Goal: Navigation & Orientation: Understand site structure

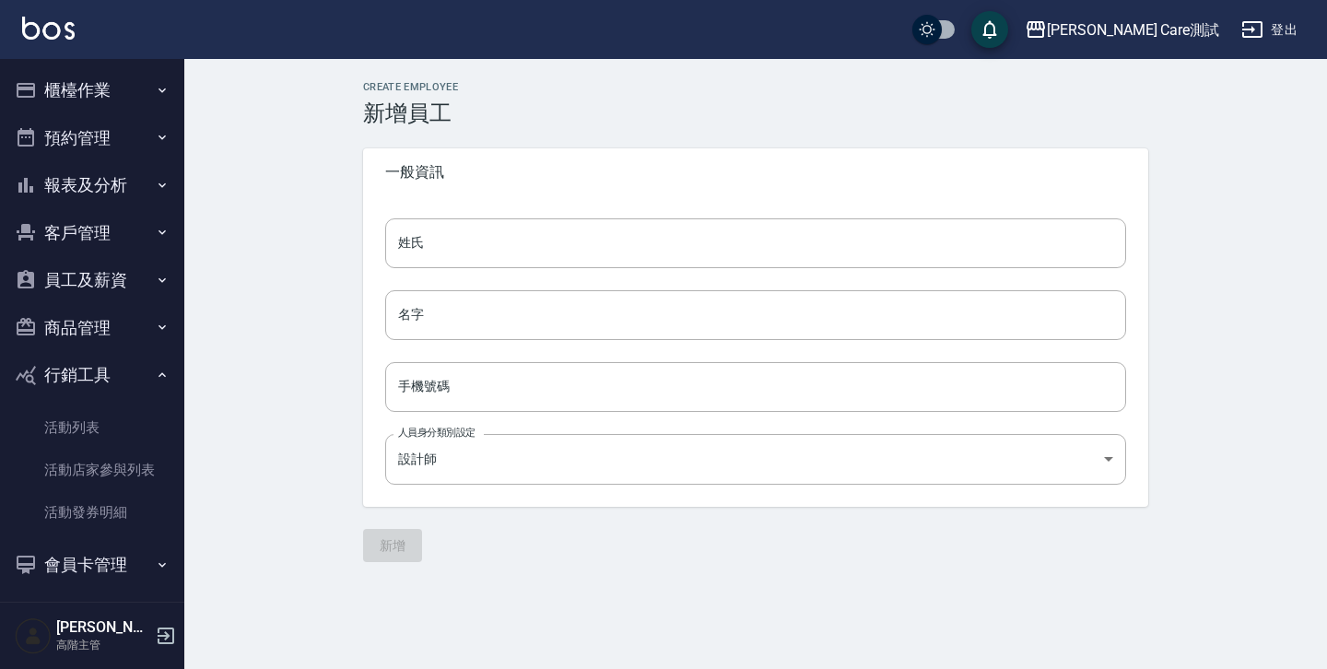
scroll to position [104, 0]
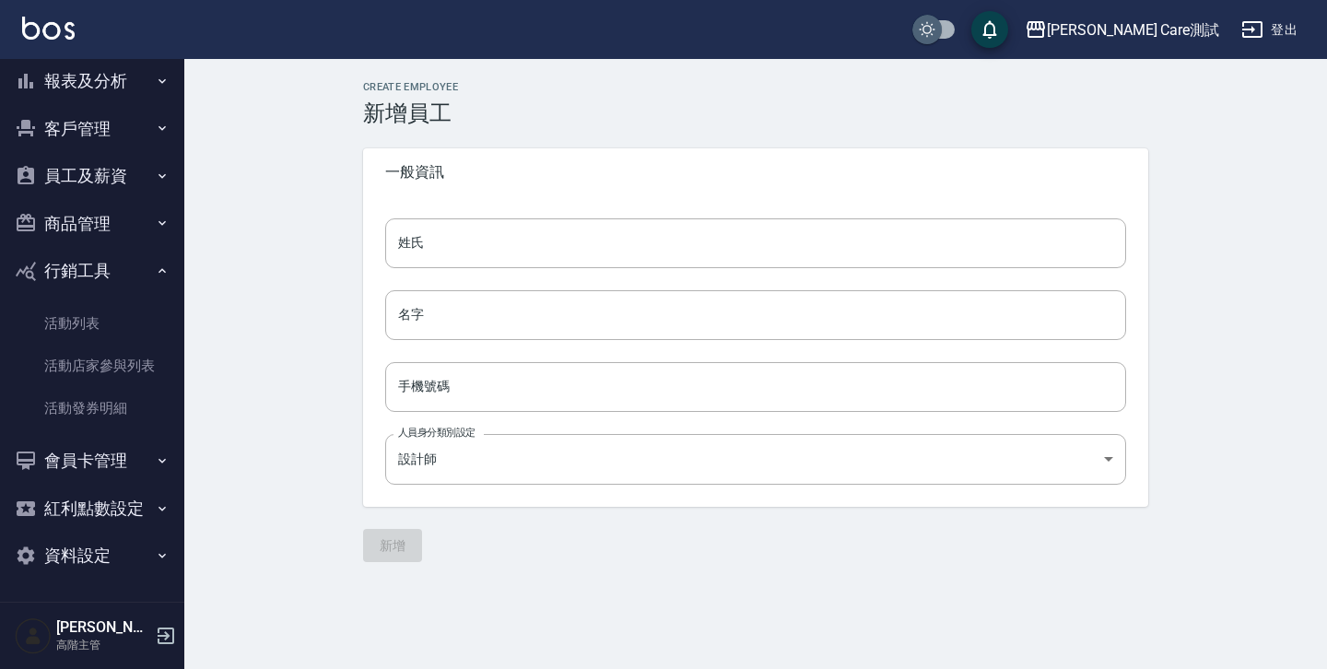
click at [971, 31] on input "checkbox" at bounding box center [926, 29] width 88 height 29
checkbox input "true"
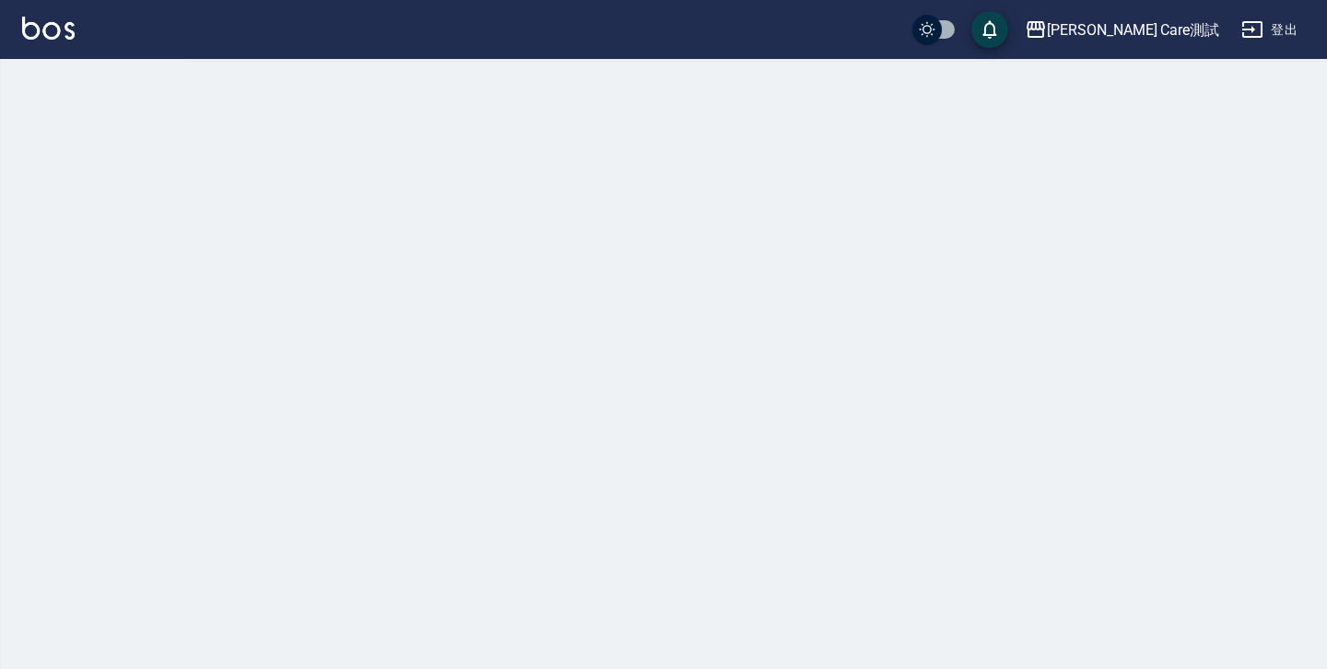
checkbox input "true"
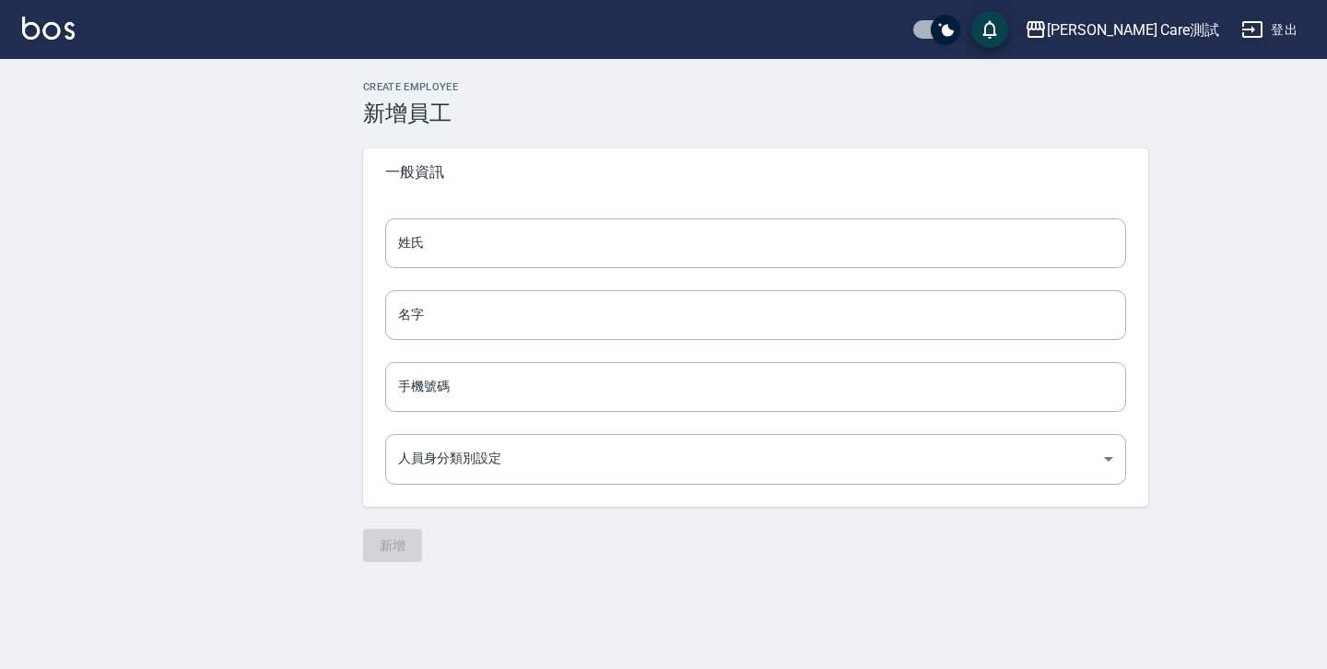
type input "3887d23d-fcae-4258-b230-136540063508"
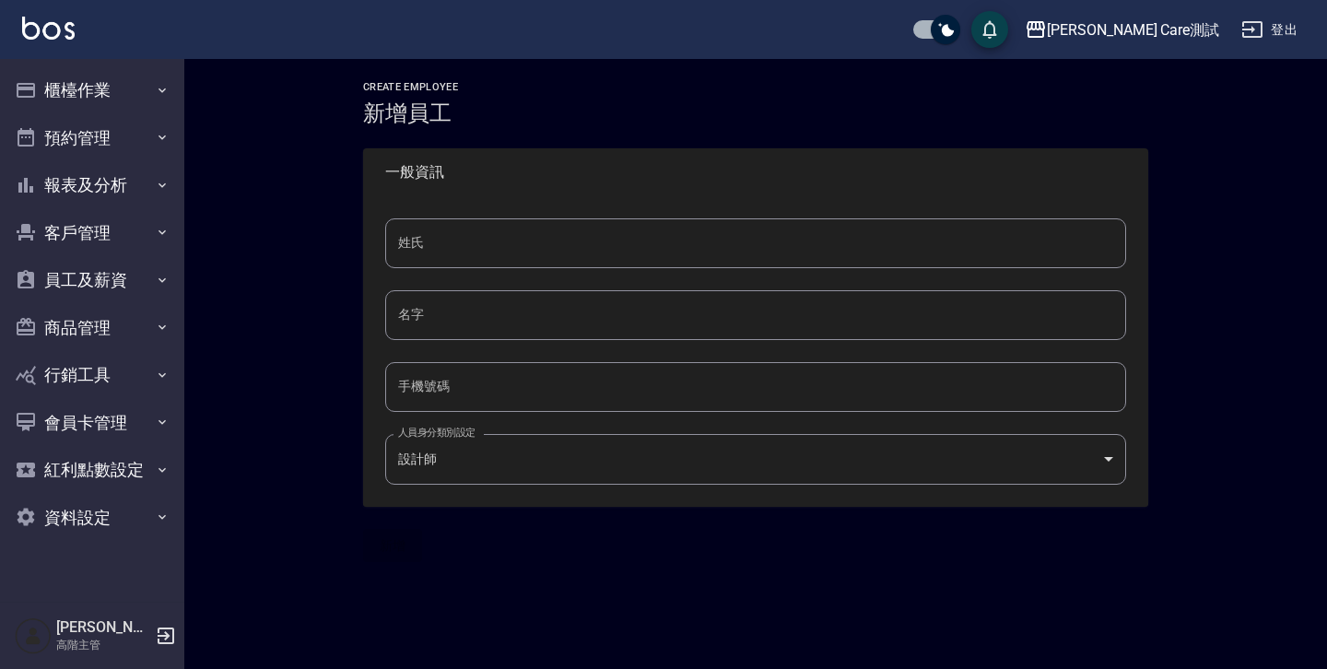
click at [989, 31] on input "checkbox" at bounding box center [945, 29] width 88 height 29
checkbox input "false"
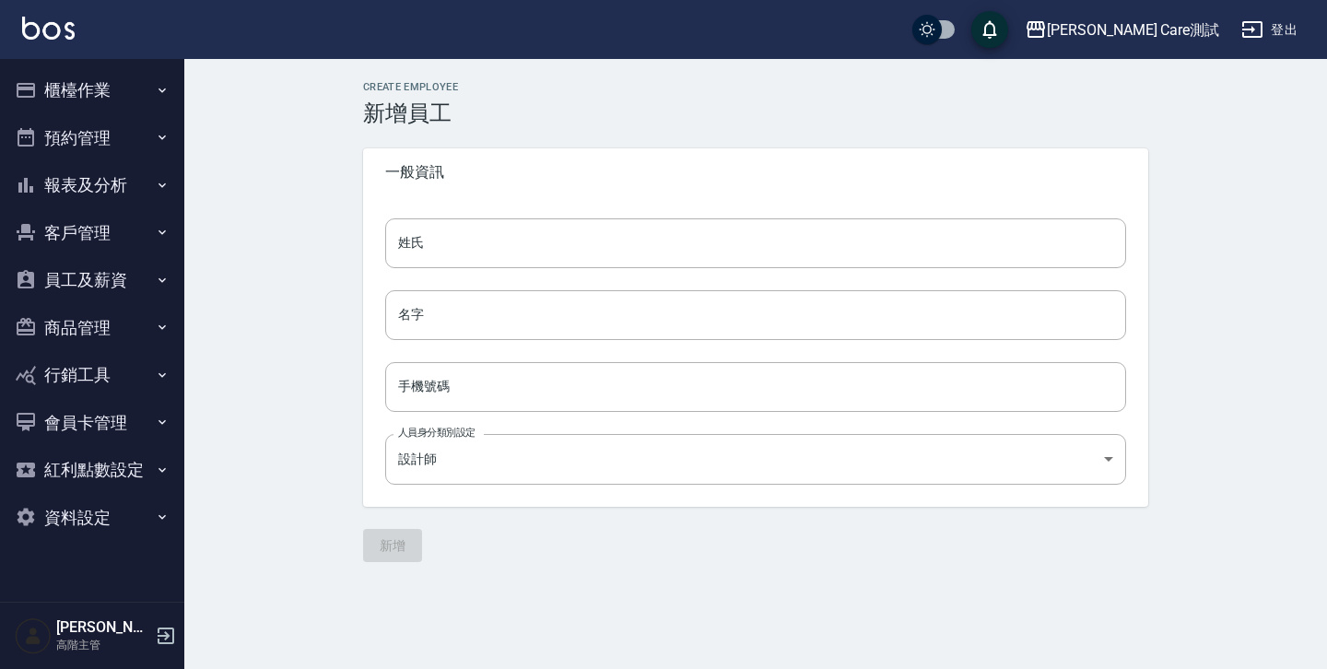
click at [1008, 41] on button "save" at bounding box center [989, 29] width 37 height 37
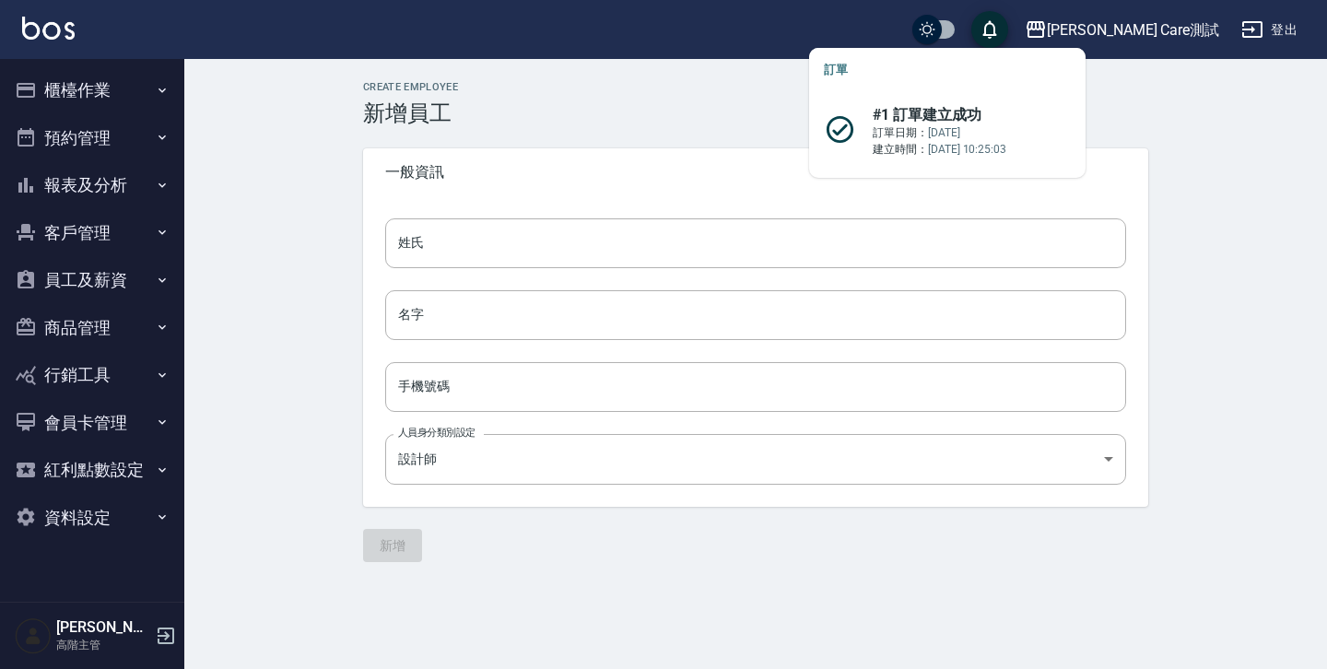
click at [1008, 41] on button "save" at bounding box center [989, 29] width 37 height 37
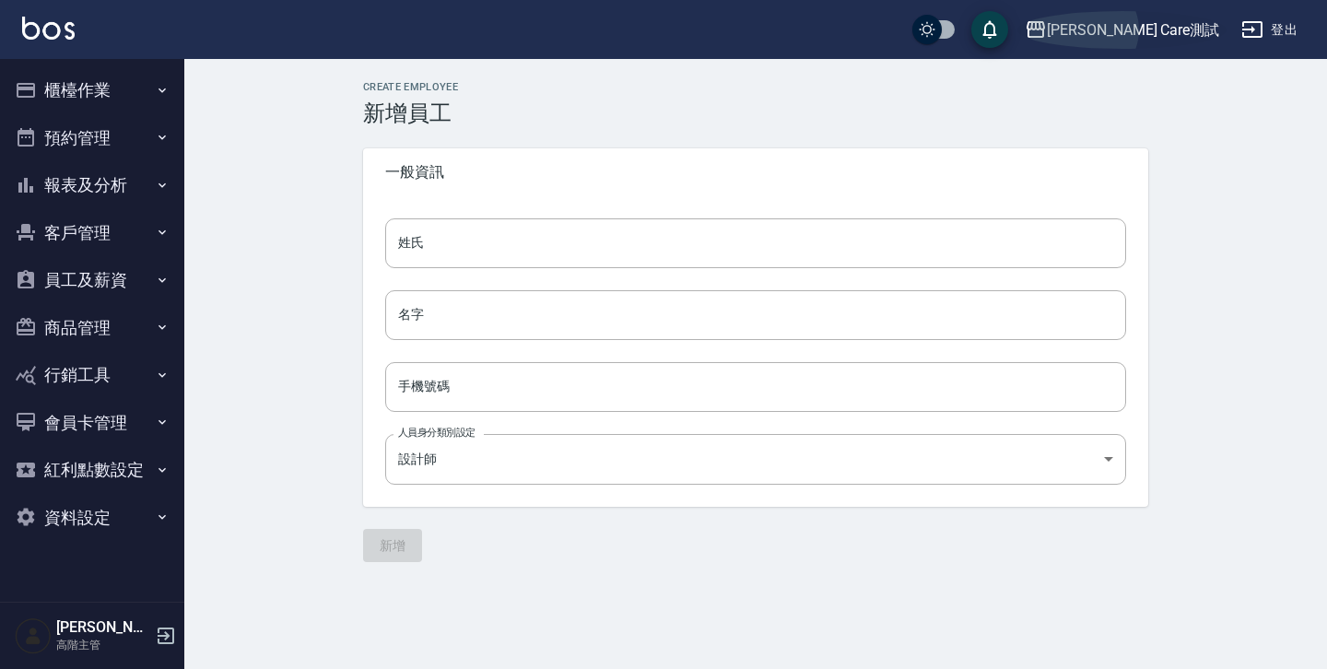
click at [1046, 34] on icon "button" at bounding box center [1035, 29] width 22 height 22
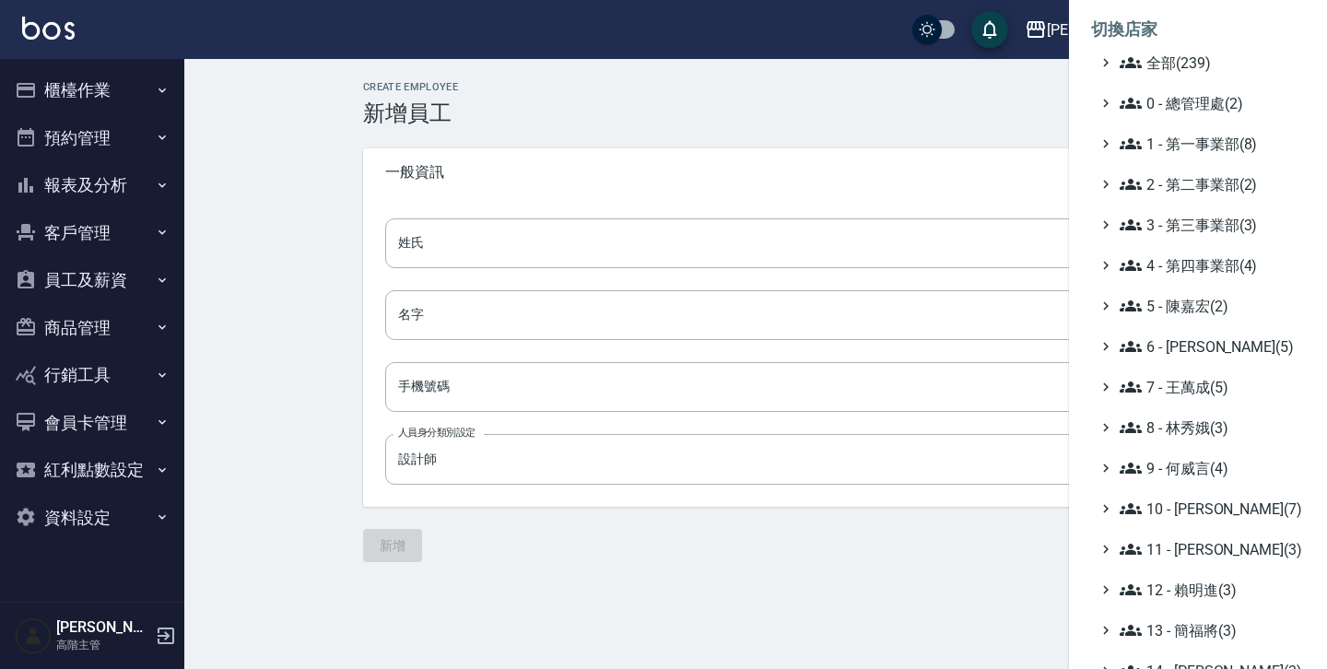
click at [970, 80] on div at bounding box center [663, 334] width 1327 height 669
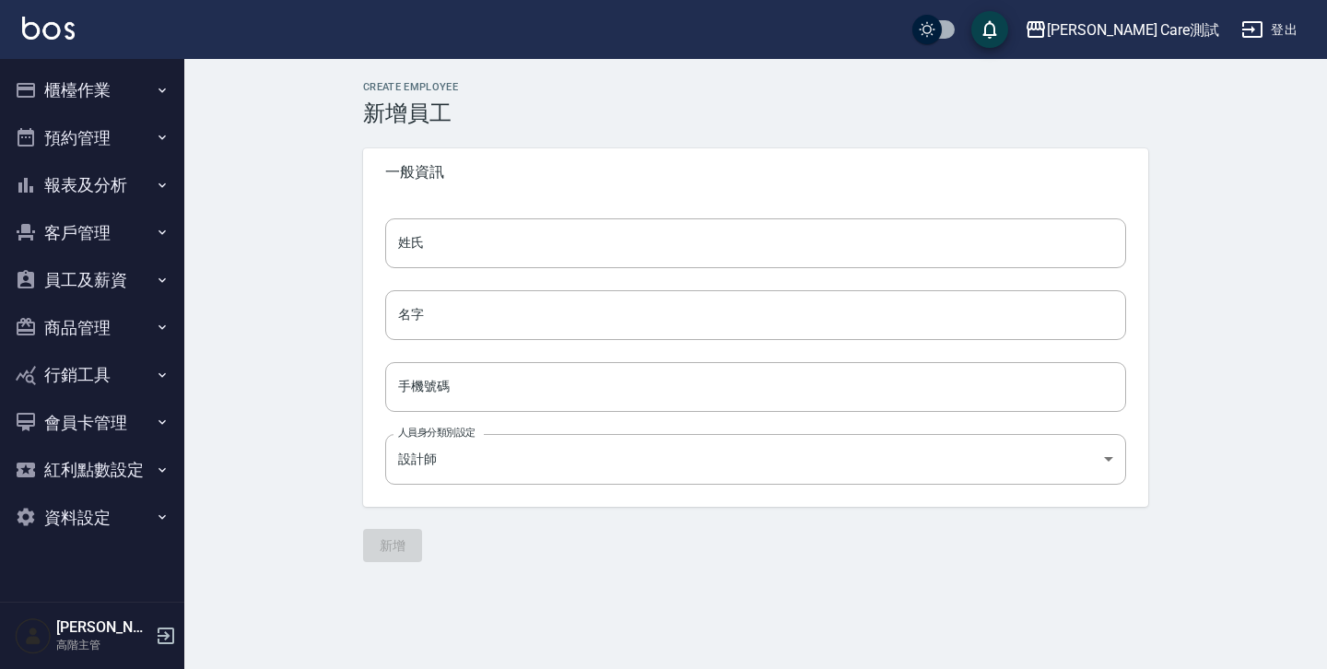
click at [126, 481] on button "紅利點數設定" at bounding box center [91, 470] width 169 height 48
click at [126, 478] on button "紅利點數設定" at bounding box center [91, 470] width 169 height 48
click at [125, 475] on button "紅利點數設定" at bounding box center [91, 470] width 169 height 48
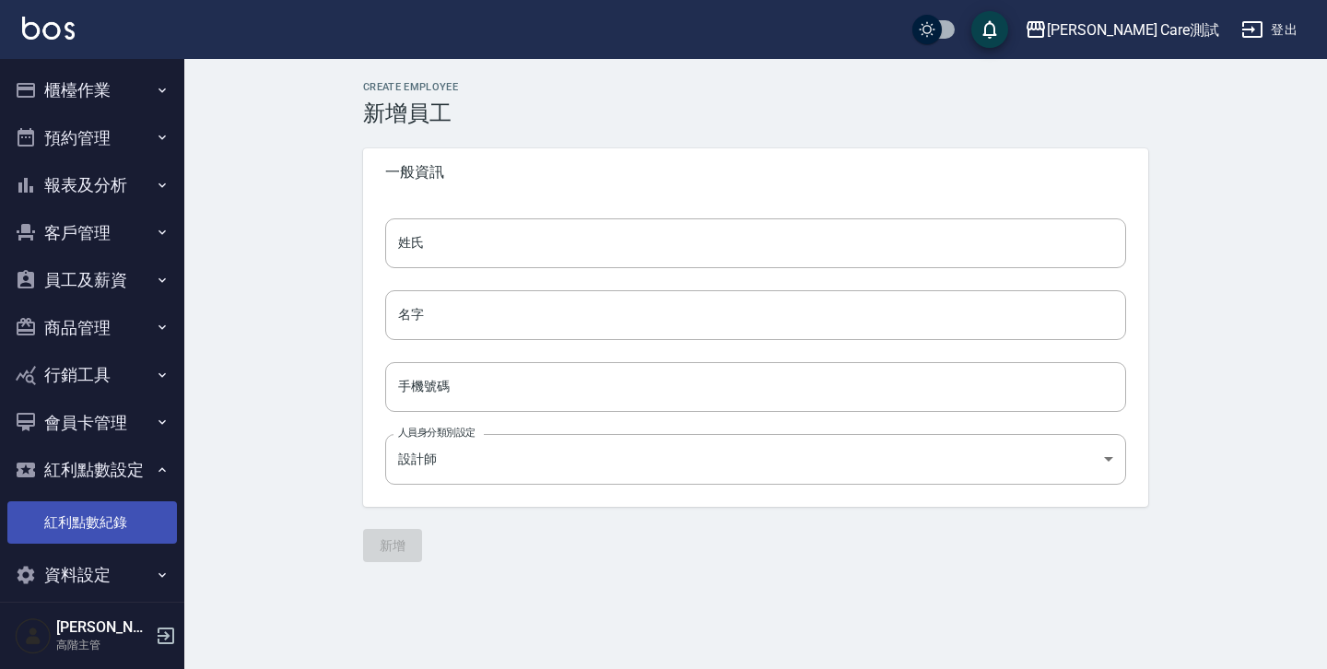
click at [115, 505] on link "紅利點數紀錄" at bounding box center [91, 522] width 169 height 42
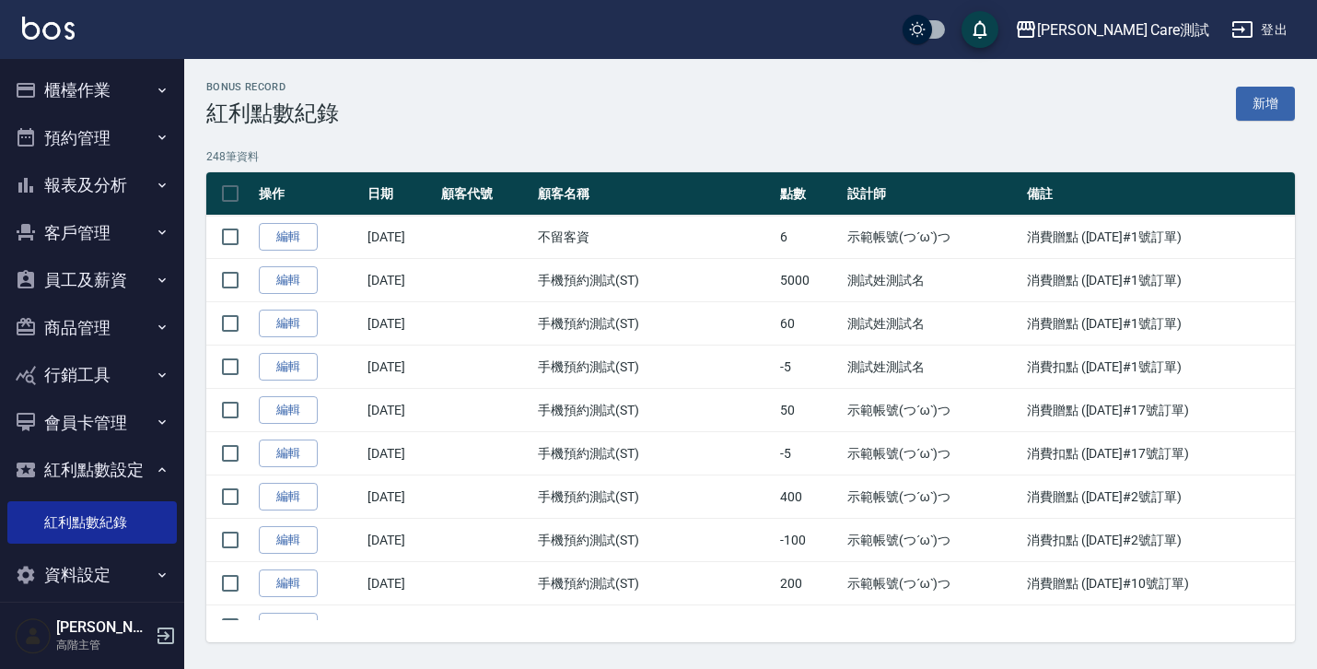
click at [124, 460] on button "紅利點數設定" at bounding box center [91, 470] width 169 height 48
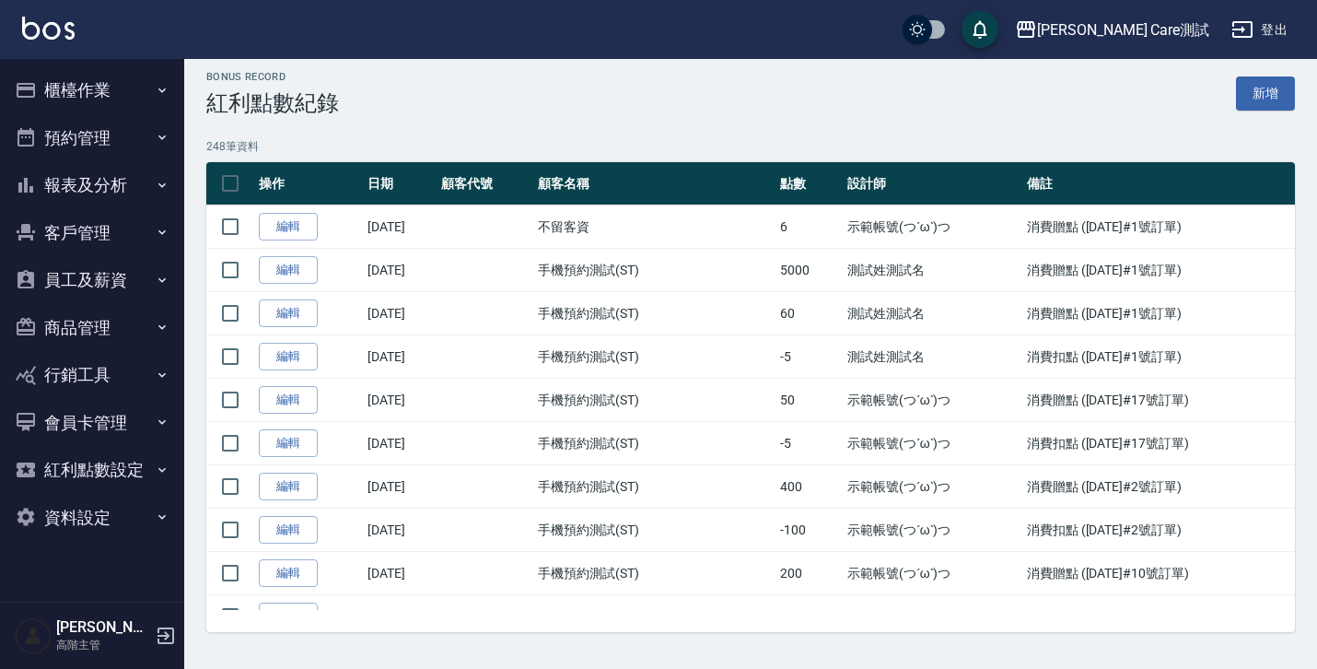
click at [111, 418] on button "會員卡管理" at bounding box center [91, 423] width 169 height 48
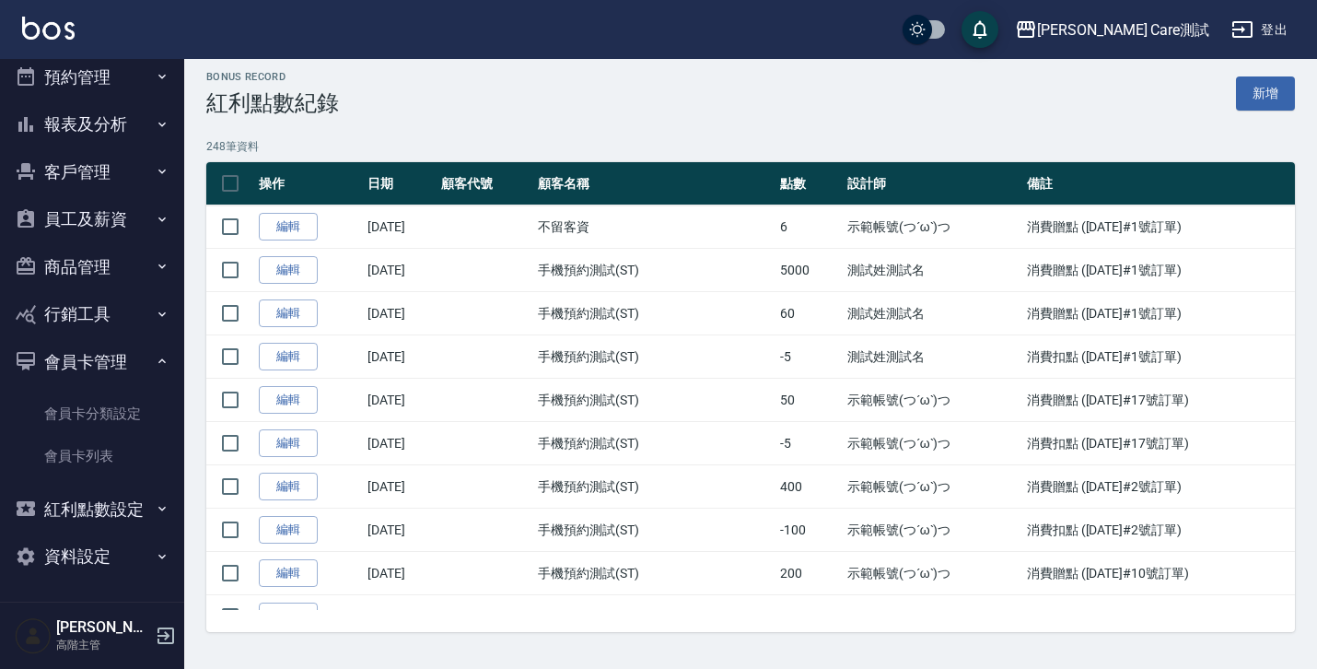
click at [111, 418] on link "會員卡分類設定" at bounding box center [91, 413] width 169 height 42
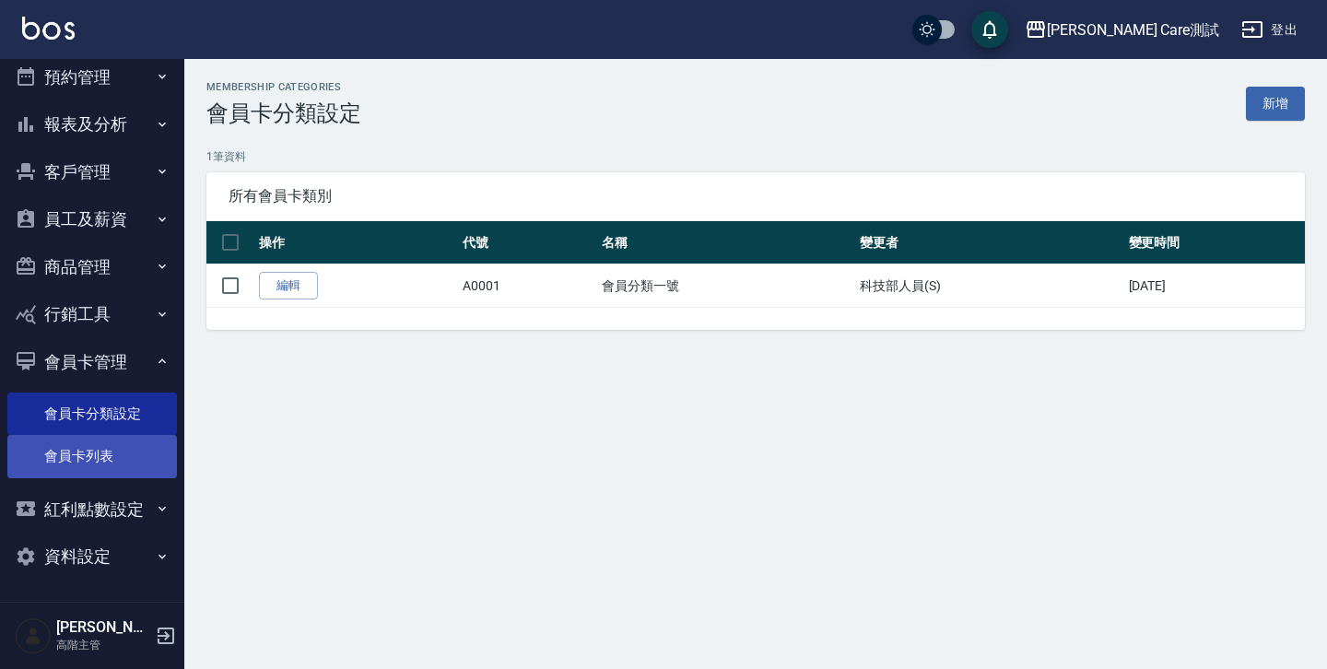
click at [112, 457] on link "會員卡列表" at bounding box center [91, 456] width 169 height 42
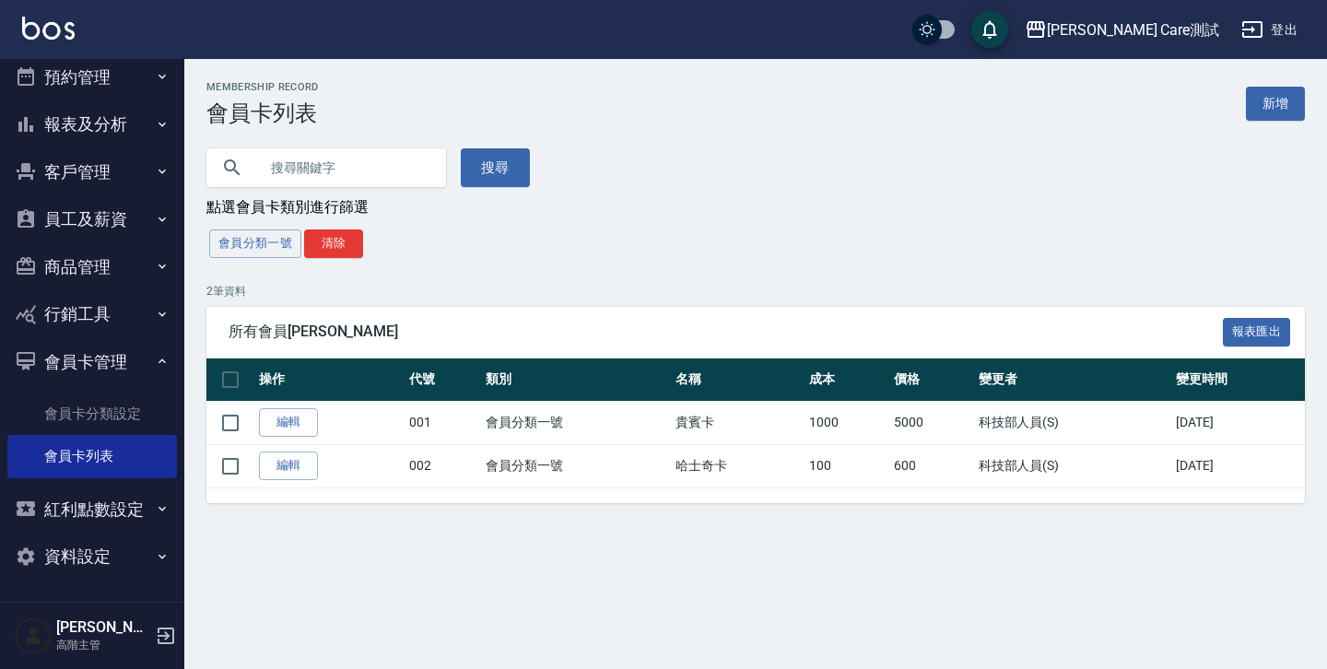
click at [102, 320] on button "行銷工具" at bounding box center [91, 314] width 169 height 48
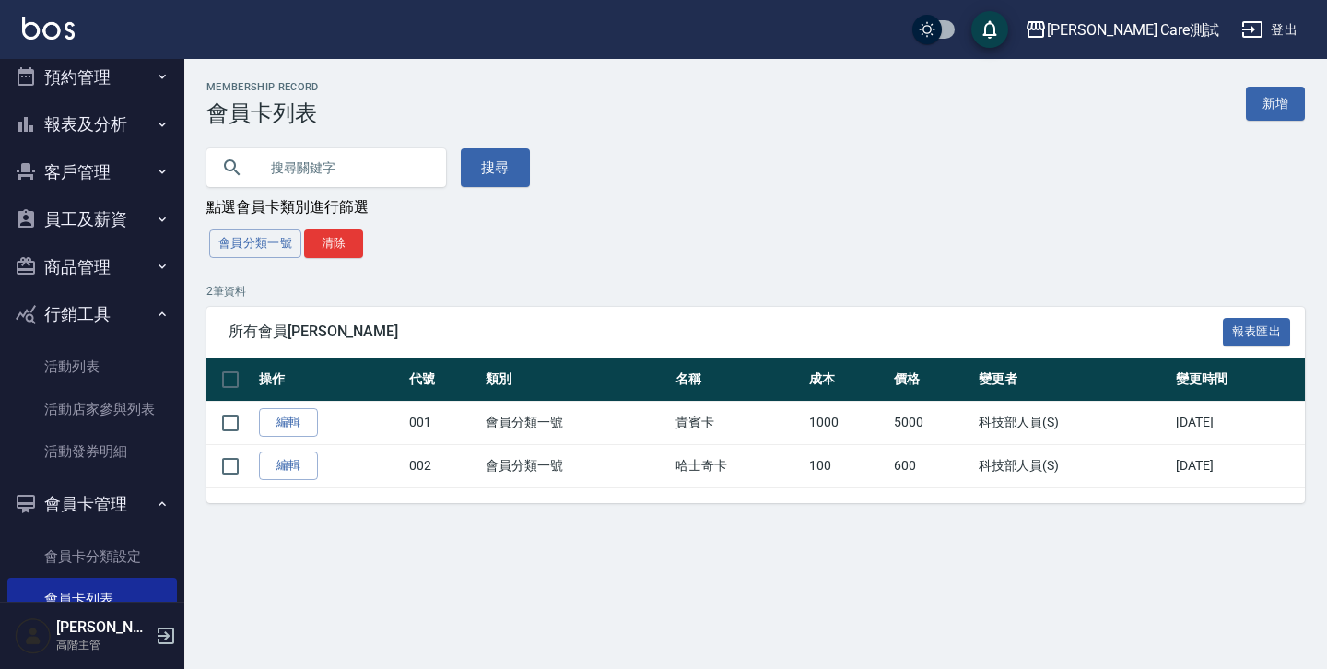
click at [102, 320] on button "行銷工具" at bounding box center [91, 314] width 169 height 48
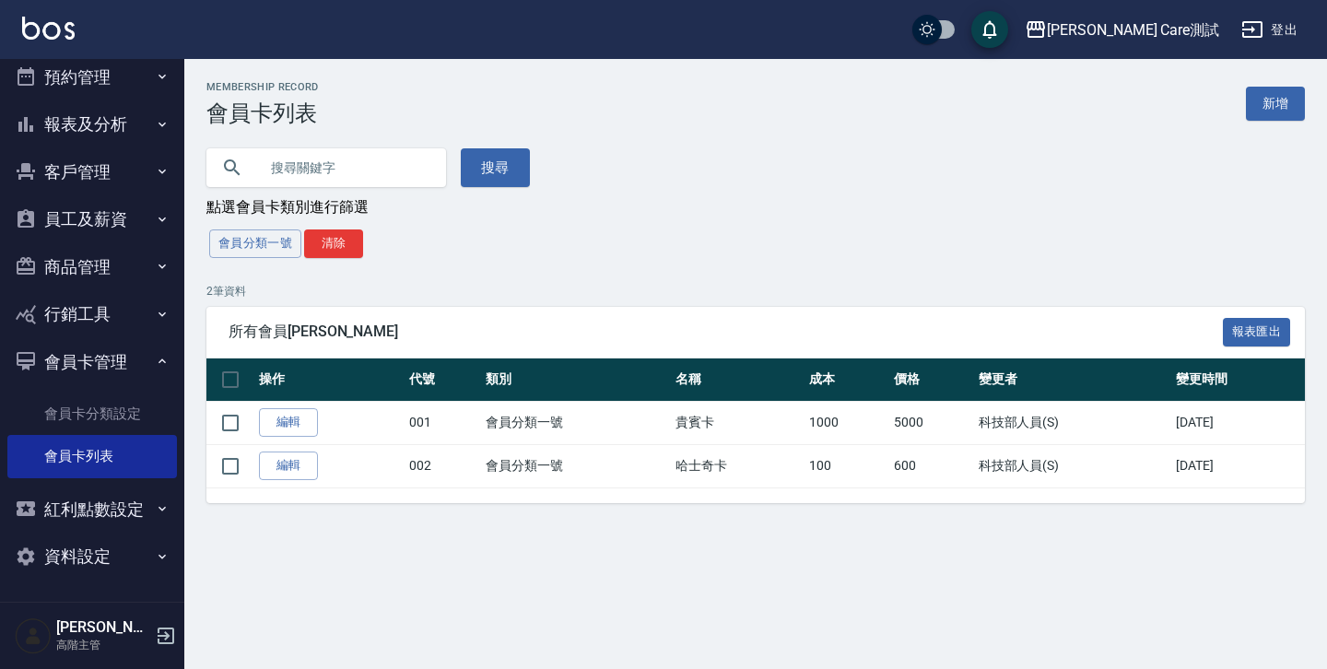
click at [107, 367] on button "會員卡管理" at bounding box center [91, 362] width 169 height 48
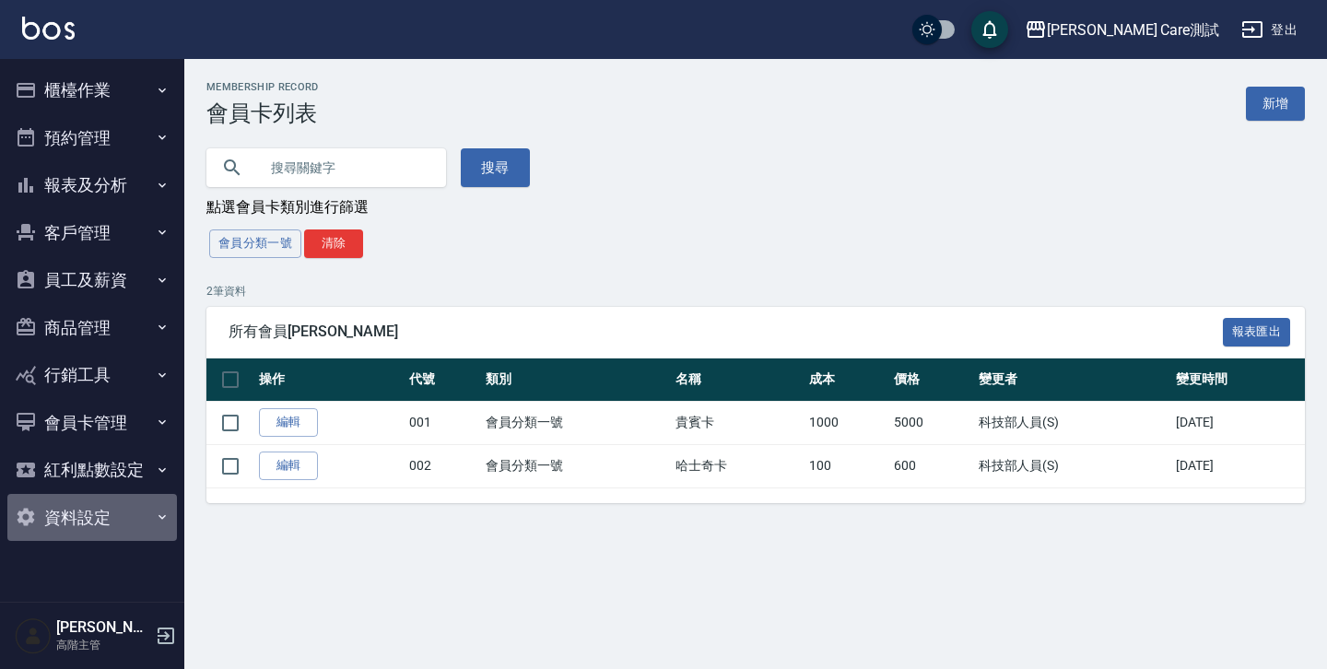
click at [125, 519] on button "資料設定" at bounding box center [91, 518] width 169 height 48
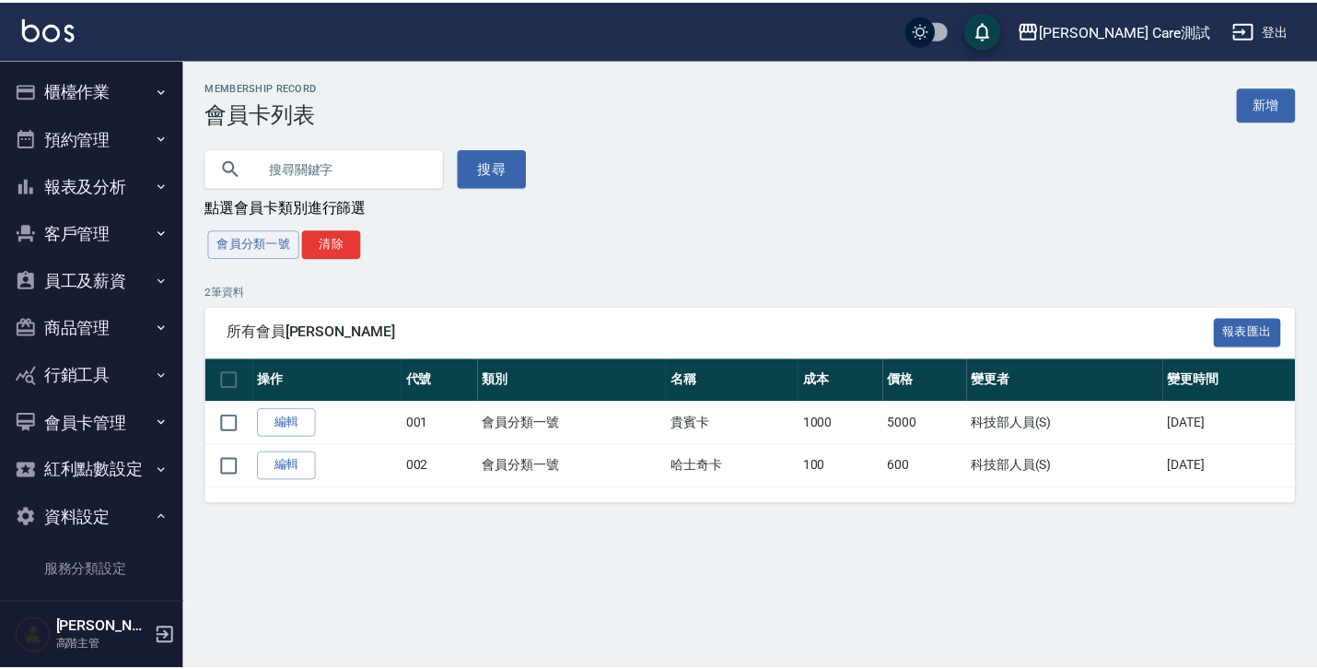
scroll to position [402, 0]
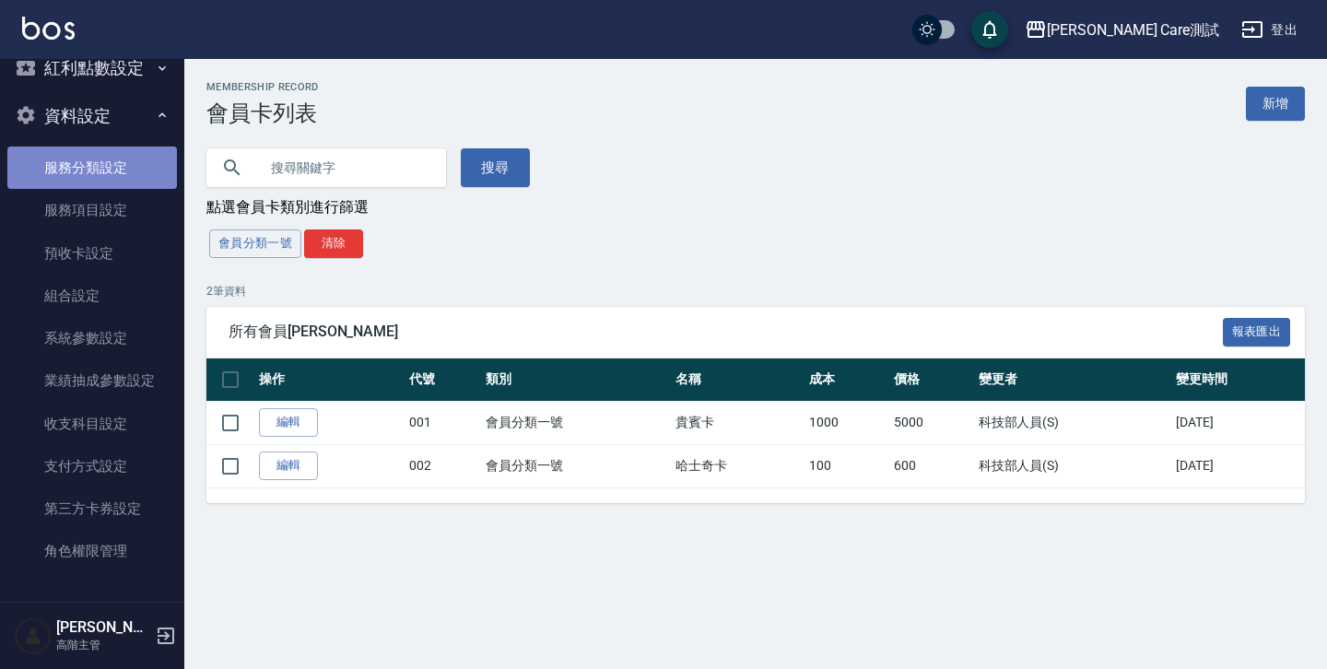
click at [99, 169] on link "服務分類設定" at bounding box center [91, 167] width 169 height 42
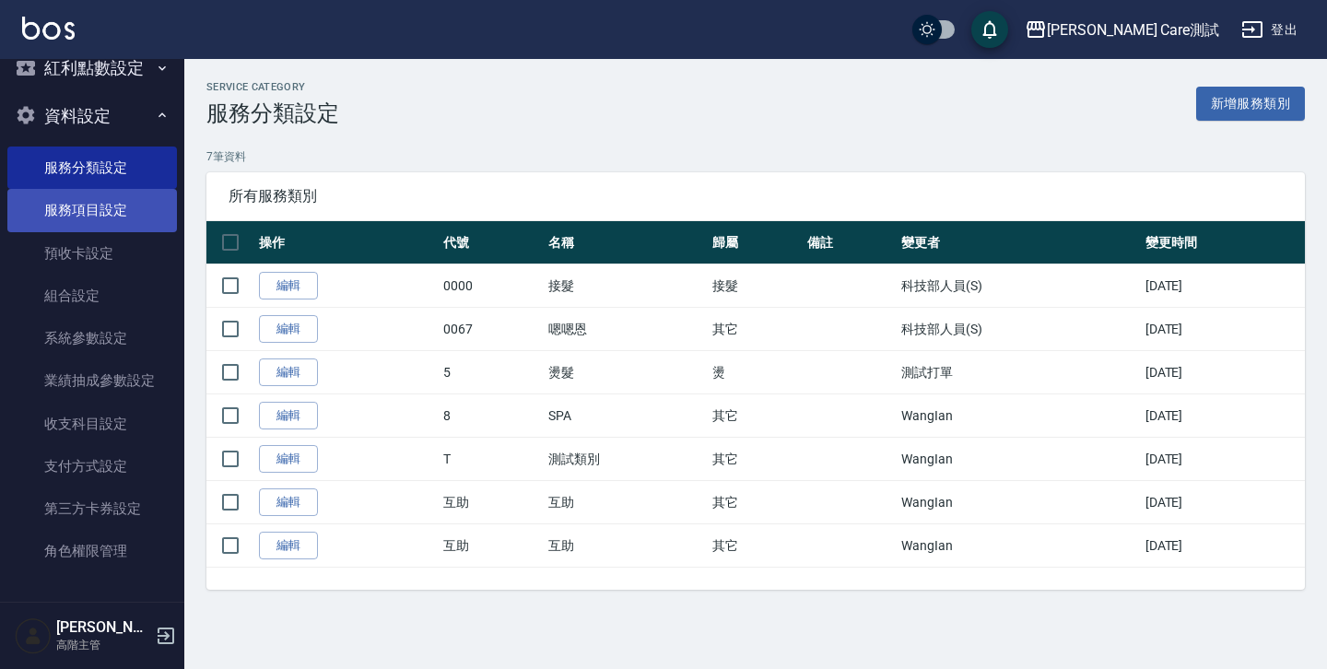
click at [111, 210] on link "服務項目設定" at bounding box center [91, 210] width 169 height 42
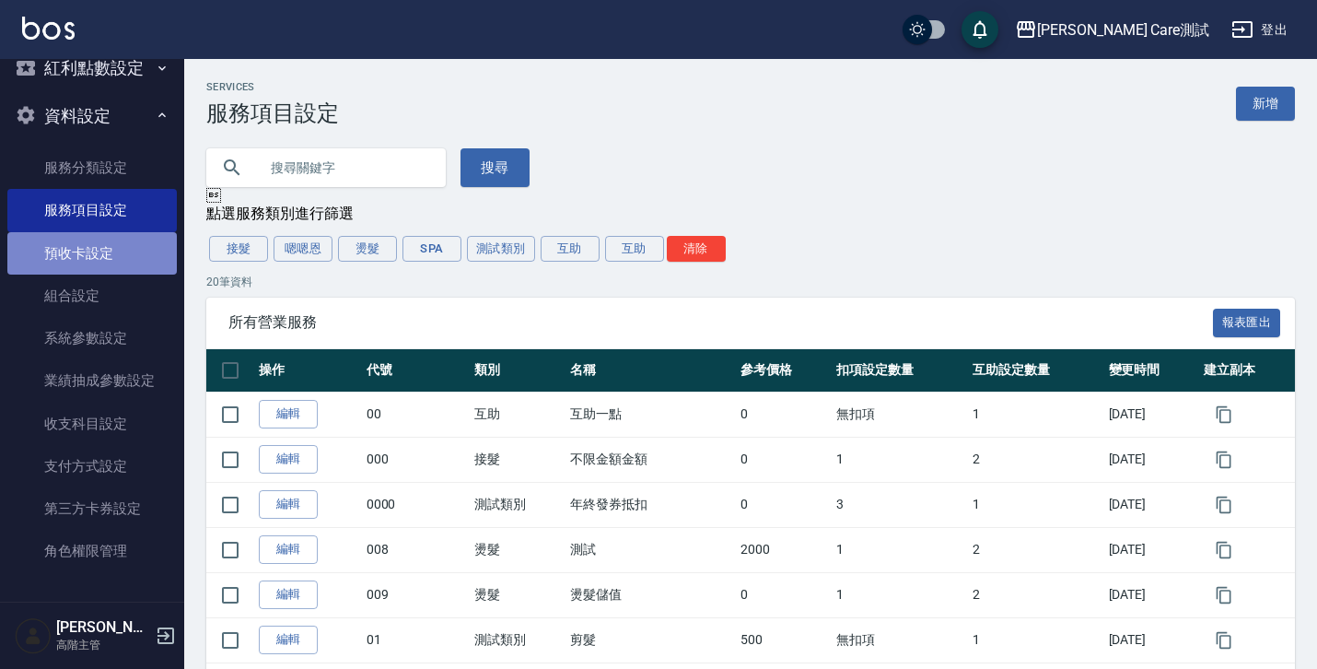
click at [126, 262] on link "預收卡設定" at bounding box center [91, 253] width 169 height 42
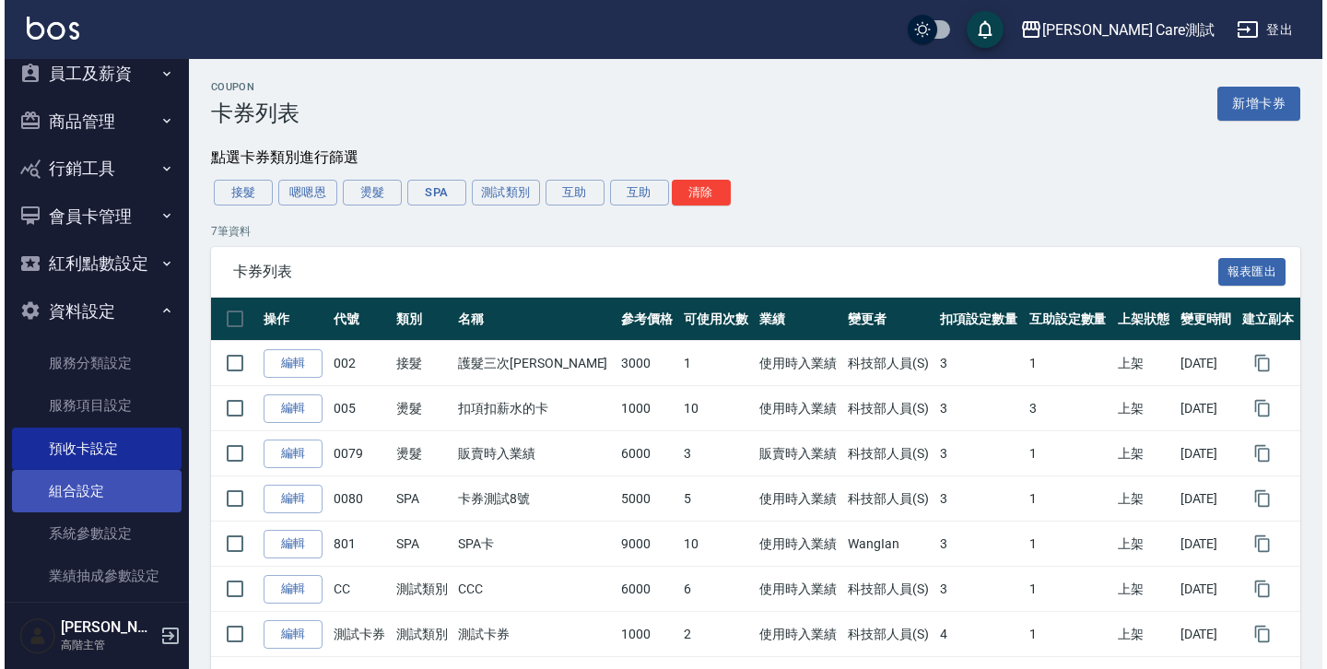
scroll to position [201, 0]
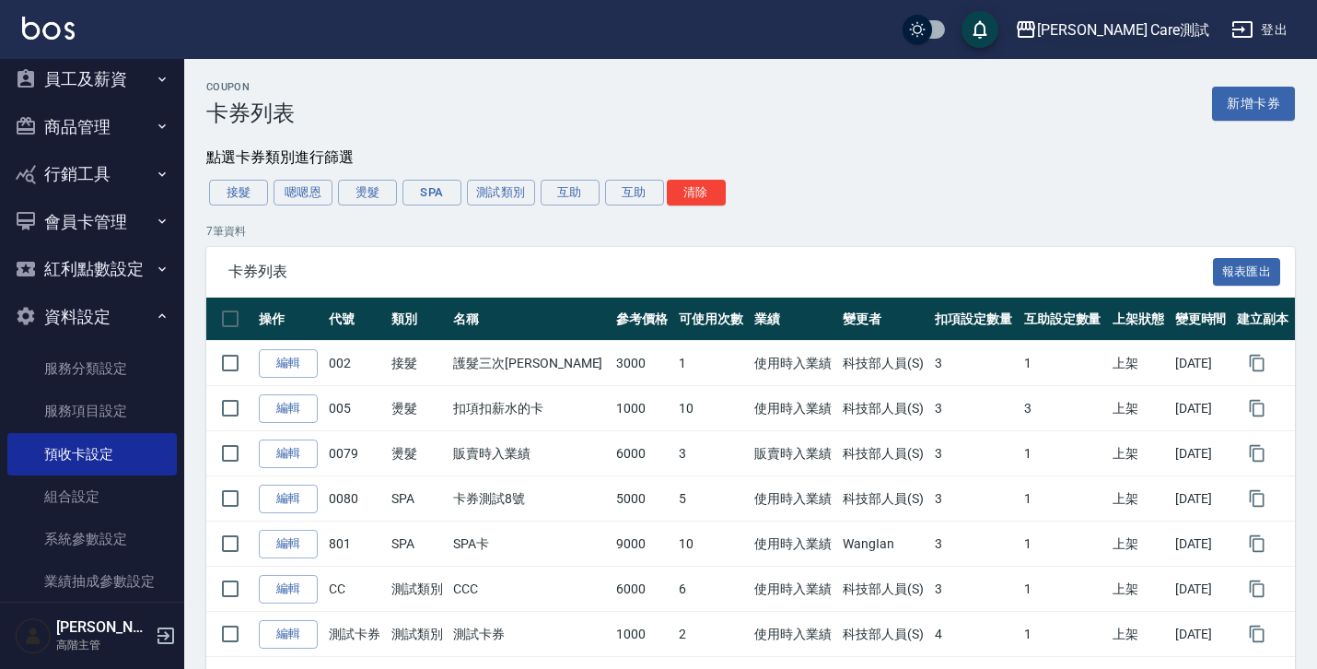
click at [1165, 28] on div "[PERSON_NAME] Care測試" at bounding box center [1123, 29] width 172 height 23
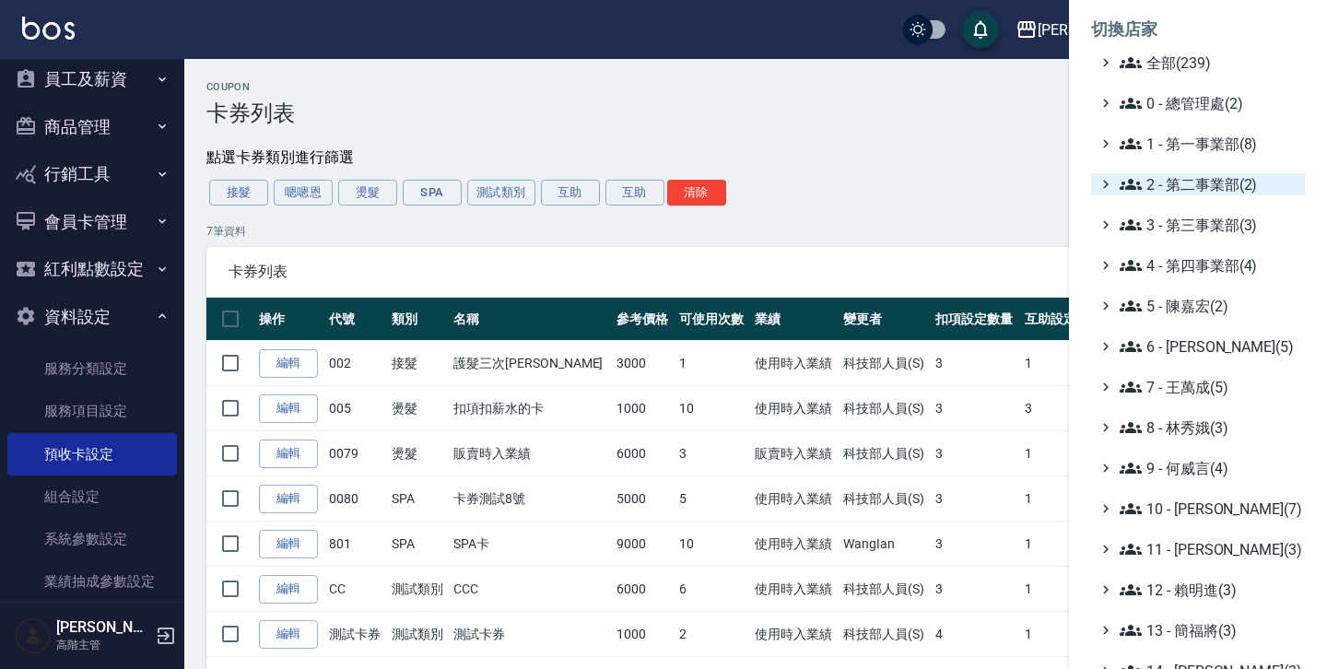
click at [1104, 176] on icon at bounding box center [1105, 184] width 17 height 17
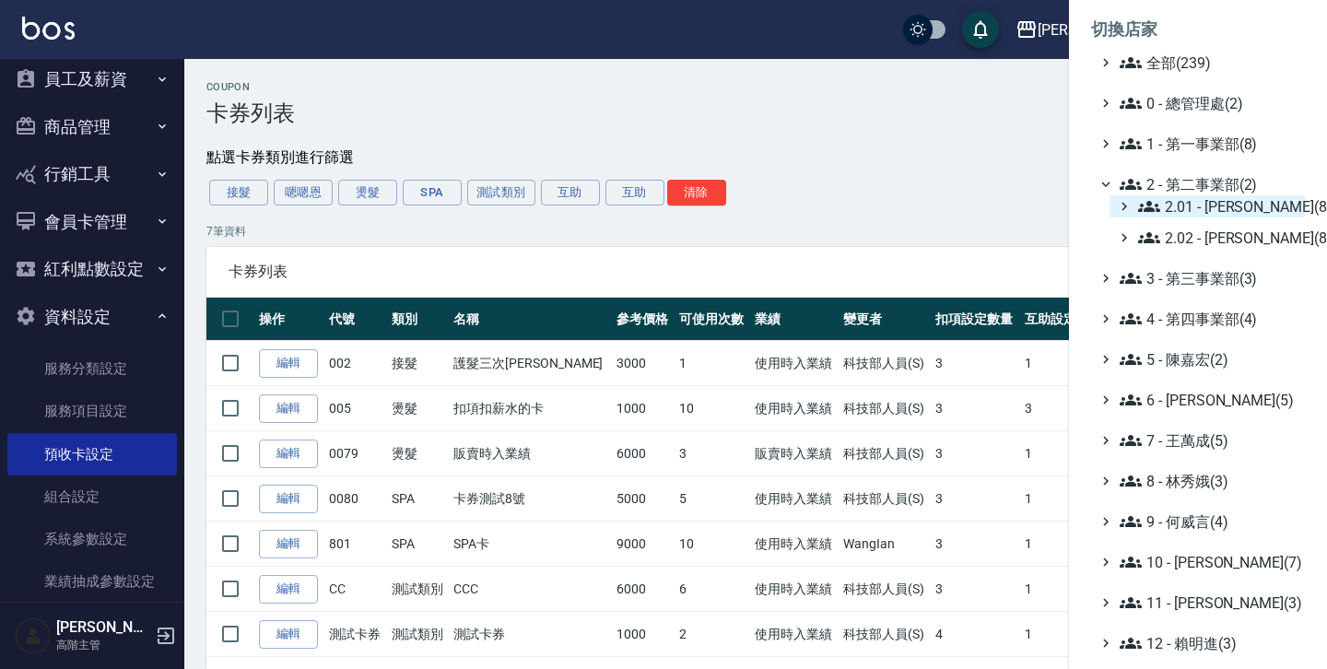
click at [1117, 210] on icon at bounding box center [1124, 206] width 17 height 17
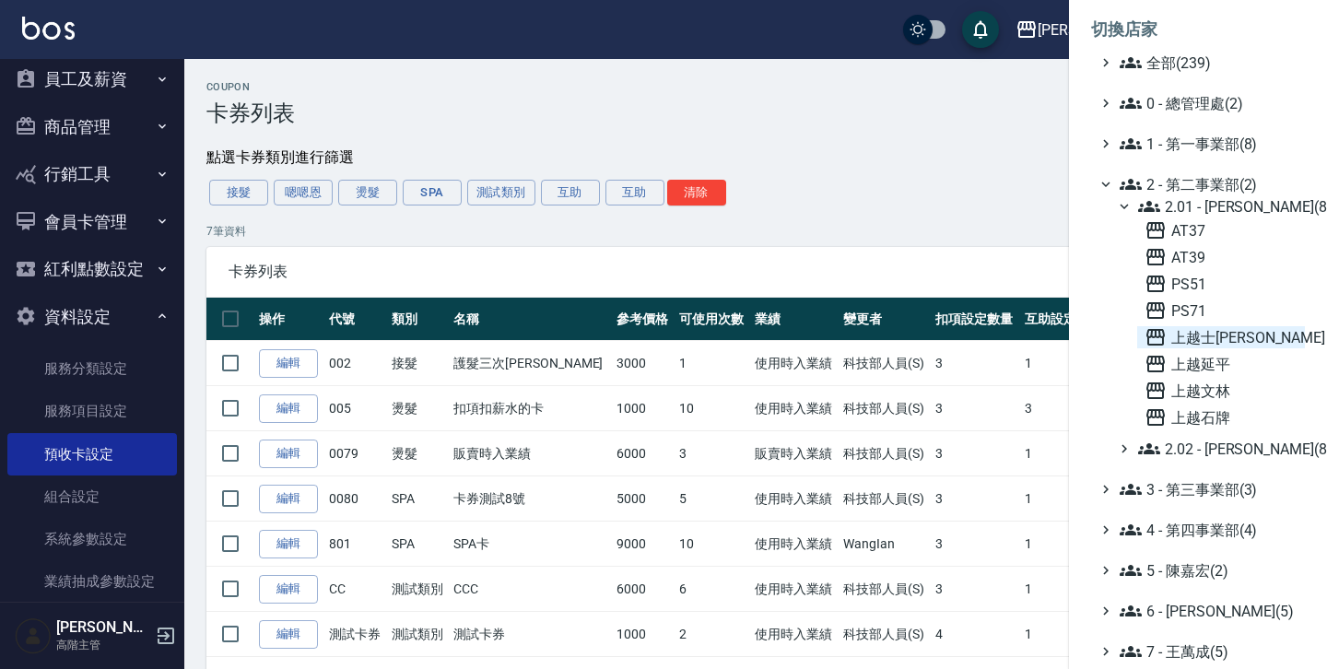
click at [1195, 331] on span "上越士[PERSON_NAME]" at bounding box center [1220, 337] width 153 height 22
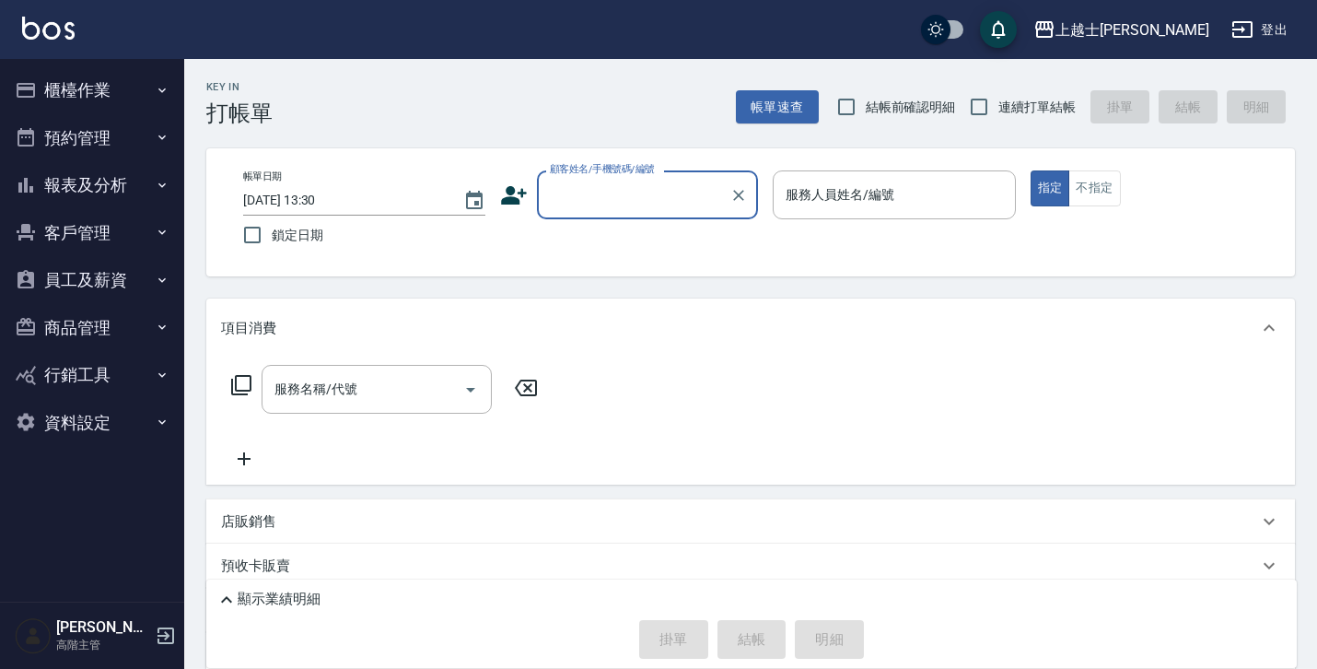
click at [152, 422] on button "資料設定" at bounding box center [91, 423] width 169 height 48
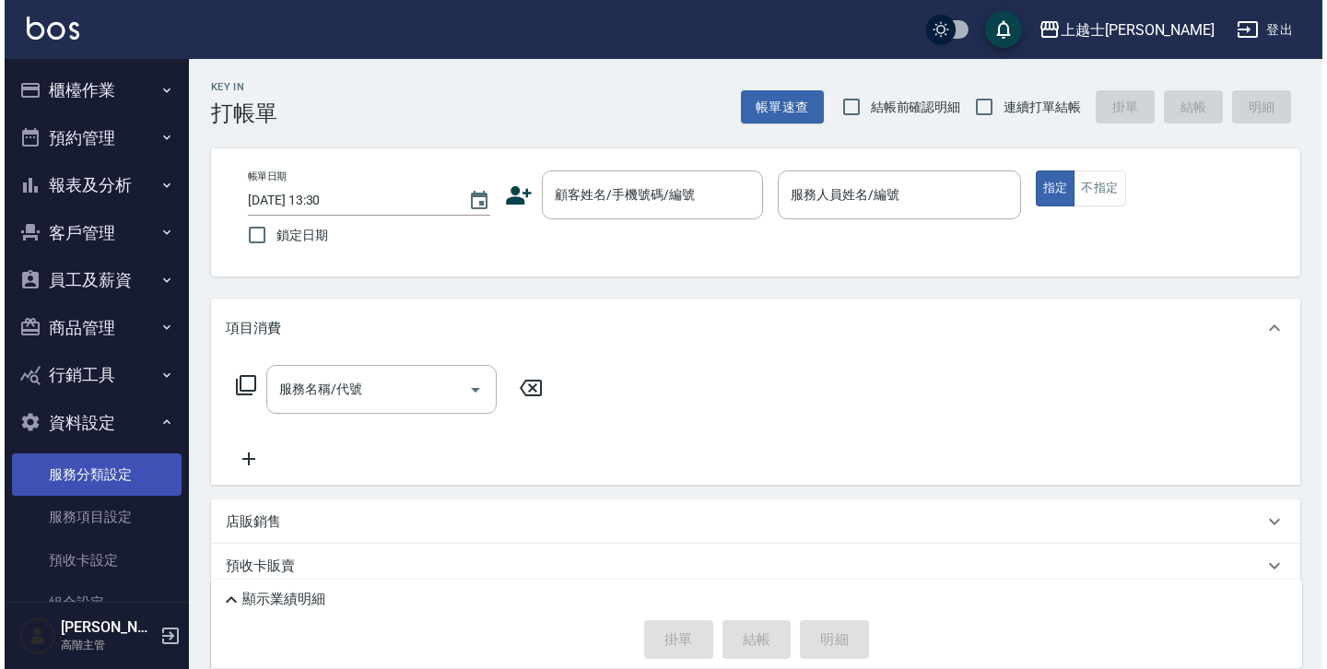
scroll to position [307, 0]
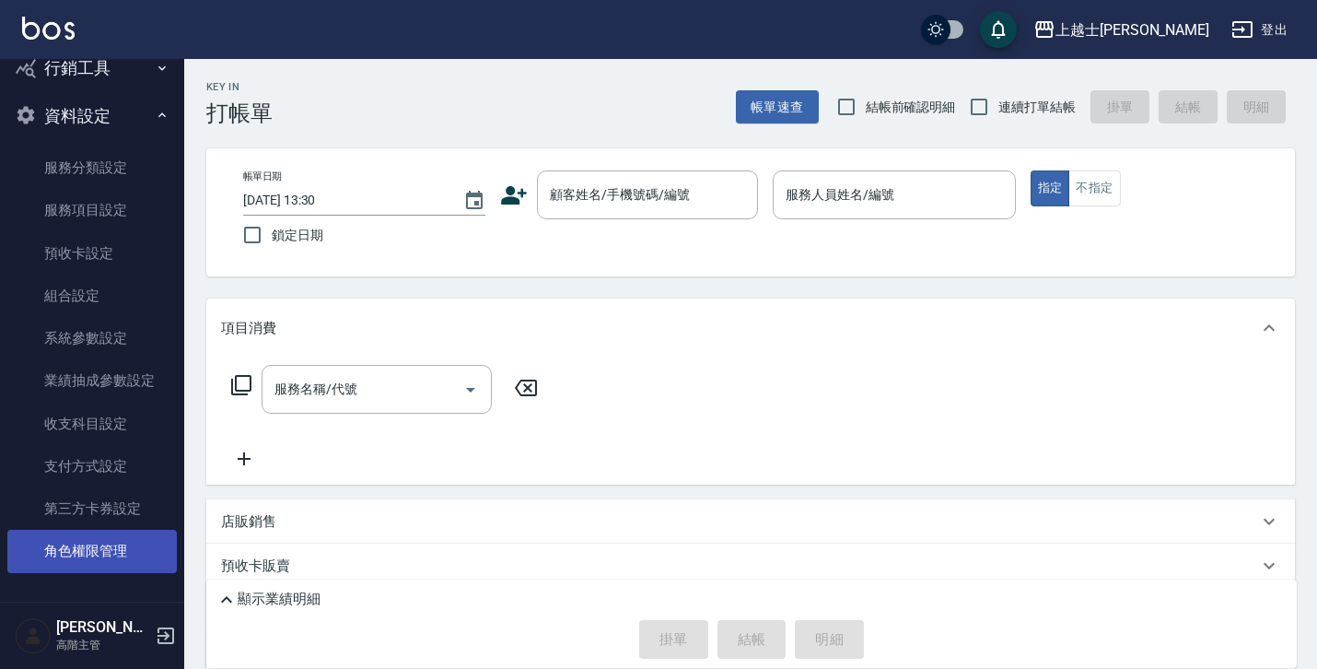
click at [106, 555] on link "角色權限管理" at bounding box center [91, 551] width 169 height 42
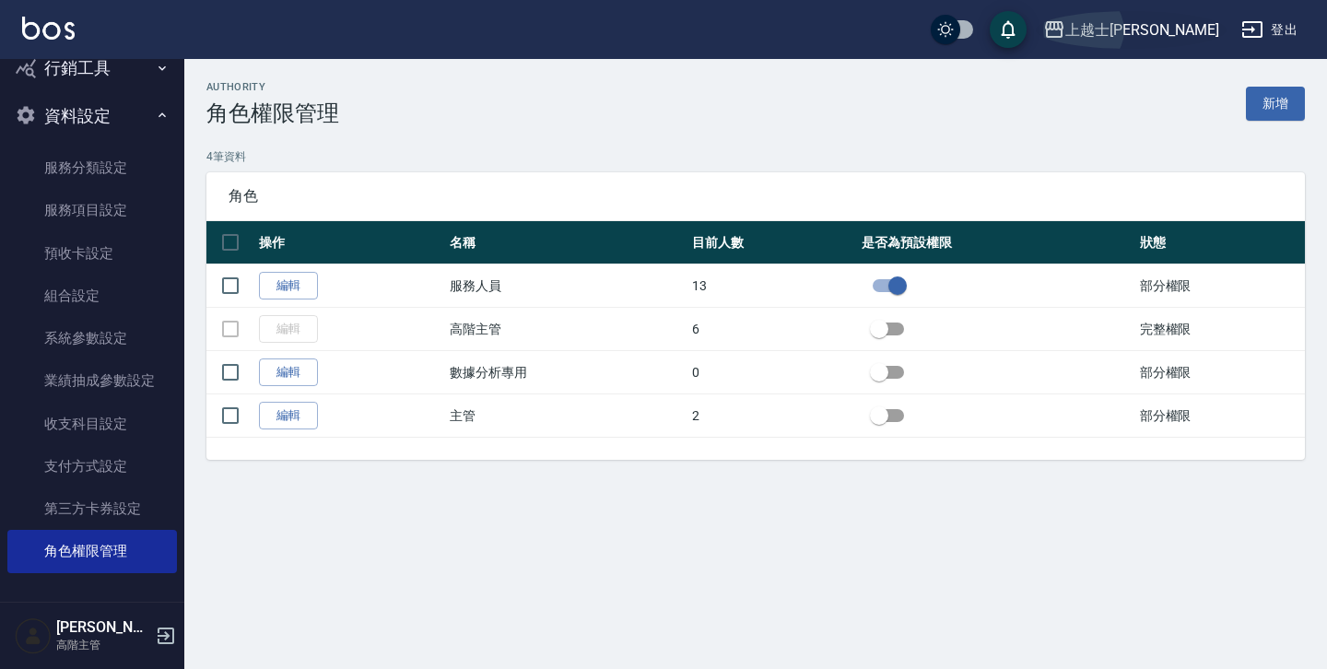
click at [1161, 23] on div "上越士[PERSON_NAME]" at bounding box center [1142, 29] width 154 height 23
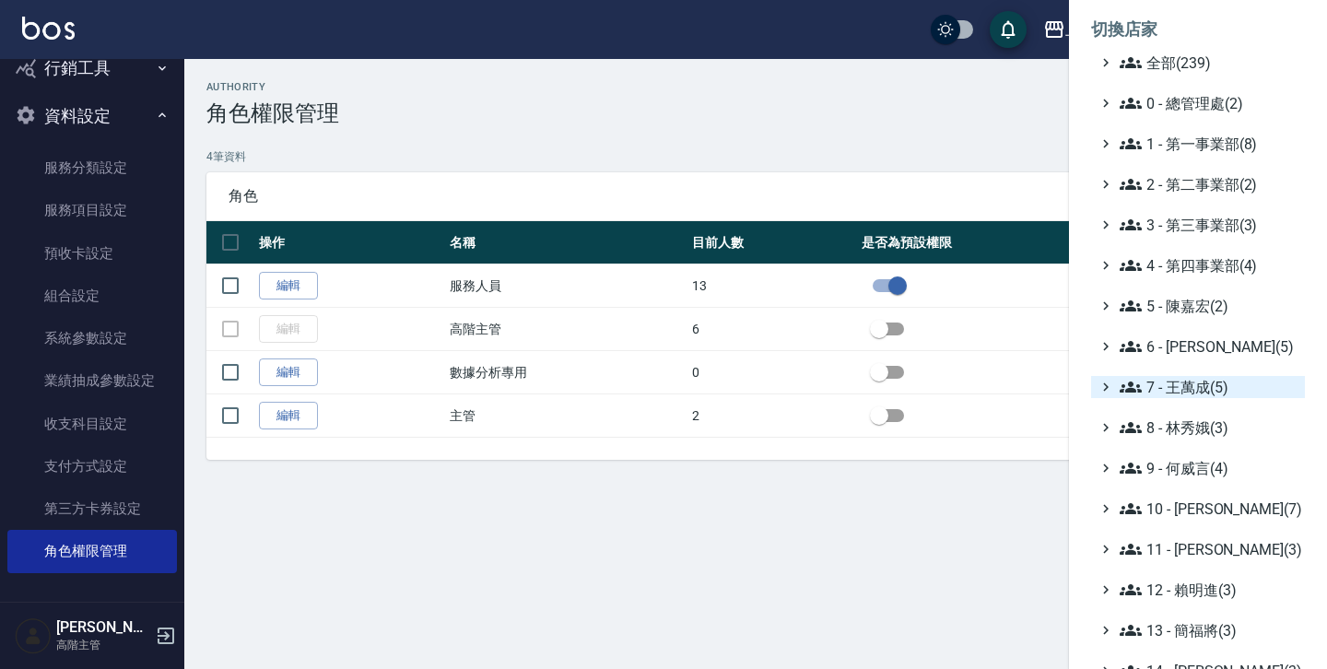
scroll to position [345, 0]
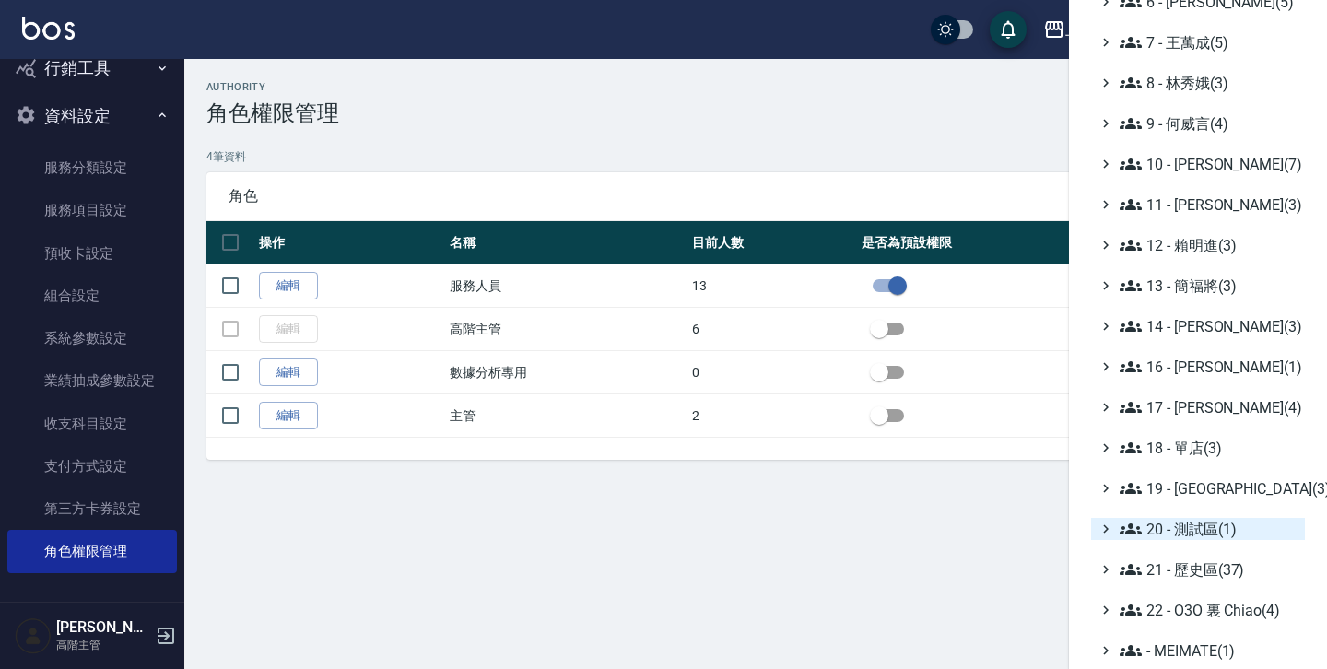
click at [1107, 534] on icon at bounding box center [1105, 528] width 17 height 17
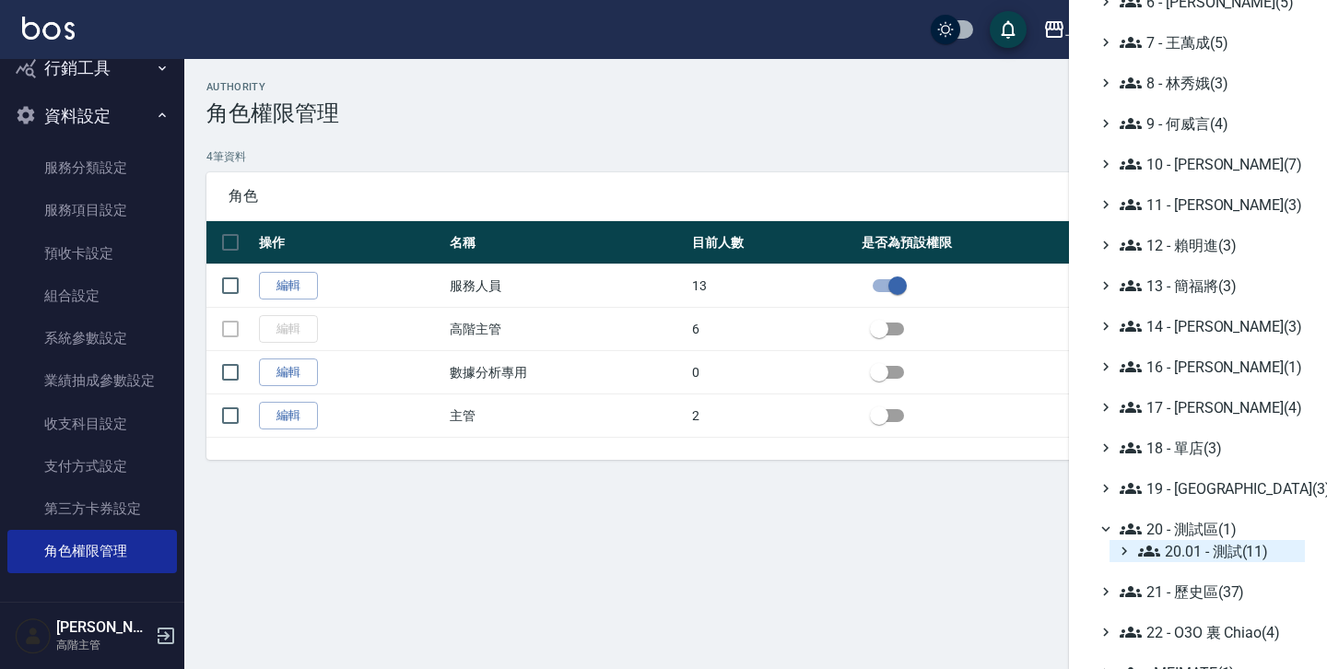
click at [1132, 553] on div "20.01 - 測試(11)" at bounding box center [1206, 551] width 195 height 22
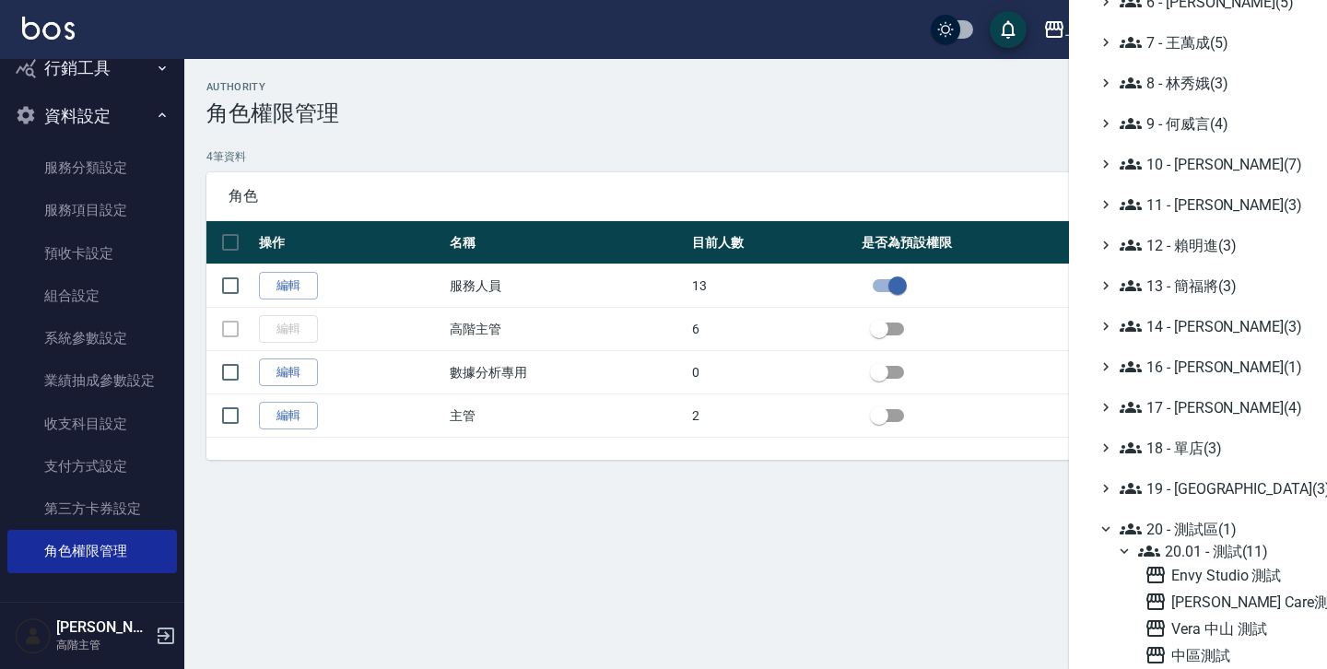
scroll to position [658, 0]
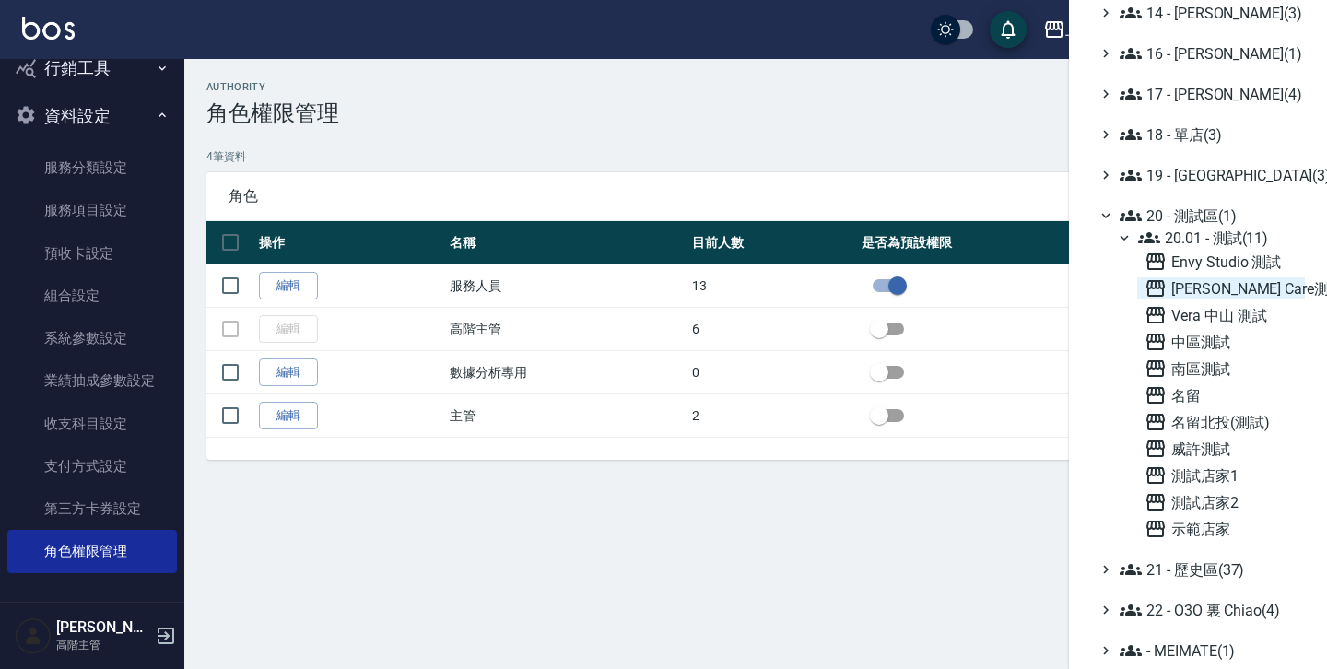
click at [1212, 297] on span "[PERSON_NAME] Care測試" at bounding box center [1220, 288] width 153 height 22
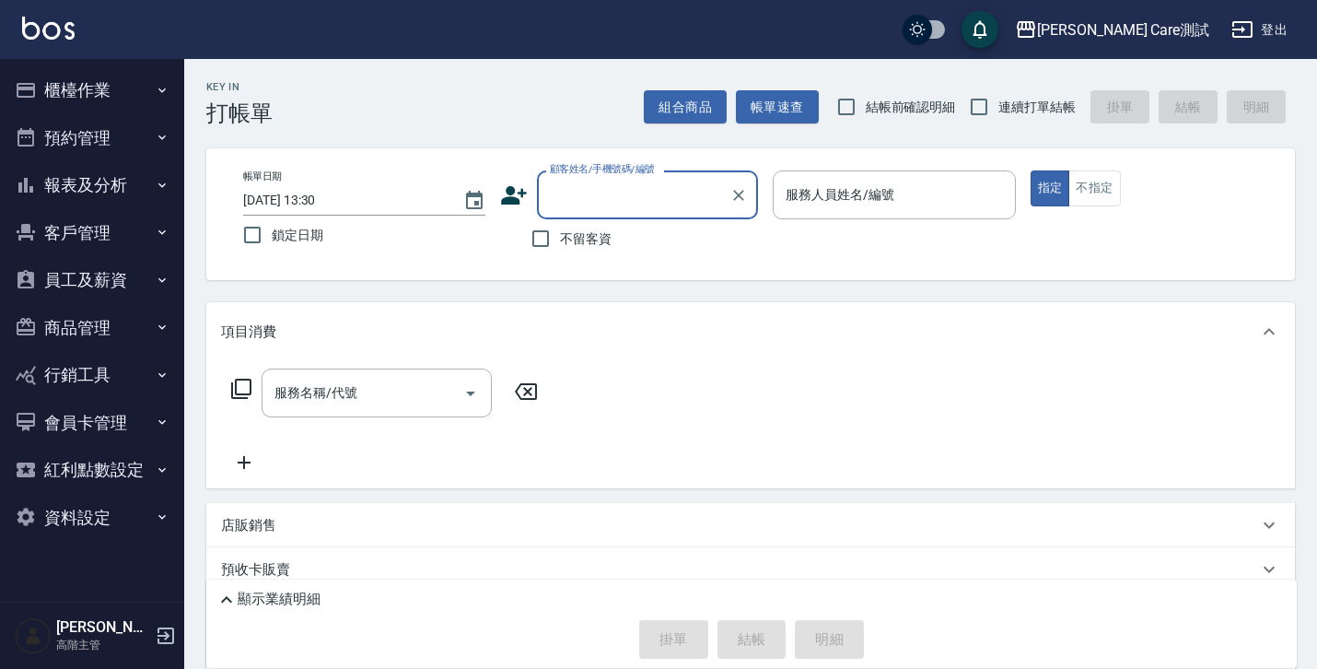
click at [57, 516] on button "資料設定" at bounding box center [91, 518] width 169 height 48
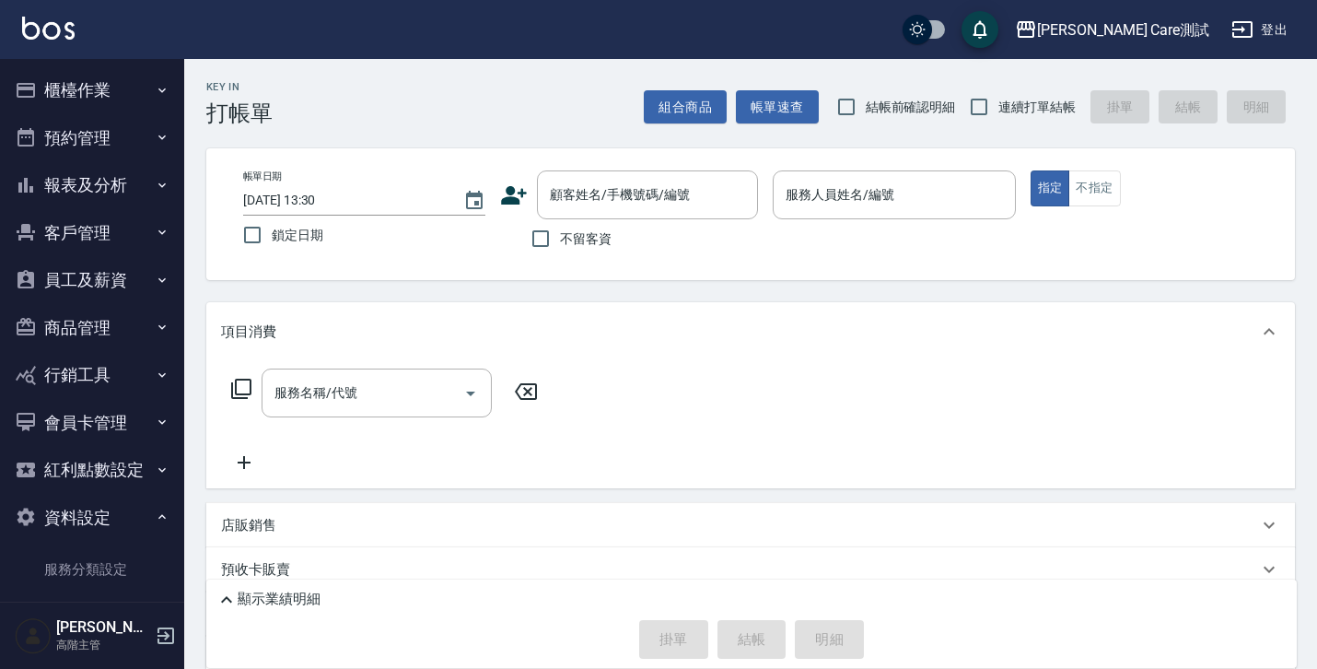
scroll to position [402, 0]
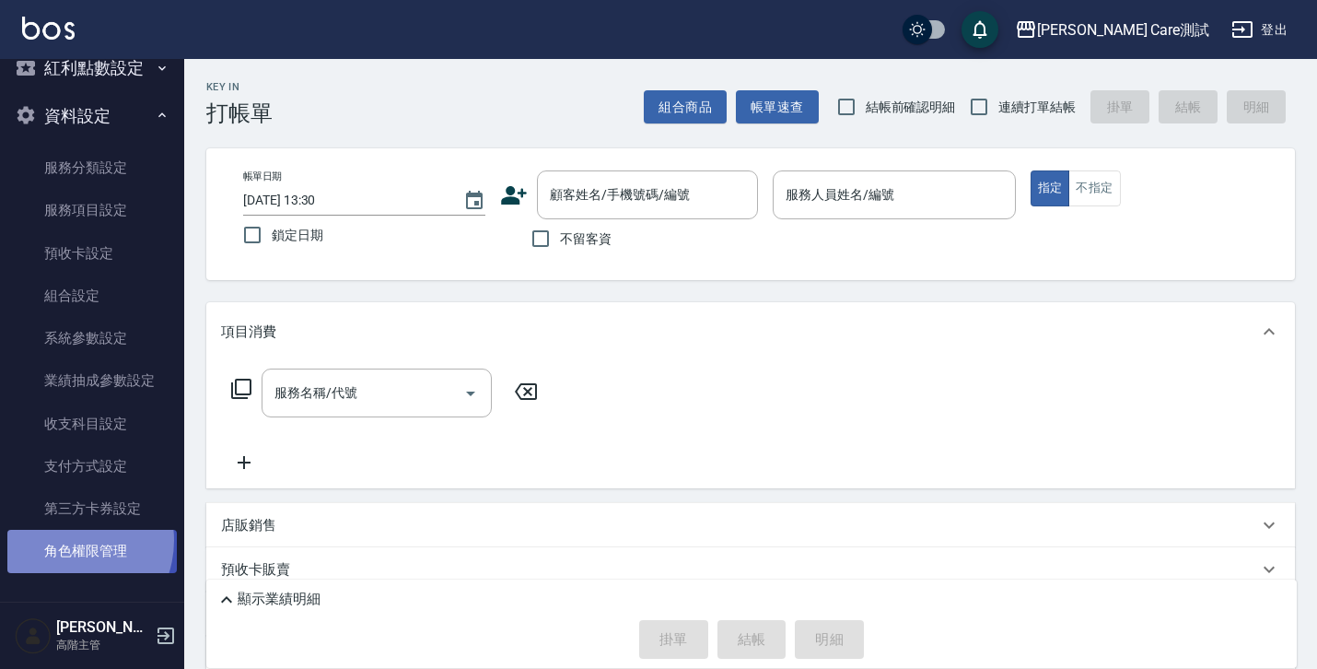
click at [64, 540] on link "角色權限管理" at bounding box center [91, 551] width 169 height 42
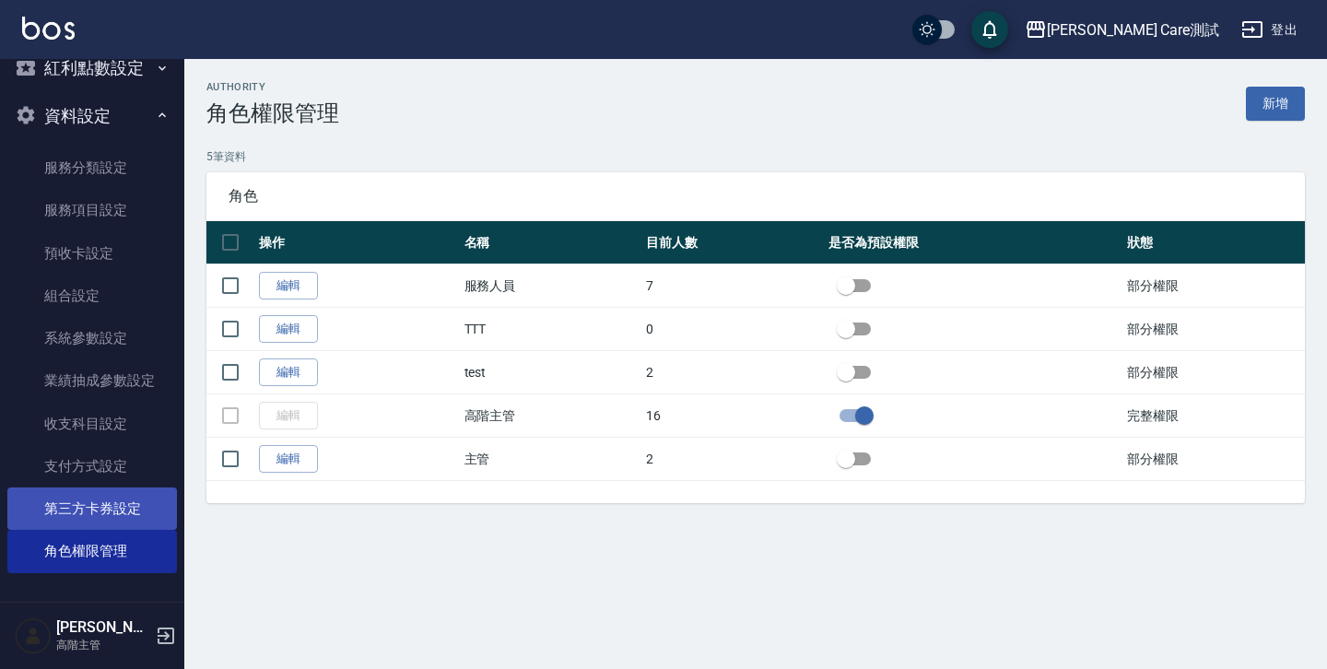
click at [78, 508] on link "第三方卡券設定" at bounding box center [91, 508] width 169 height 42
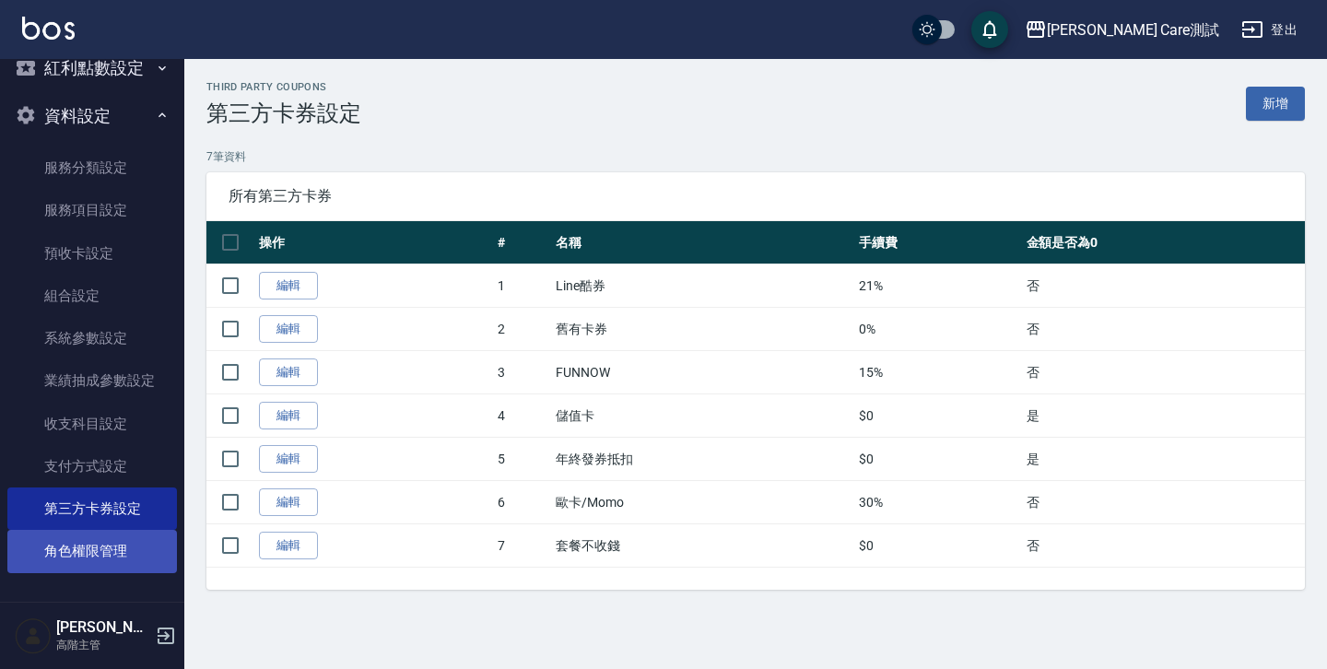
click at [87, 539] on link "角色權限管理" at bounding box center [91, 551] width 169 height 42
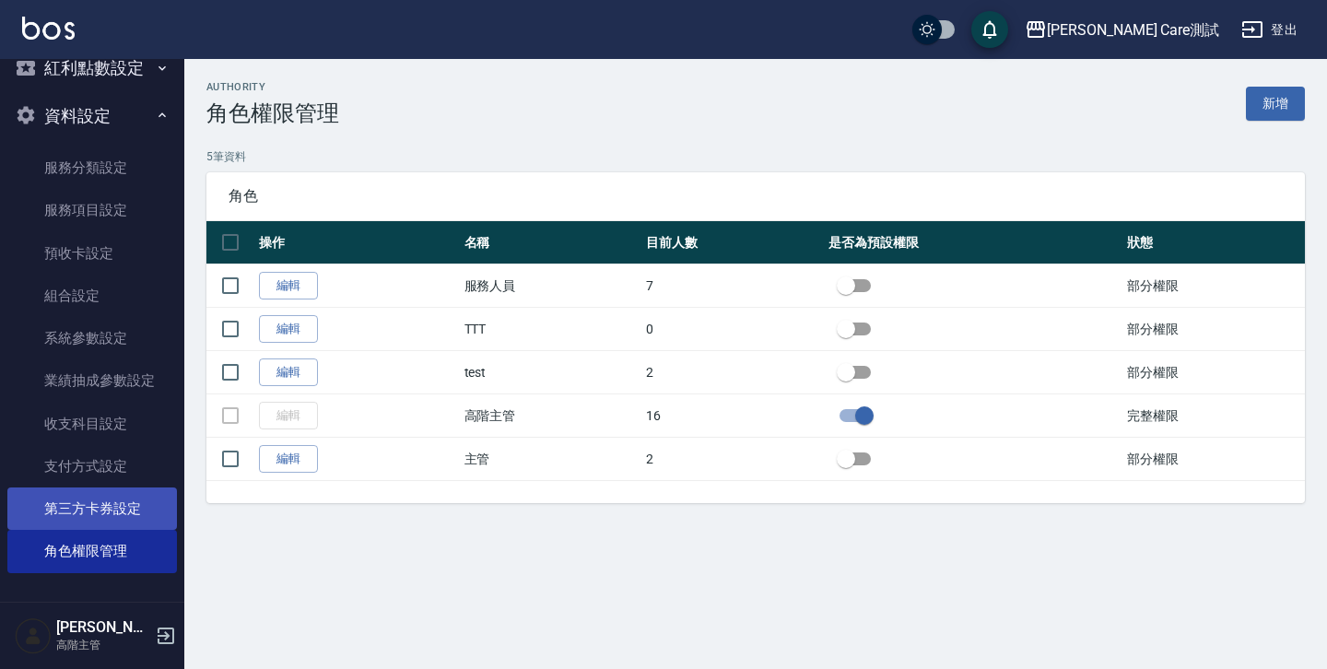
click at [86, 510] on link "第三方卡券設定" at bounding box center [91, 508] width 169 height 42
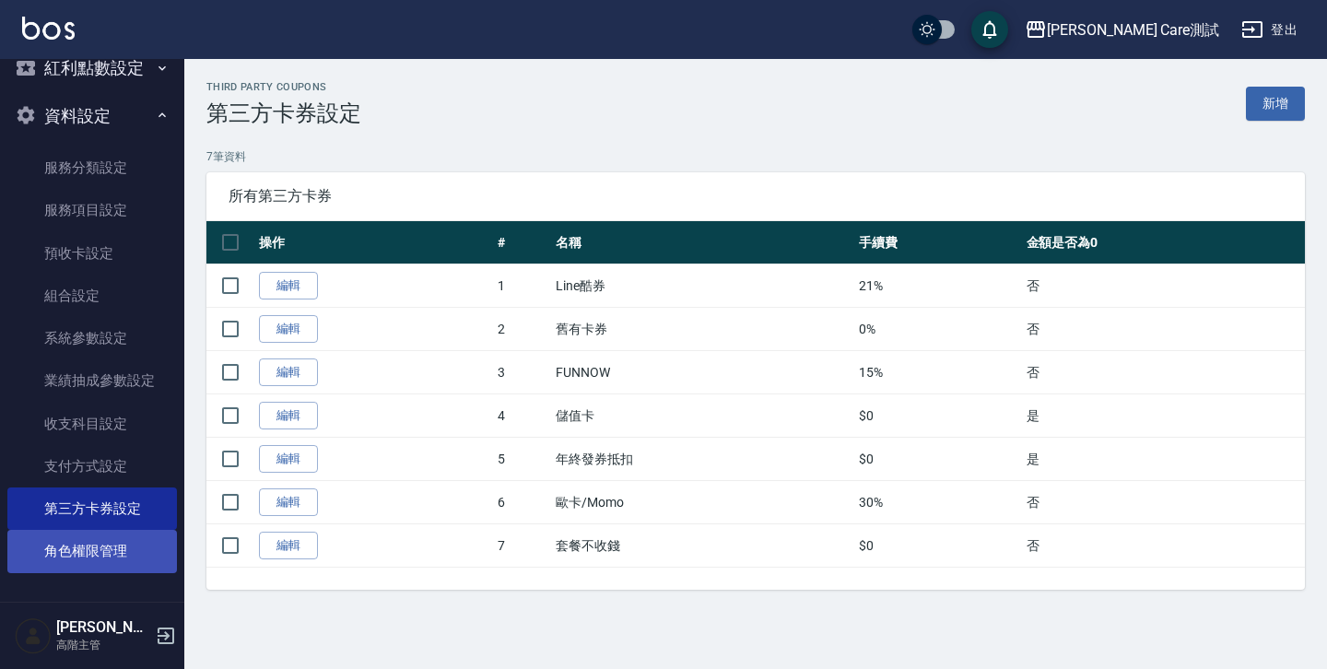
click at [88, 544] on link "角色權限管理" at bounding box center [91, 551] width 169 height 42
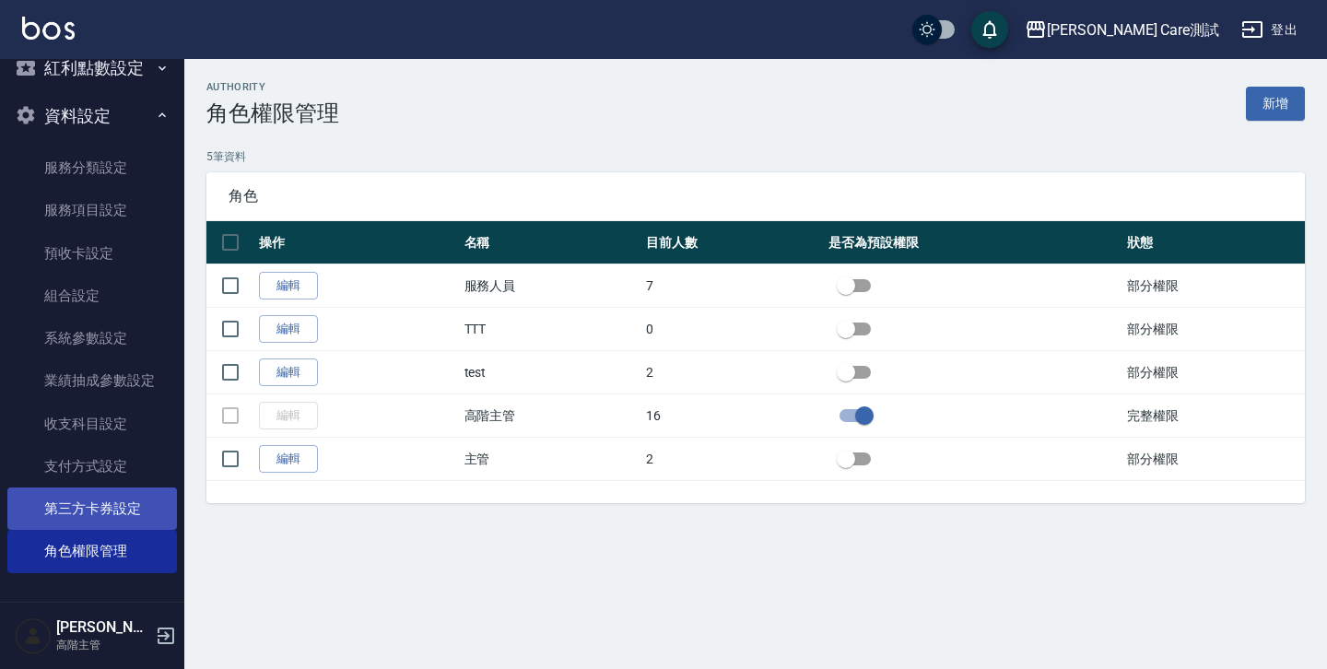
click at [82, 512] on link "第三方卡券設定" at bounding box center [91, 508] width 169 height 42
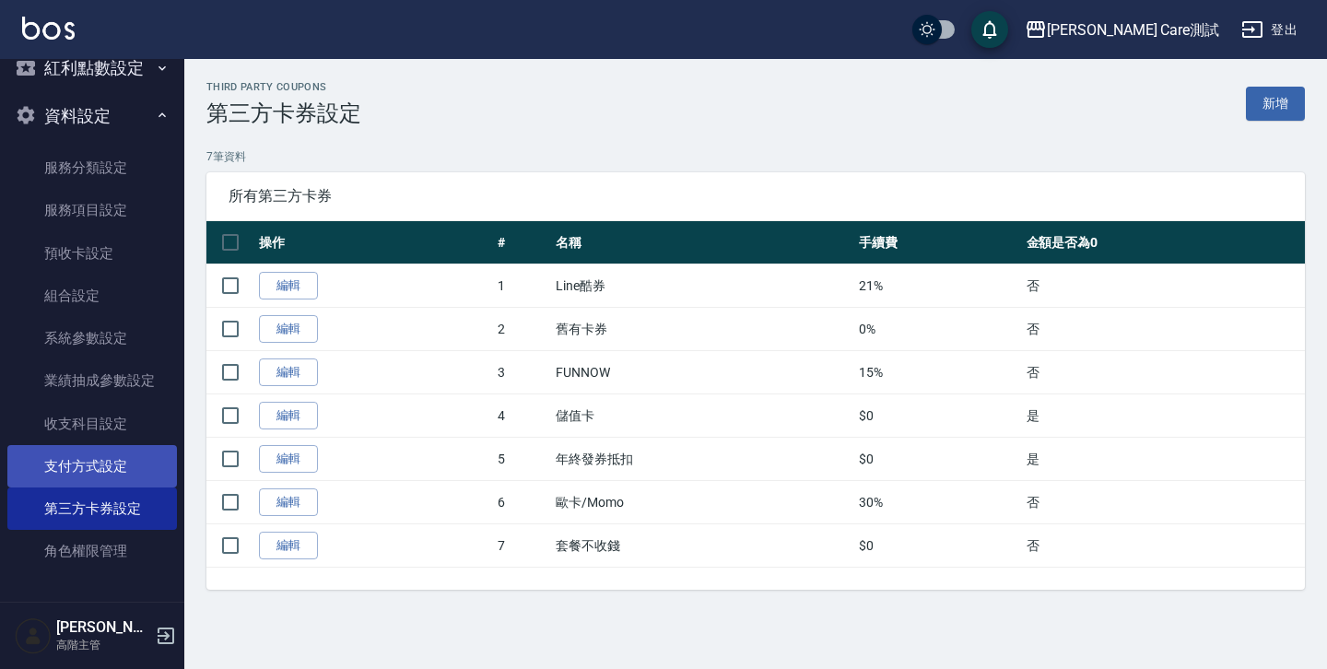
click at [111, 465] on link "支付方式設定" at bounding box center [91, 466] width 169 height 42
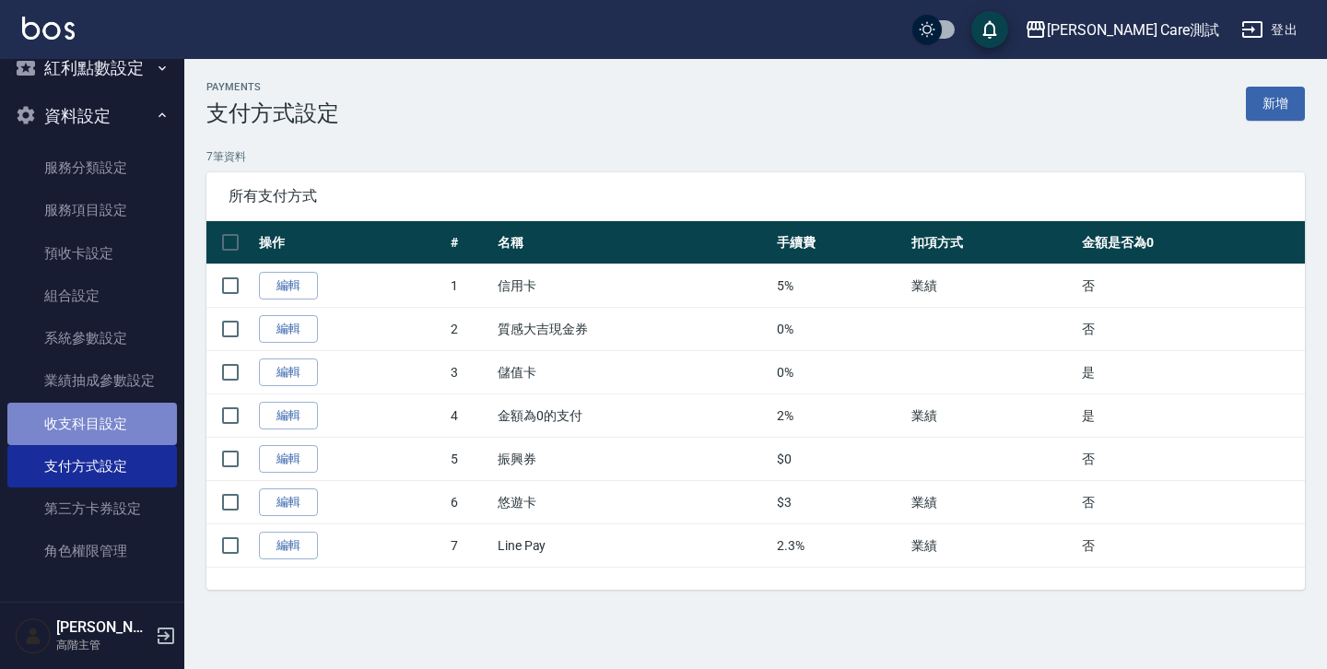
click at [114, 424] on link "收支科目設定" at bounding box center [91, 424] width 169 height 42
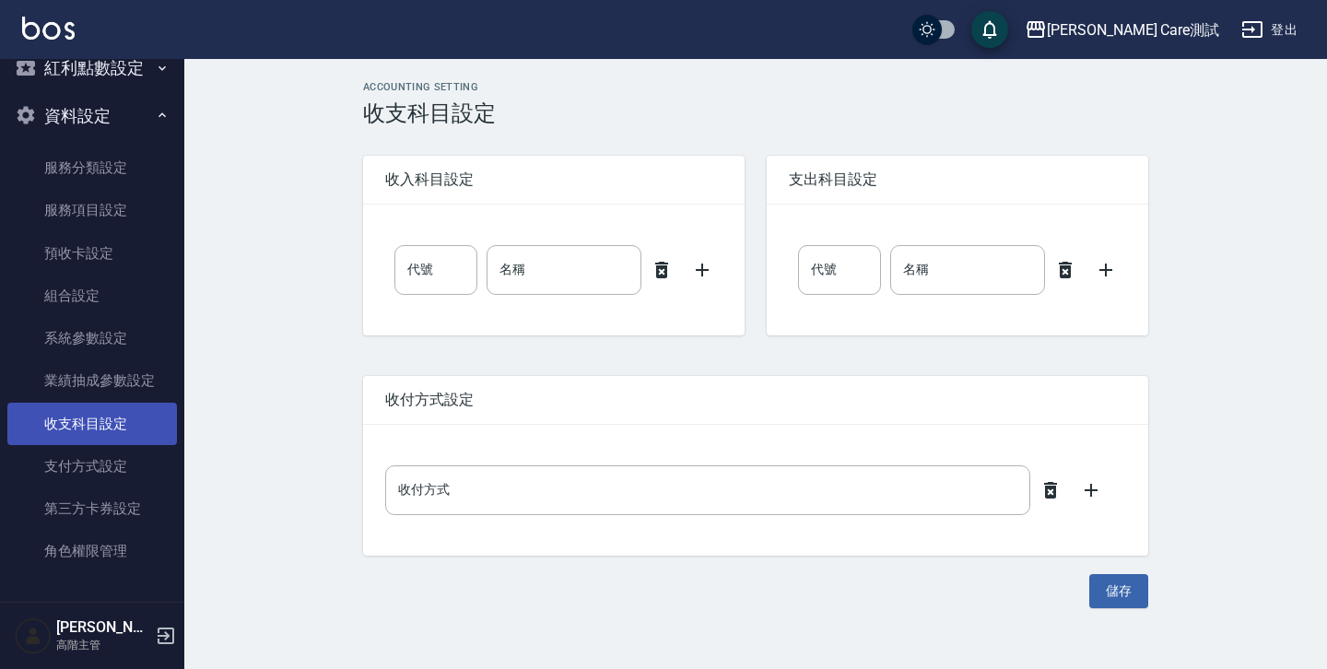
type input "0"
type input "售貨費用"
type input "0"
type input "售貨費用"
type input "零用金"
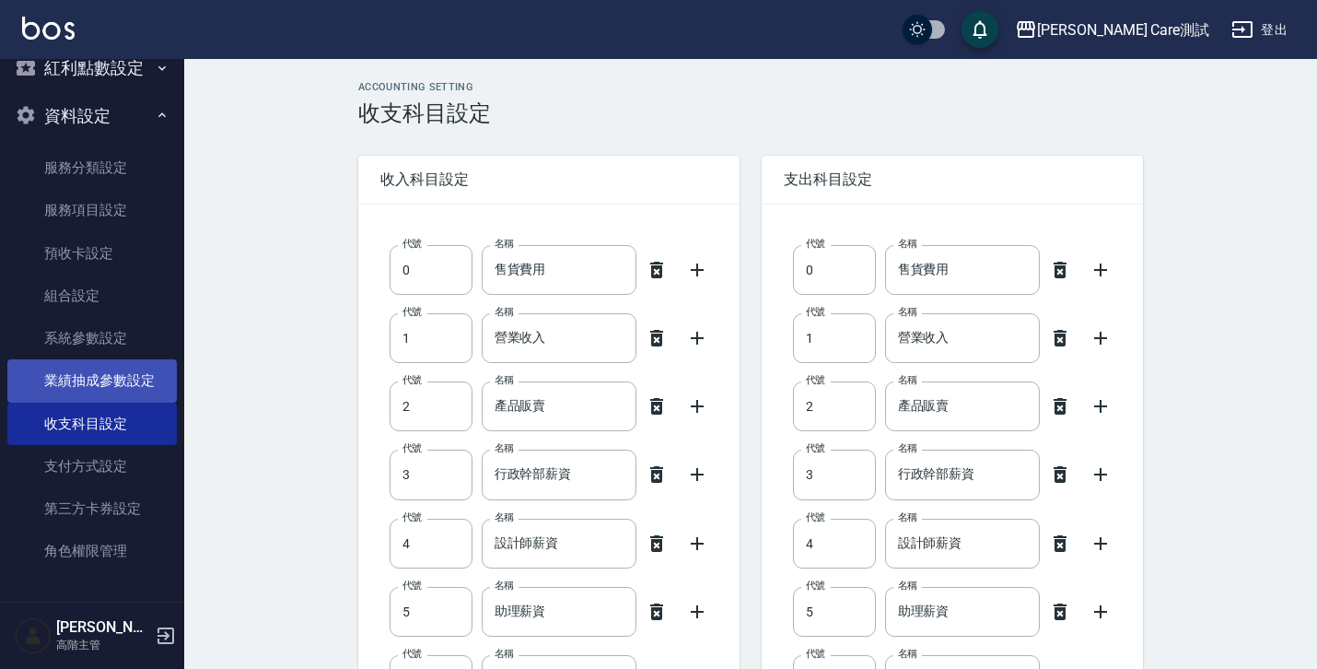
click at [109, 384] on link "業績抽成參數設定" at bounding box center [91, 380] width 169 height 42
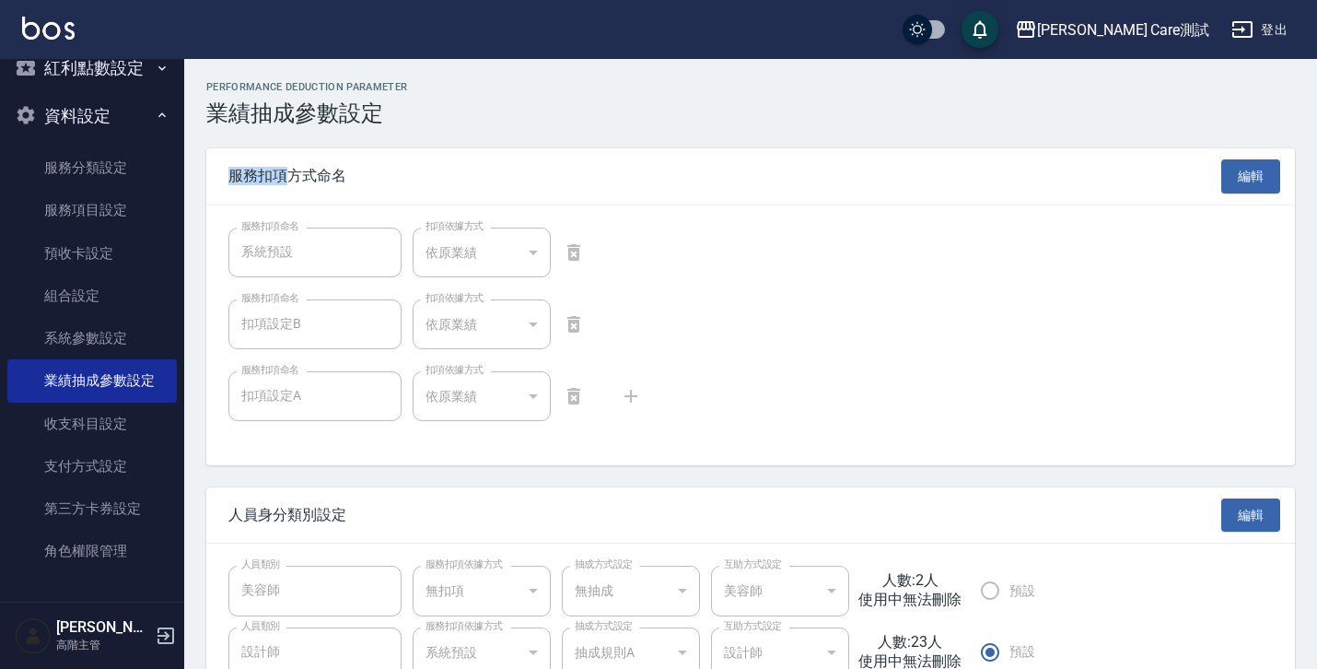
drag, startPoint x: 285, startPoint y: 179, endPoint x: 233, endPoint y: 179, distance: 51.6
click at [233, 179] on span "服務扣項方式命名" at bounding box center [724, 176] width 993 height 18
copy span "服務扣項"
drag, startPoint x: 230, startPoint y: 515, endPoint x: 310, endPoint y: 514, distance: 80.1
click at [310, 514] on span "人員身分類別設定" at bounding box center [724, 515] width 993 height 18
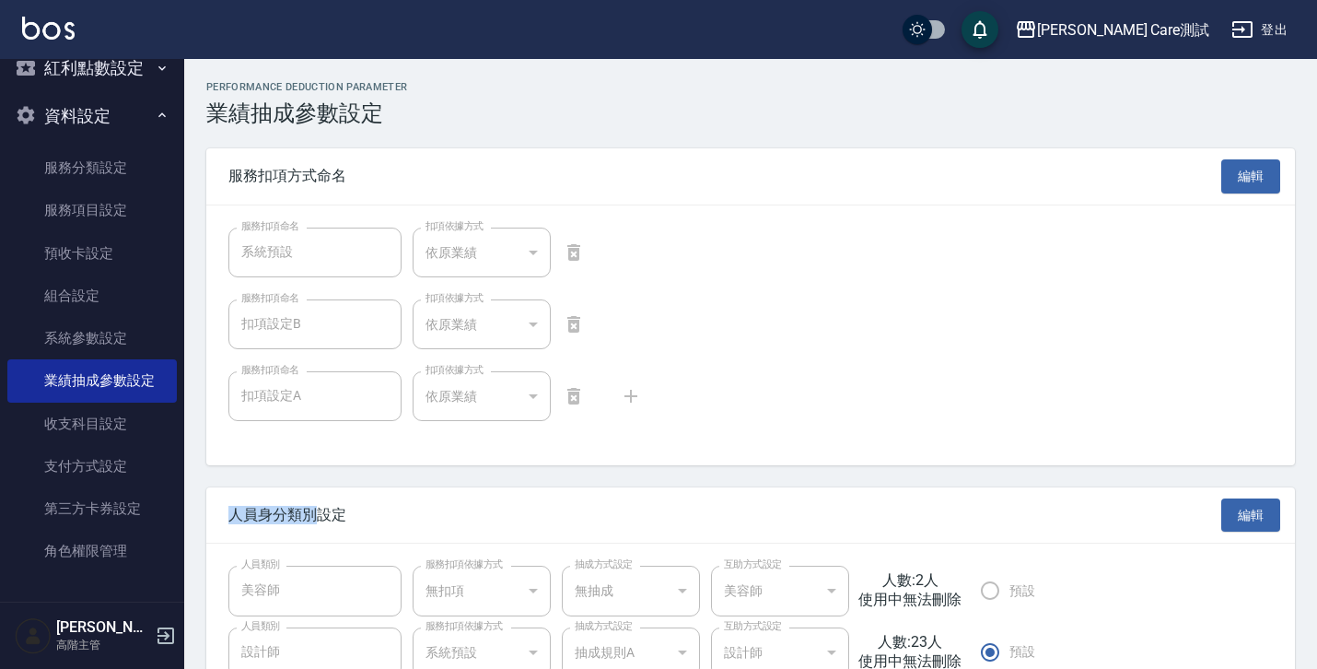
copy span "人員身分類別"
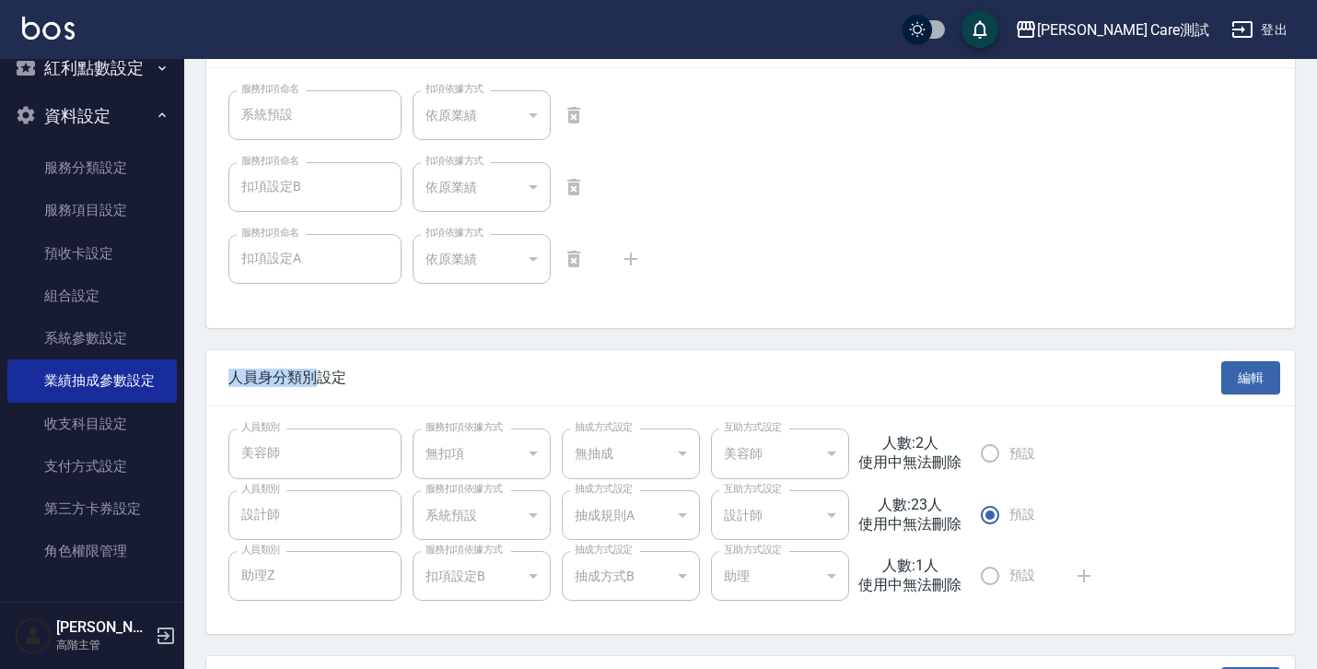
scroll to position [392, 0]
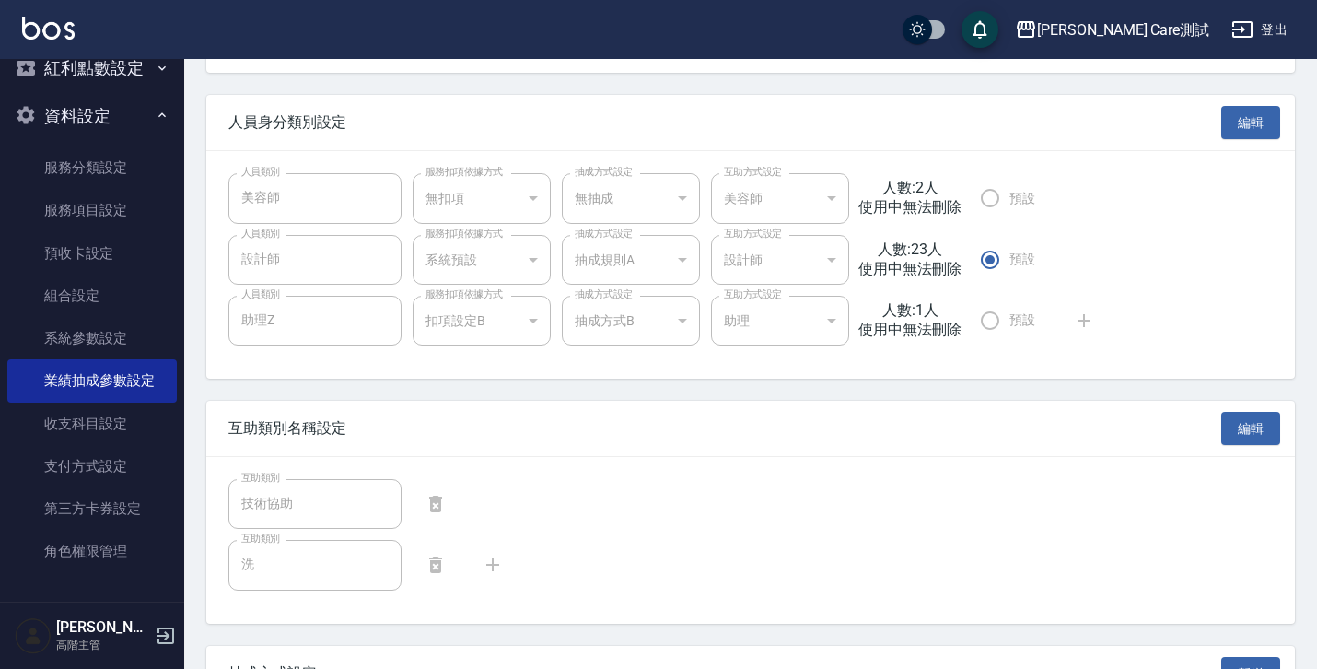
click at [414, 384] on div "Performance Deduction Parameter 業績抽成參數設定 服務扣項方式命名 編輯 服務扣項命名 系統預設 服務扣項命名 扣項依據方式 …" at bounding box center [750, 475] width 1133 height 1572
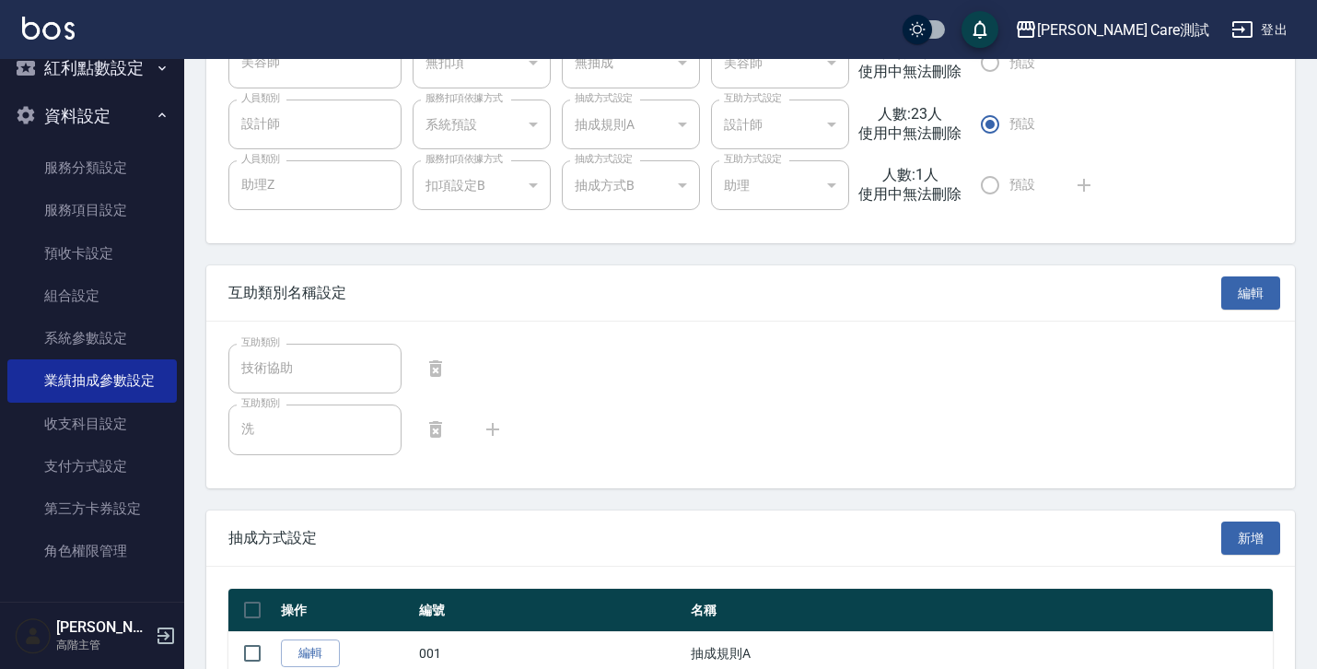
scroll to position [581, 0]
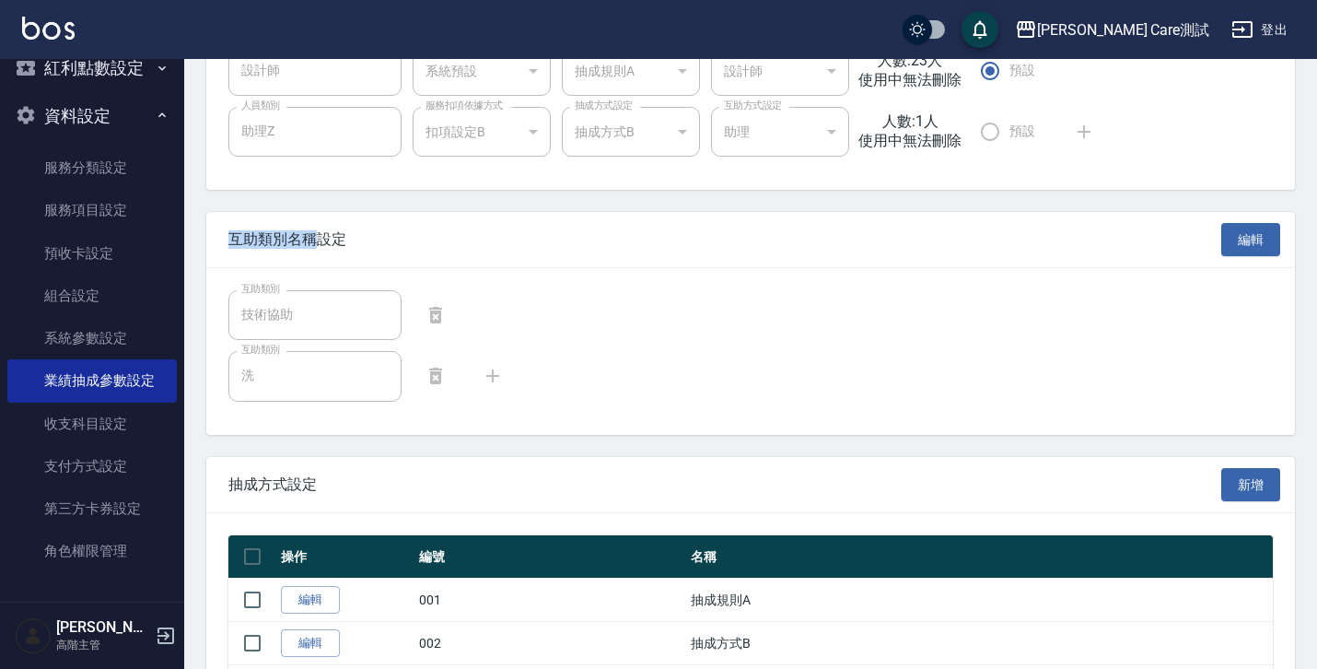
drag, startPoint x: 316, startPoint y: 244, endPoint x: 231, endPoint y: 242, distance: 84.8
click at [231, 242] on span "互助類別名稱設定" at bounding box center [724, 239] width 993 height 18
copy span "互助類別名稱"
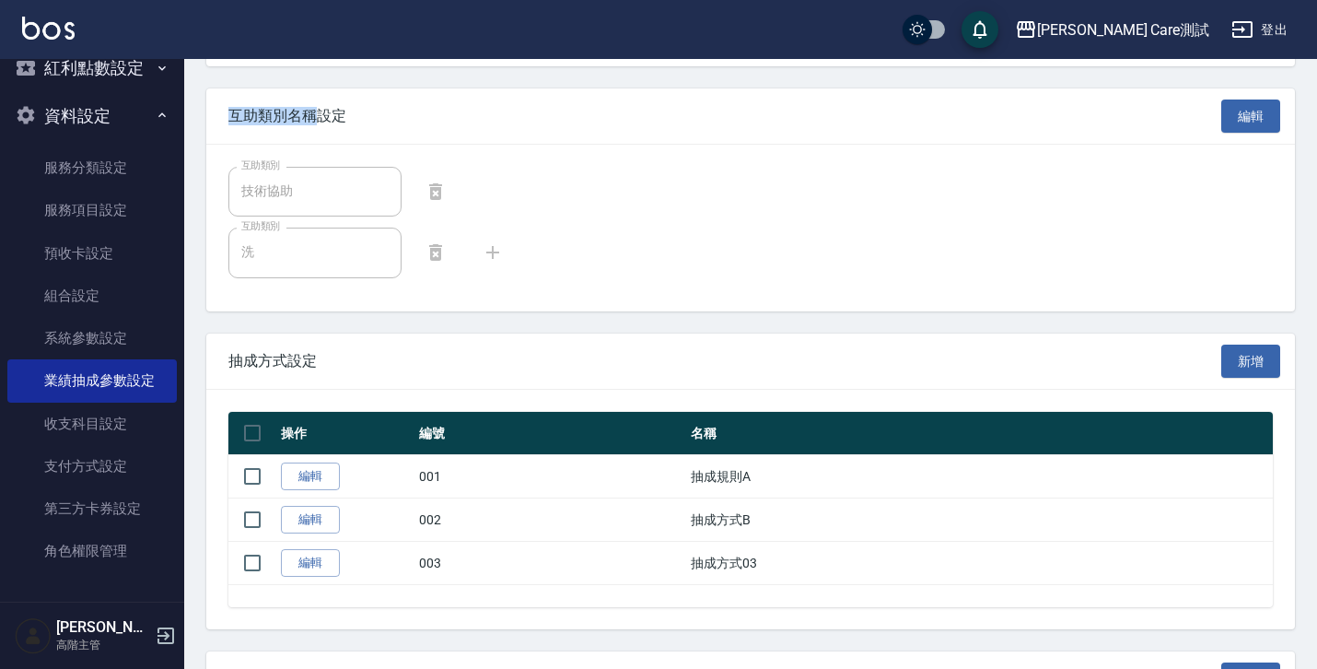
scroll to position [829, 0]
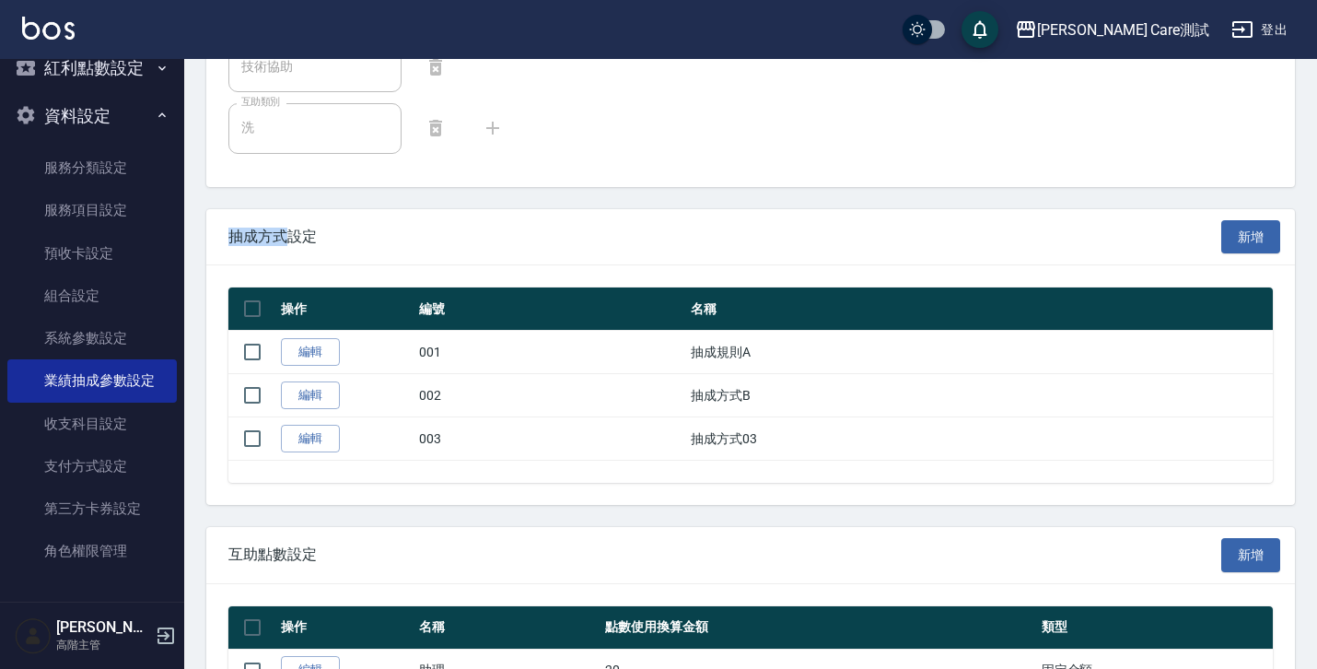
drag, startPoint x: 283, startPoint y: 233, endPoint x: 221, endPoint y: 234, distance: 61.7
click at [221, 234] on div "抽成方式設定 新增" at bounding box center [750, 237] width 1089 height 56
copy span "抽成方式"
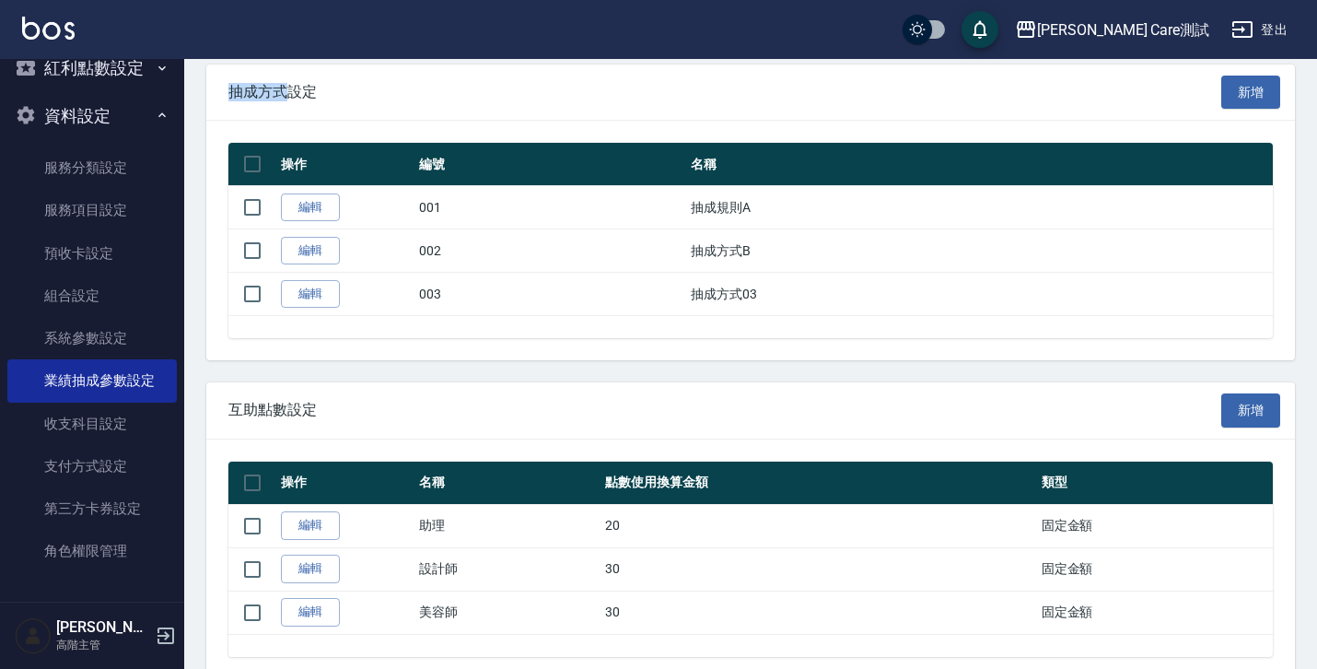
scroll to position [1005, 0]
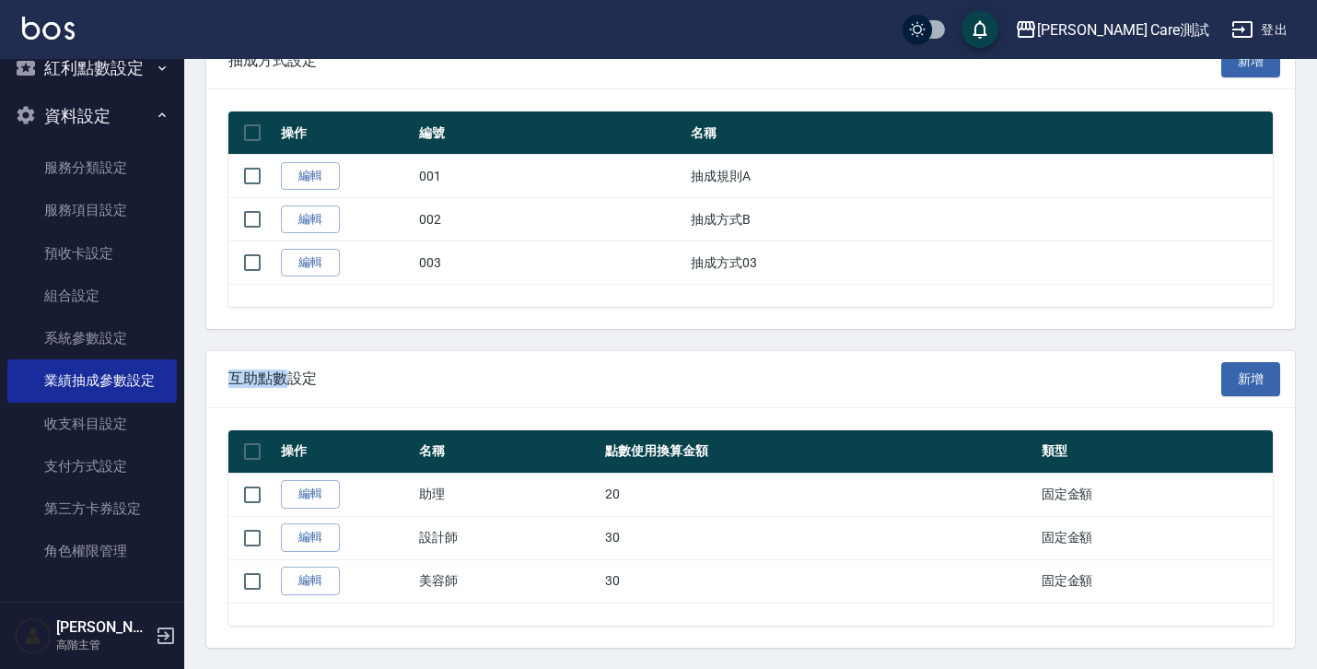
drag, startPoint x: 284, startPoint y: 374, endPoint x: 228, endPoint y: 374, distance: 56.2
click at [228, 374] on div "互助點數設定 新增" at bounding box center [750, 379] width 1089 height 56
copy span "互助點數"
click at [100, 342] on link "系統參數設定" at bounding box center [91, 338] width 169 height 42
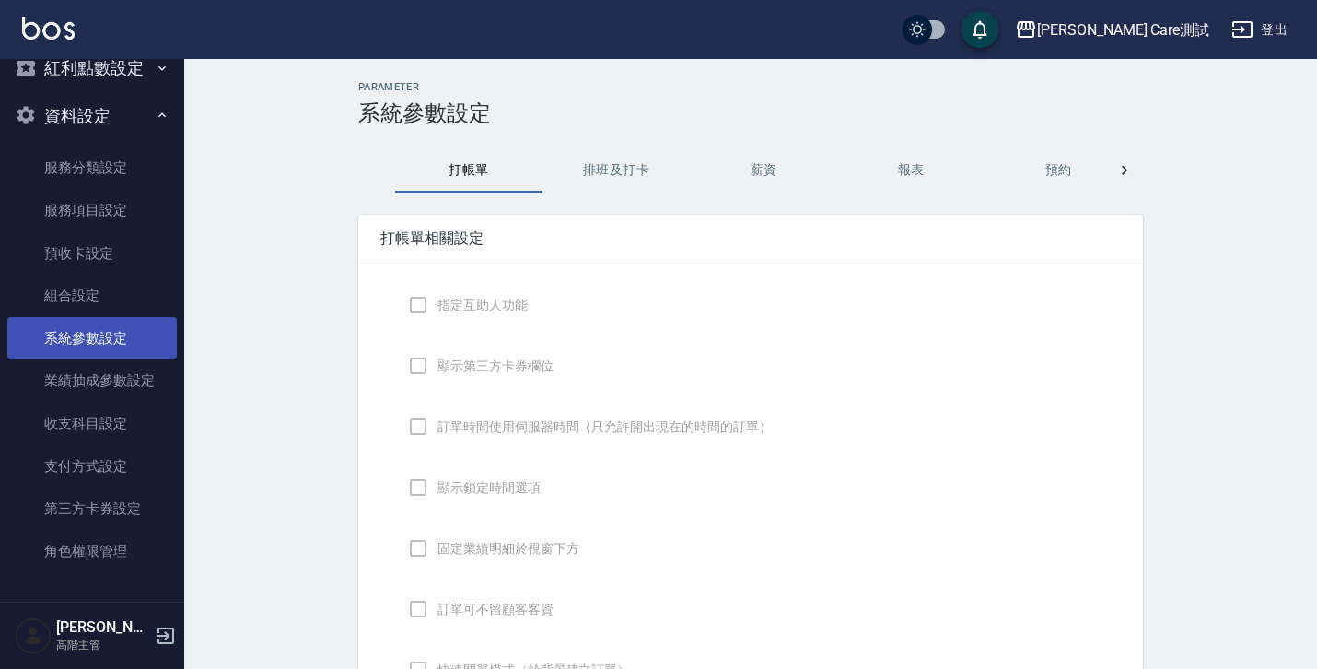
checkbox input "true"
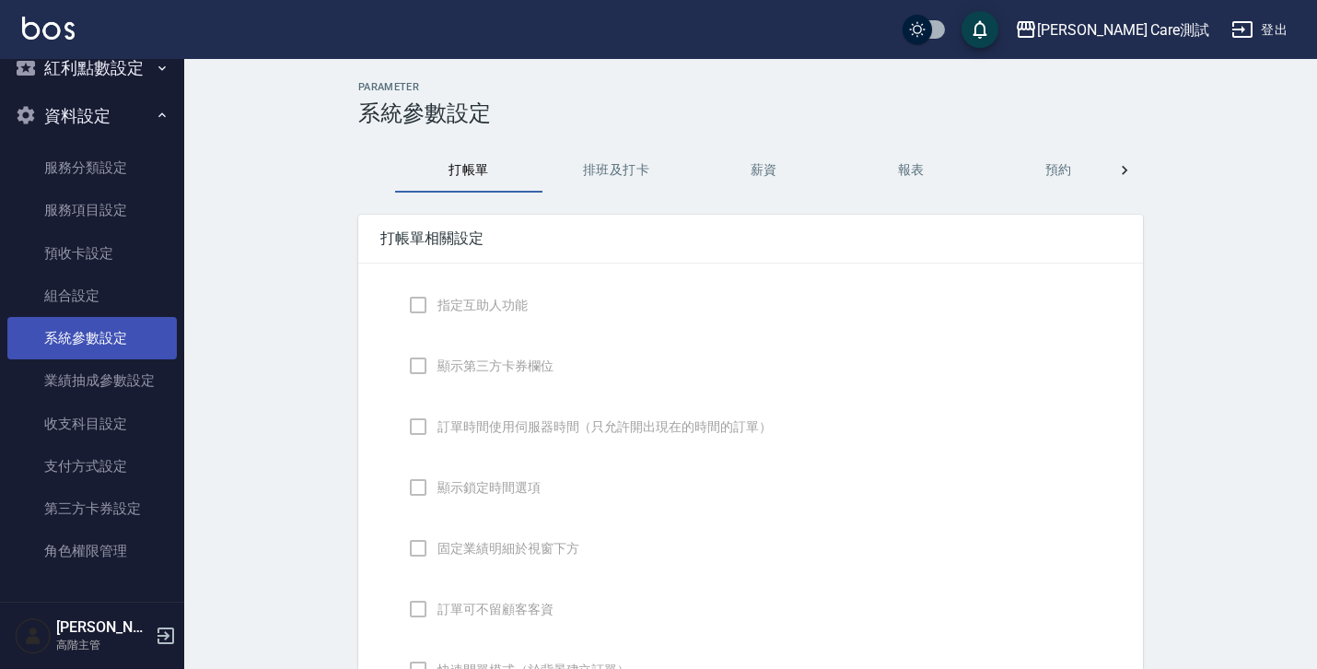
checkbox input "true"
type input "感熱紙(57mm)"
type input "NICKNAME"
type input "LASTORDER"
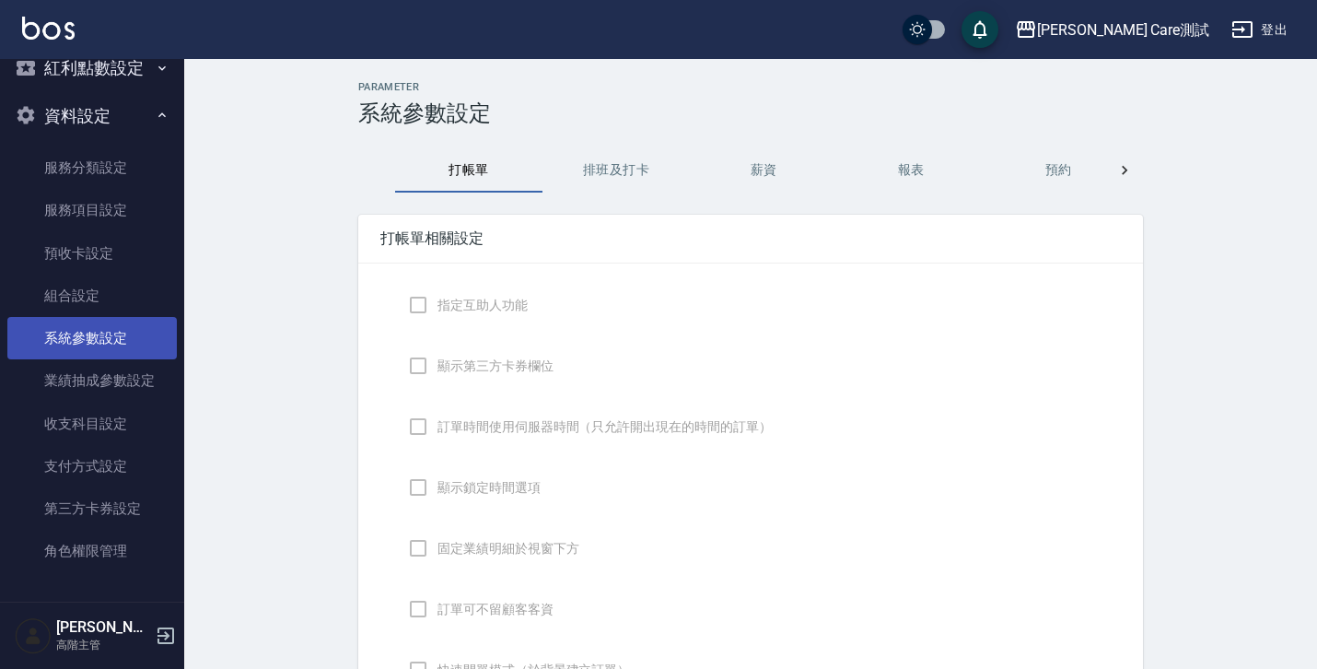
checkbox input "true"
type input "www.yjtytytytj"
checkbox input "true"
type textarea "hello"
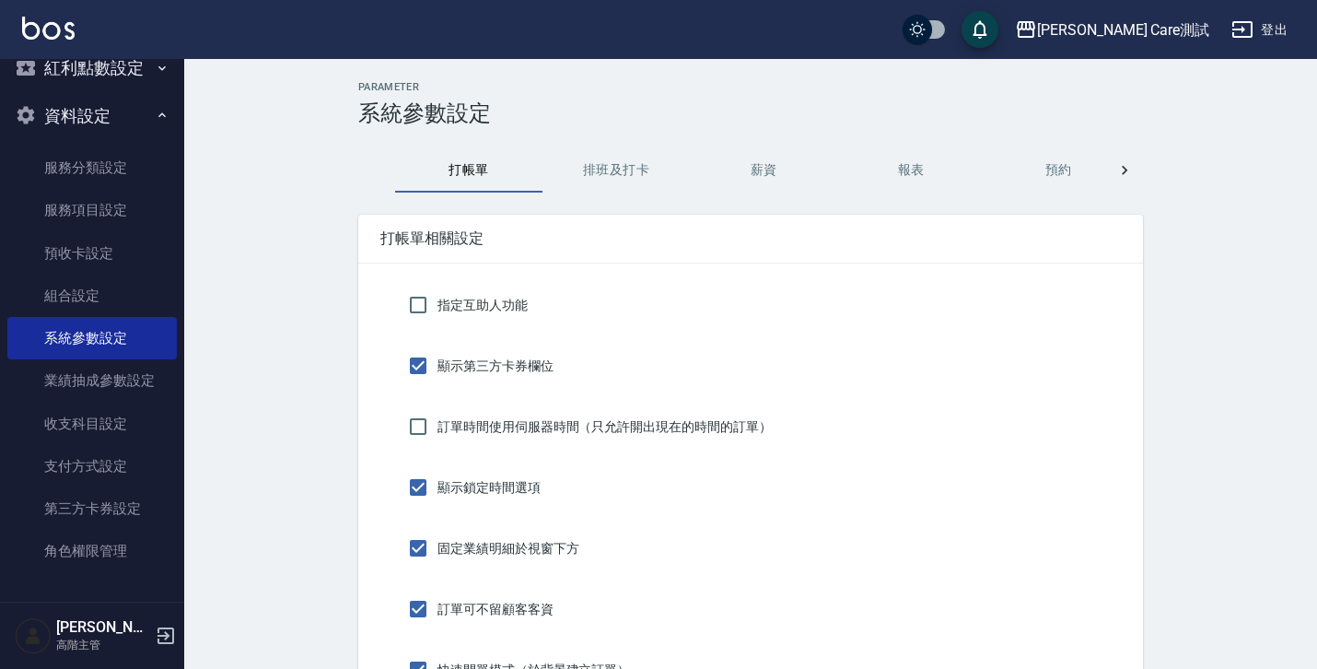
click at [1127, 168] on icon at bounding box center [1125, 170] width 18 height 18
click at [386, 170] on div at bounding box center [376, 170] width 37 height 44
click at [113, 284] on link "組合設定" at bounding box center [91, 296] width 169 height 42
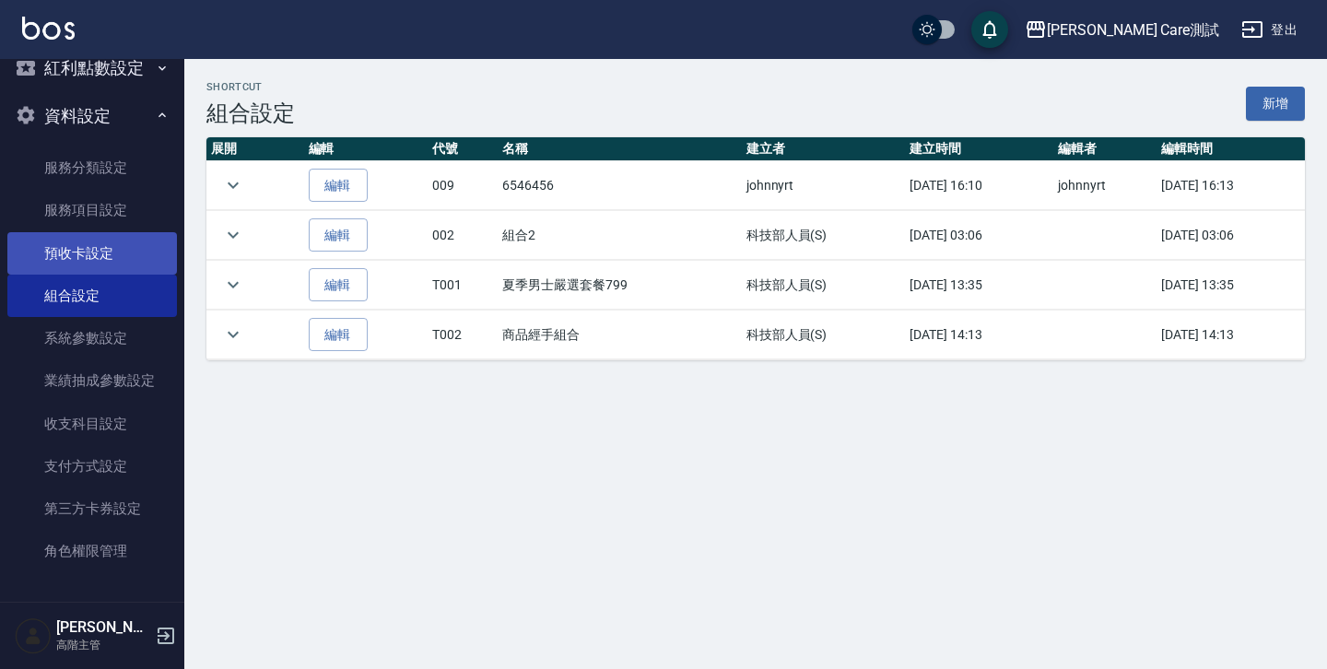
click at [111, 263] on link "預收卡設定" at bounding box center [91, 253] width 169 height 42
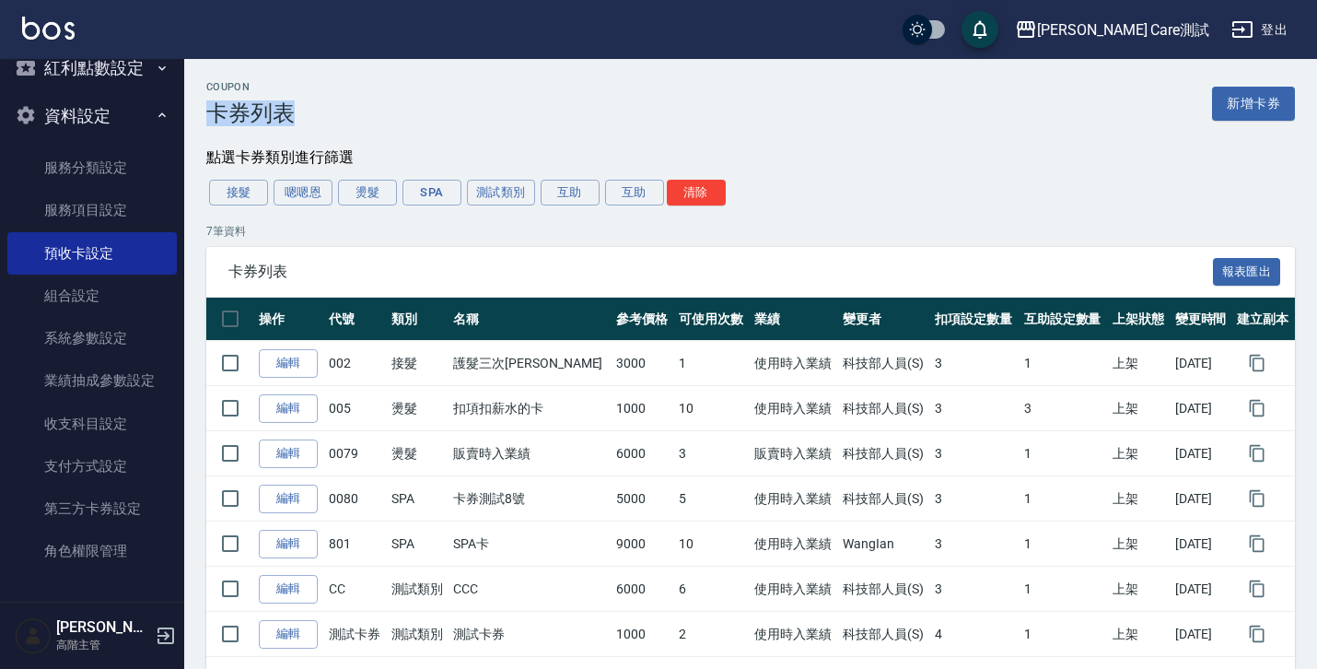
drag, startPoint x: 214, startPoint y: 111, endPoint x: 306, endPoint y: 111, distance: 92.1
click at [306, 111] on div "Coupon 卡券列表 新增卡券" at bounding box center [750, 103] width 1089 height 45
copy h3 "卡券列表"
click at [457, 109] on div "Coupon 卡券列表 新增卡券" at bounding box center [750, 103] width 1089 height 45
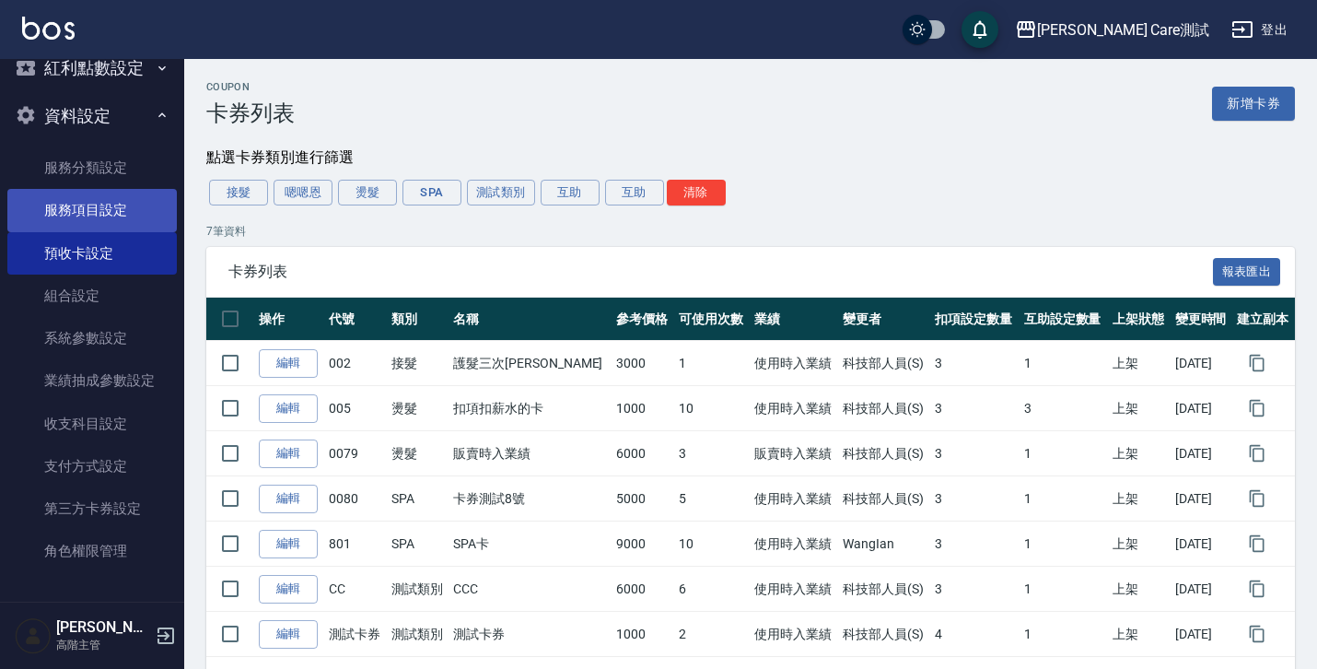
click at [101, 193] on link "服務項目設定" at bounding box center [91, 210] width 169 height 42
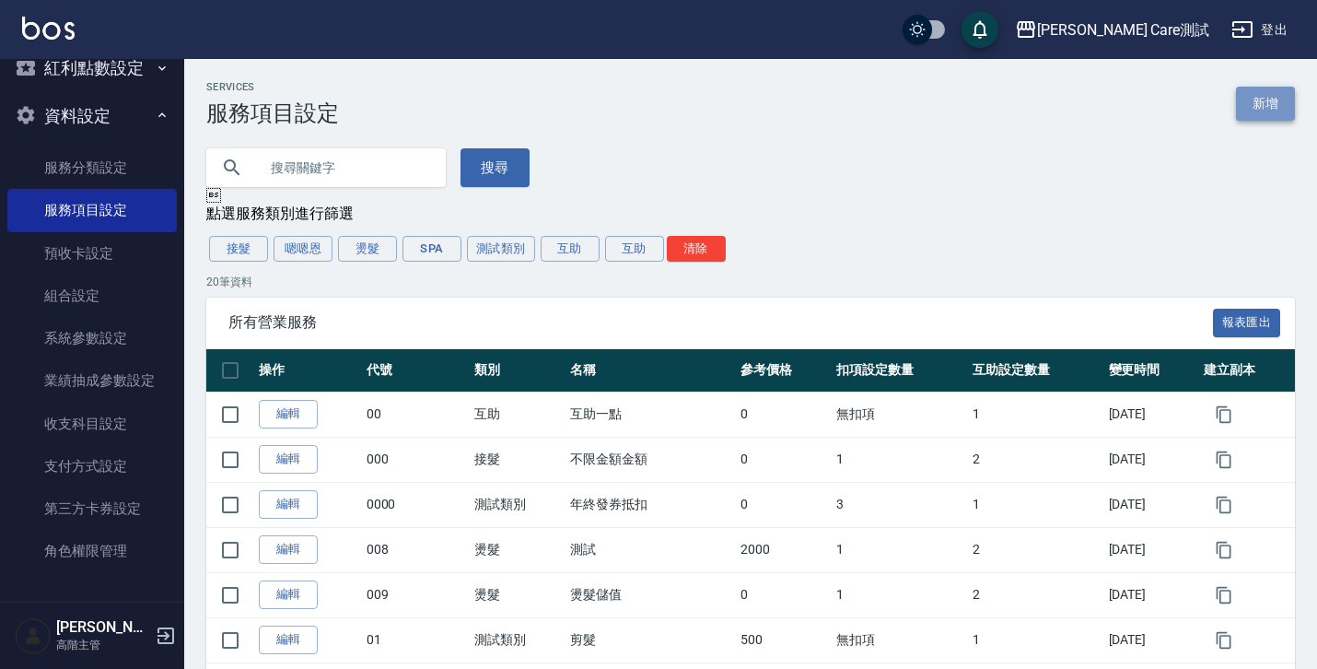
click at [1267, 101] on link "新增" at bounding box center [1265, 104] width 59 height 34
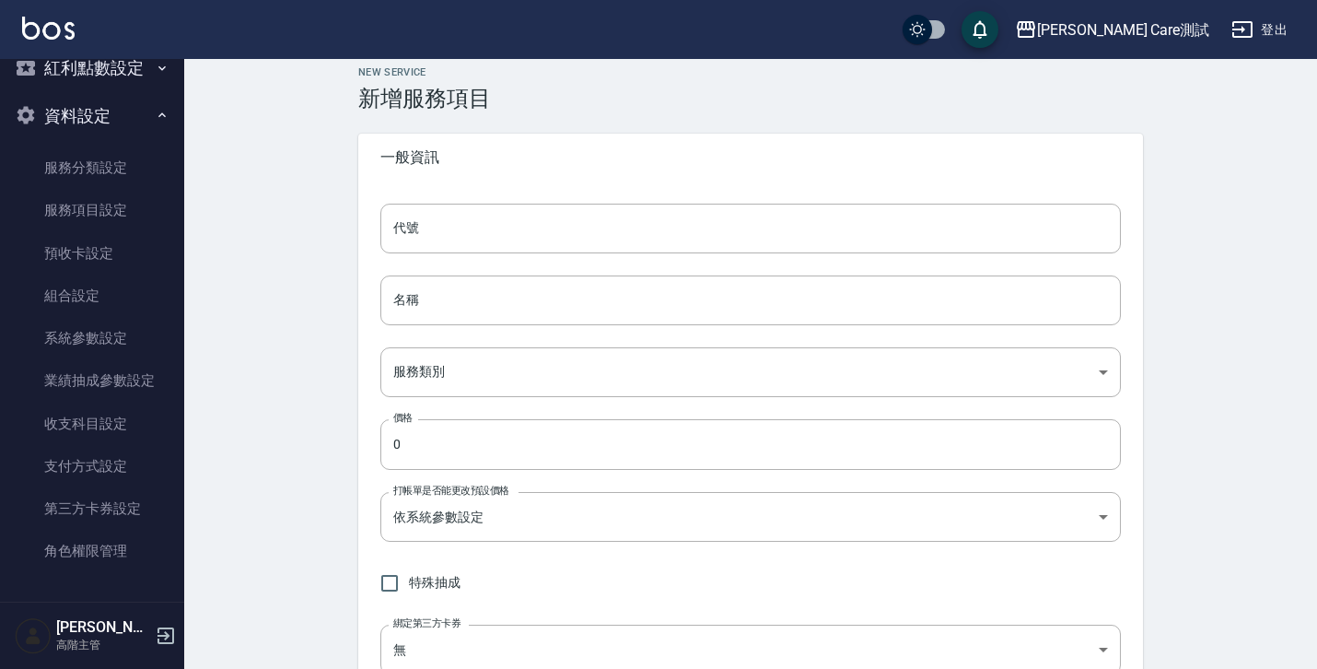
scroll to position [70, 0]
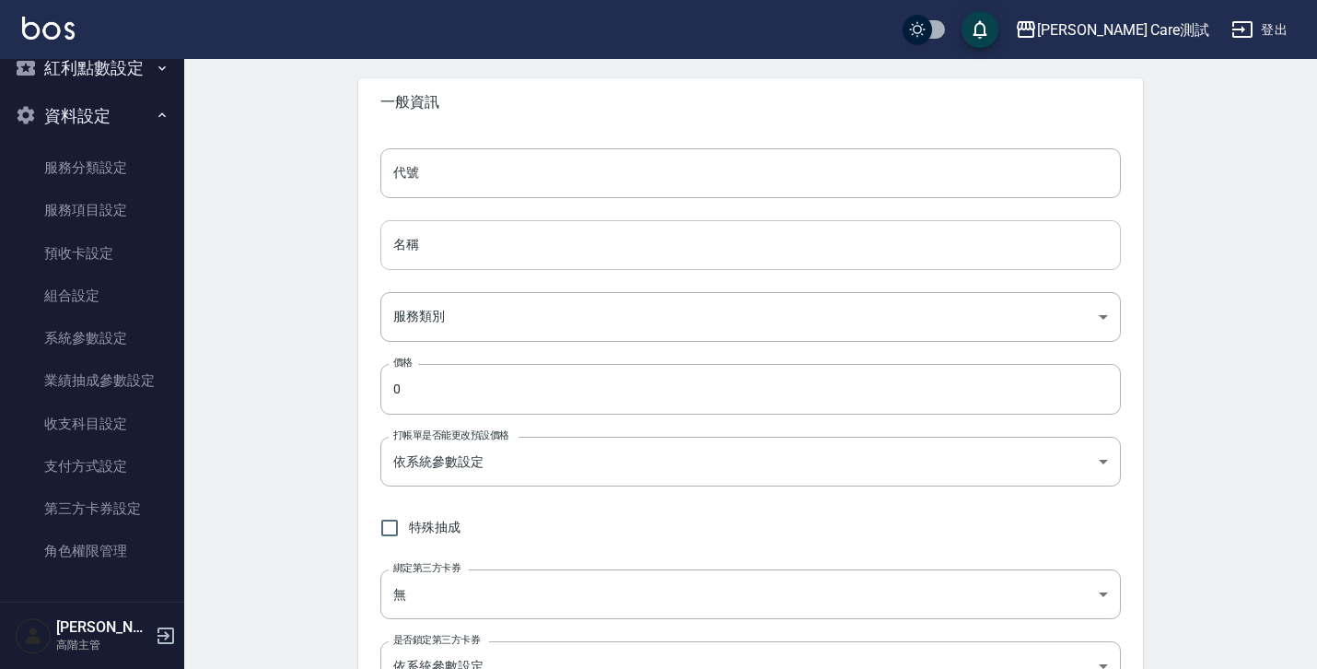
click at [731, 238] on input "名稱" at bounding box center [750, 245] width 741 height 50
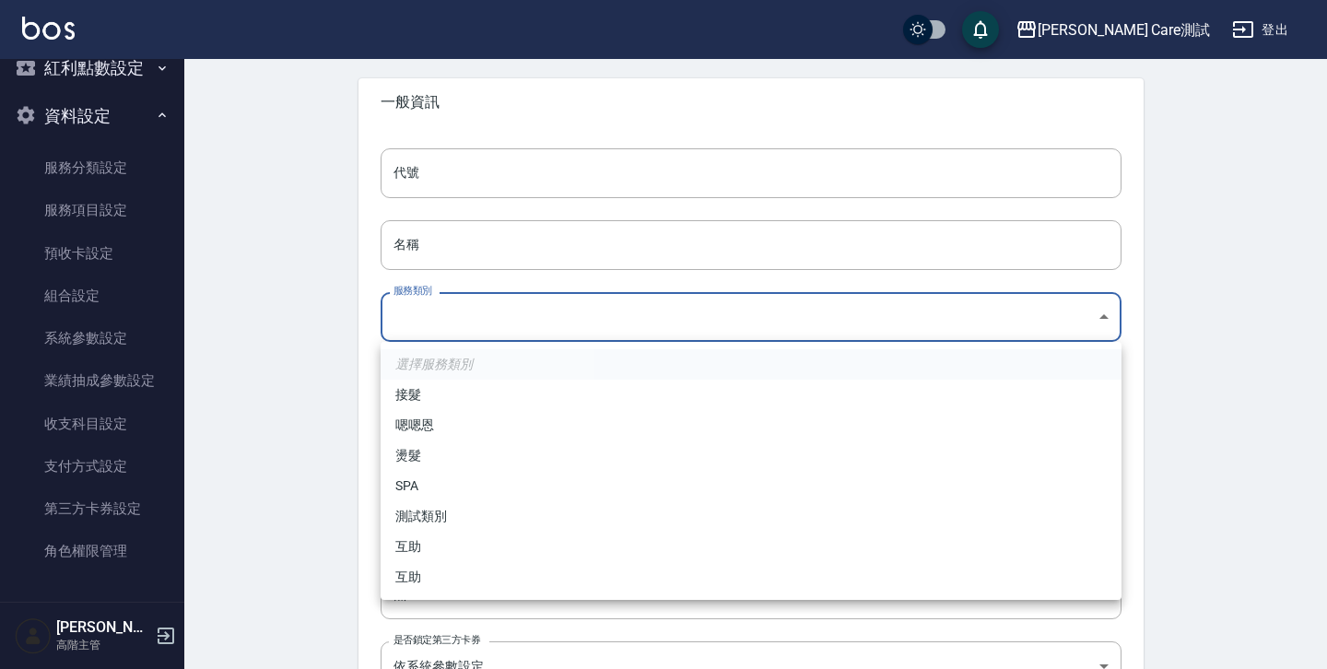
click at [273, 440] on div at bounding box center [663, 334] width 1327 height 669
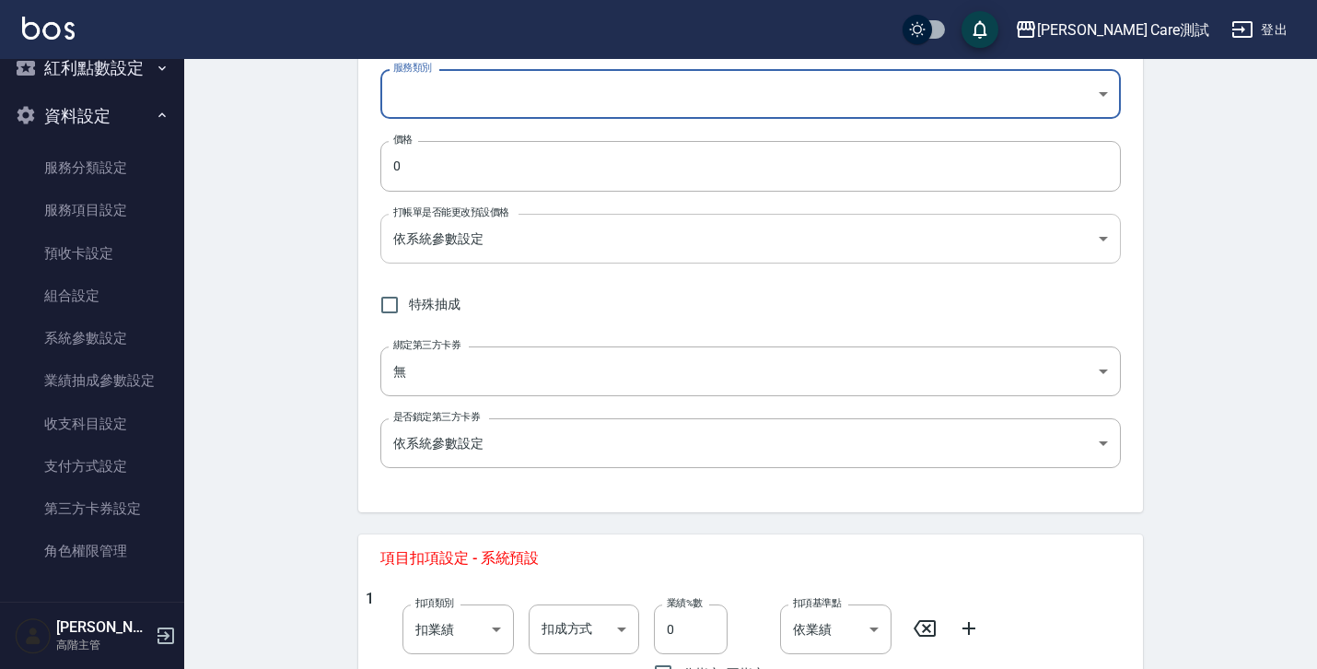
scroll to position [329, 0]
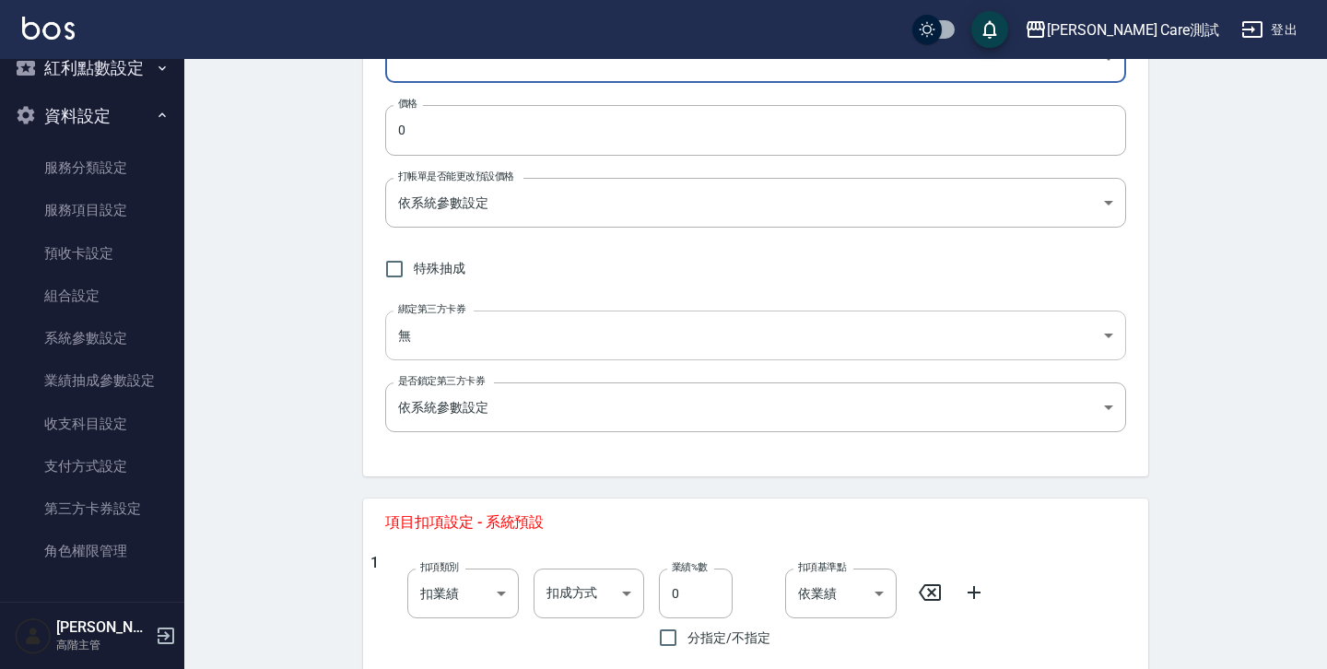
click at [471, 331] on body "[PERSON_NAME] Care測試 登出 櫃檯作業 打帳單 帳單列表 掛單列表 座位開單 營業儀表板 現金收支登錄 高階收支登錄 材料自購登錄 每日結帳…" at bounding box center [663, 521] width 1327 height 1701
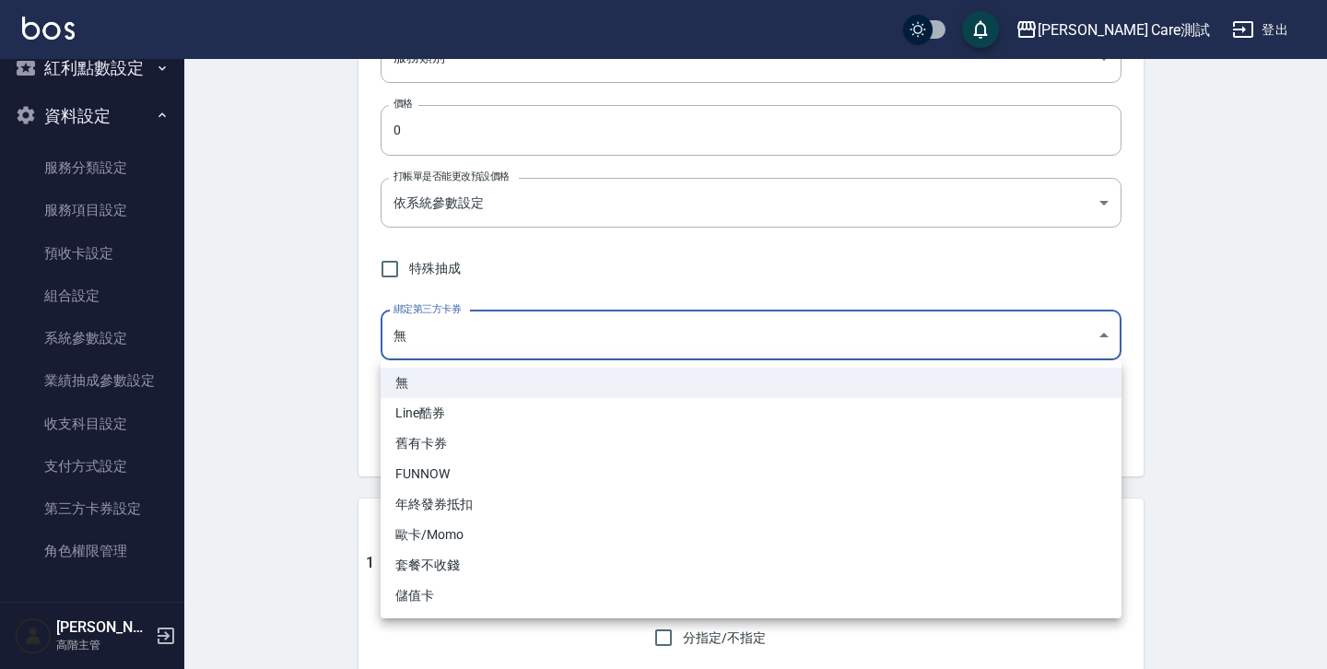
click at [471, 331] on div at bounding box center [663, 334] width 1327 height 669
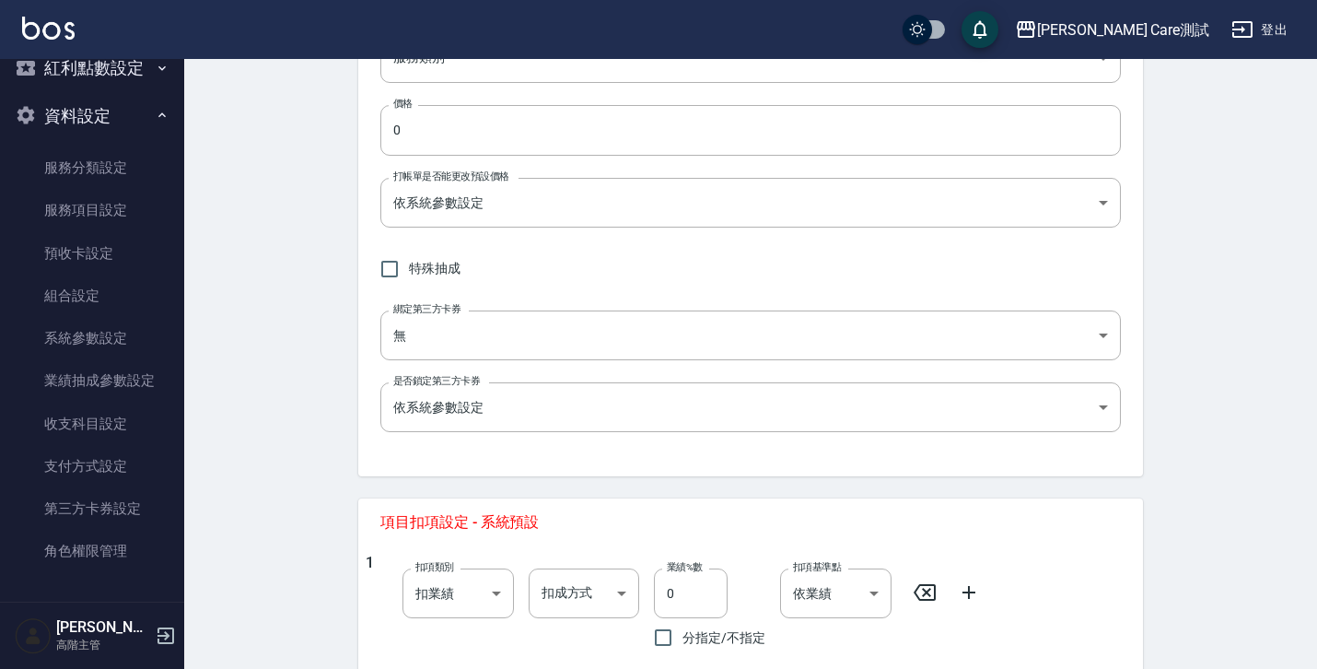
click at [475, 372] on div "代號 代號 名稱 名稱 服務類別 ​ 服務類別 價格 0 價格 打帳單是否能更改預設價格 依系統參數設定 UNSET 打帳單是否能更改預設價格 特殊抽成 綁定…" at bounding box center [750, 171] width 785 height 609
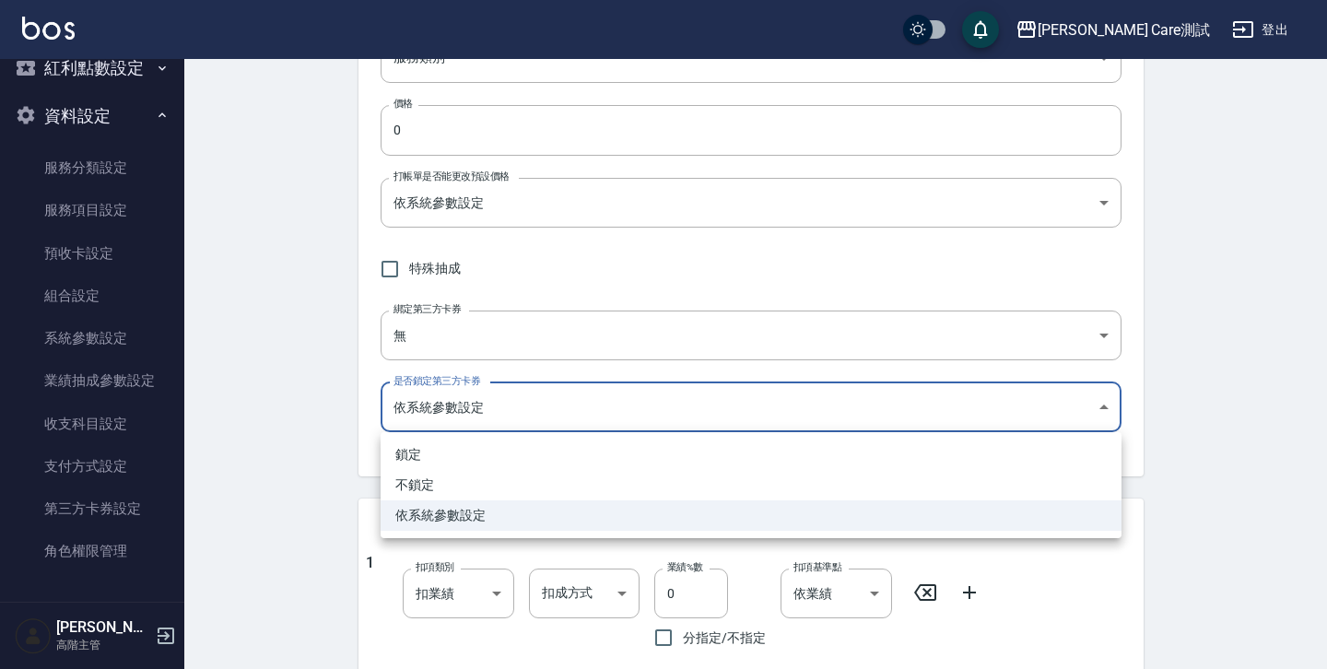
click at [477, 391] on body "[PERSON_NAME] Care測試 登出 櫃檯作業 打帳單 帳單列表 掛單列表 座位開單 營業儀表板 現金收支登錄 高階收支登錄 材料自購登錄 每日結帳…" at bounding box center [663, 521] width 1327 height 1701
click at [492, 216] on div at bounding box center [663, 334] width 1327 height 669
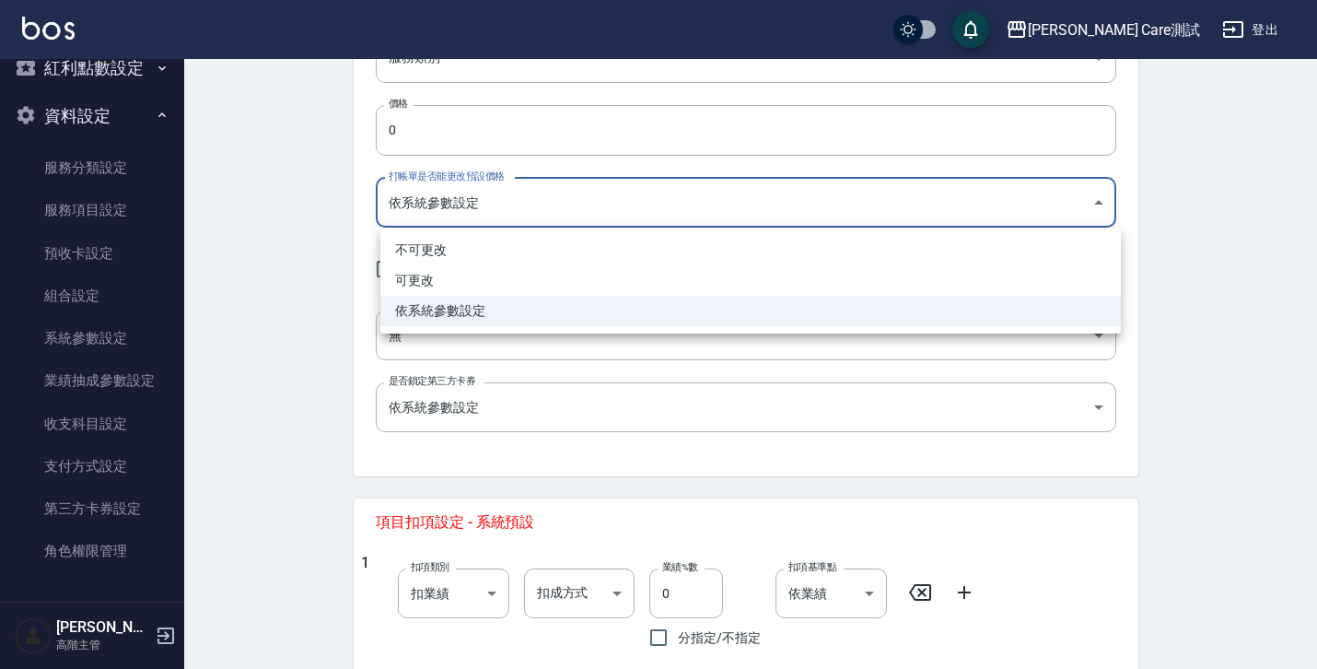
click at [492, 216] on body "[PERSON_NAME] Care測試 登出 櫃檯作業 打帳單 帳單列表 掛單列表 座位開單 營業儀表板 現金收支登錄 高階收支登錄 材料自購登錄 每日結帳…" at bounding box center [658, 521] width 1317 height 1701
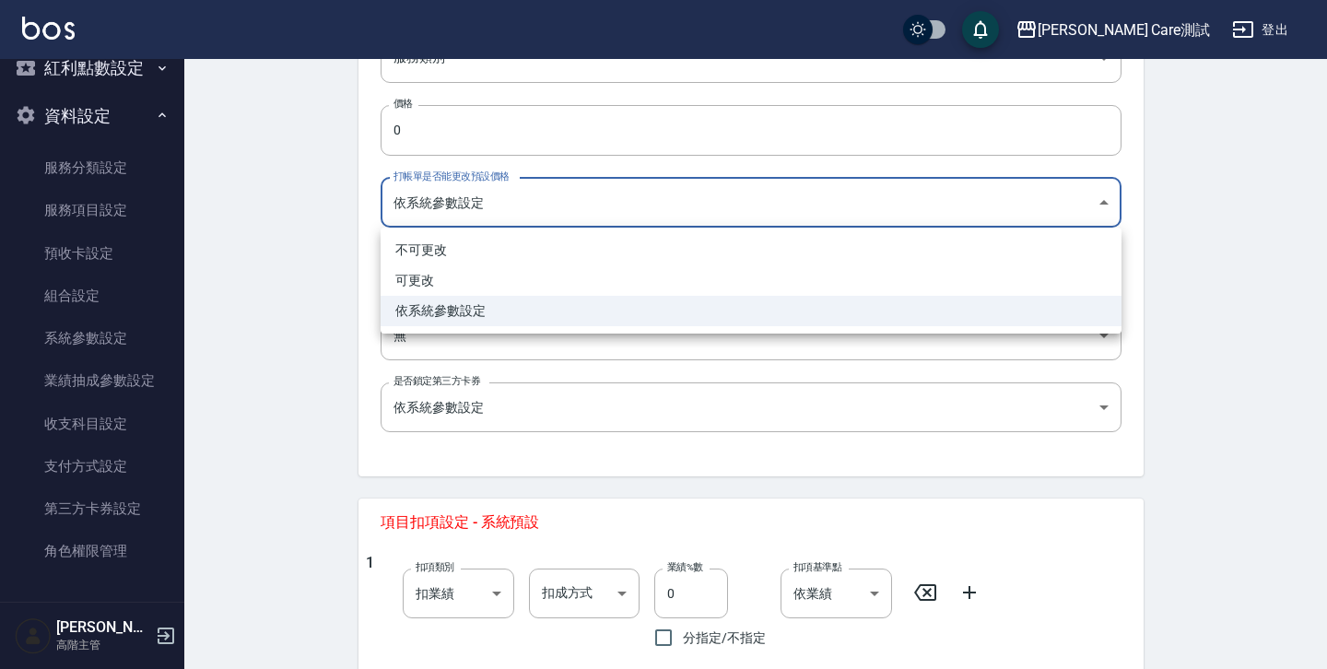
click at [233, 283] on div at bounding box center [663, 334] width 1327 height 669
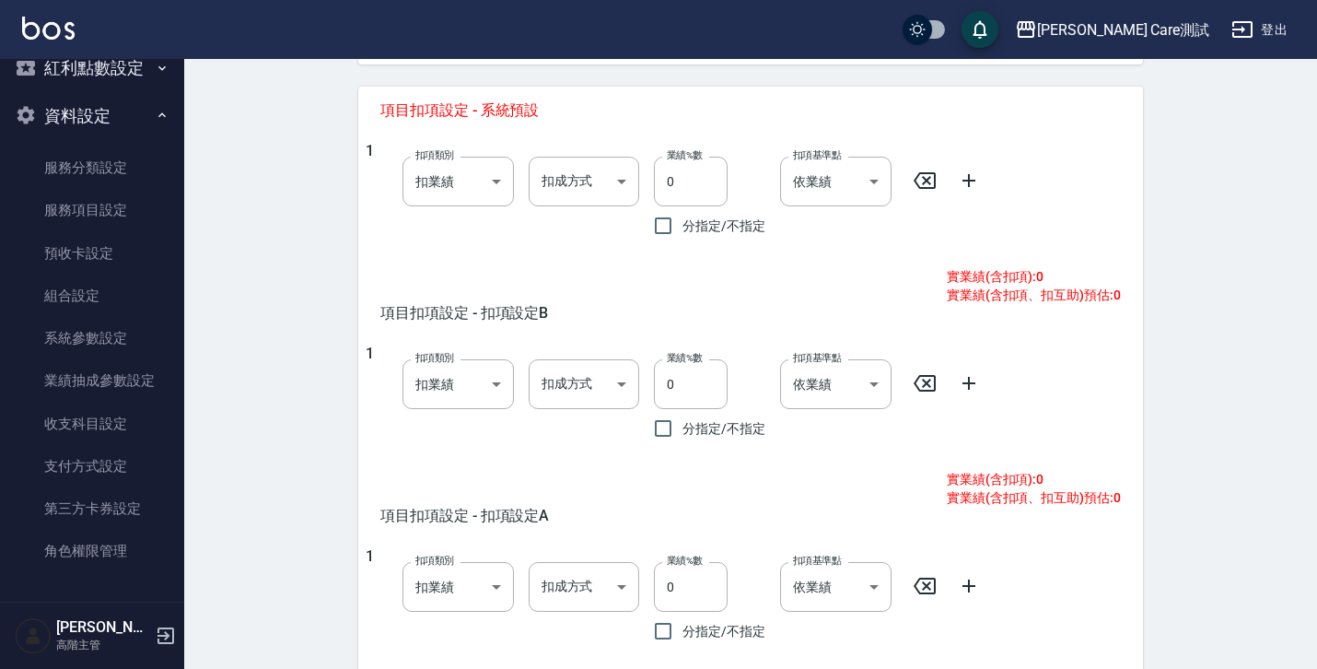
scroll to position [1033, 0]
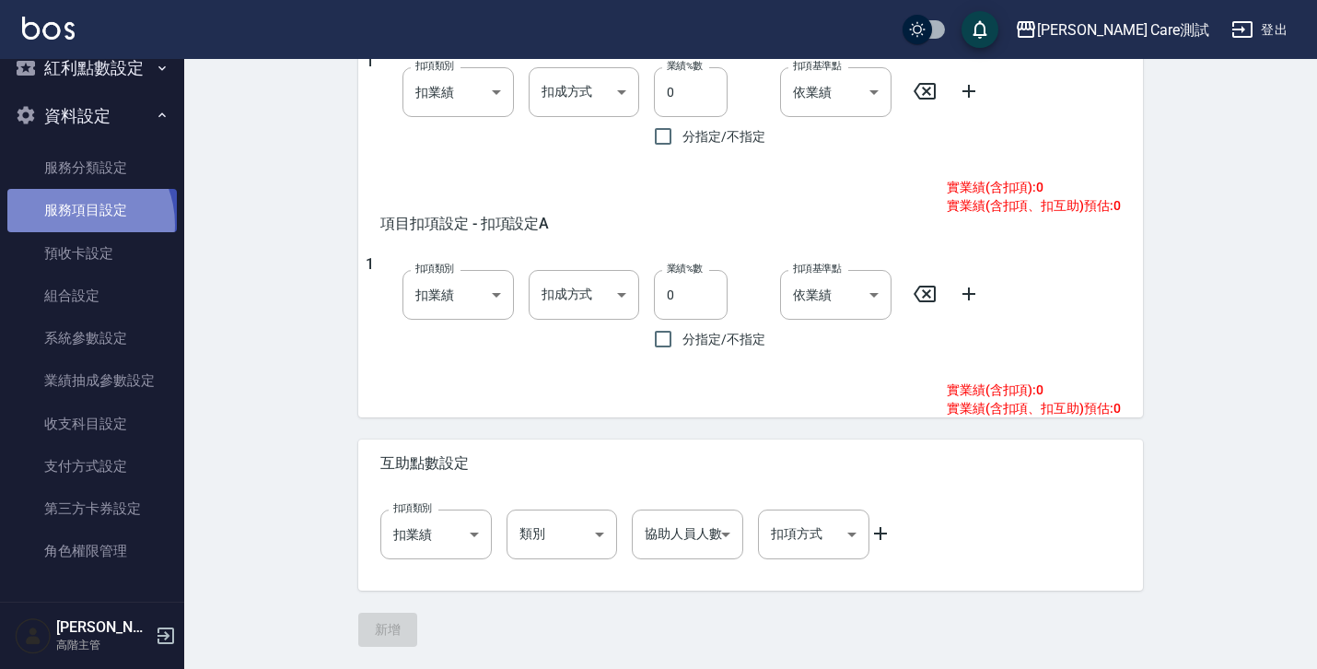
click at [69, 225] on link "服務項目設定" at bounding box center [91, 210] width 169 height 42
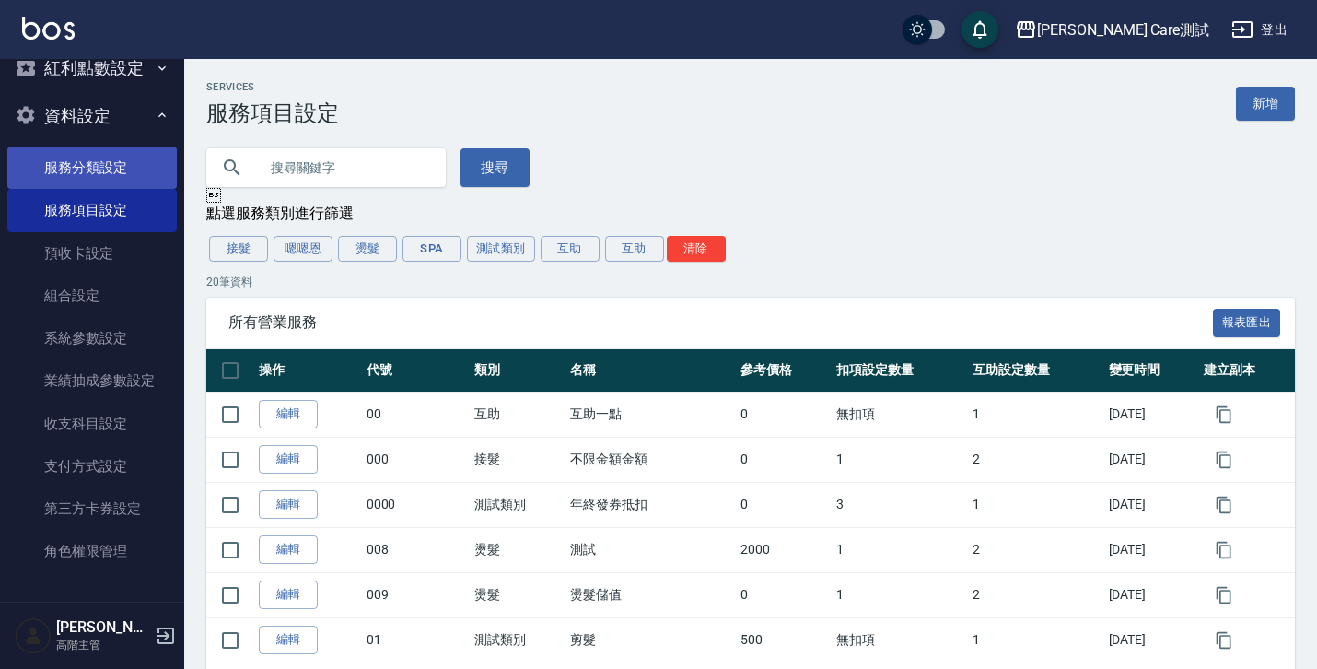
click at [85, 173] on link "服務分類設定" at bounding box center [91, 167] width 169 height 42
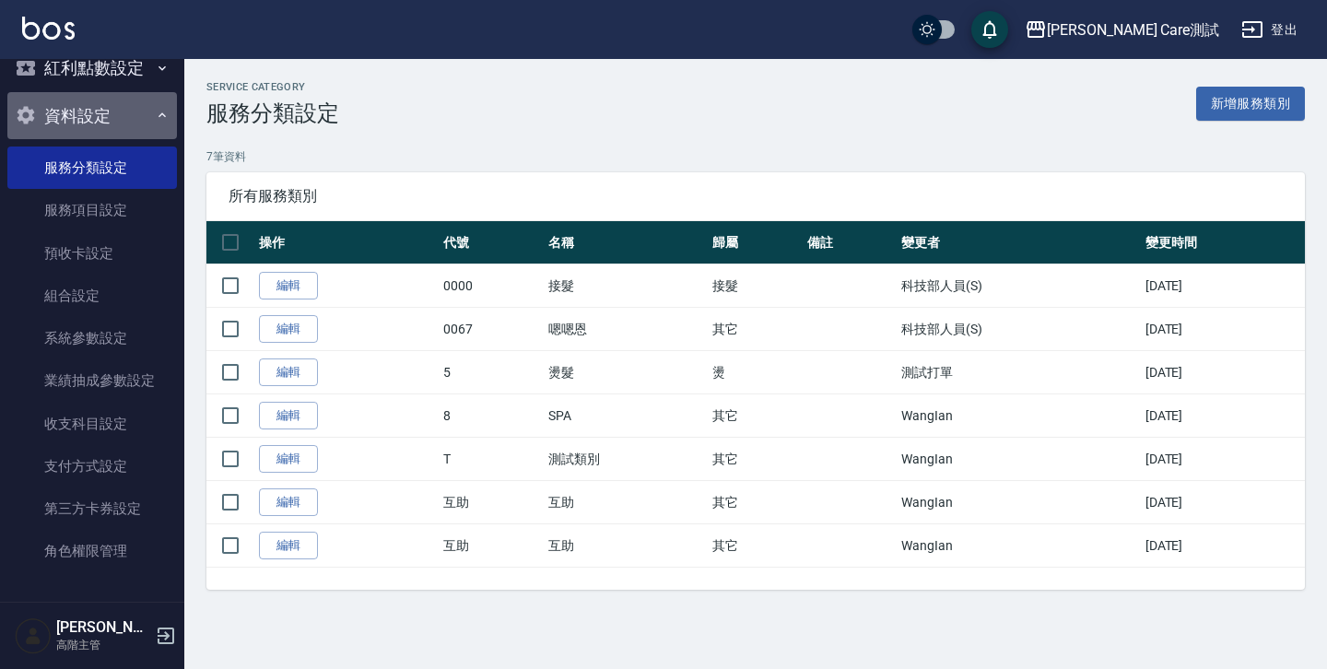
click at [155, 120] on icon "button" at bounding box center [162, 115] width 15 height 15
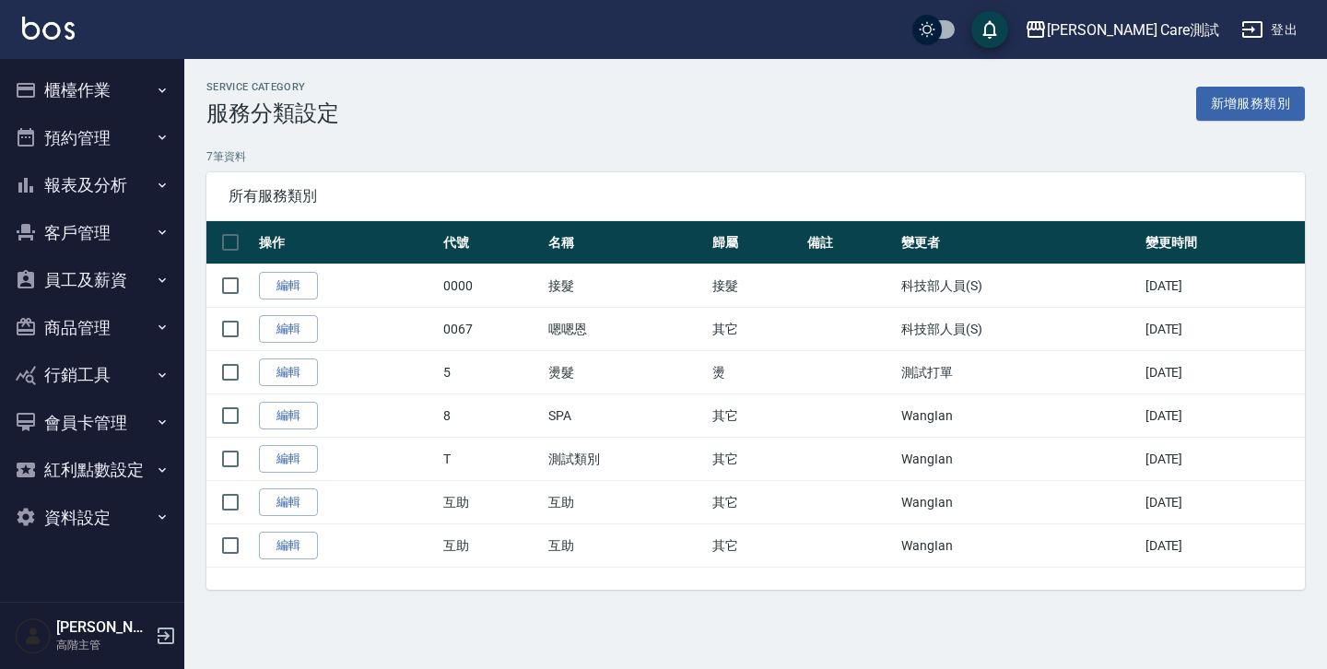
click at [107, 479] on button "紅利點數設定" at bounding box center [91, 470] width 169 height 48
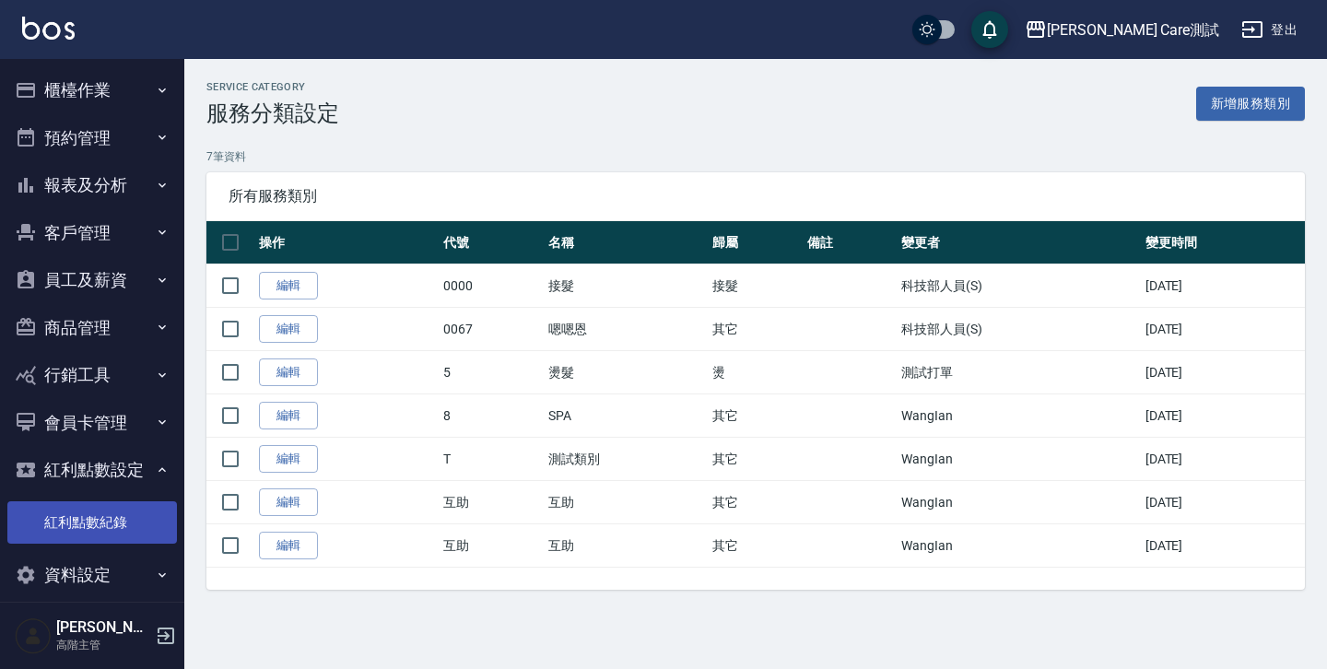
click at [103, 506] on link "紅利點數紀錄" at bounding box center [91, 522] width 169 height 42
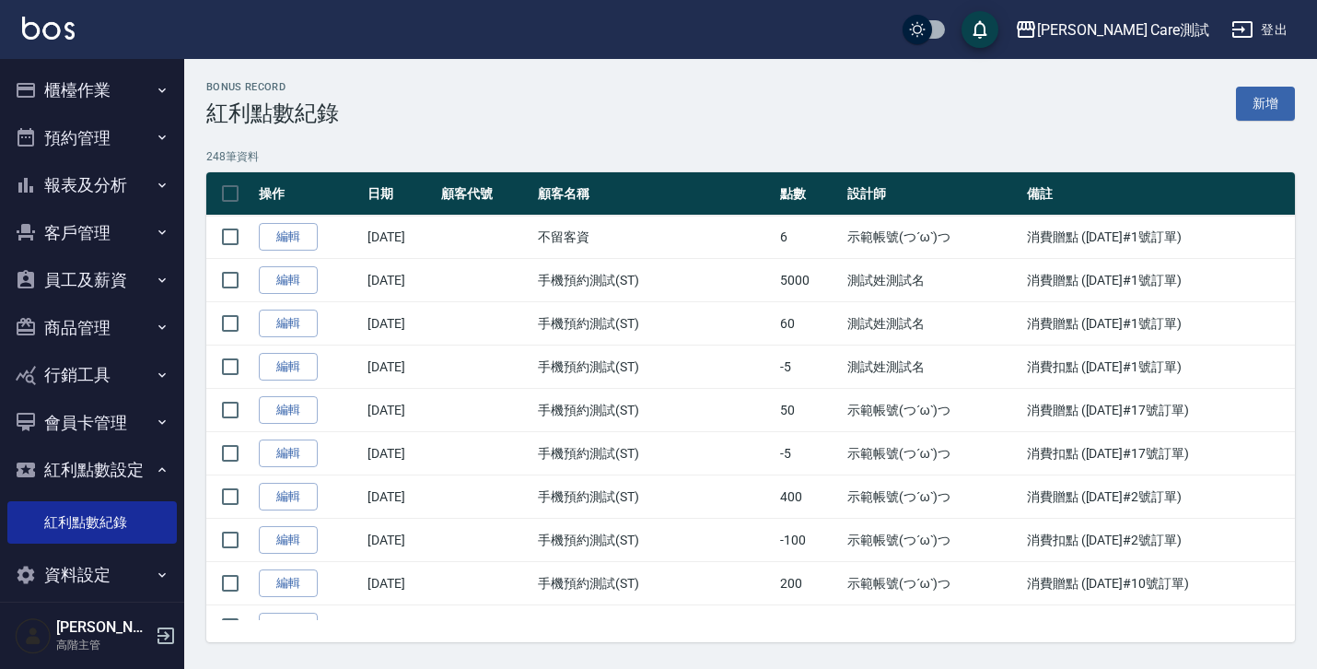
click at [592, 134] on div "Bonus Record 紅利點數紀錄 新增 248 筆資料 操作 日期 顧客代號 顧客名稱 點數 設計師 備註 編輯 [DATE] 不留客資 6 示範帳號(…" at bounding box center [750, 361] width 1133 height 561
click at [1264, 111] on link "新增" at bounding box center [1265, 104] width 59 height 34
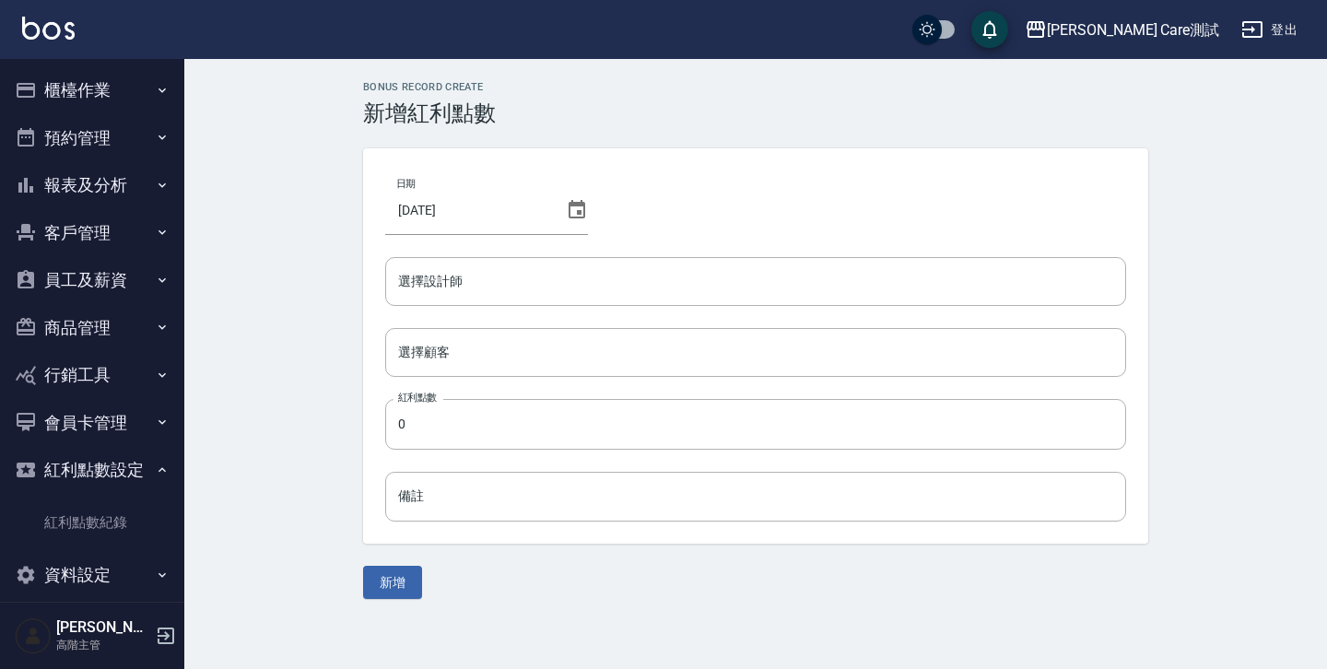
click at [598, 449] on div "日期 [DATE] 選擇設計師 選擇設計師 選擇顧客 選擇顧客 紅利點數 0 紅利點數 備註 備註" at bounding box center [755, 345] width 785 height 395
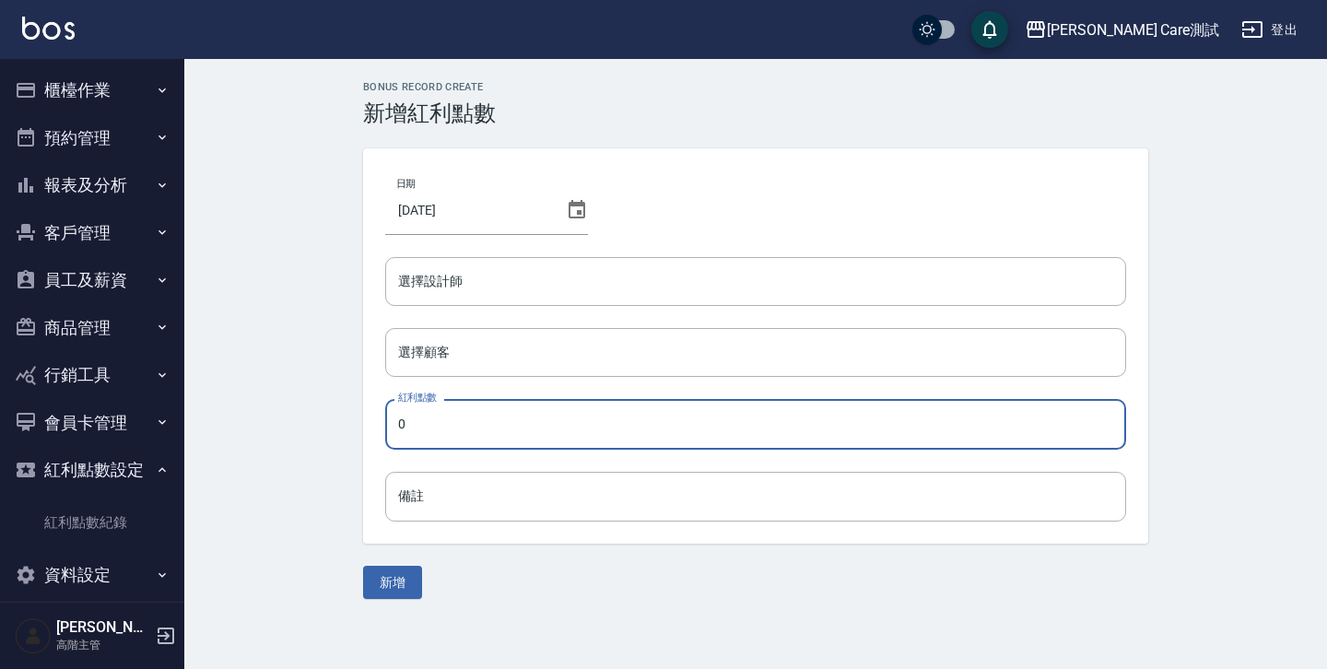
click at [576, 428] on input "0" at bounding box center [755, 424] width 741 height 50
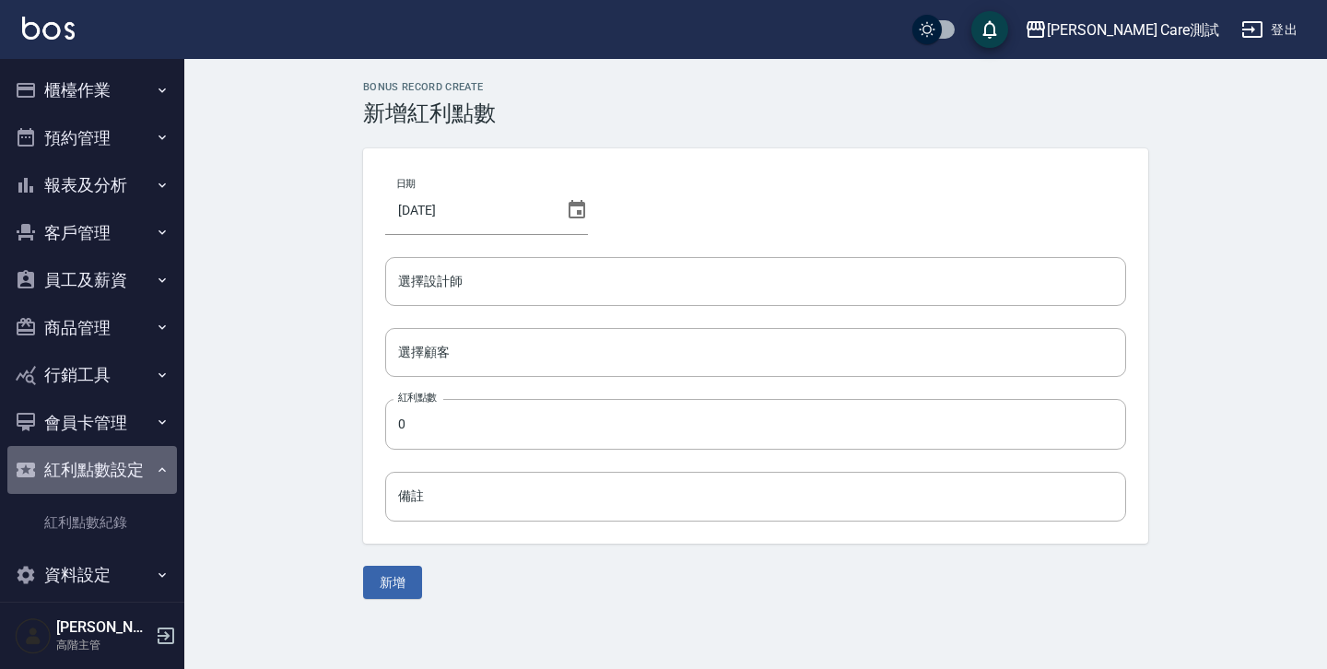
click at [131, 462] on button "紅利點數設定" at bounding box center [91, 470] width 169 height 48
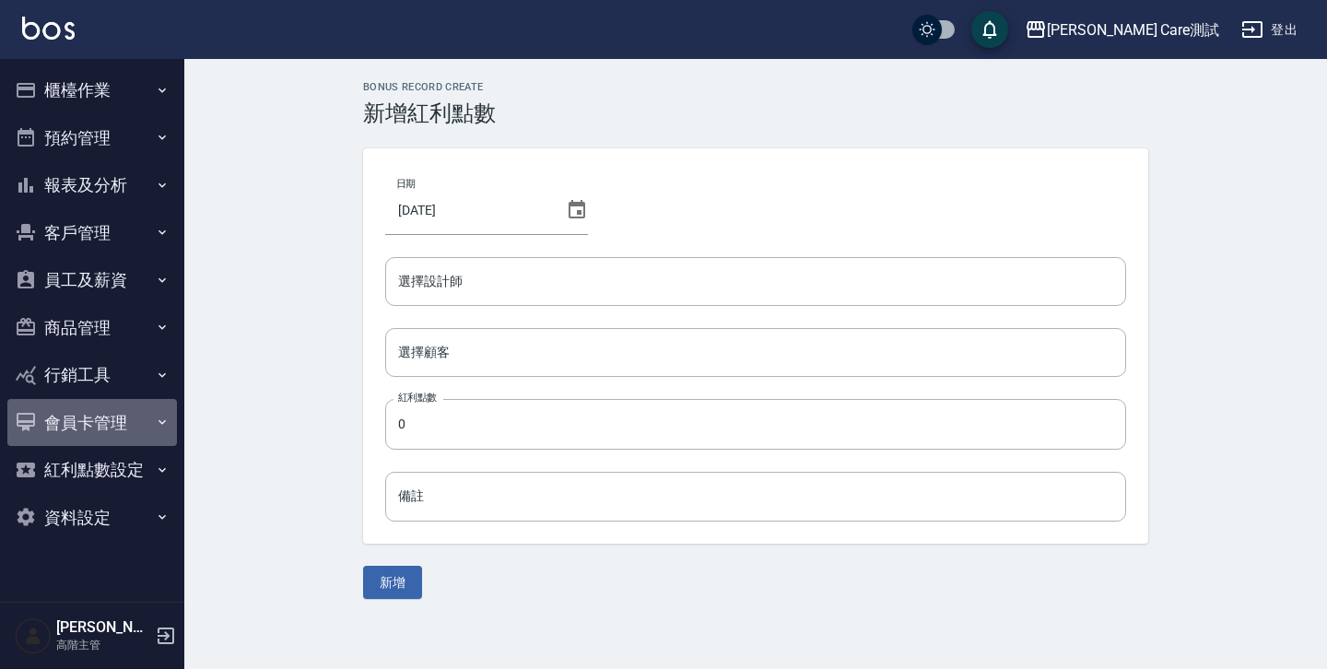
click at [114, 434] on button "會員卡管理" at bounding box center [91, 423] width 169 height 48
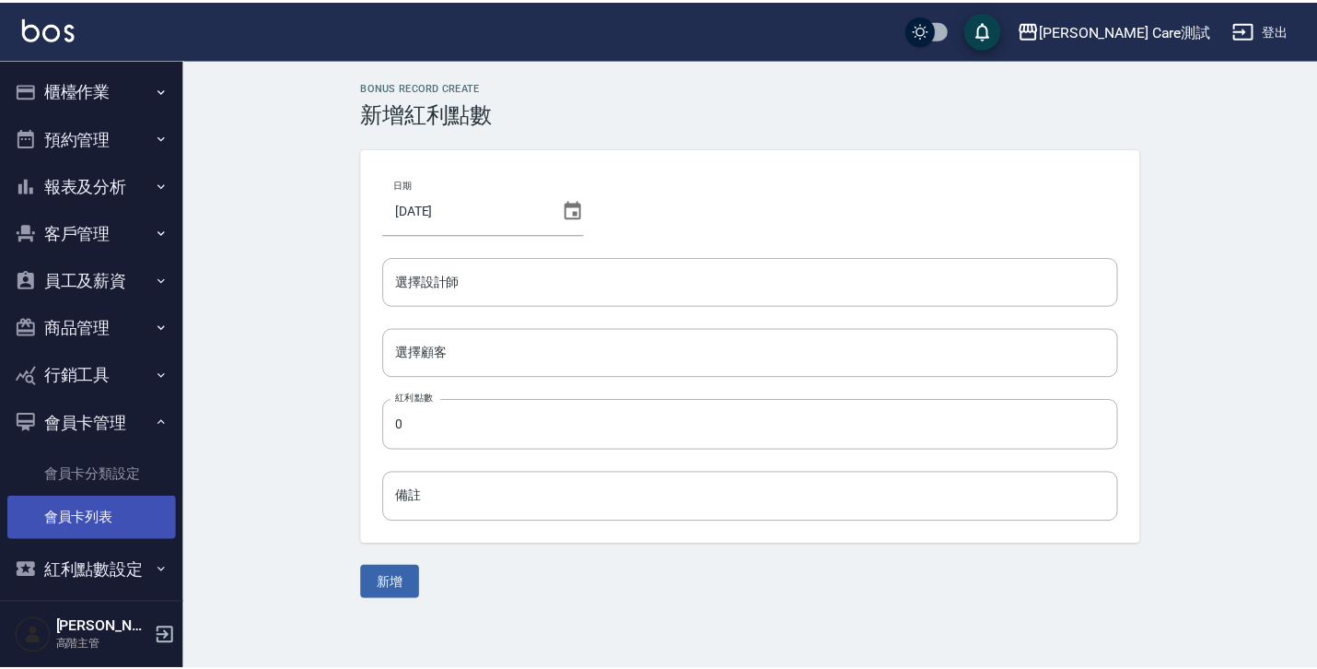
scroll to position [61, 0]
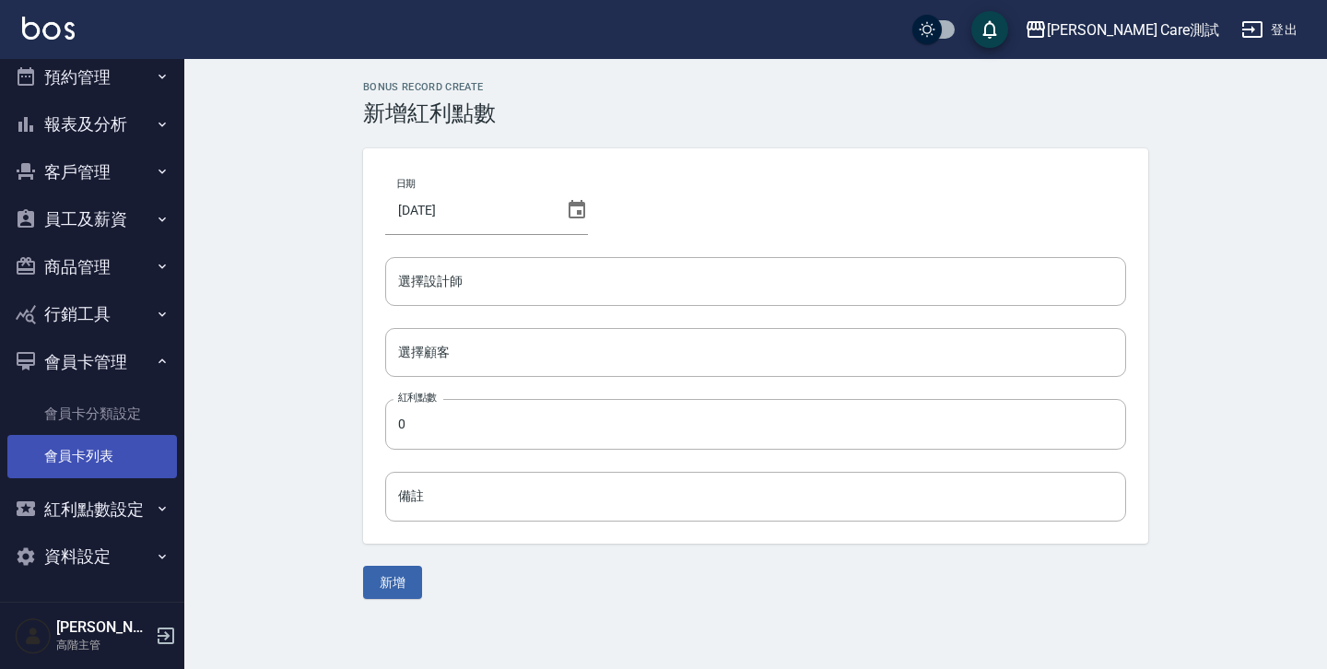
click at [131, 467] on link "會員卡列表" at bounding box center [91, 456] width 169 height 42
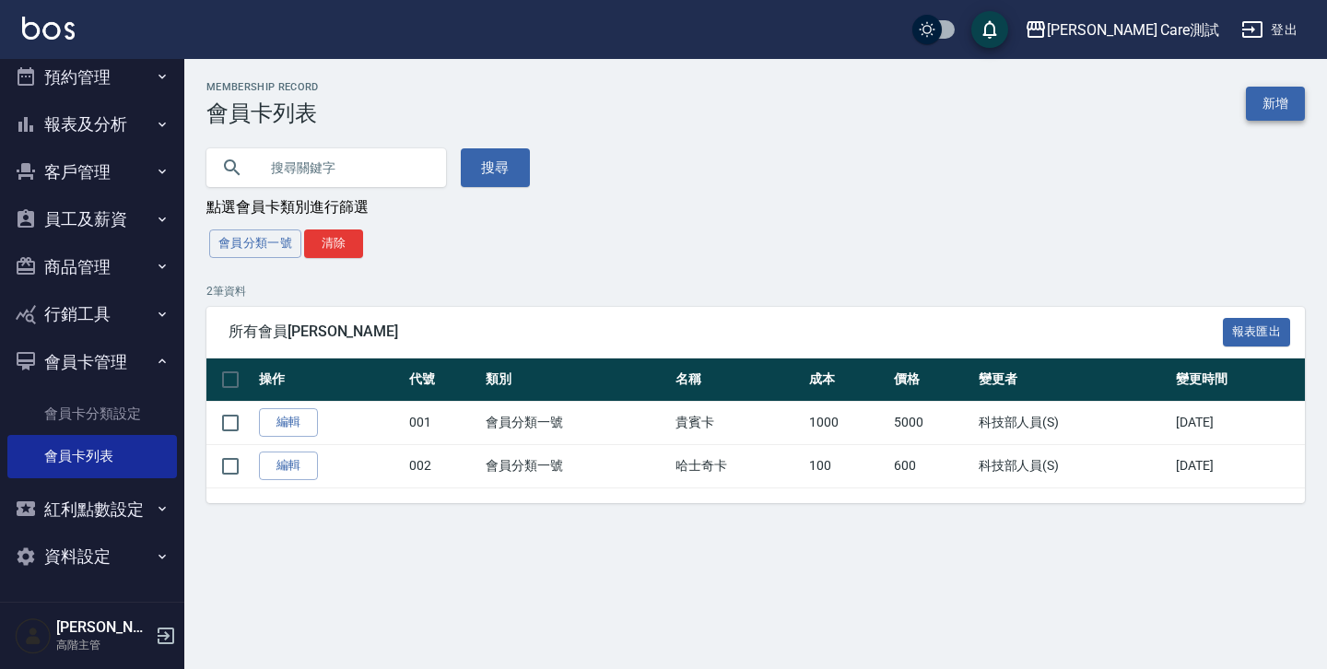
click at [1276, 99] on link "新增" at bounding box center [1274, 104] width 59 height 34
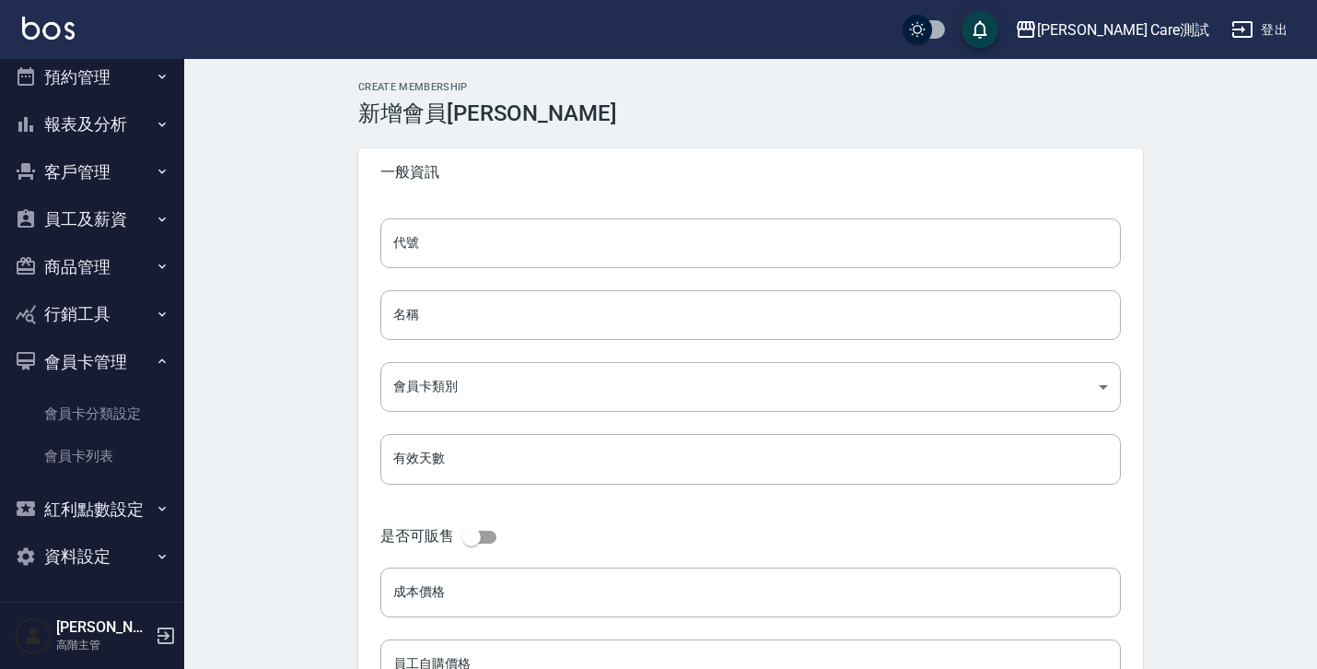
scroll to position [49, 0]
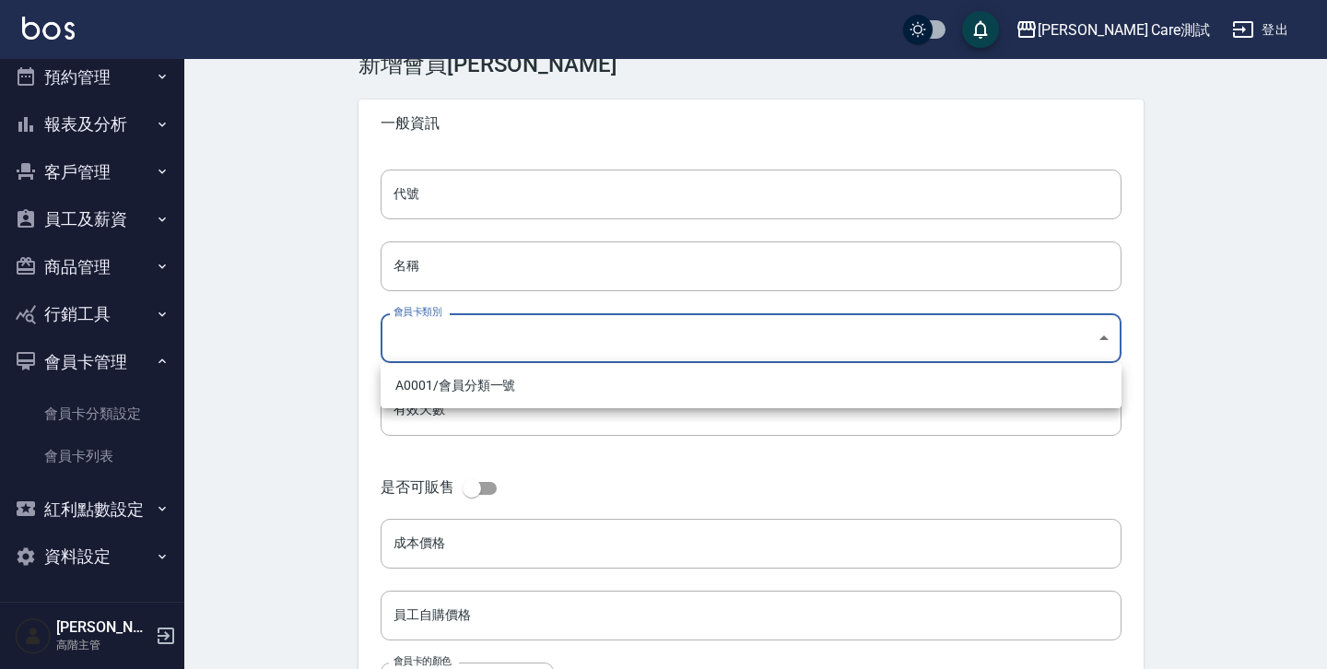
click at [433, 340] on body "[PERSON_NAME] Care測試 登出 櫃檯作業 打帳單 帳單列表 掛單列表 座位開單 營業儀表板 現金收支登錄 高階收支登錄 材料自購登錄 每日結帳…" at bounding box center [663, 558] width 1327 height 1214
click at [328, 349] on div at bounding box center [663, 334] width 1327 height 669
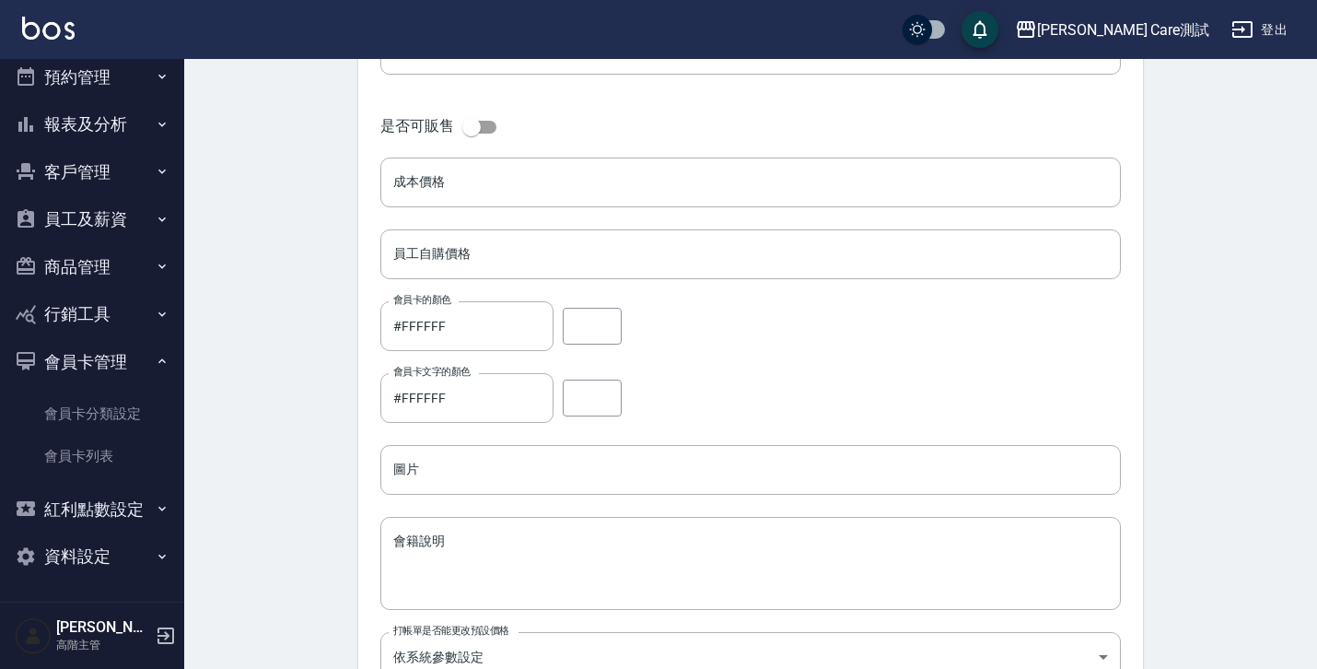
scroll to position [545, 0]
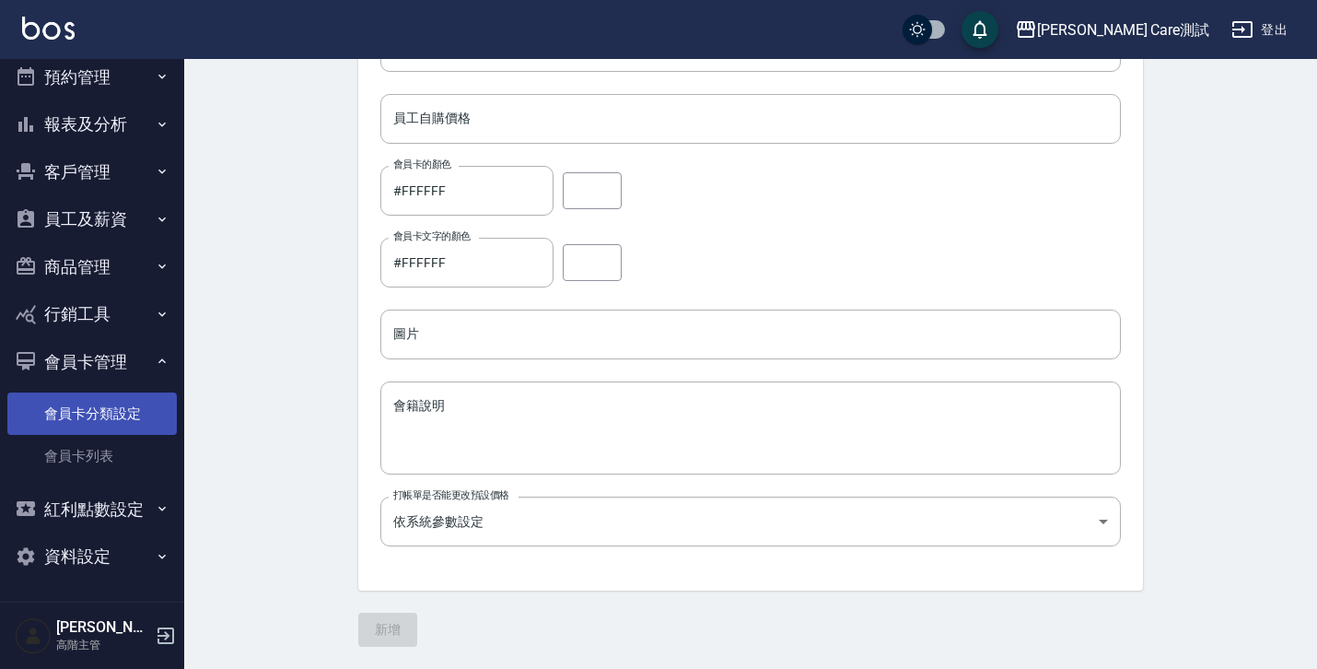
click at [117, 409] on link "會員卡分類設定" at bounding box center [91, 413] width 169 height 42
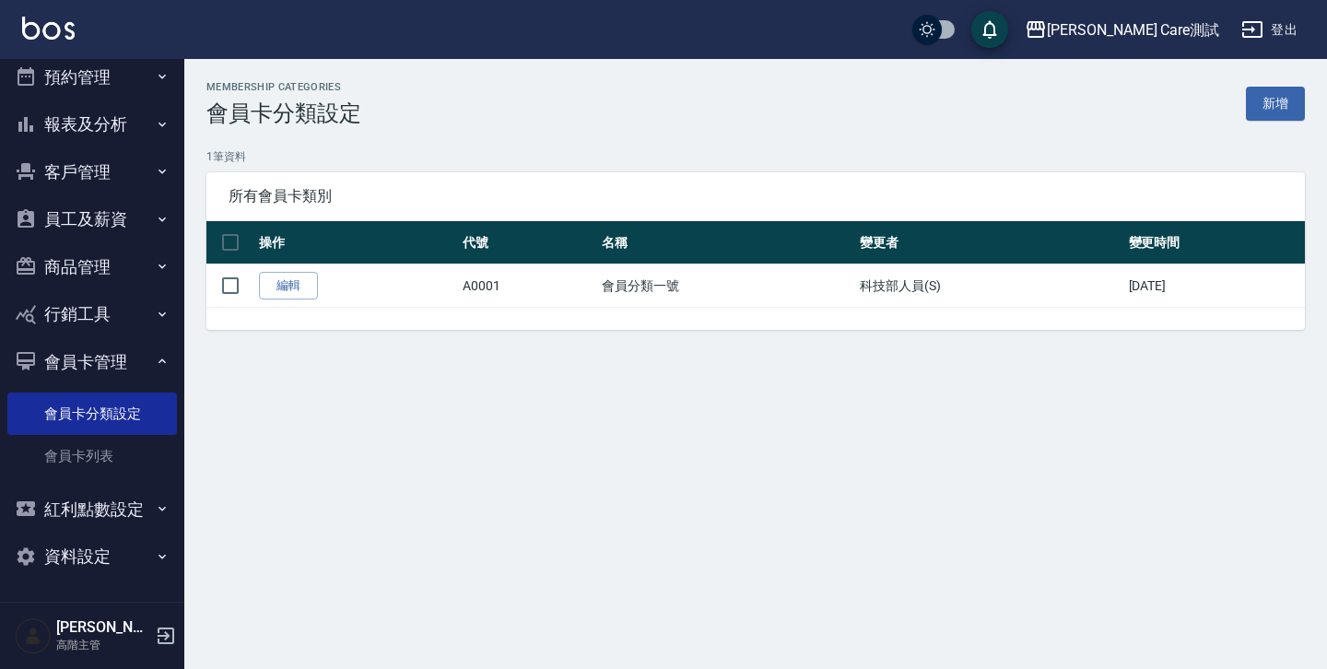
click at [111, 318] on button "行銷工具" at bounding box center [91, 314] width 169 height 48
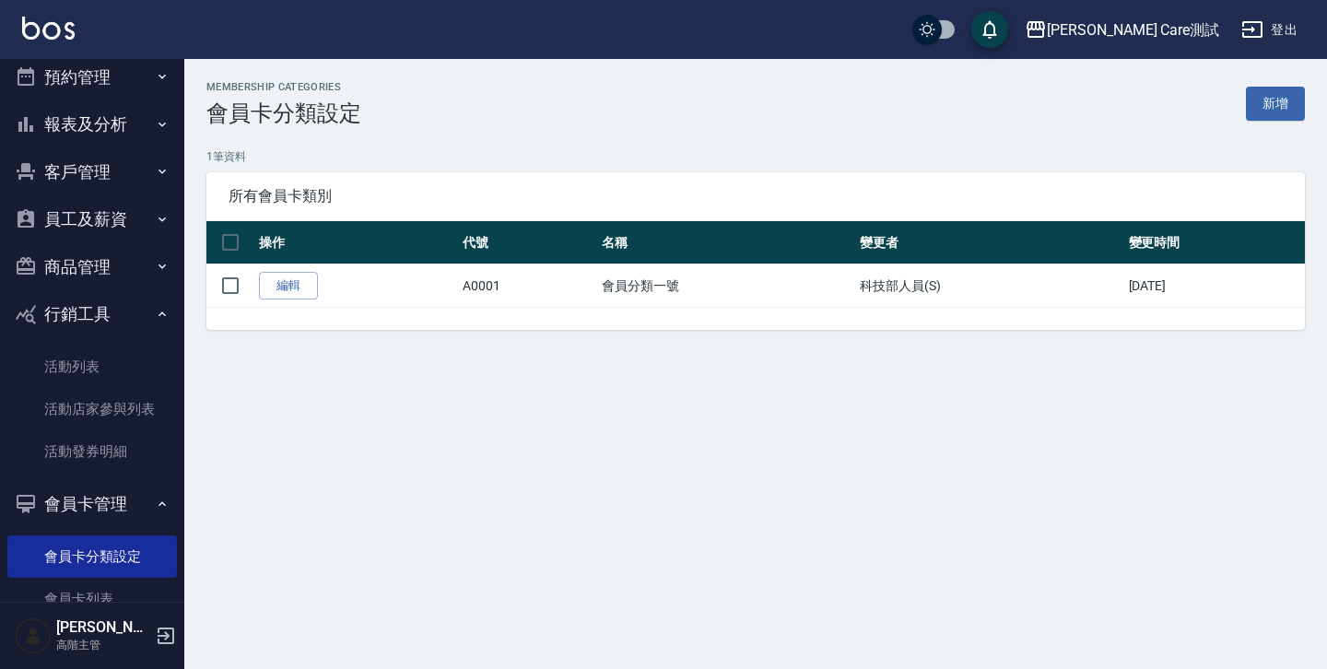
click at [155, 497] on icon "button" at bounding box center [162, 504] width 15 height 15
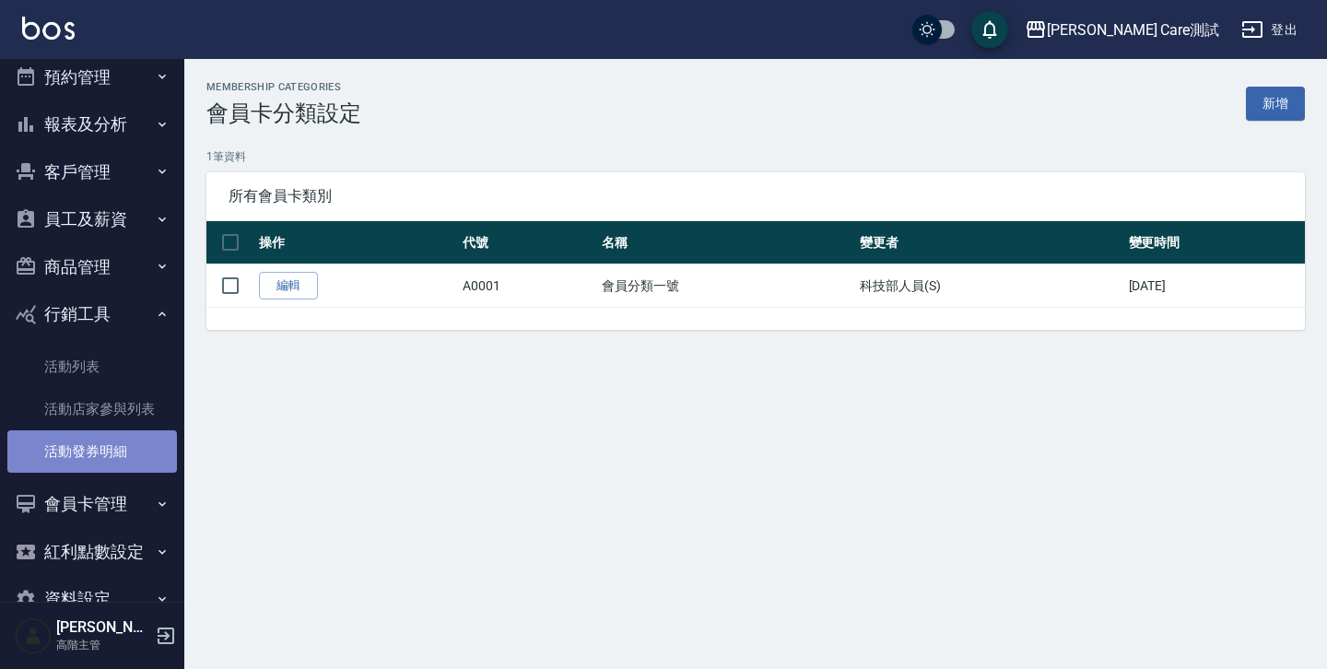
click at [111, 453] on link "活動發券明細" at bounding box center [91, 451] width 169 height 42
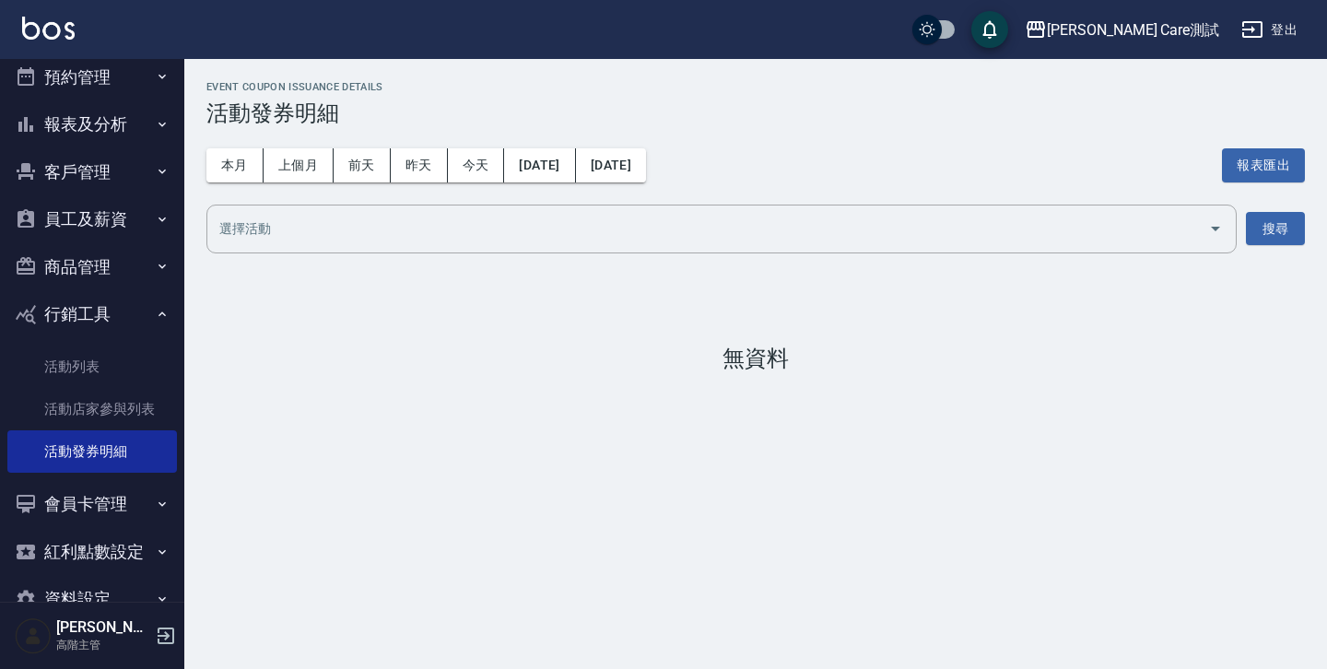
click at [583, 323] on div "event coupon issuance details 活動發券明細 本月 上個月 [DATE] [DATE] [DATE] [DATE] [DATE] …" at bounding box center [755, 226] width 1142 height 290
click at [130, 405] on link "活動店家參與列表" at bounding box center [91, 409] width 169 height 42
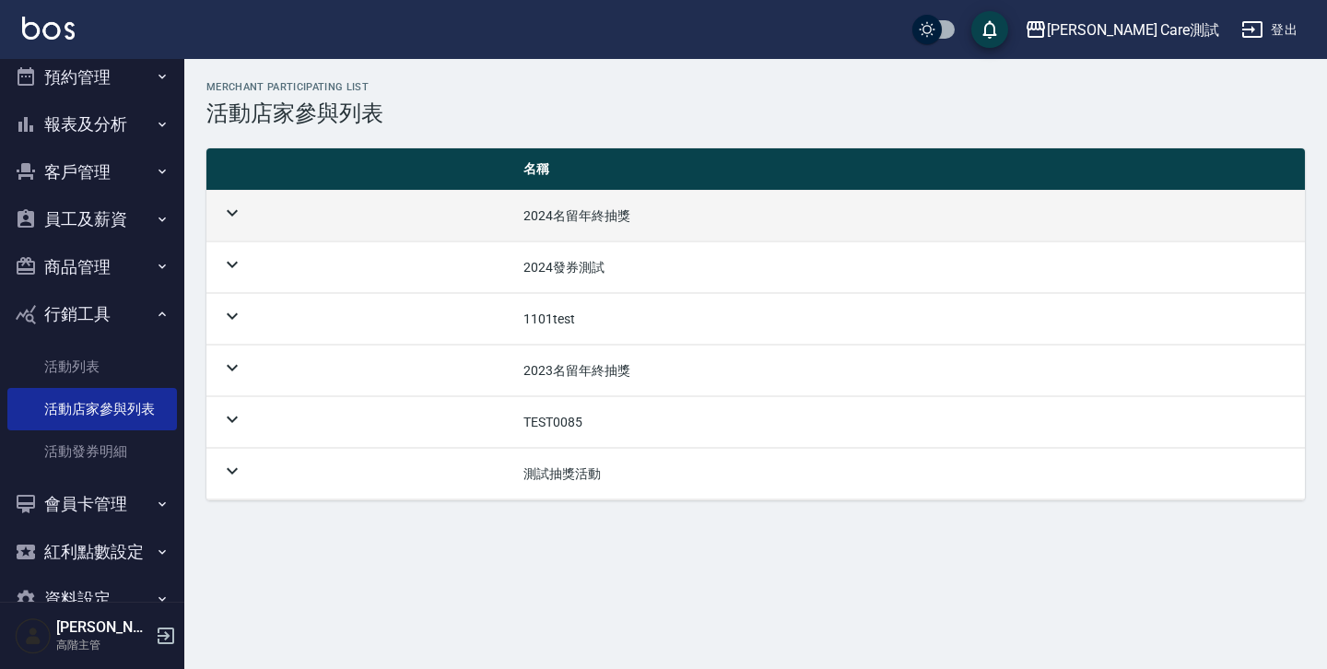
click at [236, 217] on icon at bounding box center [232, 213] width 22 height 22
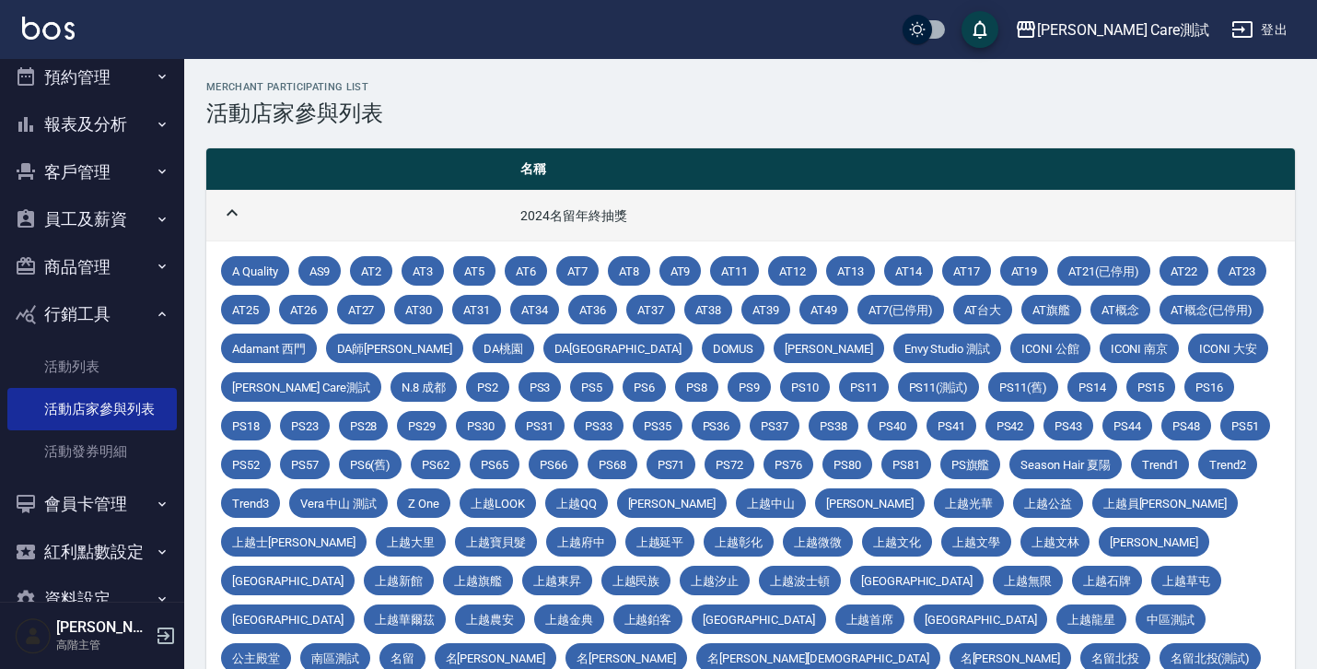
scroll to position [377, 0]
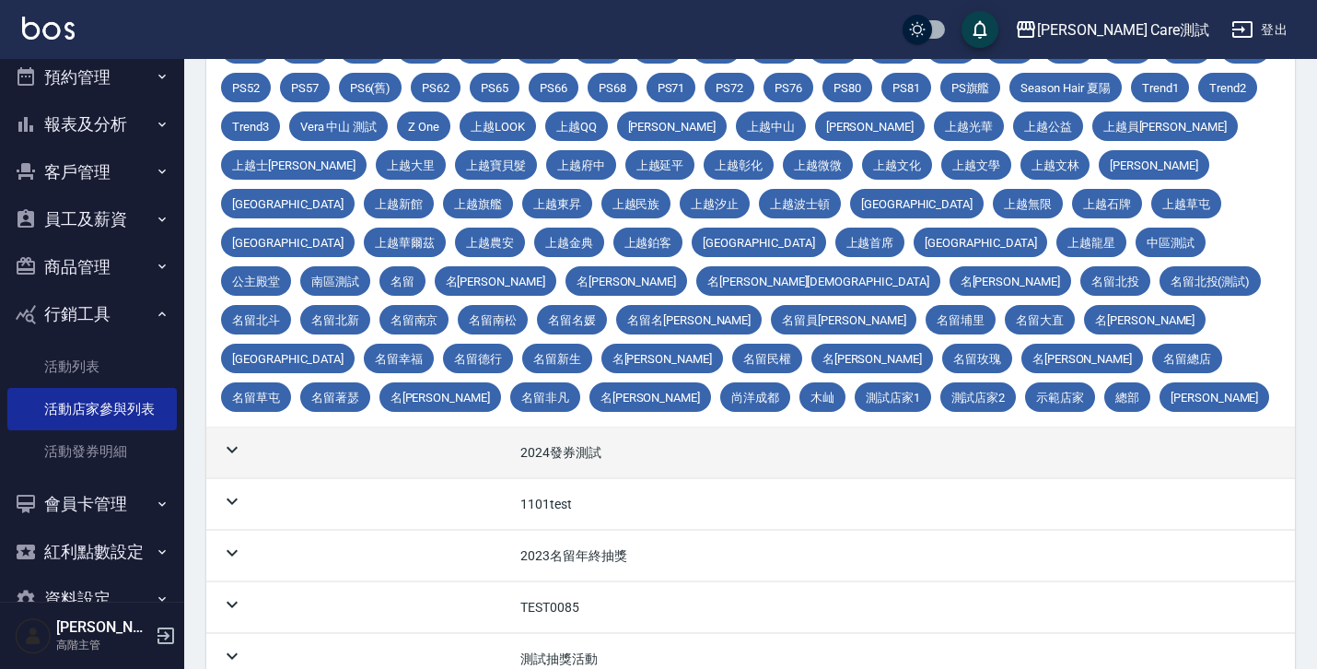
click at [270, 427] on td at bounding box center [355, 452] width 299 height 51
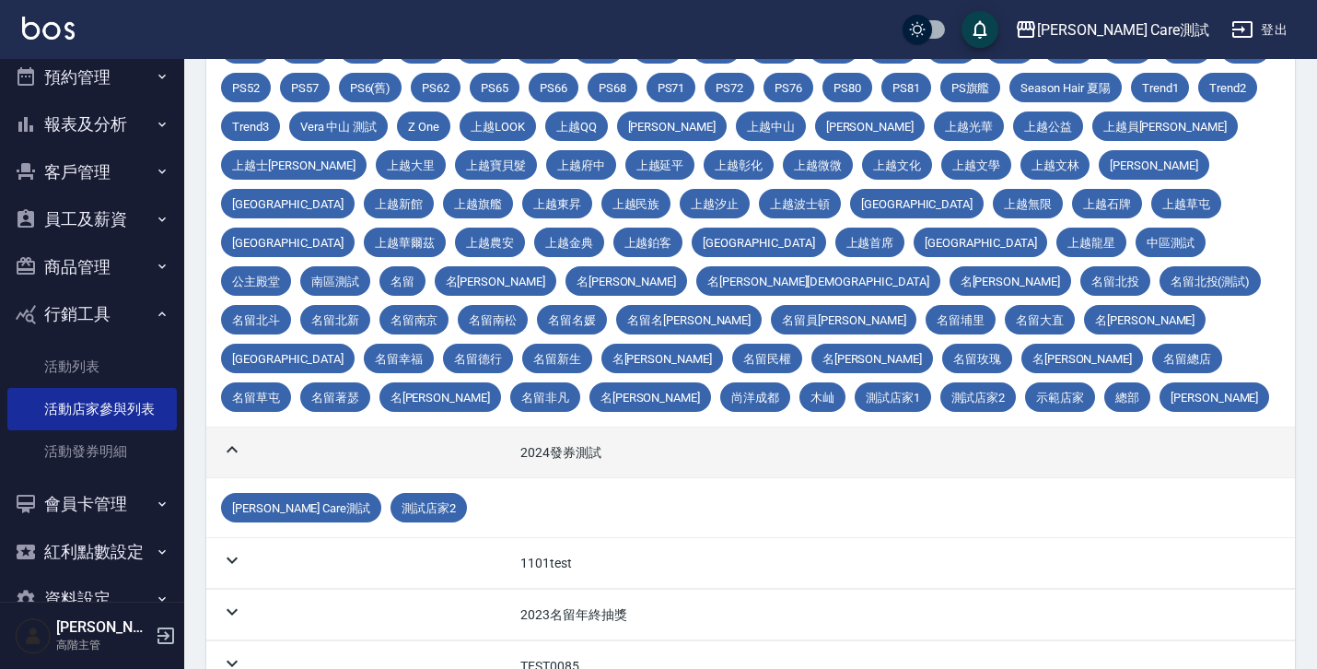
scroll to position [436, 0]
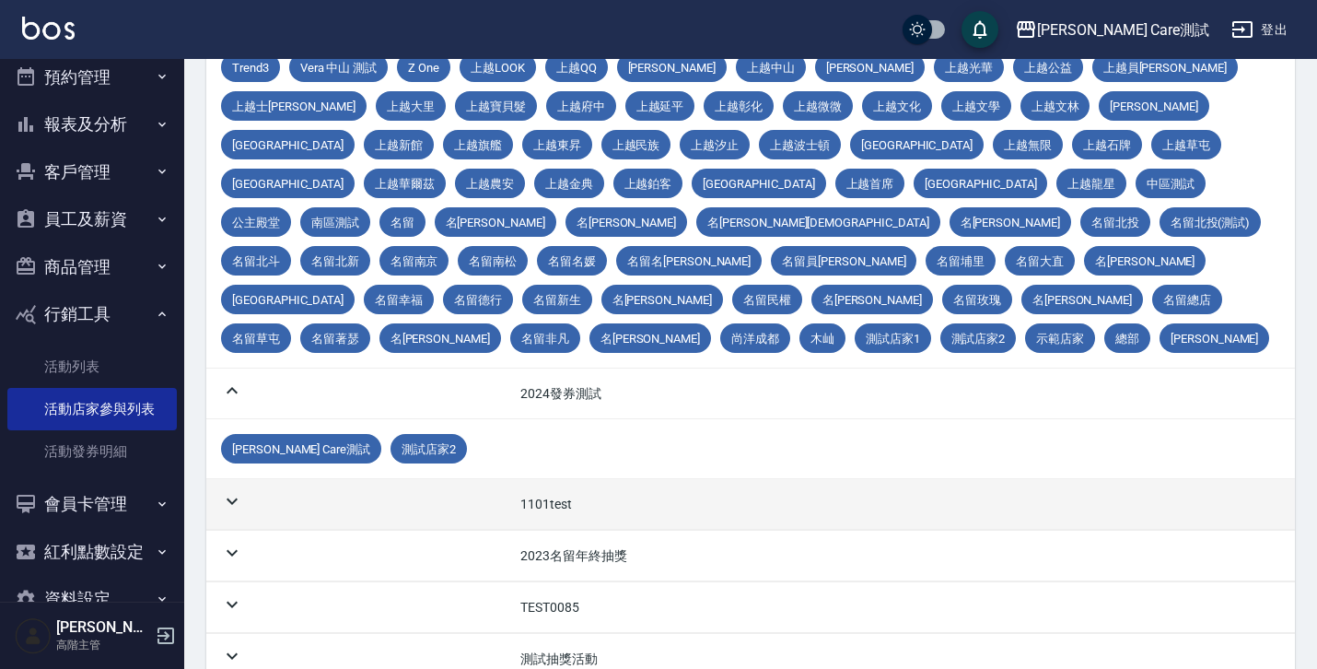
click at [269, 479] on td at bounding box center [355, 504] width 299 height 51
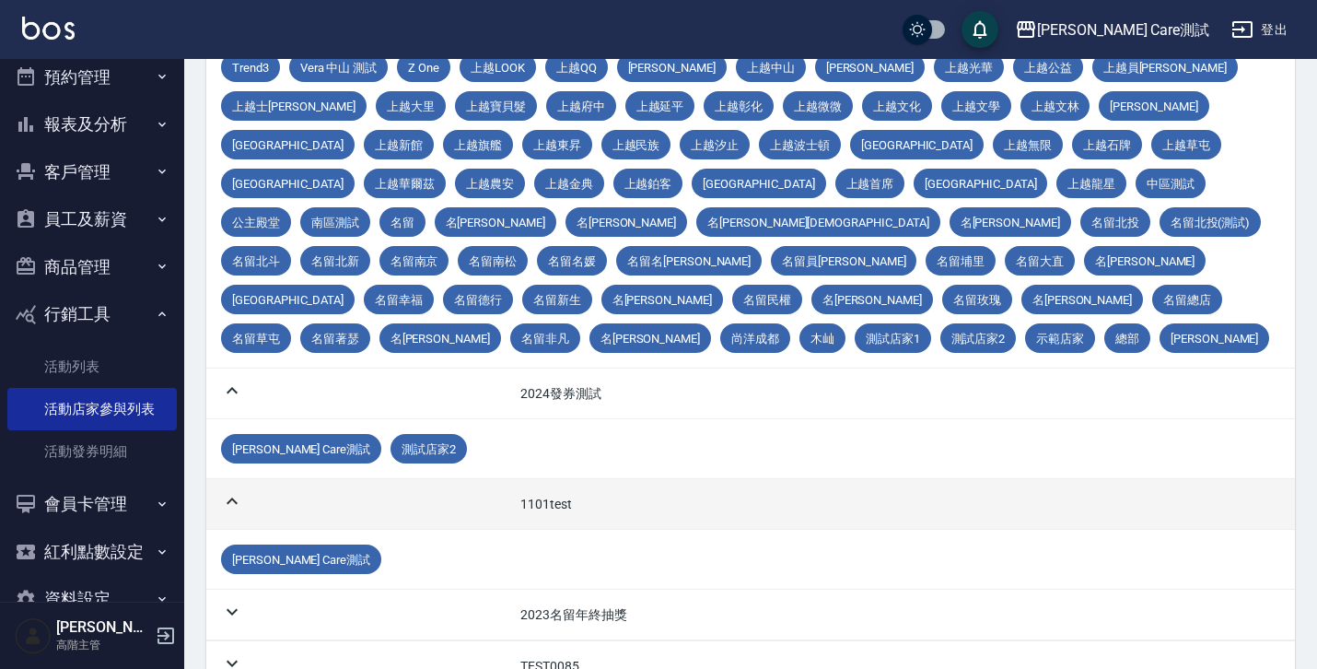
scroll to position [495, 0]
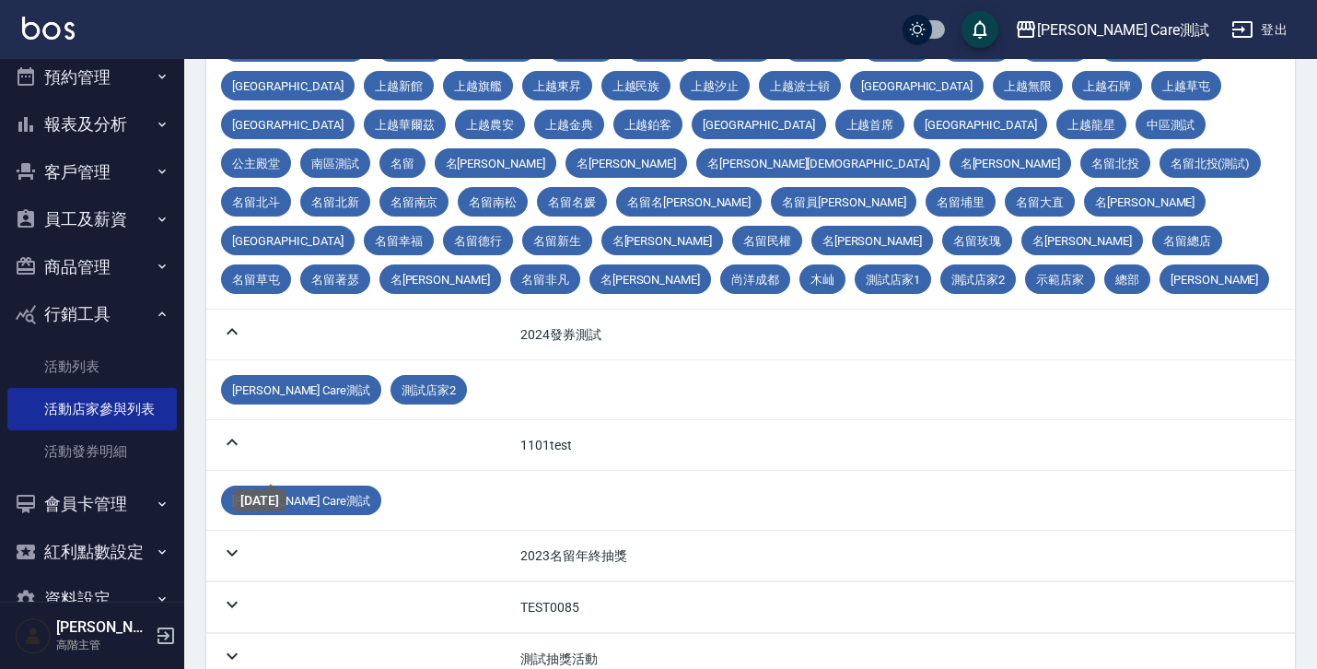
click at [269, 501] on p "[DATE]" at bounding box center [259, 500] width 39 height 15
click at [271, 508] on div "[DATE]" at bounding box center [259, 500] width 53 height 22
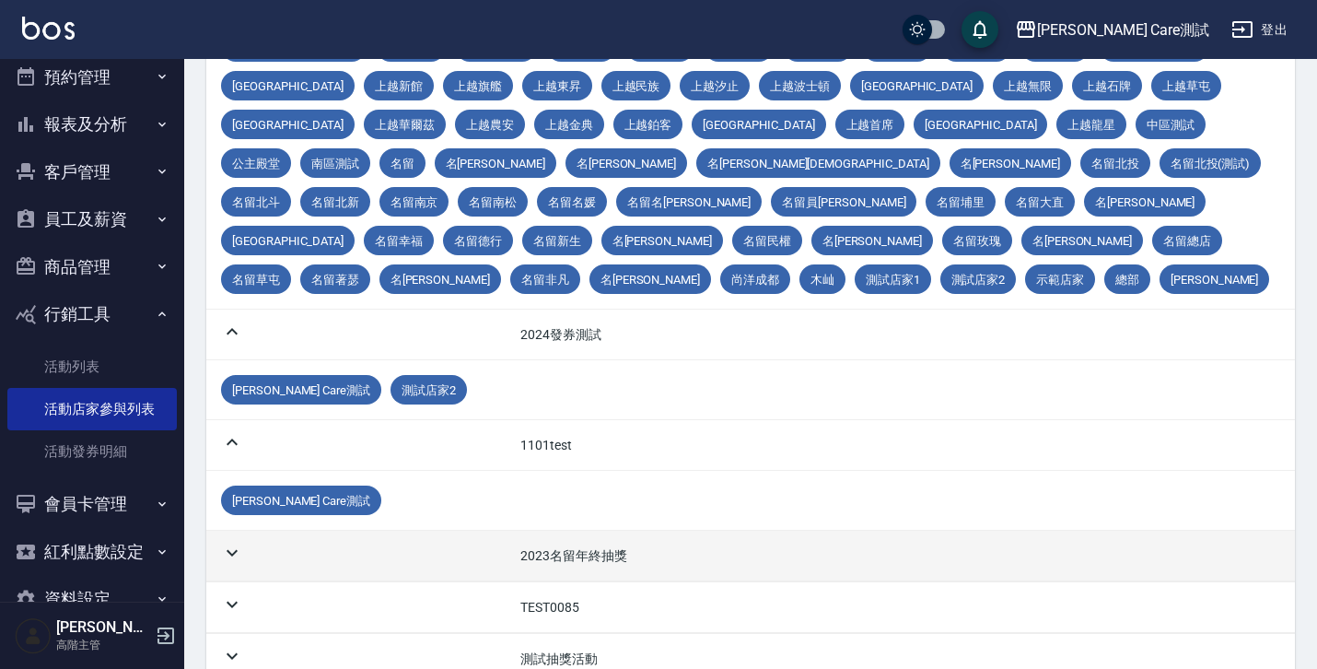
click at [260, 531] on td at bounding box center [355, 556] width 299 height 51
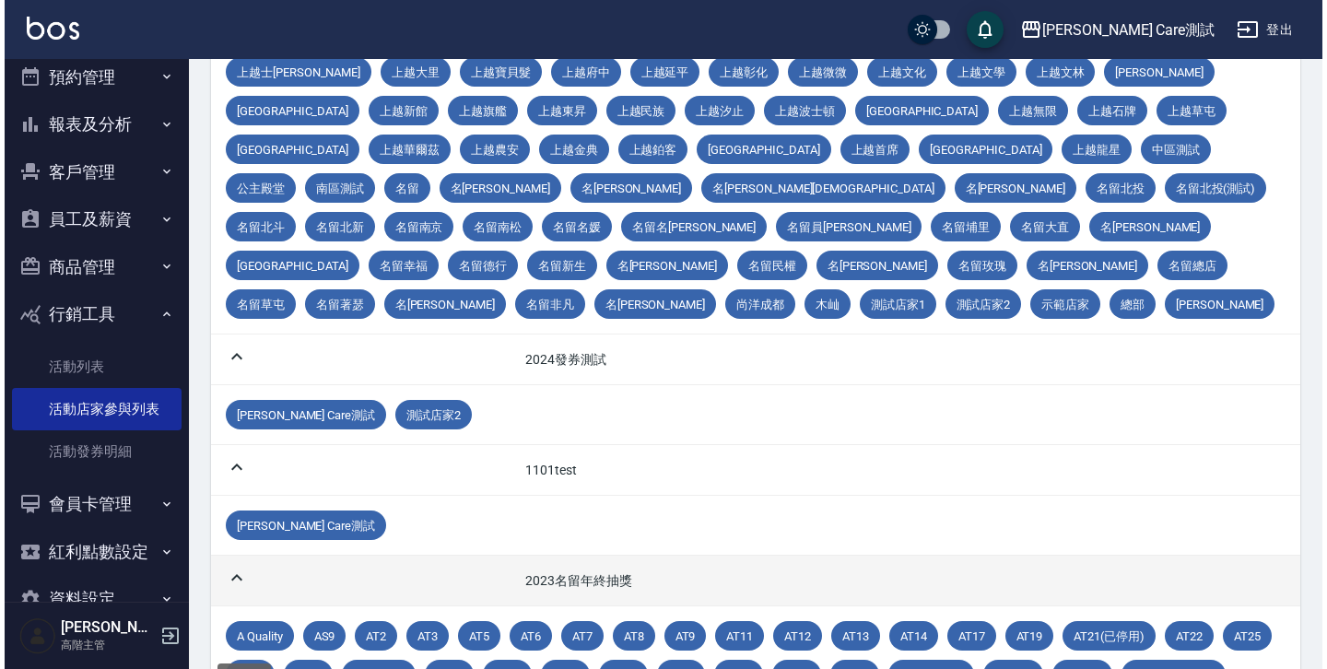
scroll to position [0, 0]
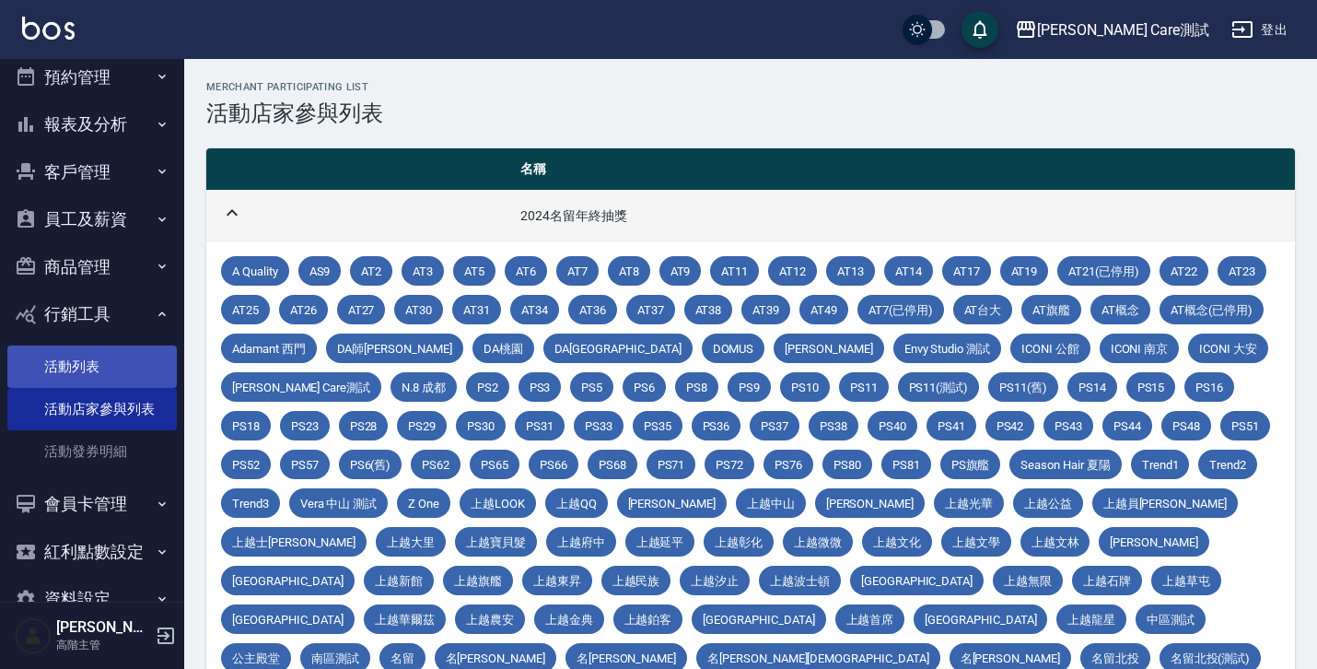
click at [115, 361] on link "活動列表" at bounding box center [91, 366] width 169 height 42
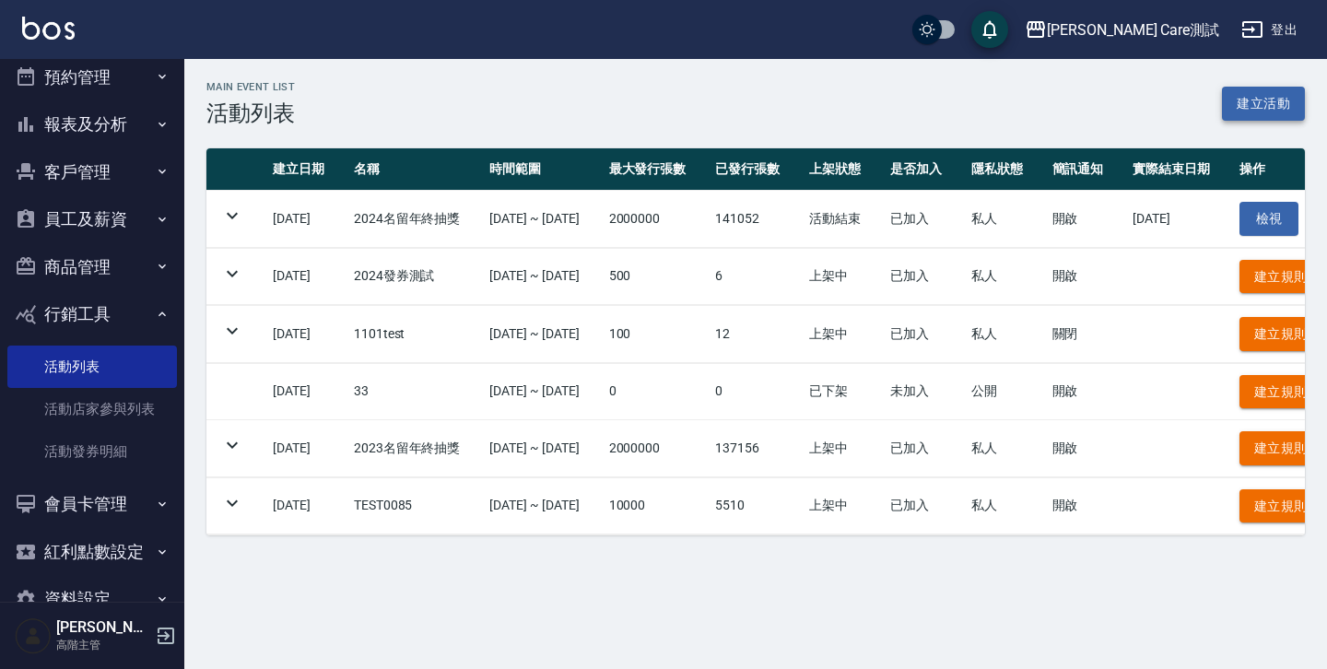
click at [1254, 111] on link "建立活動" at bounding box center [1262, 104] width 83 height 34
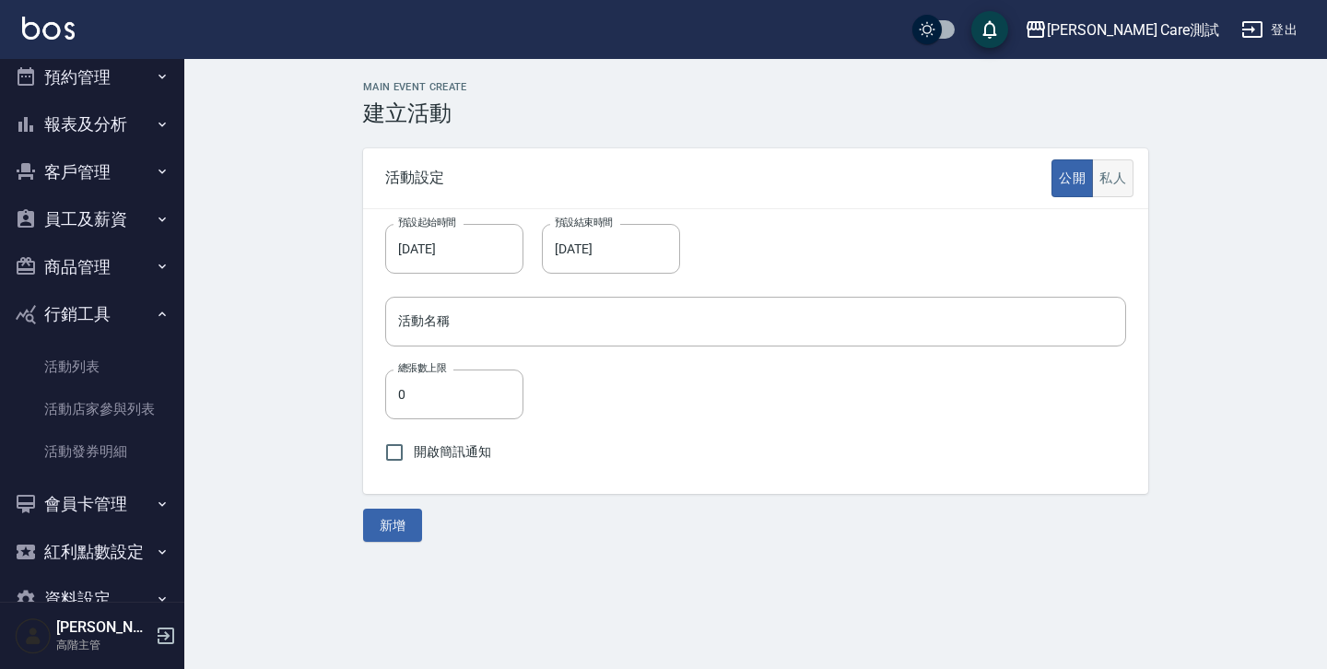
click at [1104, 188] on button "私人" at bounding box center [1112, 178] width 41 height 38
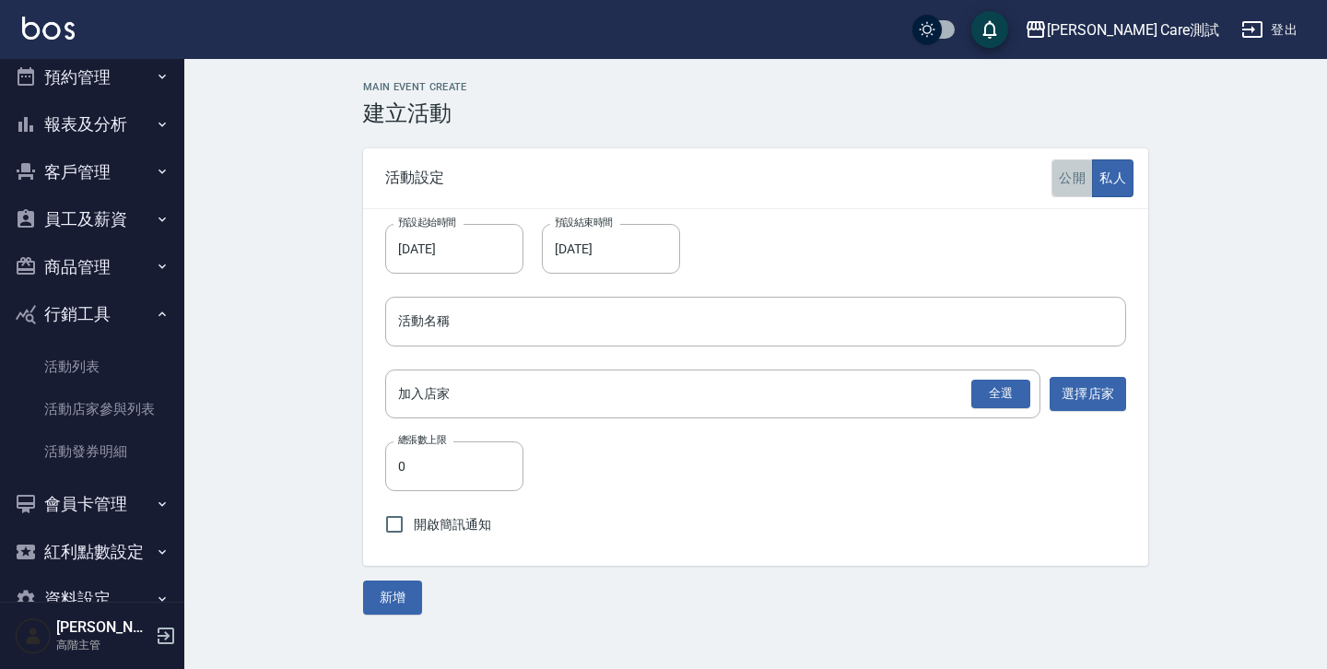
click at [1074, 187] on button "公開" at bounding box center [1071, 178] width 41 height 38
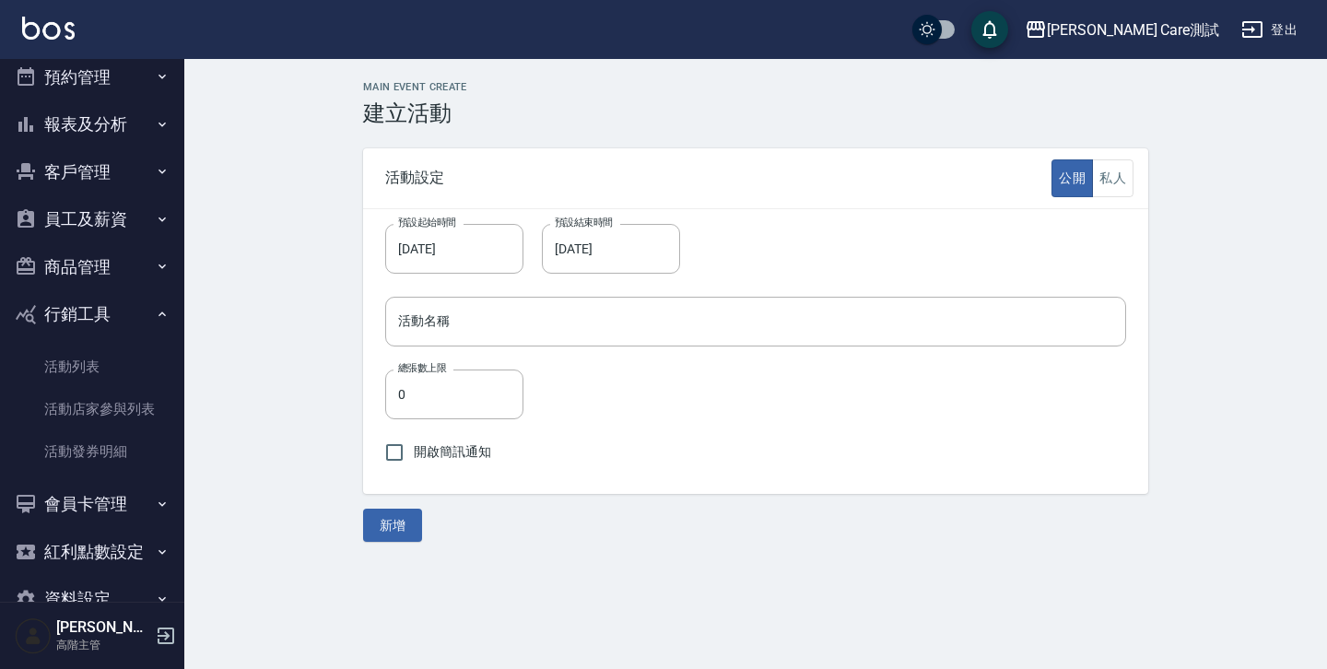
click at [108, 324] on button "行銷工具" at bounding box center [91, 314] width 169 height 48
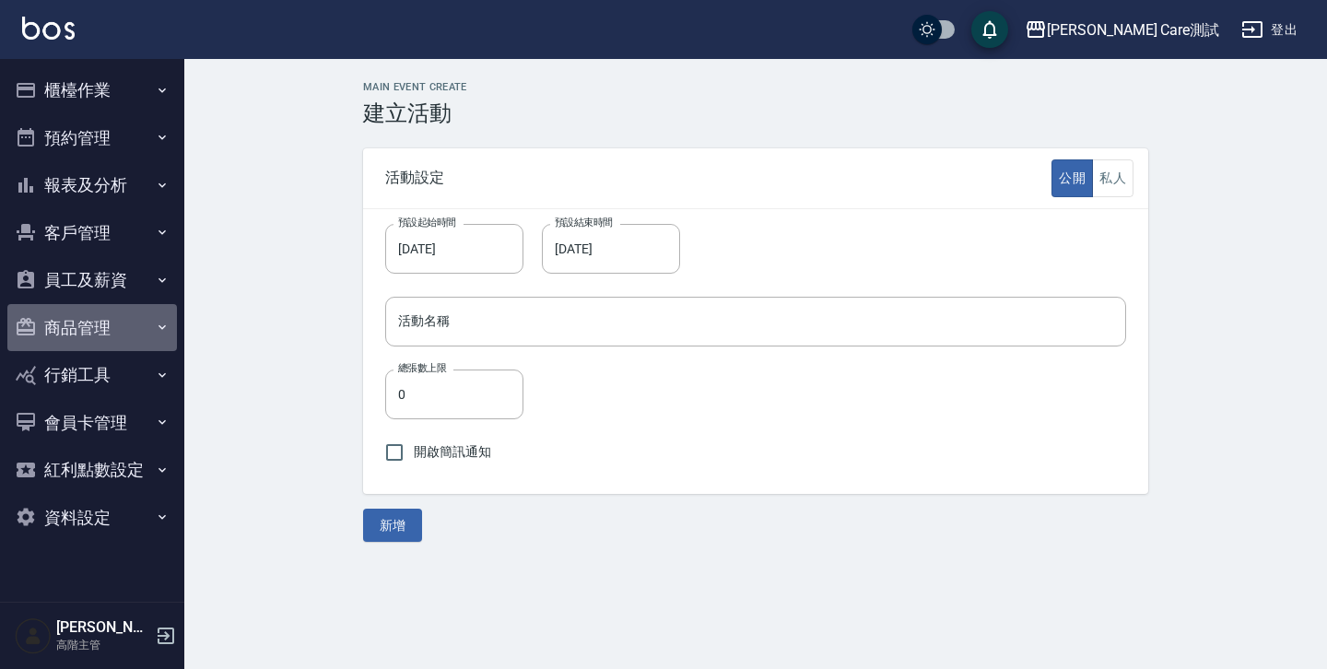
click at [111, 320] on button "商品管理" at bounding box center [91, 328] width 169 height 48
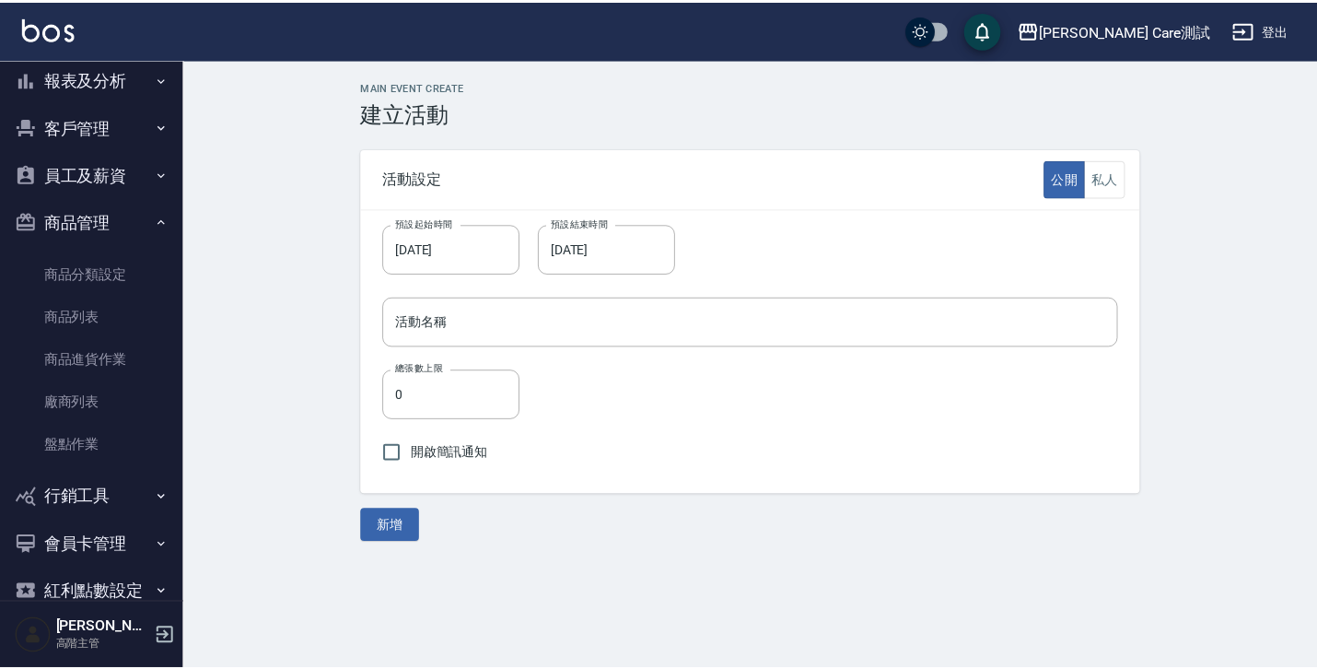
scroll to position [120, 0]
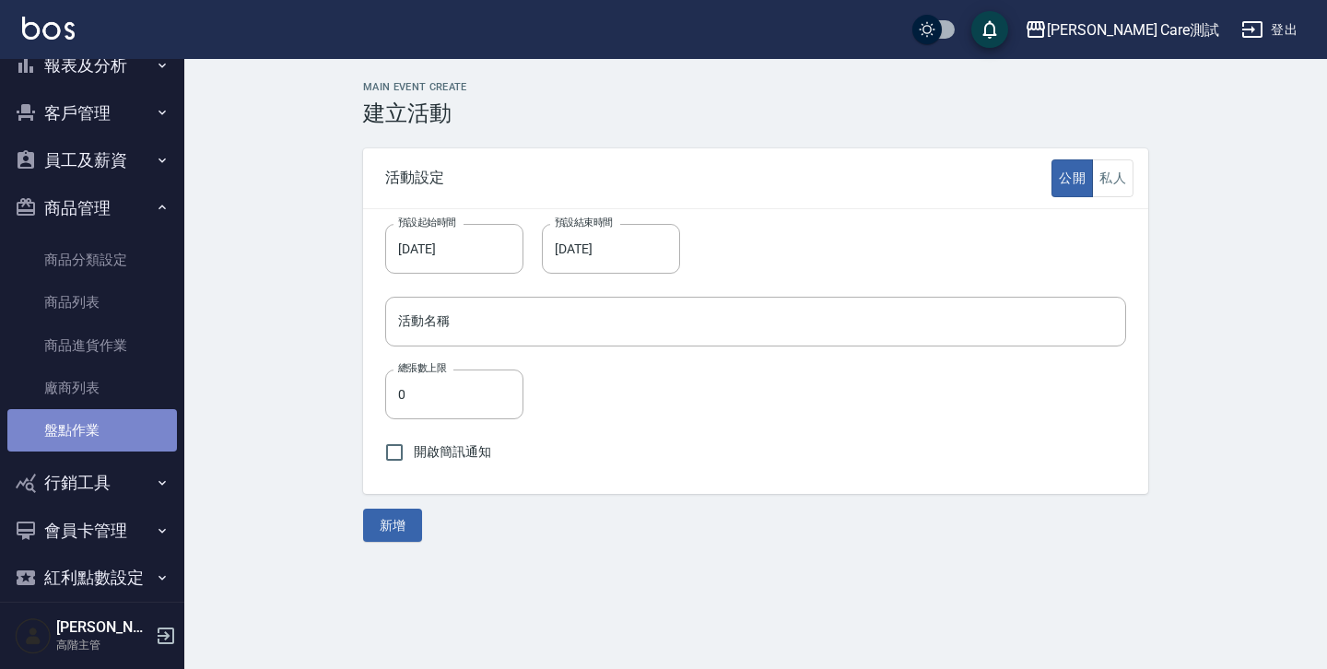
click at [109, 428] on link "盤點作業" at bounding box center [91, 430] width 169 height 42
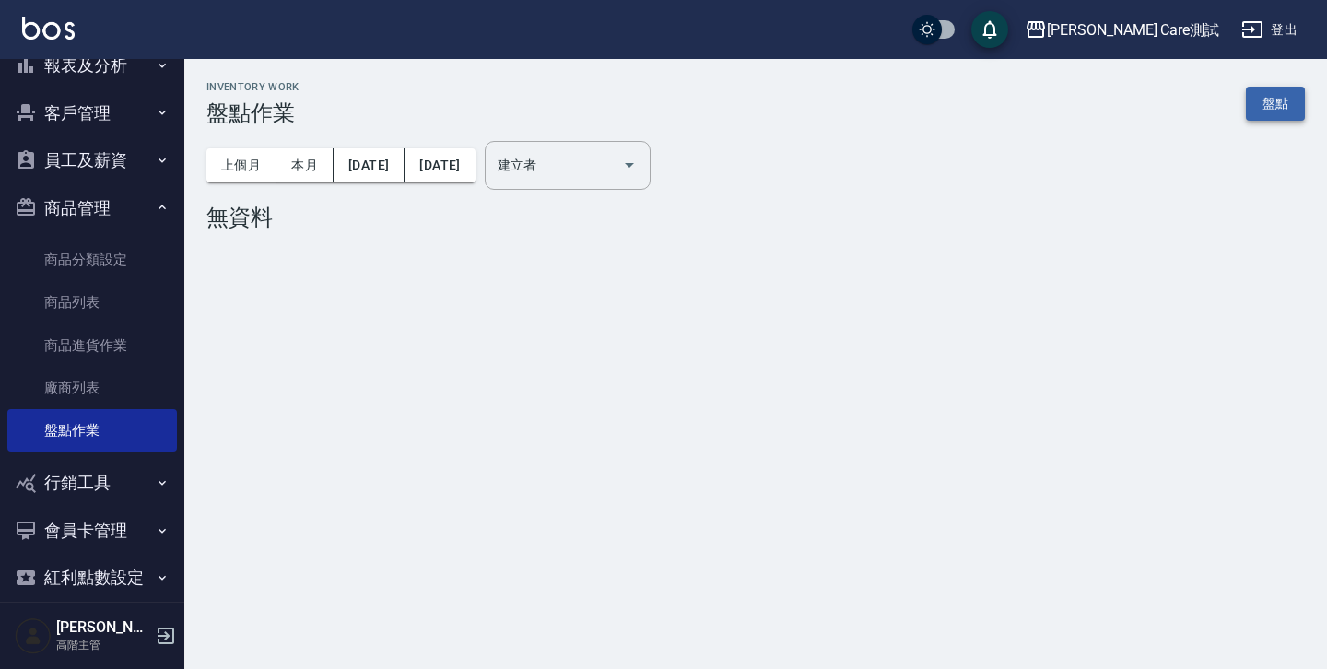
click at [1258, 100] on link "盤點" at bounding box center [1274, 104] width 59 height 34
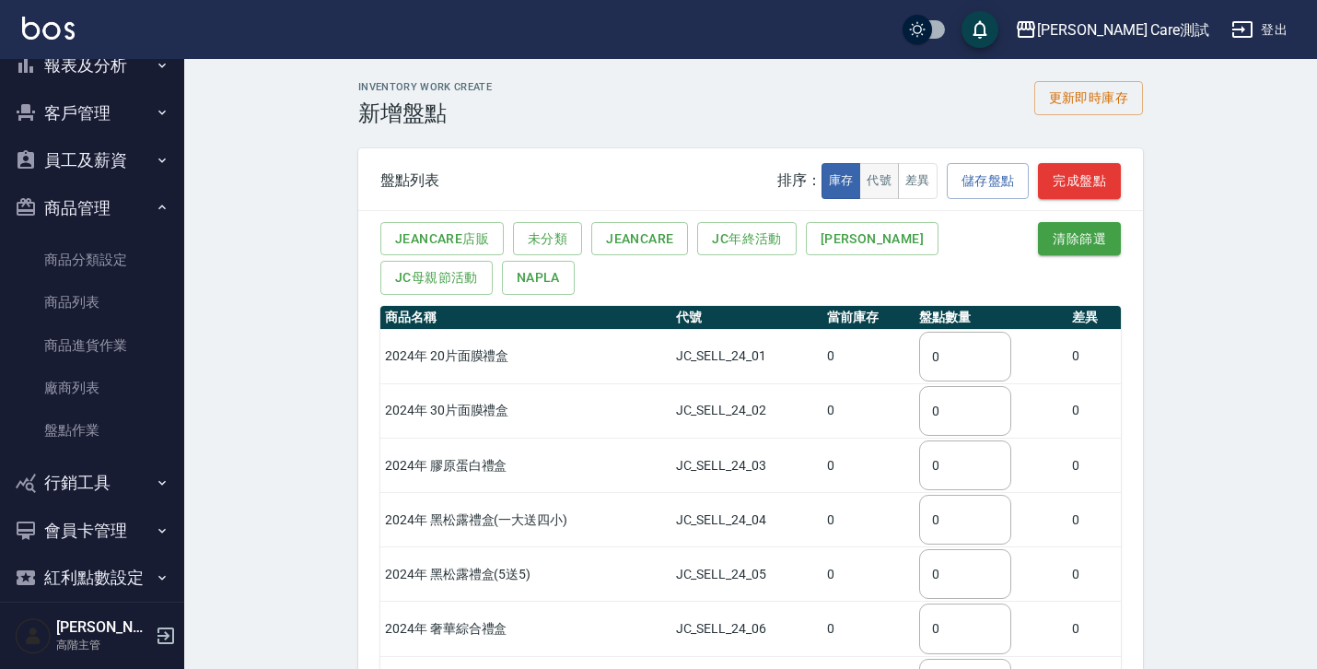
click at [892, 194] on button "代號" at bounding box center [879, 181] width 40 height 36
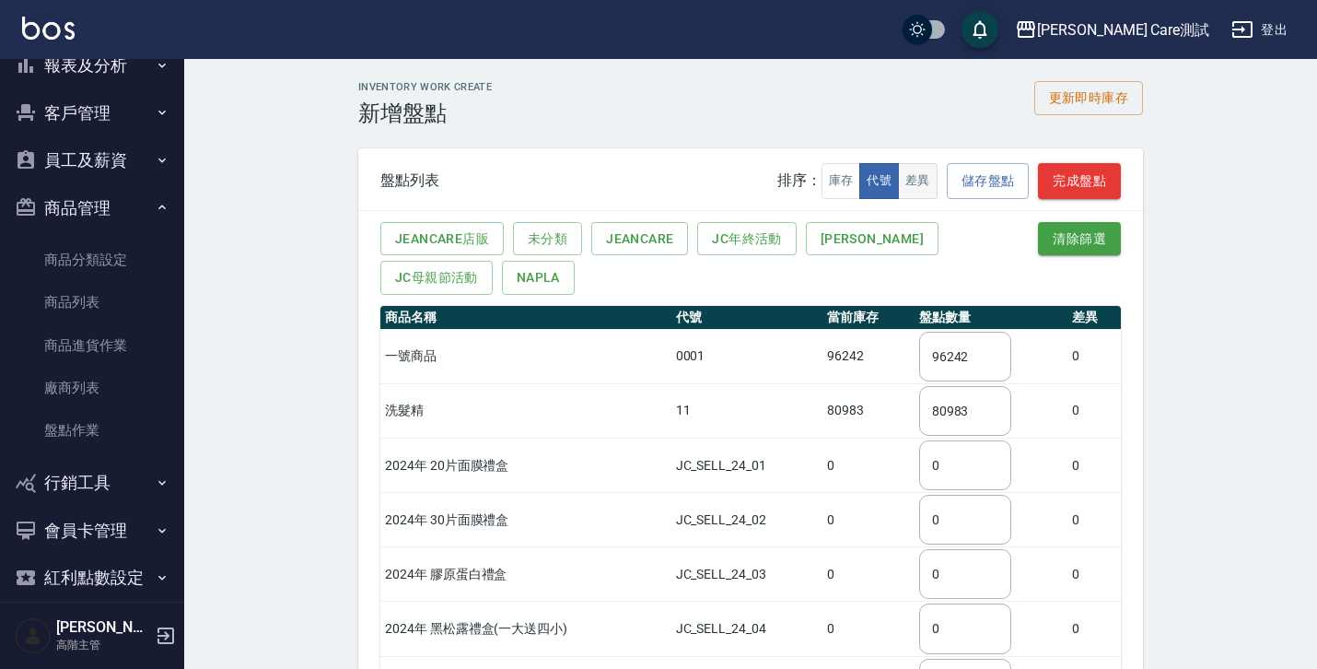
click at [923, 193] on button "差異" at bounding box center [918, 181] width 40 height 36
click at [836, 181] on button "庫存" at bounding box center [842, 181] width 40 height 36
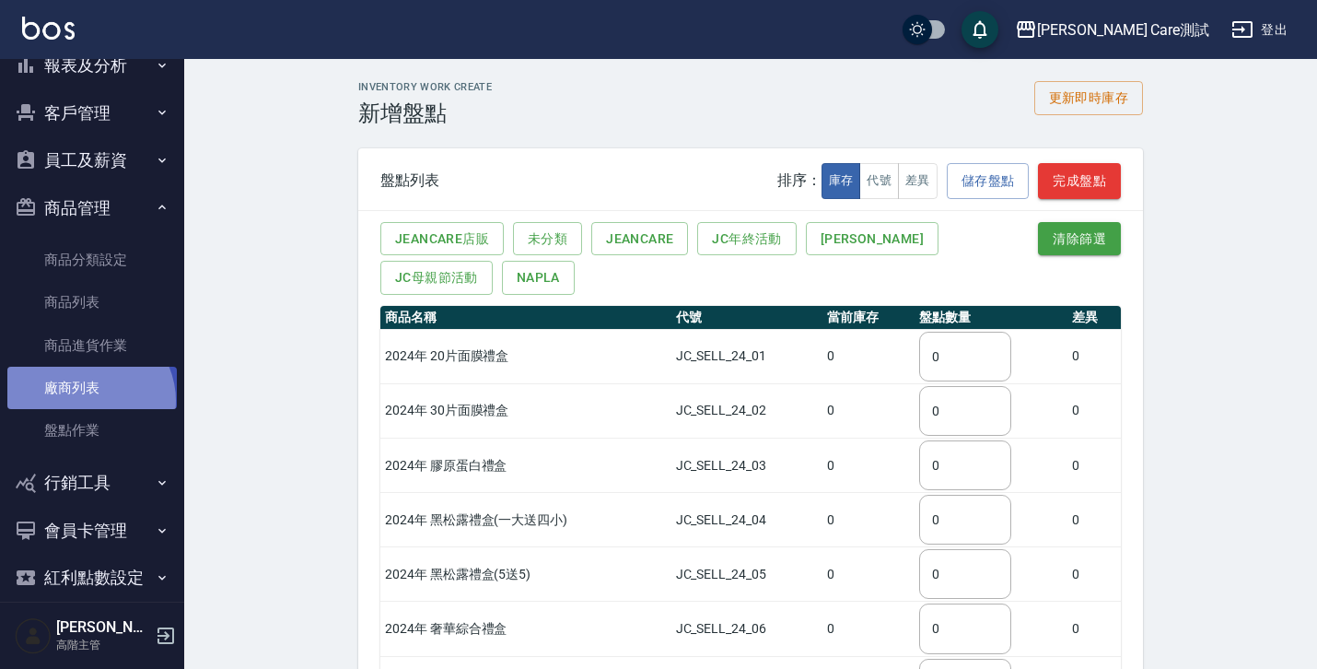
click at [88, 401] on link "廠商列表" at bounding box center [91, 388] width 169 height 42
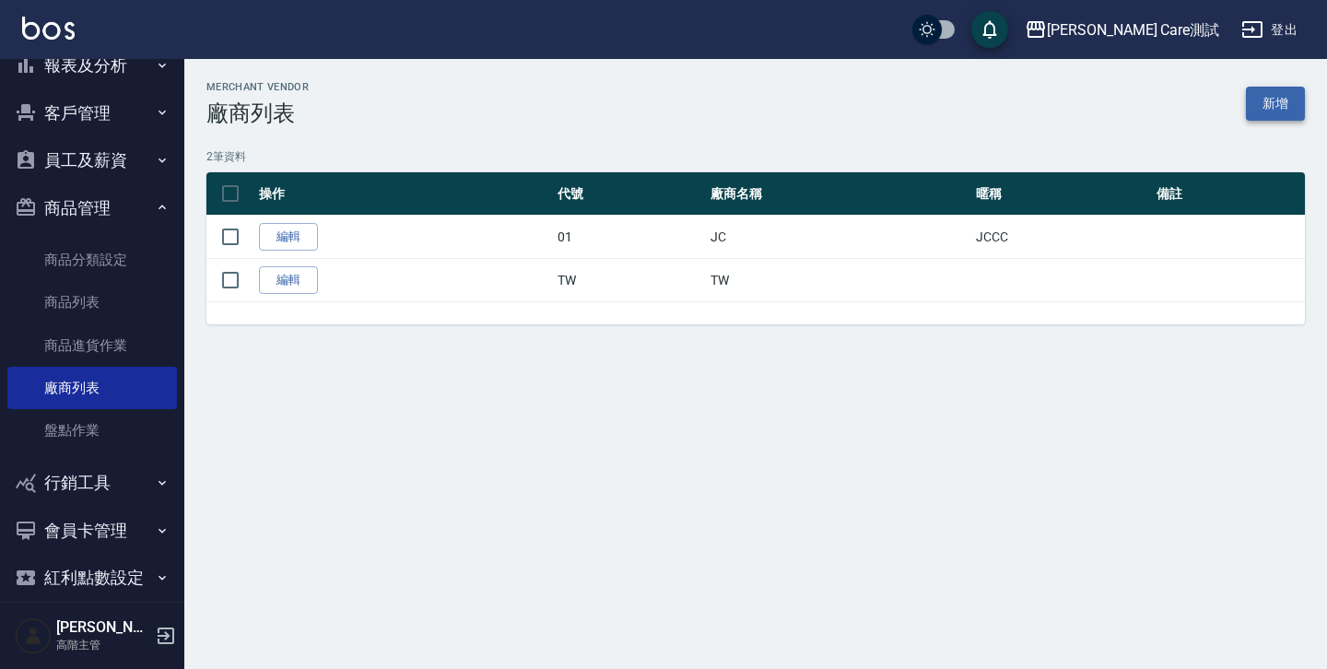
click at [1268, 114] on link "新增" at bounding box center [1274, 104] width 59 height 34
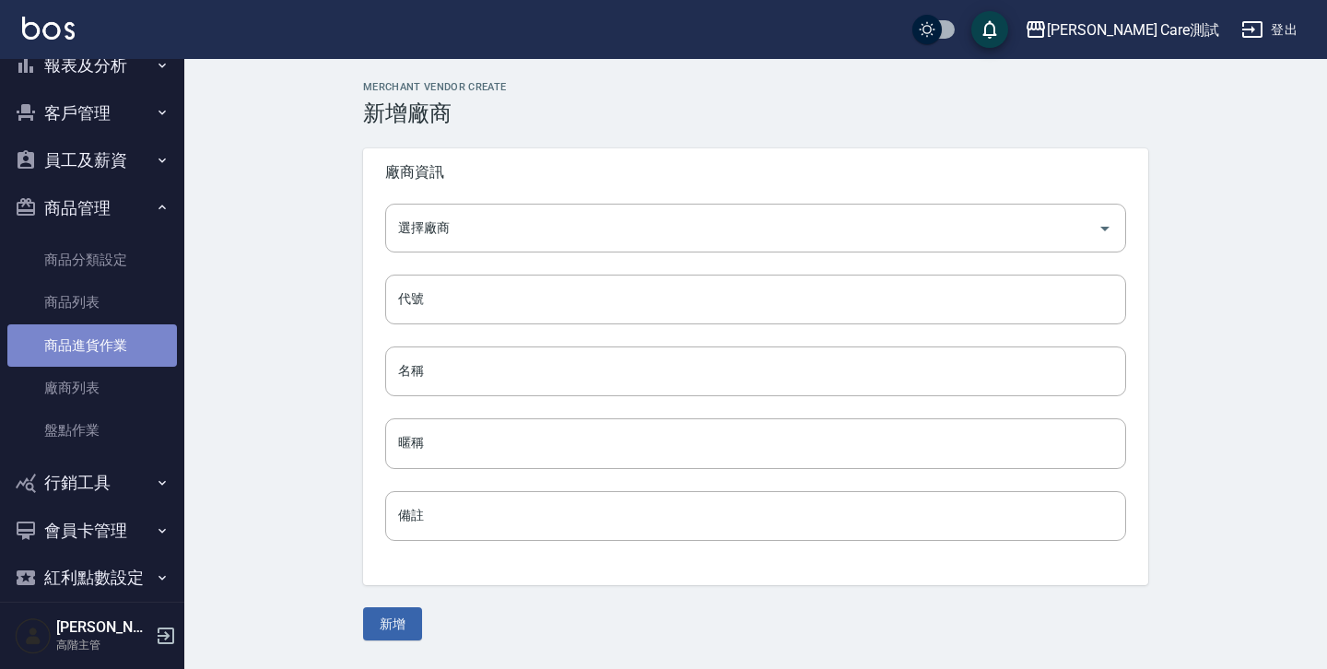
click at [111, 352] on link "商品進貨作業" at bounding box center [91, 345] width 169 height 42
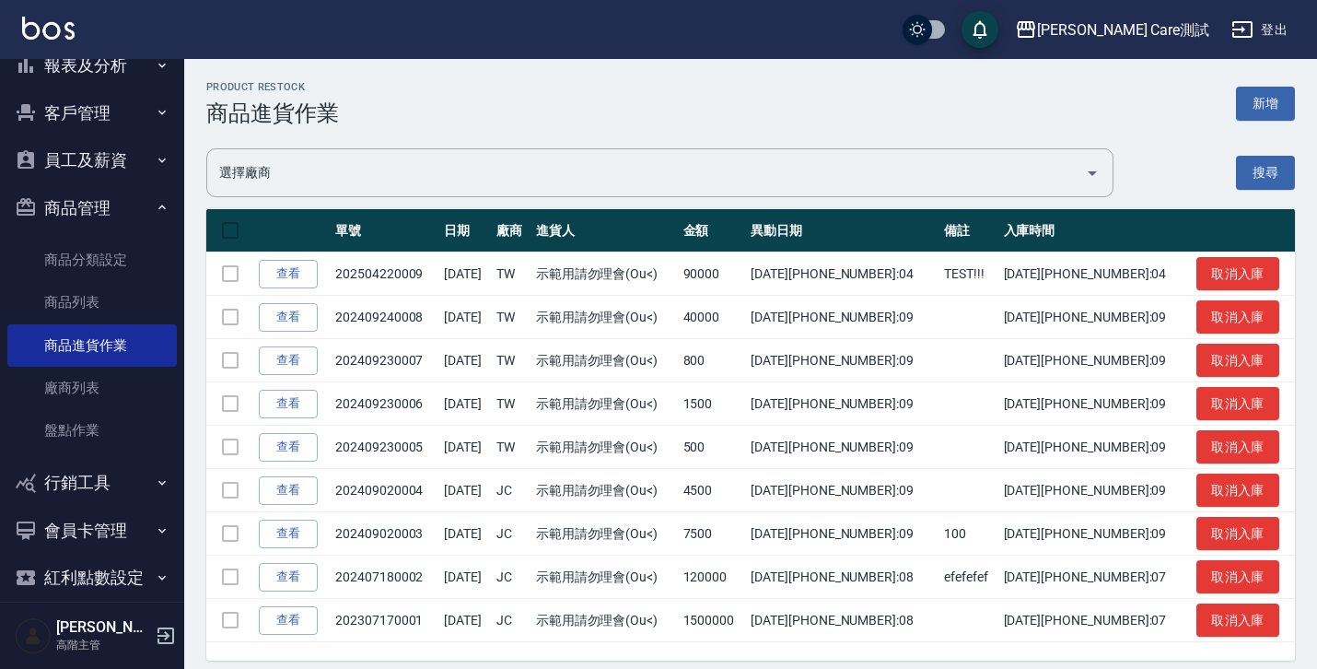
scroll to position [14, 0]
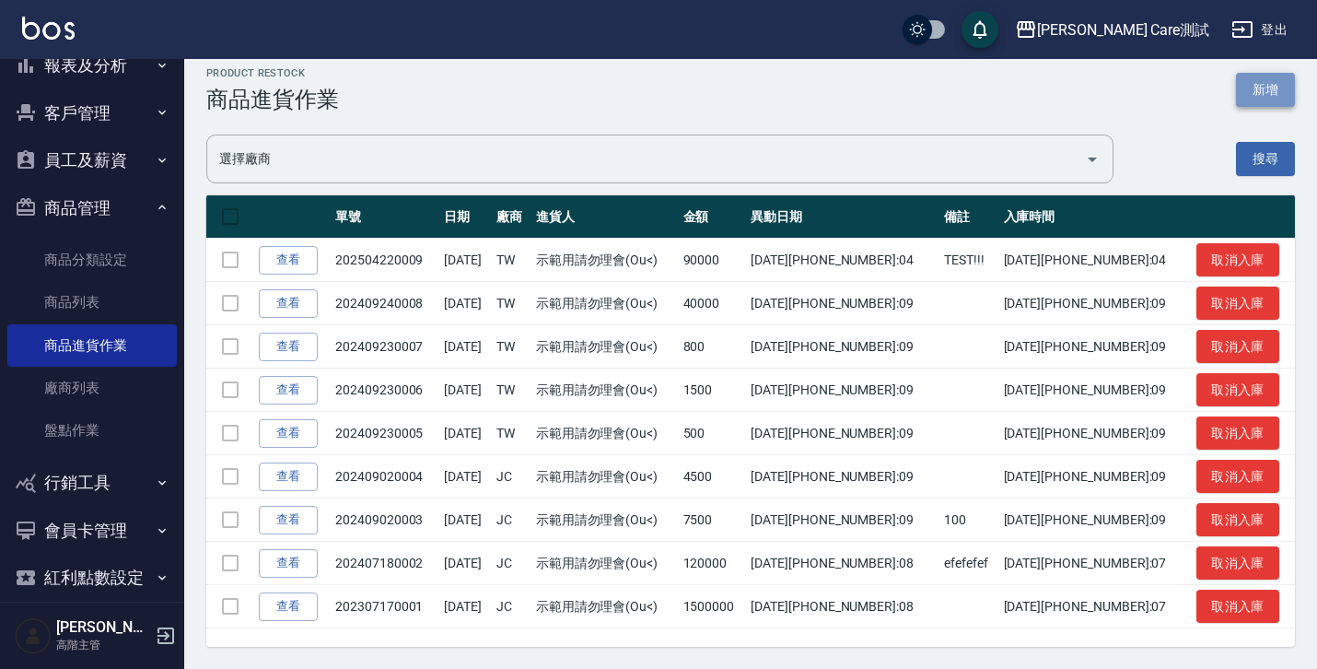
click at [1275, 100] on button "新增" at bounding box center [1265, 90] width 59 height 34
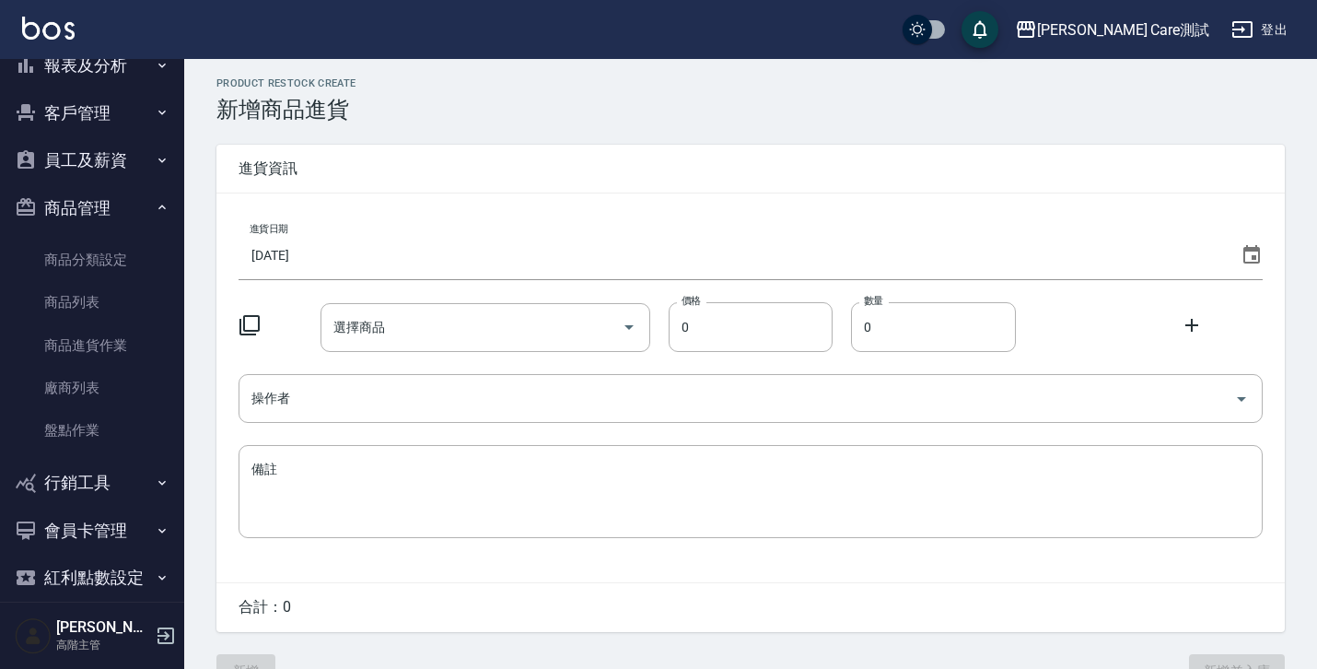
scroll to position [40, 0]
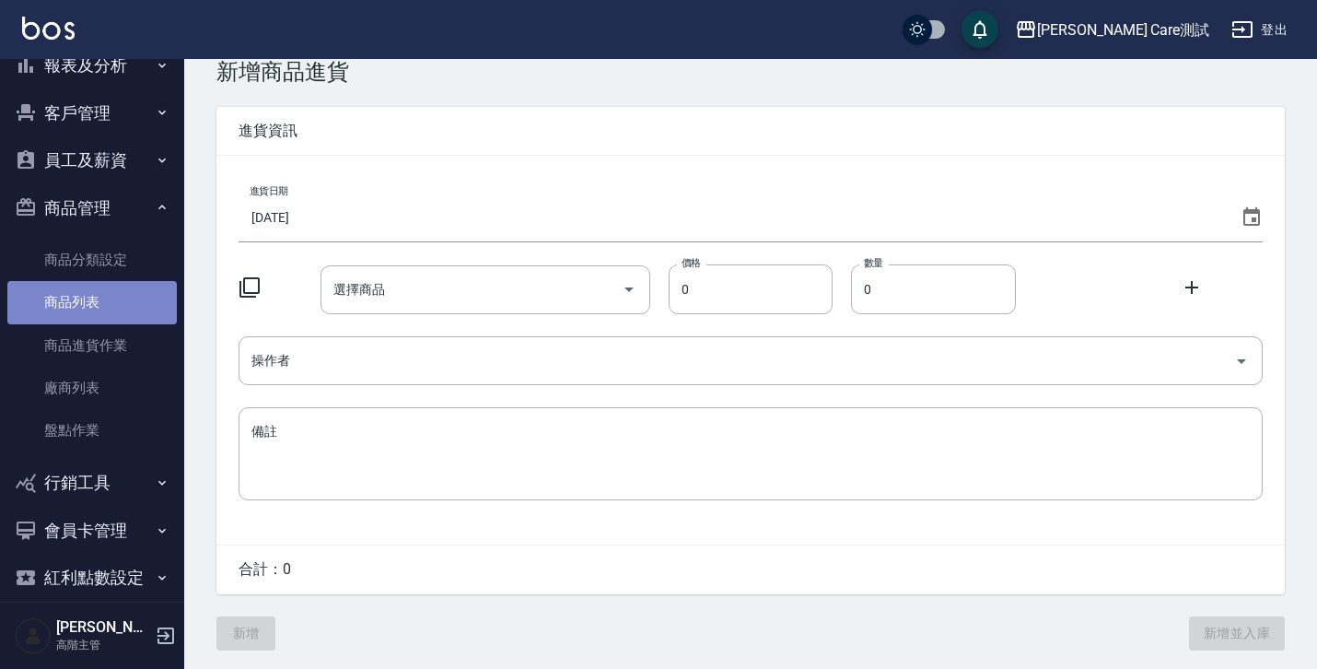
click at [112, 320] on link "商品列表" at bounding box center [91, 302] width 169 height 42
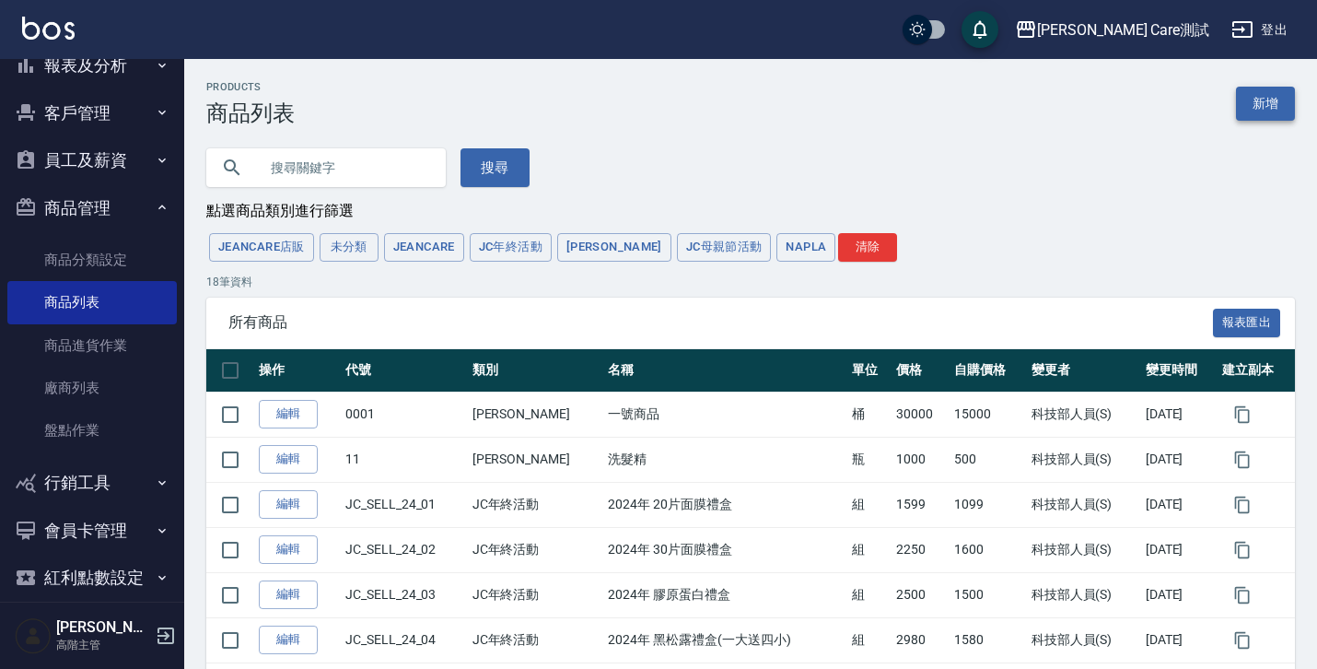
click at [1274, 106] on link "新增" at bounding box center [1265, 104] width 59 height 34
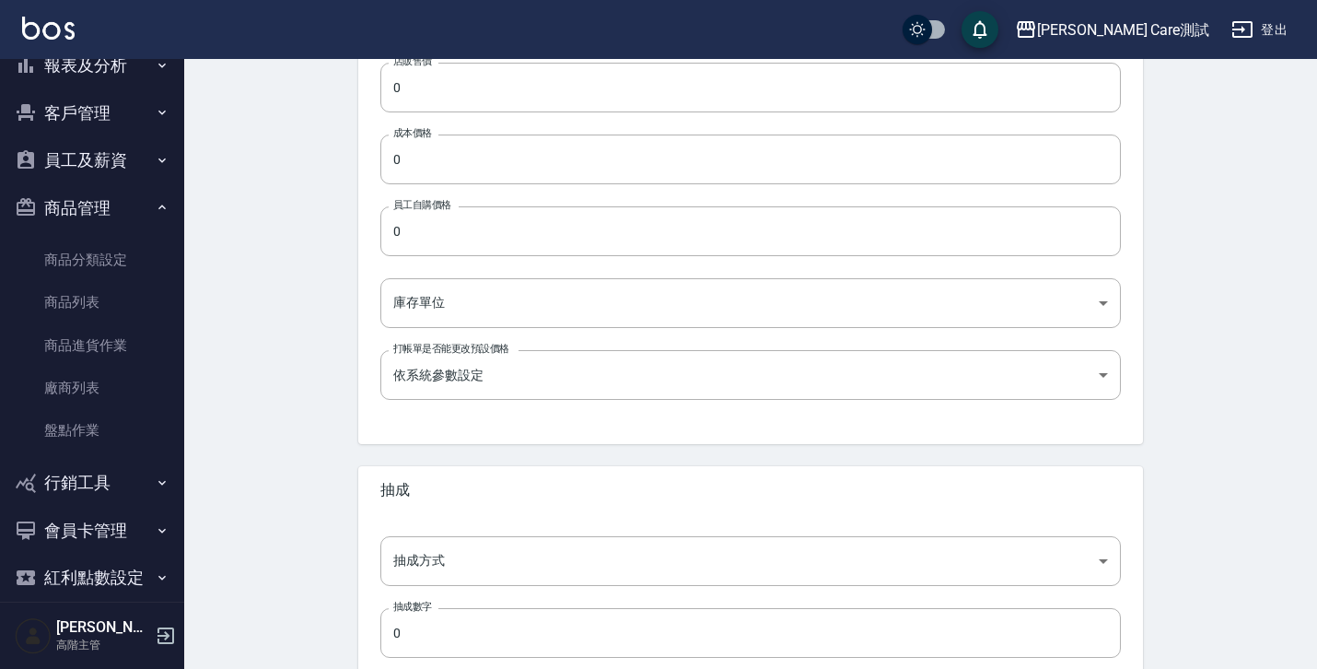
scroll to position [383, 0]
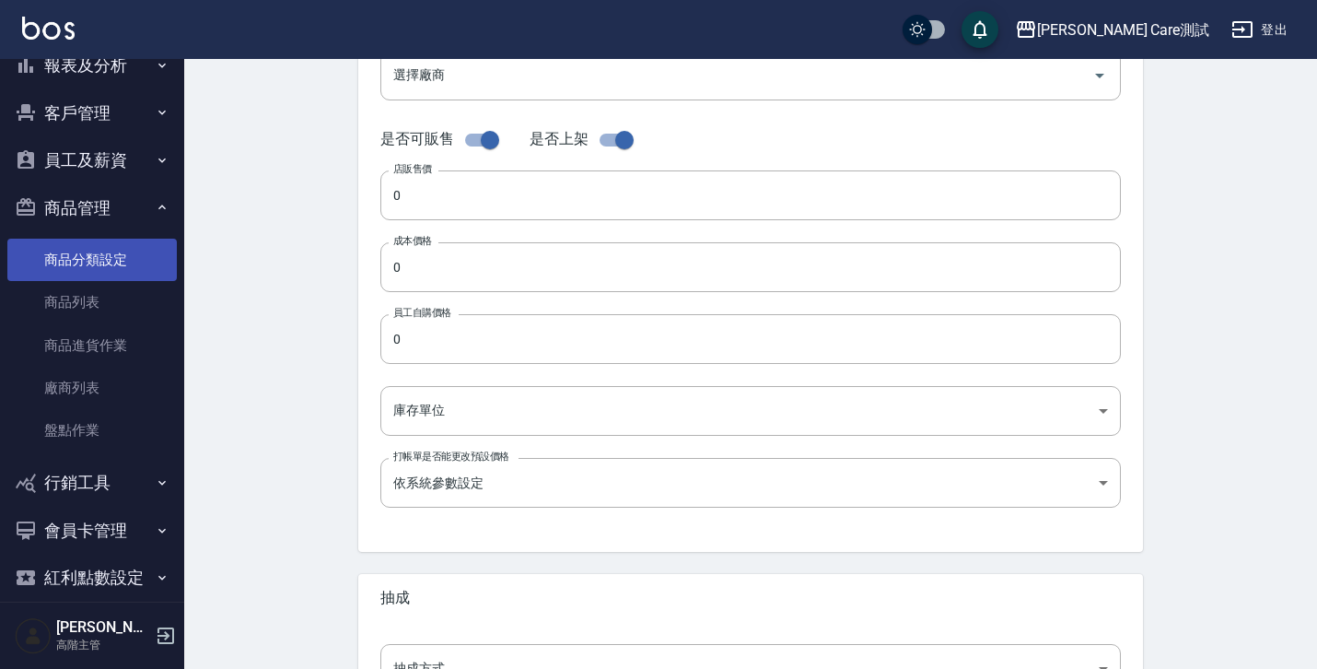
click at [123, 267] on link "商品分類設定" at bounding box center [91, 260] width 169 height 42
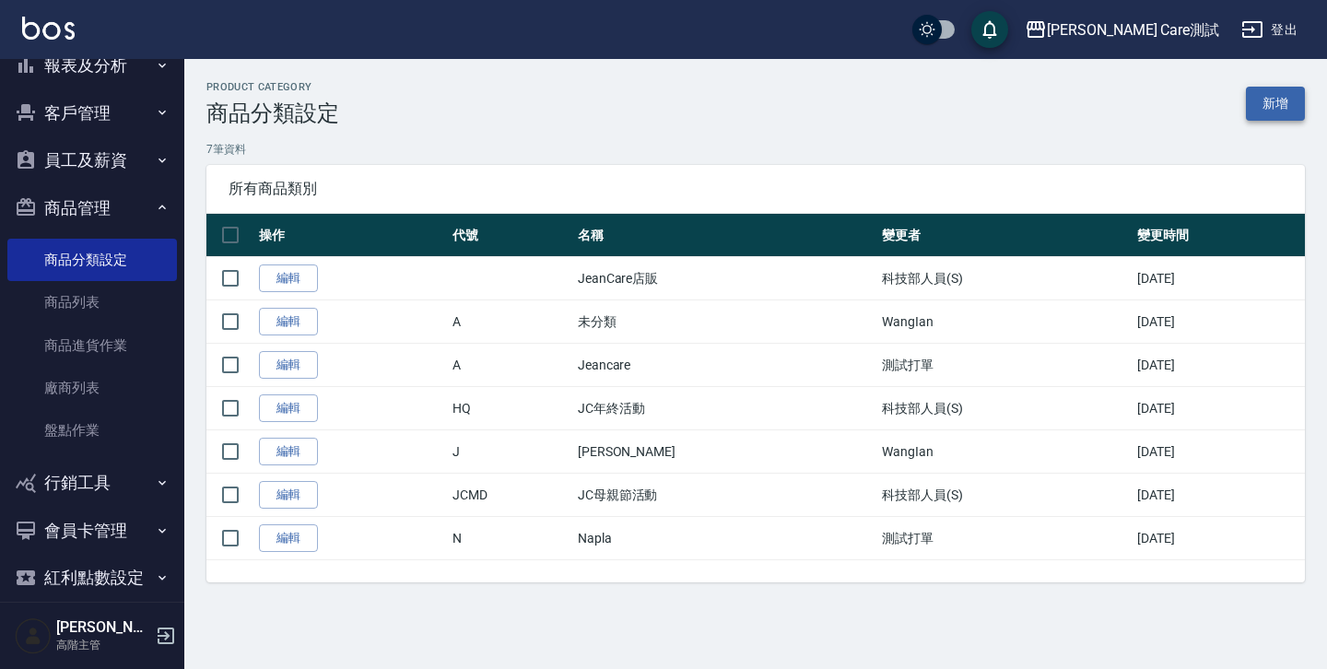
click at [1292, 103] on link "新增" at bounding box center [1274, 104] width 59 height 34
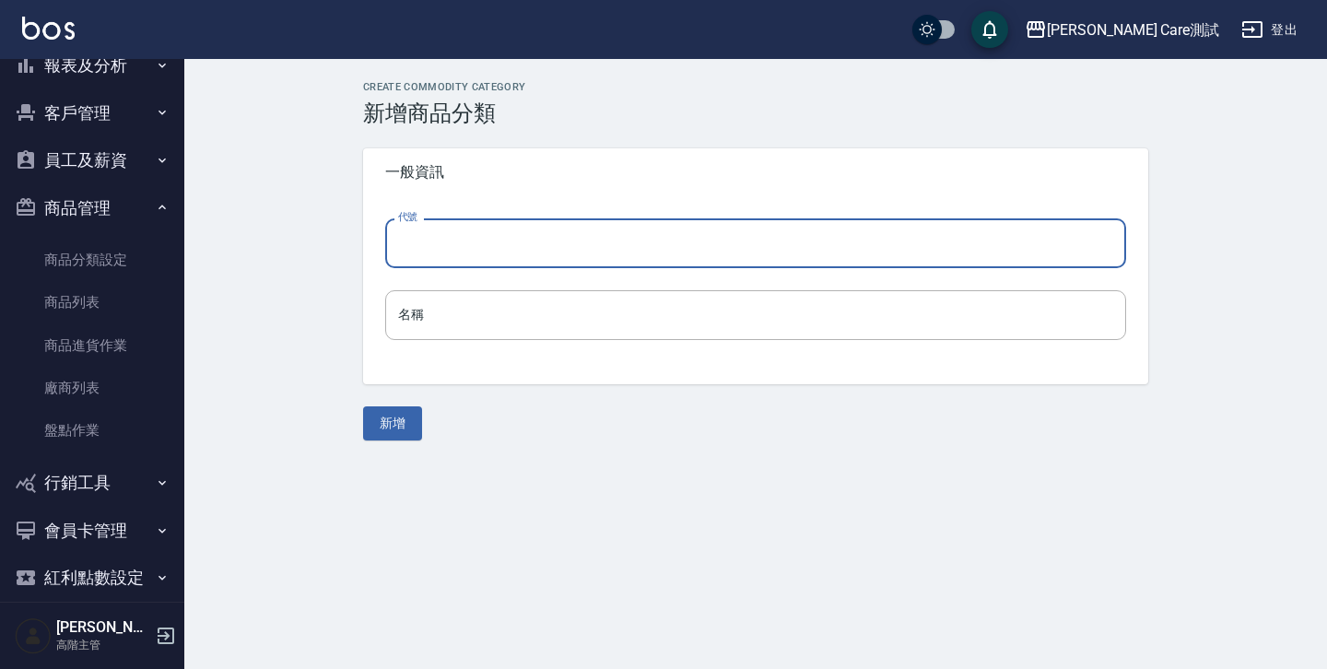
click at [870, 237] on input "代號" at bounding box center [755, 243] width 741 height 50
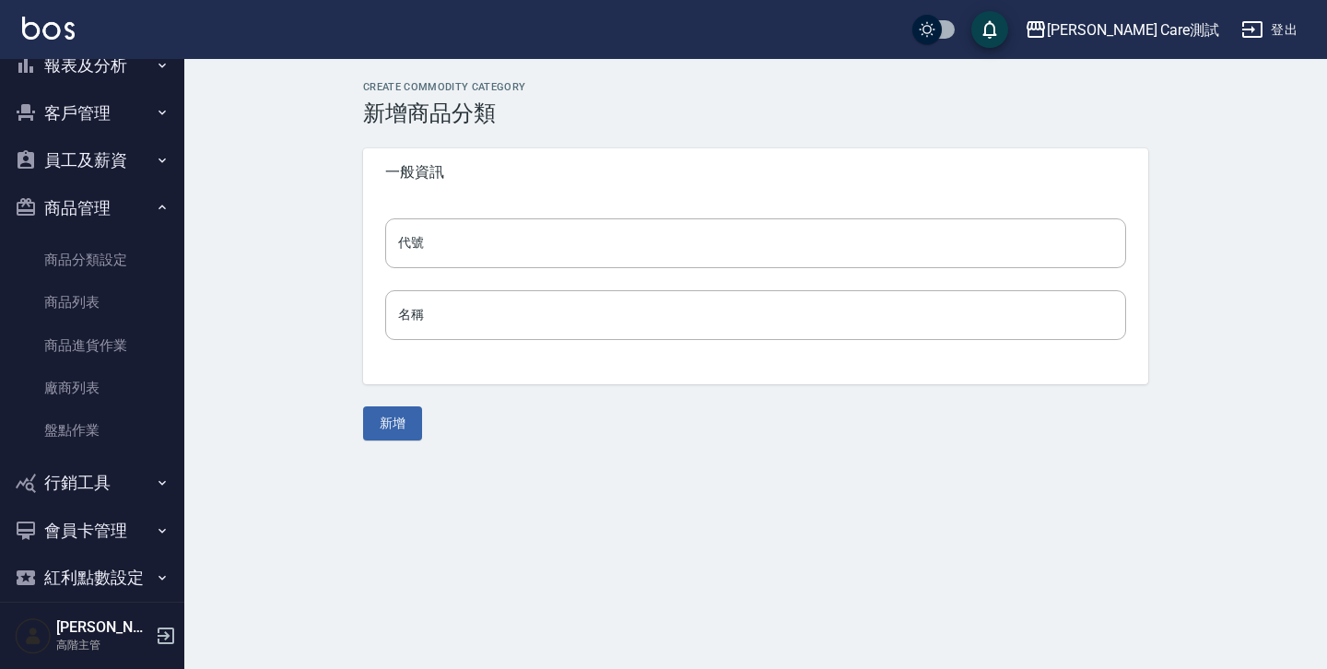
click at [809, 344] on div "代號 代號 名稱 名稱" at bounding box center [755, 290] width 785 height 188
click at [770, 320] on input "名稱" at bounding box center [755, 315] width 741 height 50
click at [114, 259] on link "商品分類設定" at bounding box center [91, 260] width 169 height 42
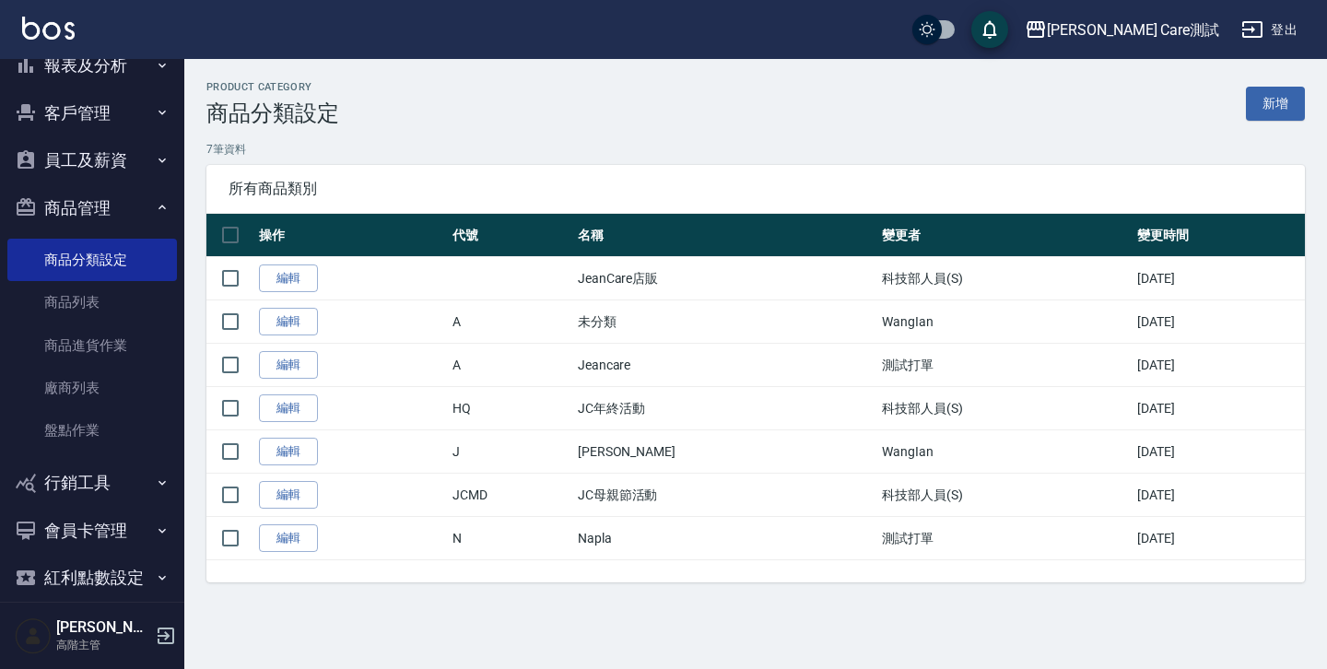
click at [111, 216] on button "商品管理" at bounding box center [91, 208] width 169 height 48
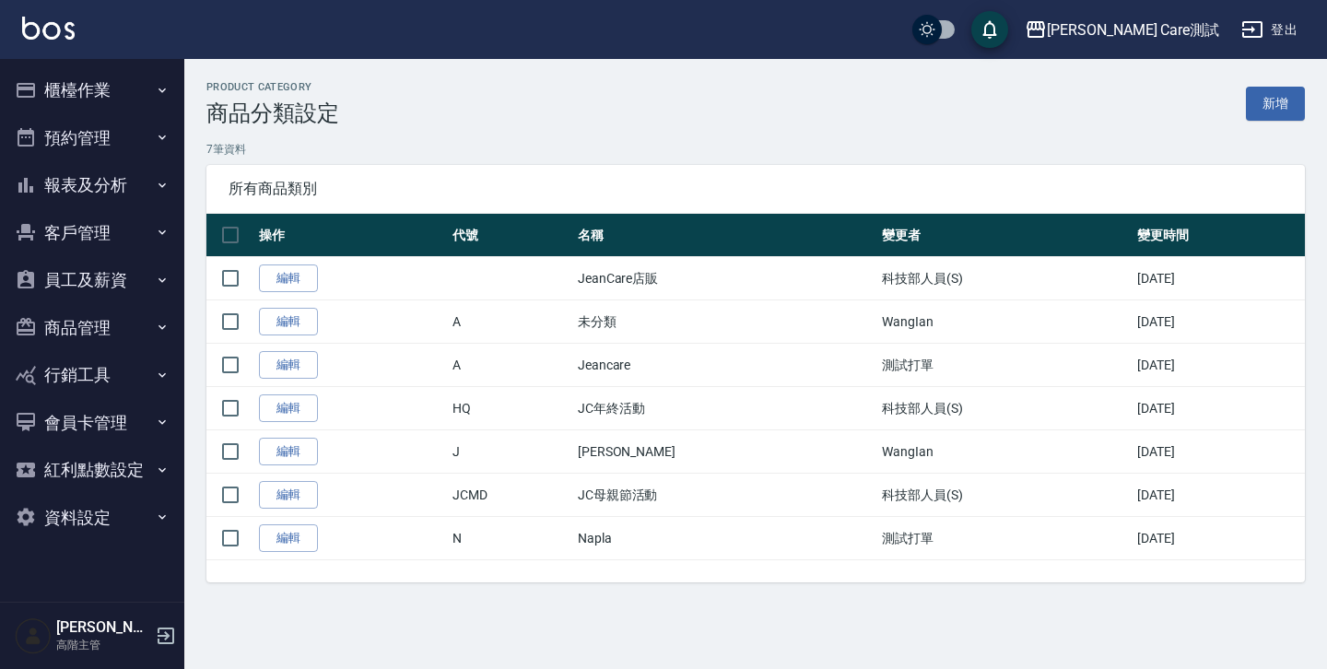
click at [136, 339] on button "商品管理" at bounding box center [91, 328] width 169 height 48
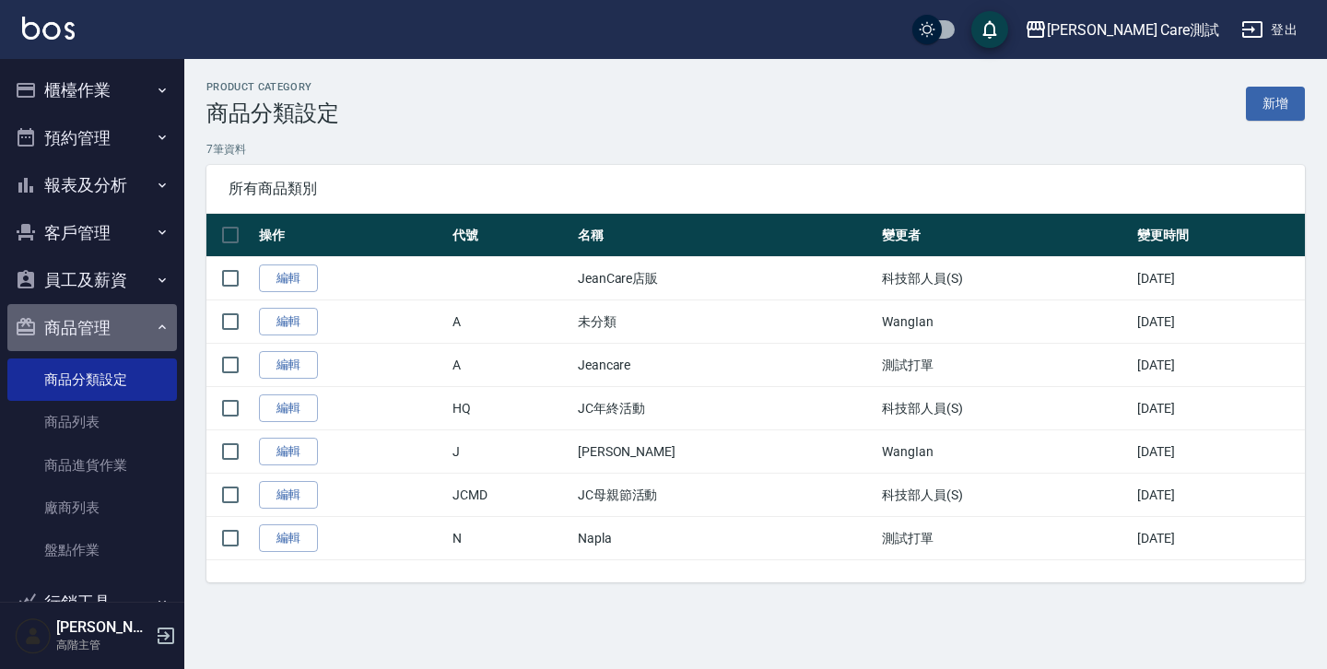
click at [136, 339] on button "商品管理" at bounding box center [91, 328] width 169 height 48
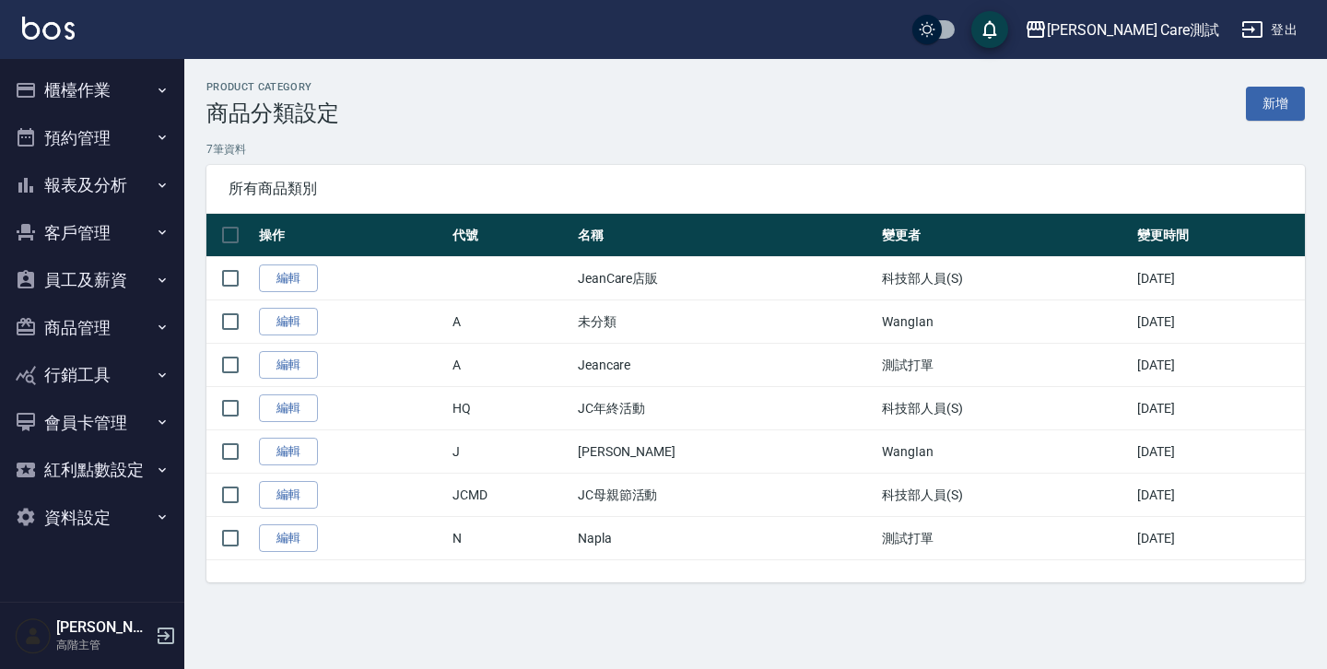
click at [109, 285] on button "員工及薪資" at bounding box center [91, 280] width 169 height 48
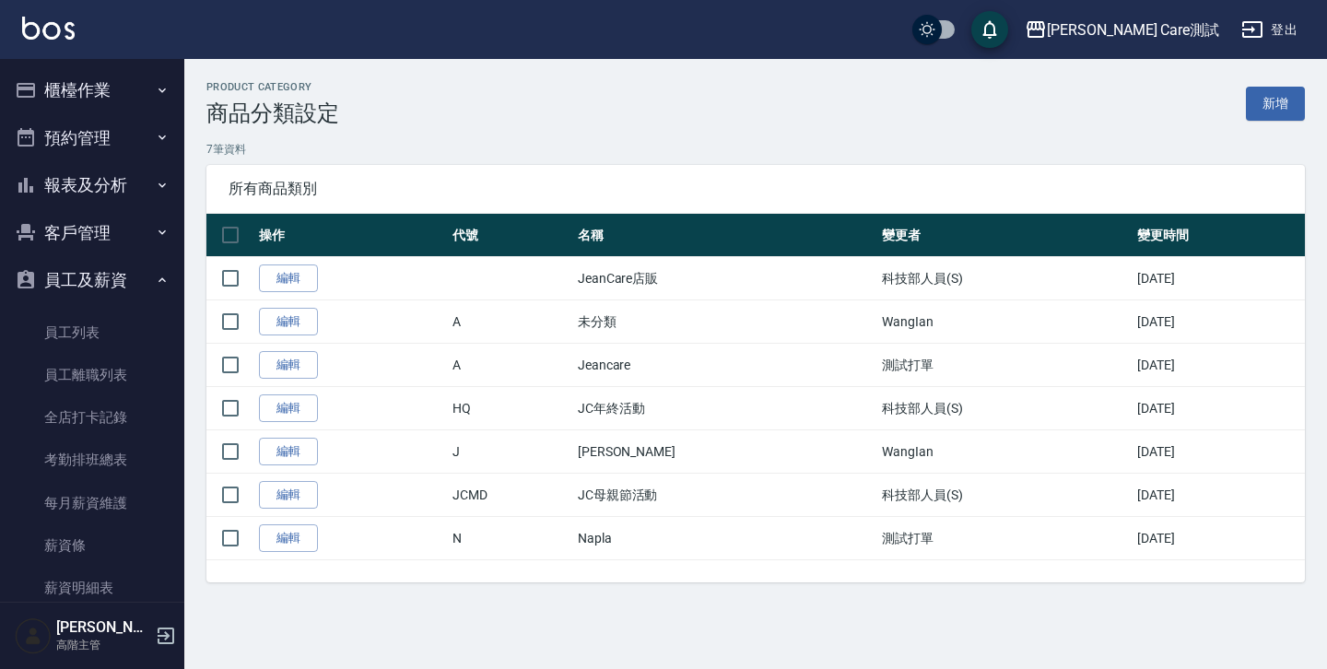
click at [109, 285] on button "員工及薪資" at bounding box center [91, 280] width 169 height 48
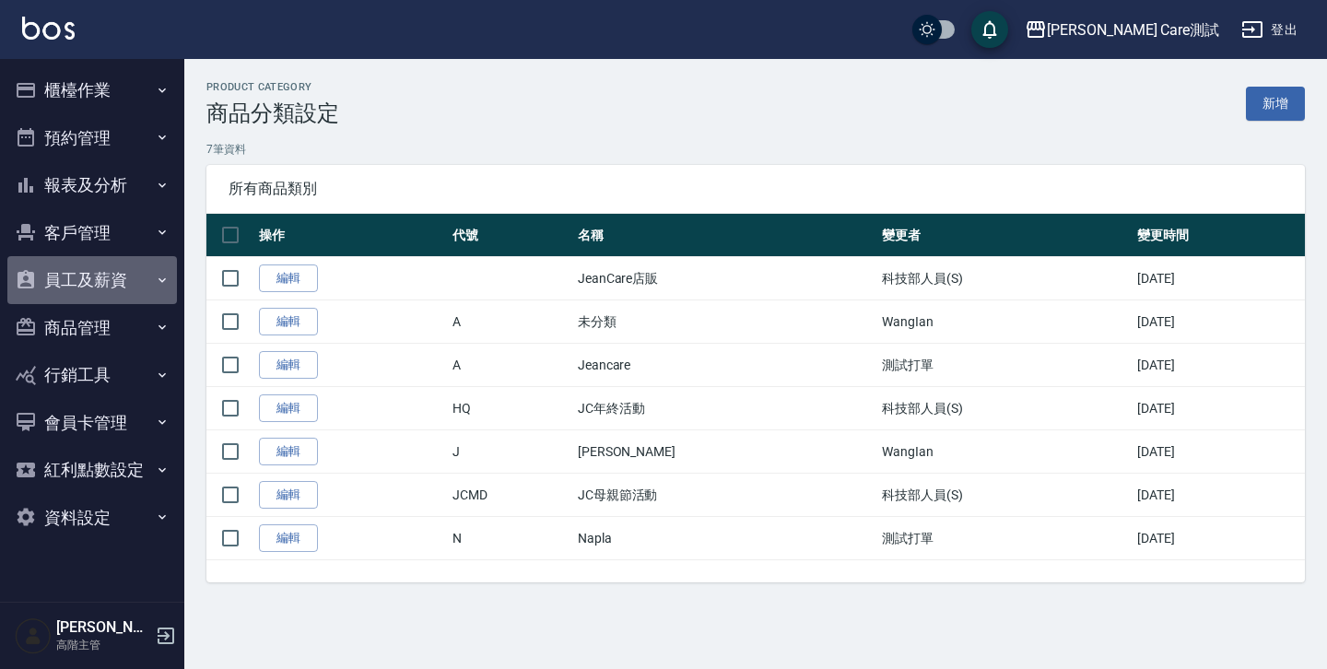
click at [109, 285] on button "員工及薪資" at bounding box center [91, 280] width 169 height 48
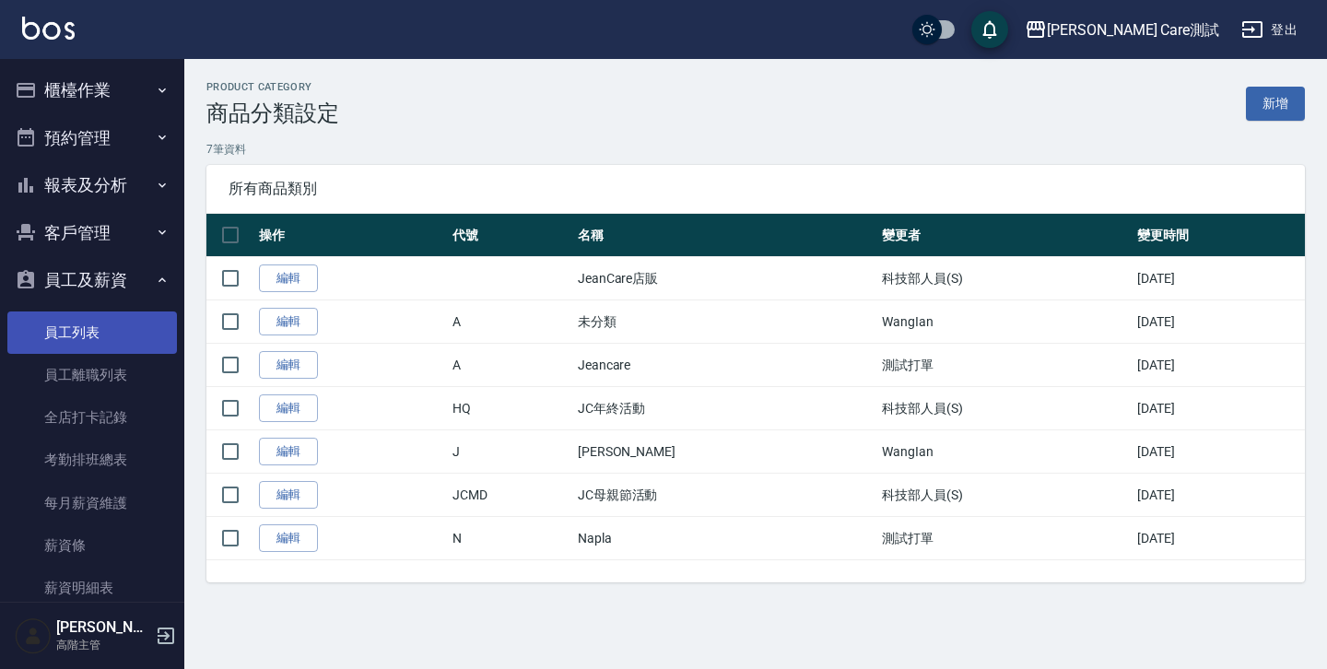
click at [104, 324] on link "員工列表" at bounding box center [91, 332] width 169 height 42
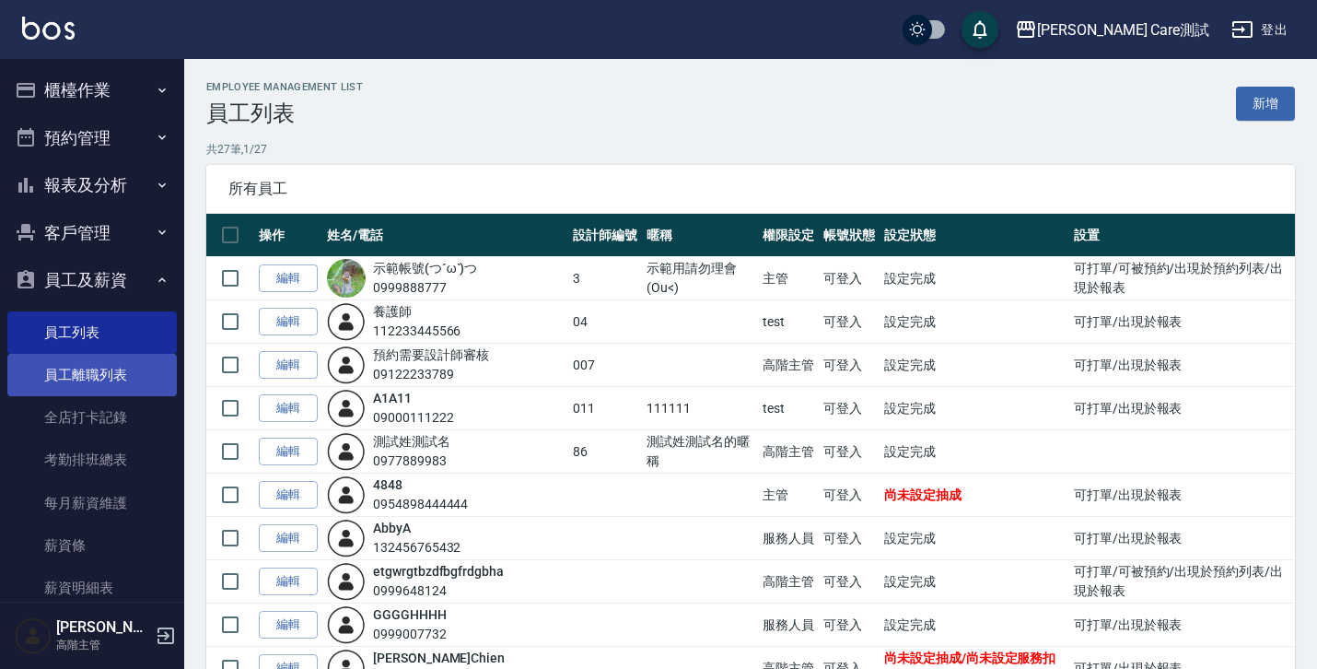
click at [56, 376] on link "員工離職列表" at bounding box center [91, 375] width 169 height 42
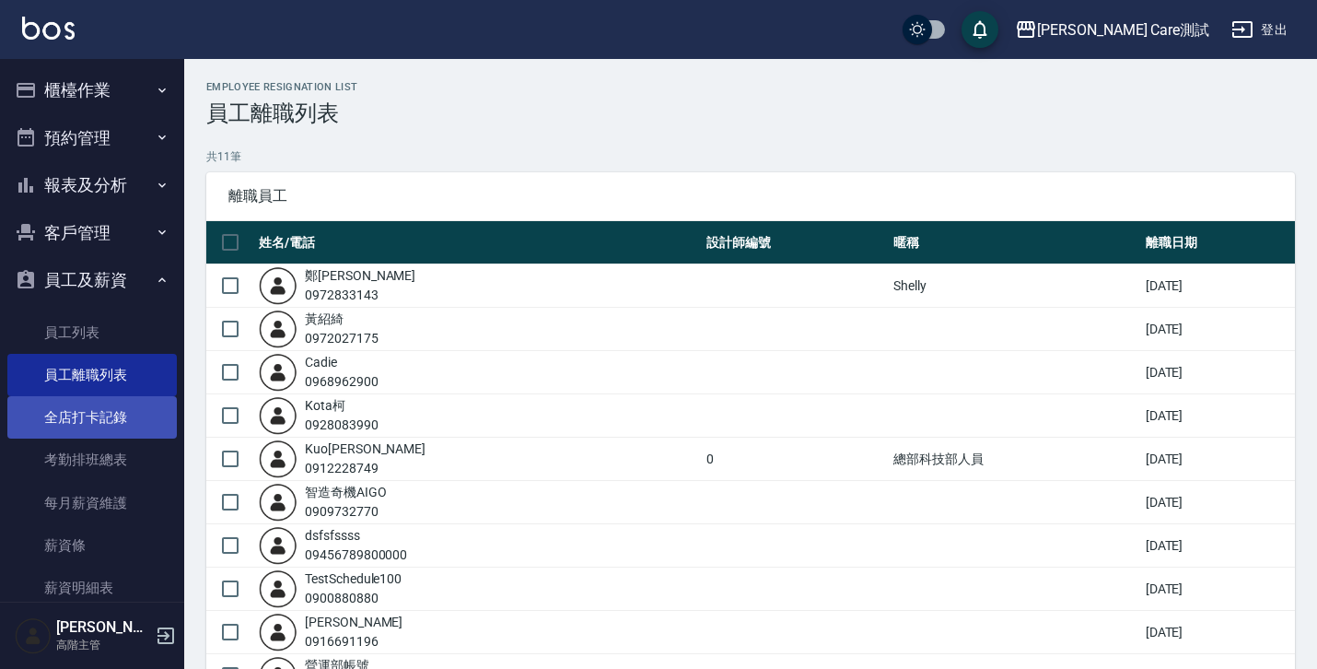
click at [126, 421] on link "全店打卡記錄" at bounding box center [91, 417] width 169 height 42
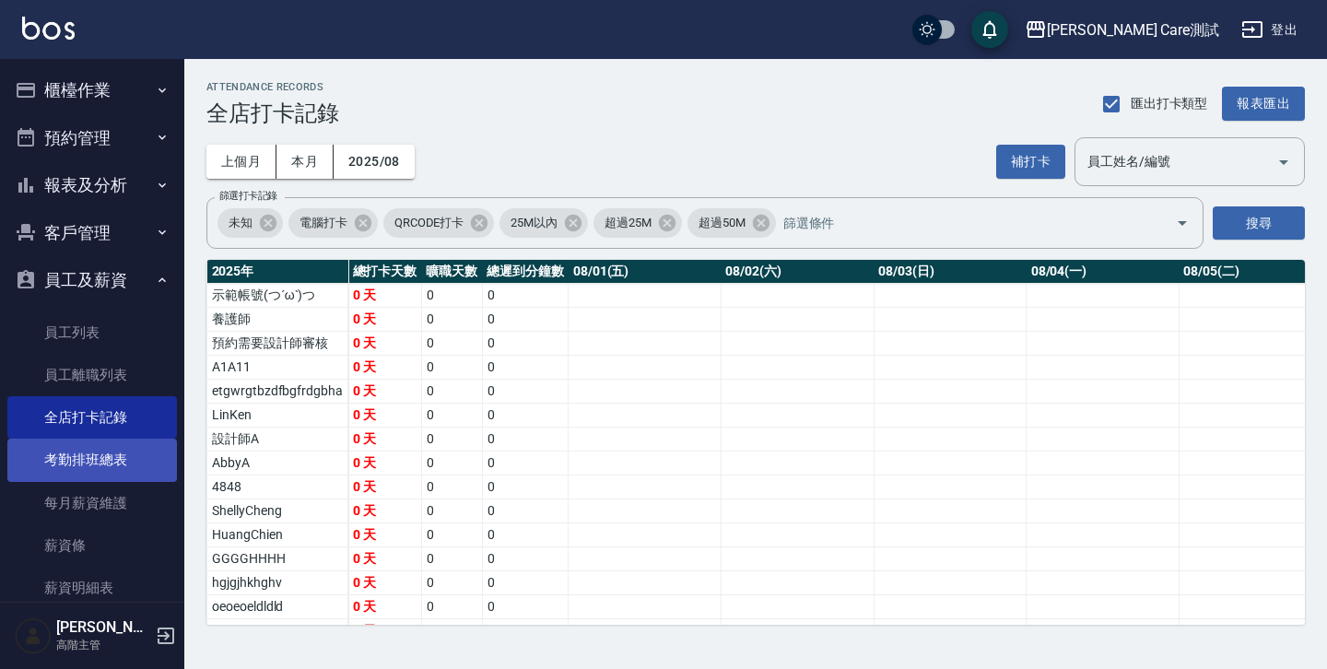
click at [121, 456] on link "考勤排班總表" at bounding box center [91, 459] width 169 height 42
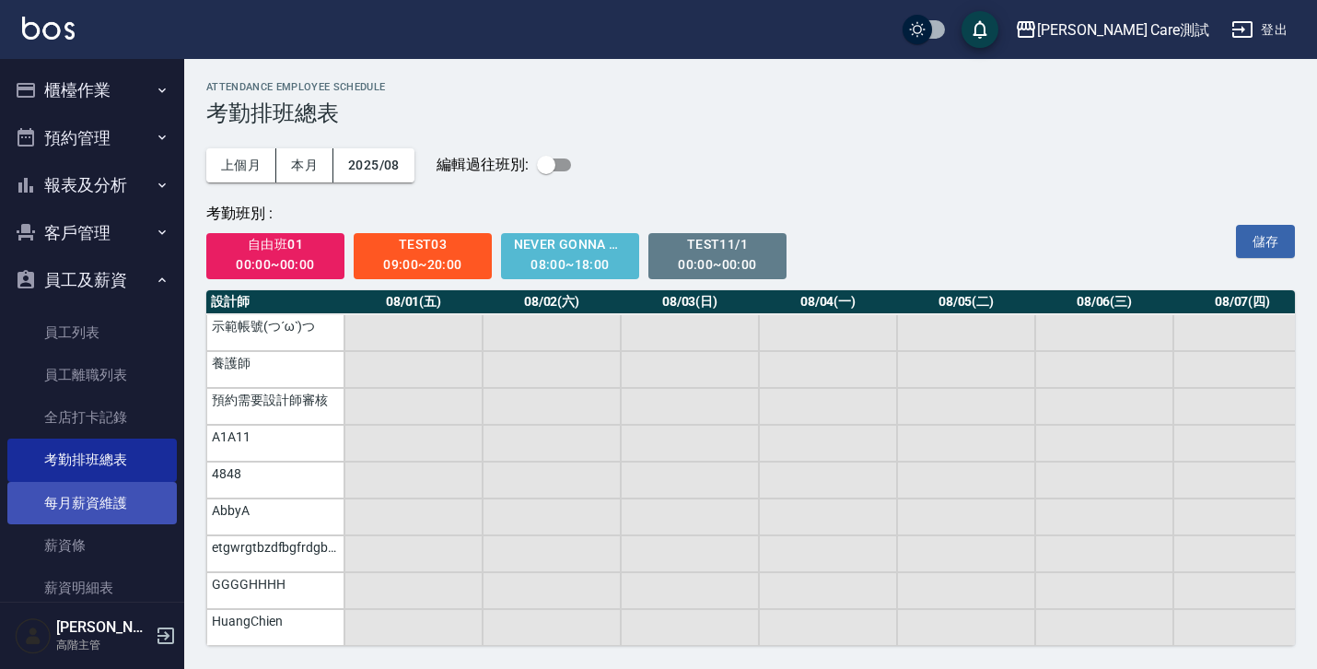
click at [119, 512] on link "每月薪資維護" at bounding box center [91, 503] width 169 height 42
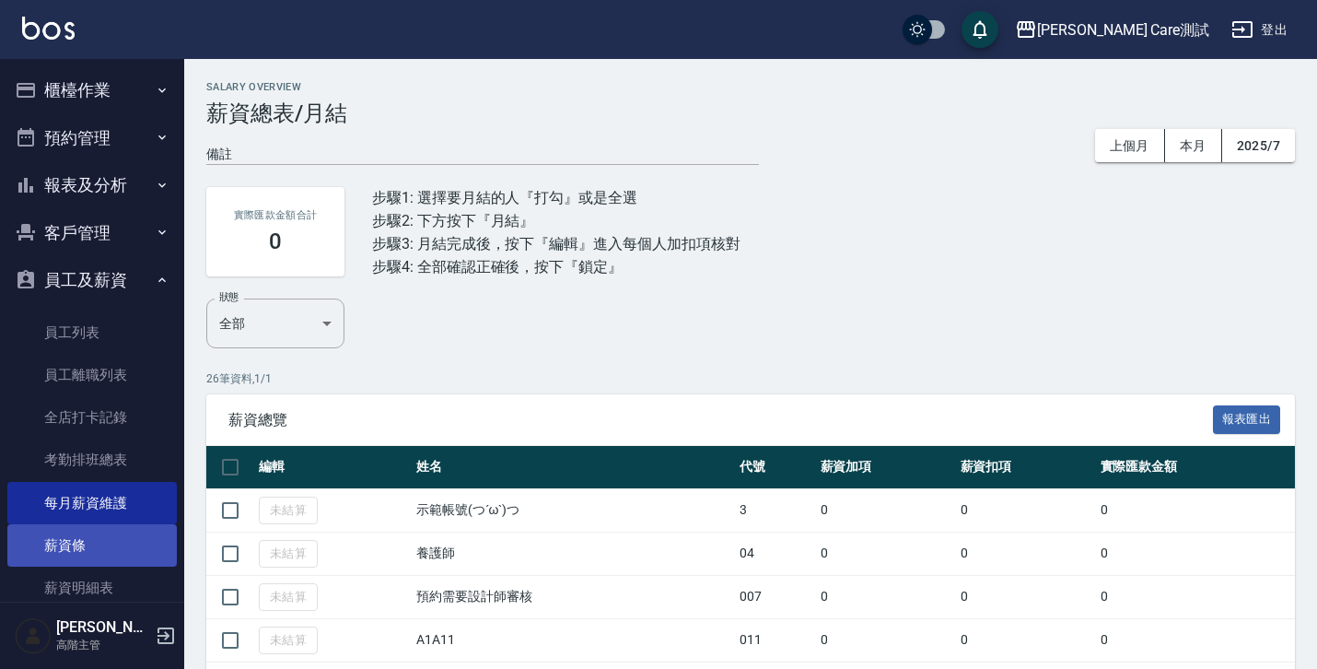
click at [53, 544] on link "薪資條" at bounding box center [91, 545] width 169 height 42
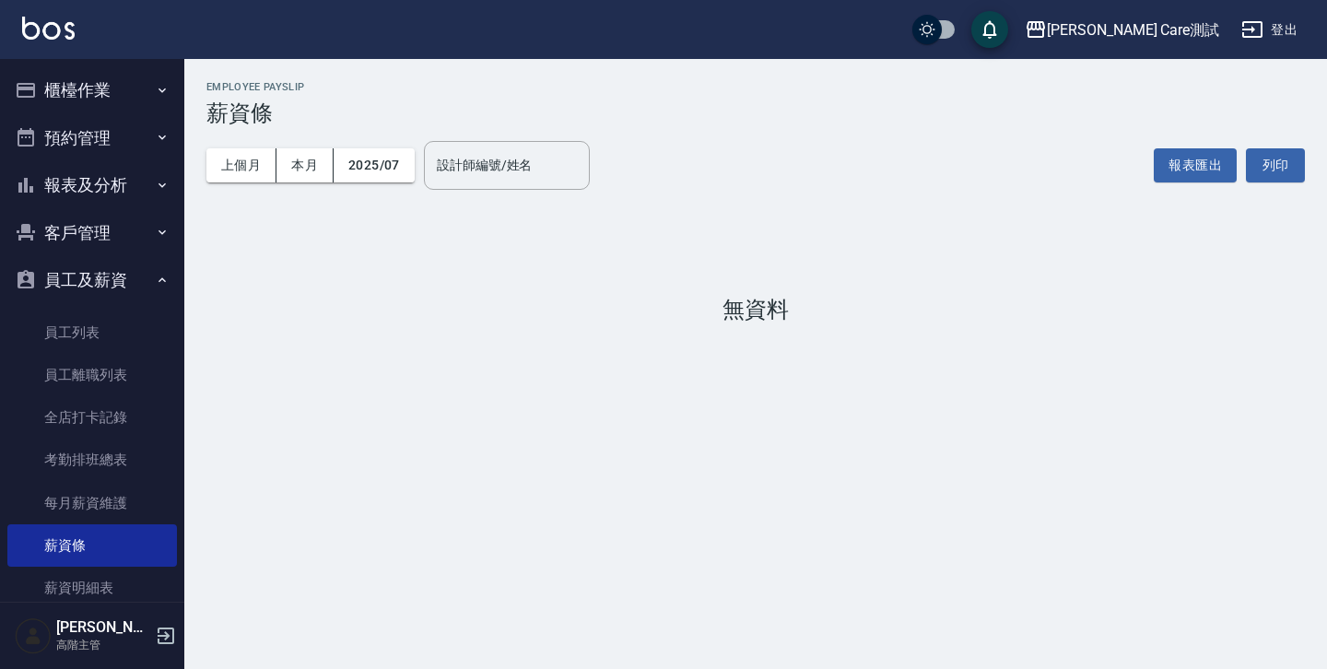
click at [359, 465] on div "Employee Payslip 薪資條 上個月 本月 2025/07 設計師編號/姓名 設計師編號/姓名 報表匯出 列印 無資料" at bounding box center [663, 334] width 1327 height 669
click at [117, 570] on link "薪資明細表" at bounding box center [91, 588] width 169 height 42
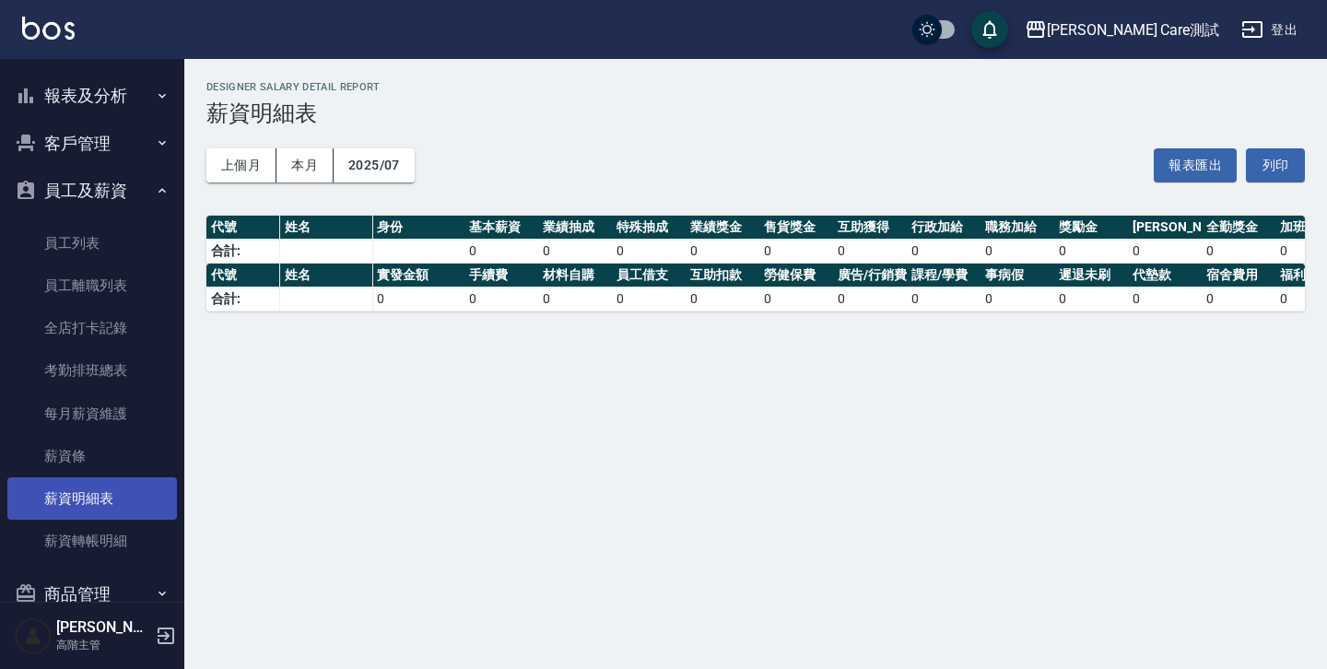
scroll to position [92, 0]
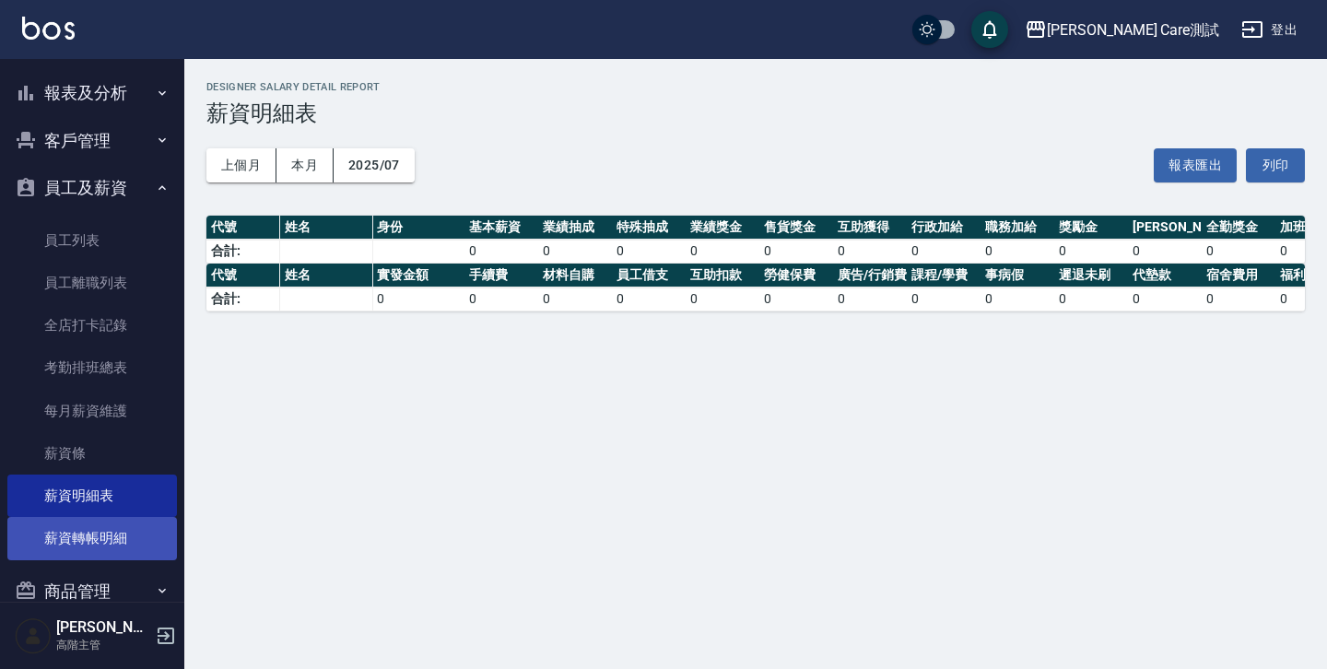
click at [97, 540] on link "薪資轉帳明細" at bounding box center [91, 538] width 169 height 42
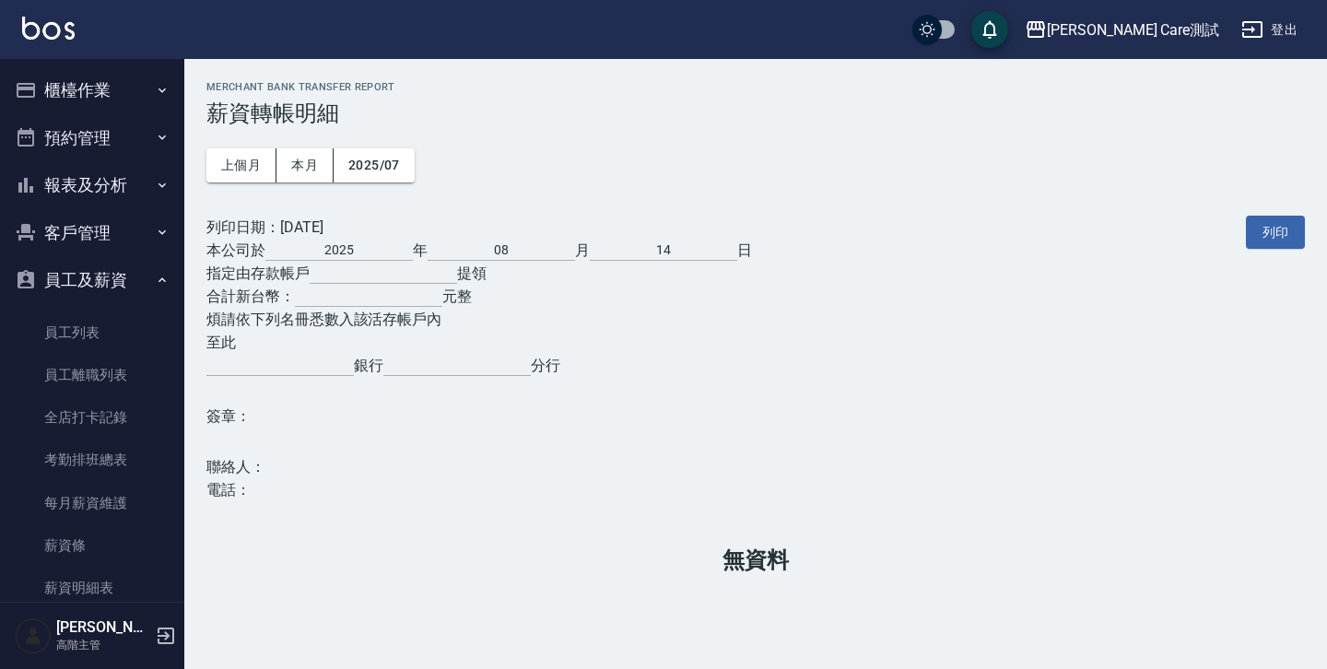
click at [125, 275] on button "員工及薪資" at bounding box center [91, 280] width 169 height 48
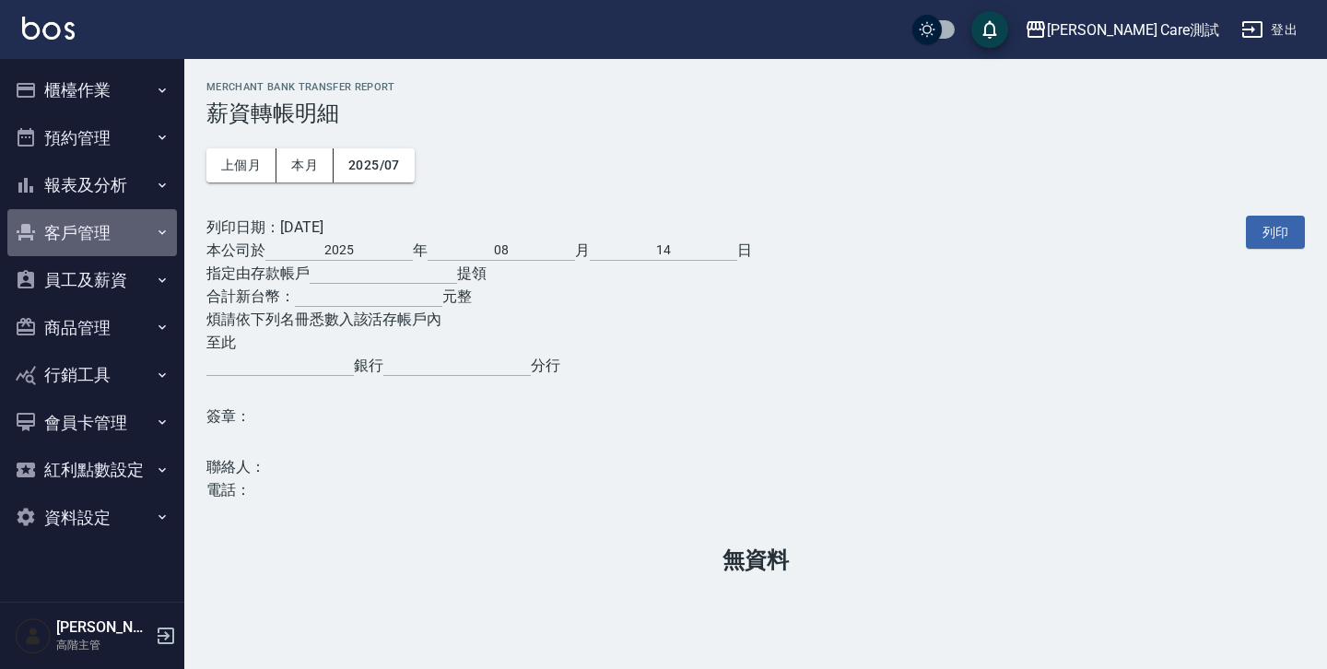
click at [140, 234] on button "客戶管理" at bounding box center [91, 233] width 169 height 48
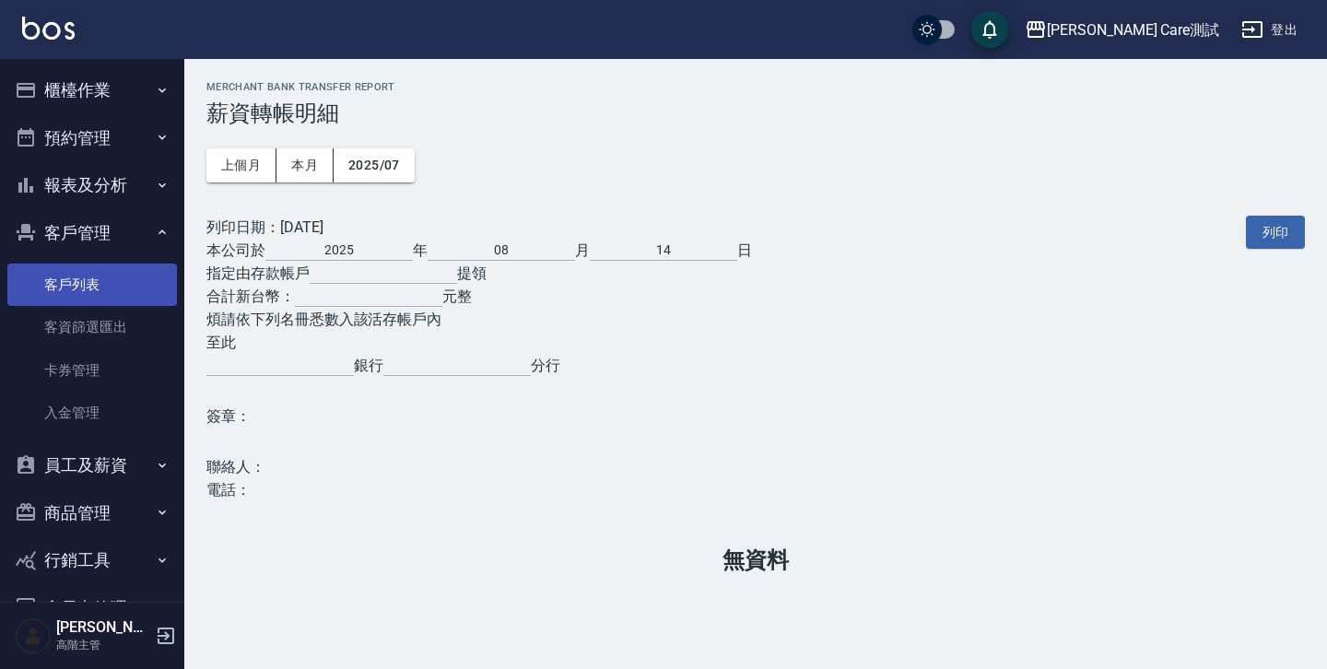
click at [114, 280] on link "客戶列表" at bounding box center [91, 284] width 169 height 42
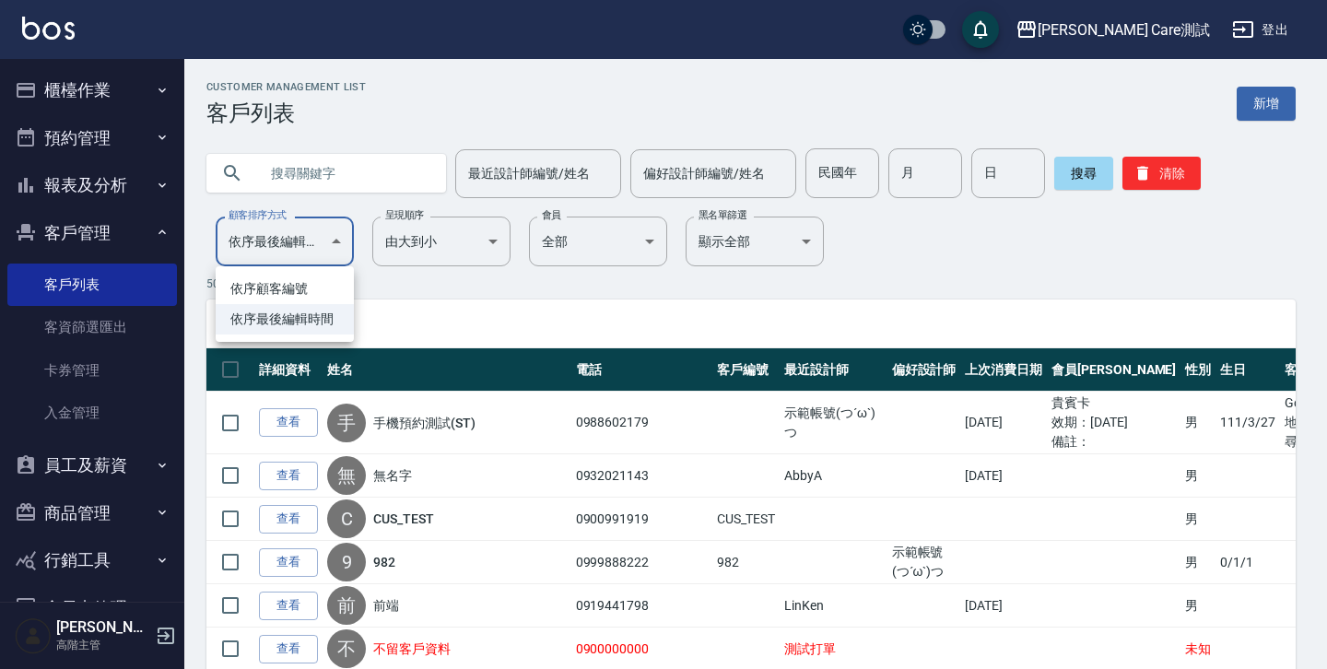
click at [374, 286] on div at bounding box center [663, 334] width 1327 height 669
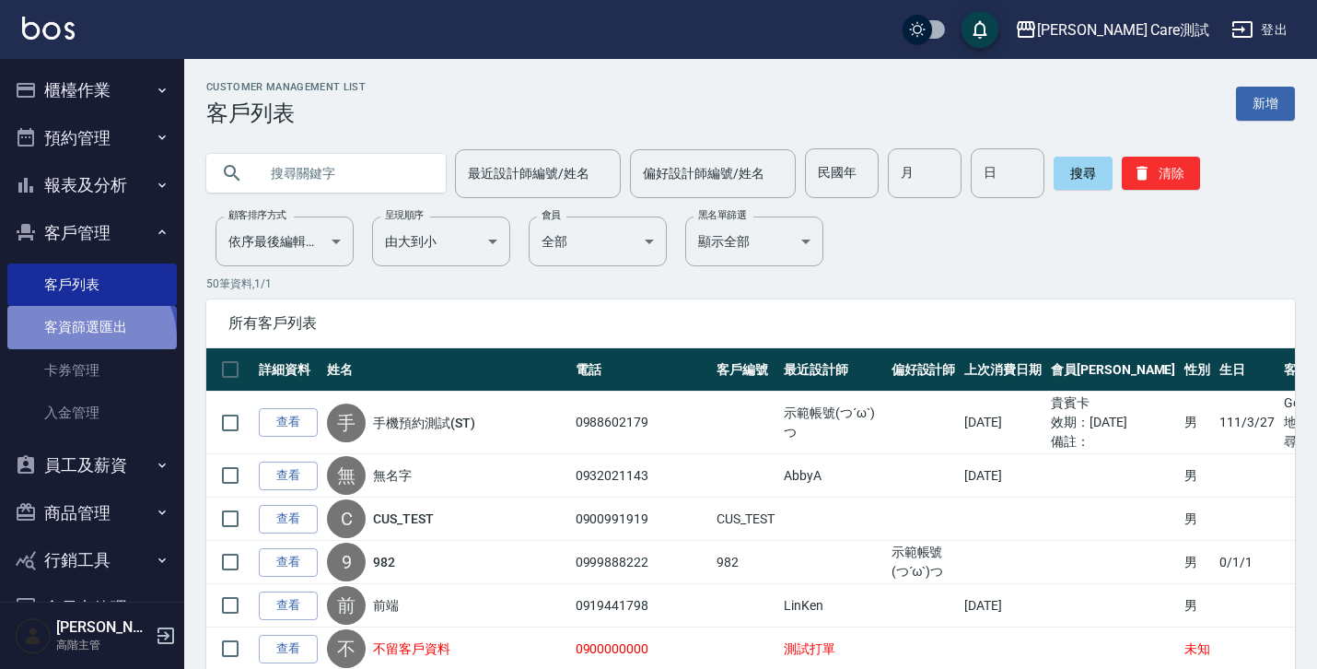
click at [88, 339] on link "客資篩選匯出" at bounding box center [91, 327] width 169 height 42
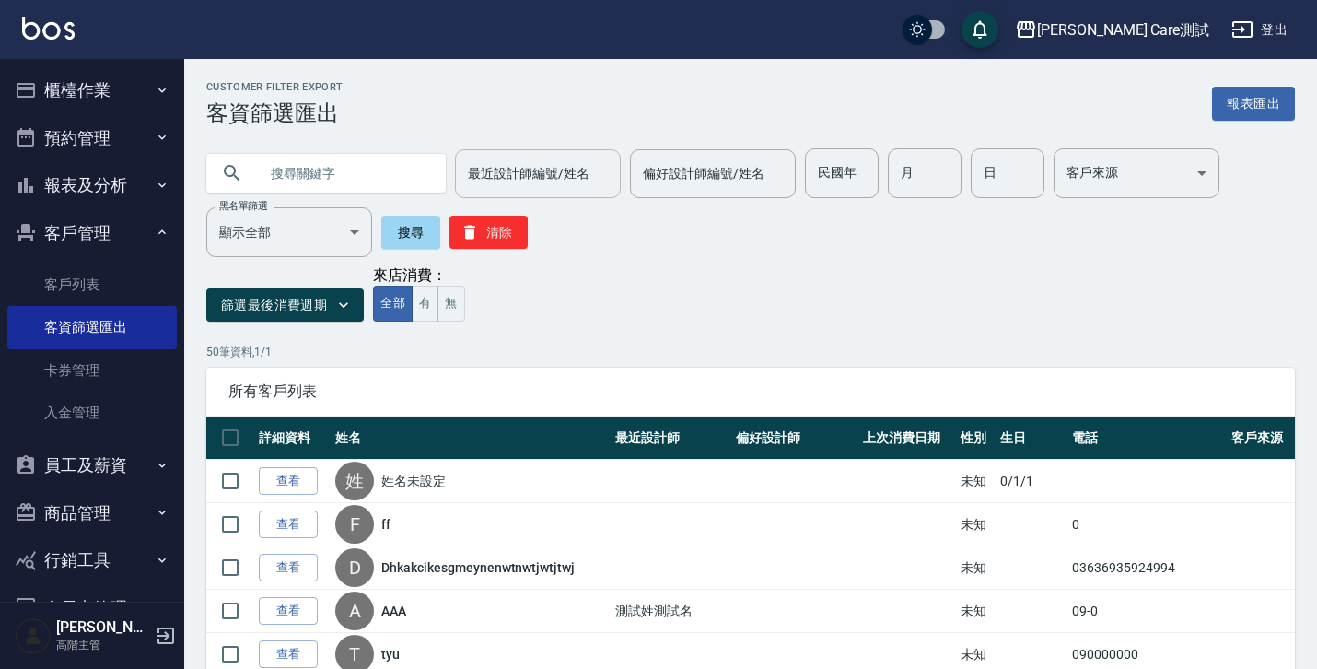
click at [551, 184] on input "最近設計師編號/姓名" at bounding box center [537, 174] width 149 height 32
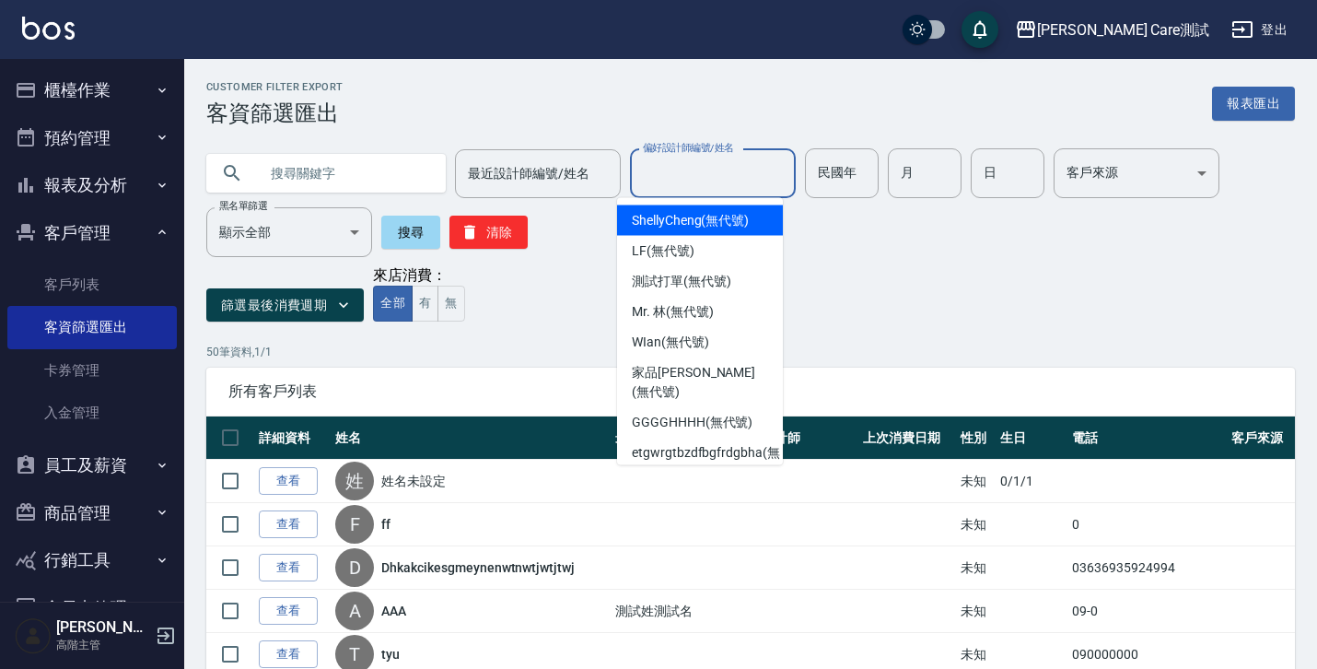
click at [680, 183] on input "偏好設計師編號/姓名" at bounding box center [712, 174] width 149 height 32
click at [822, 185] on input "民國年" at bounding box center [842, 173] width 74 height 50
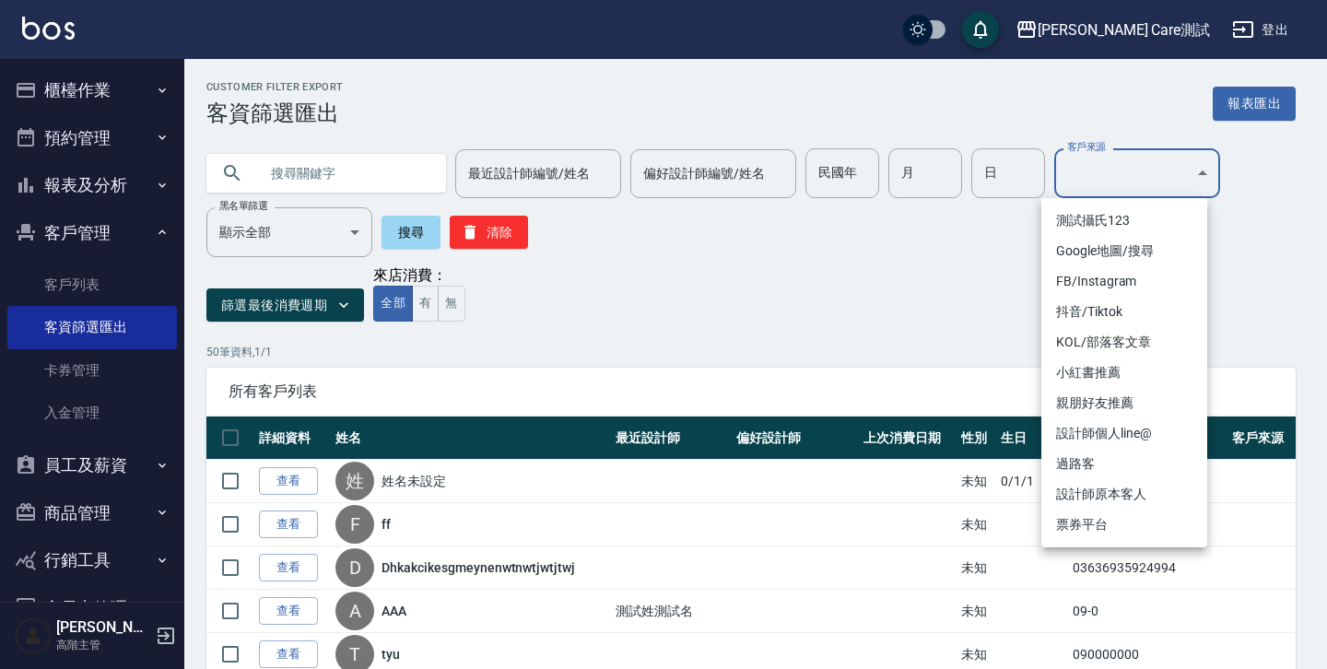
click at [856, 302] on div at bounding box center [663, 334] width 1327 height 669
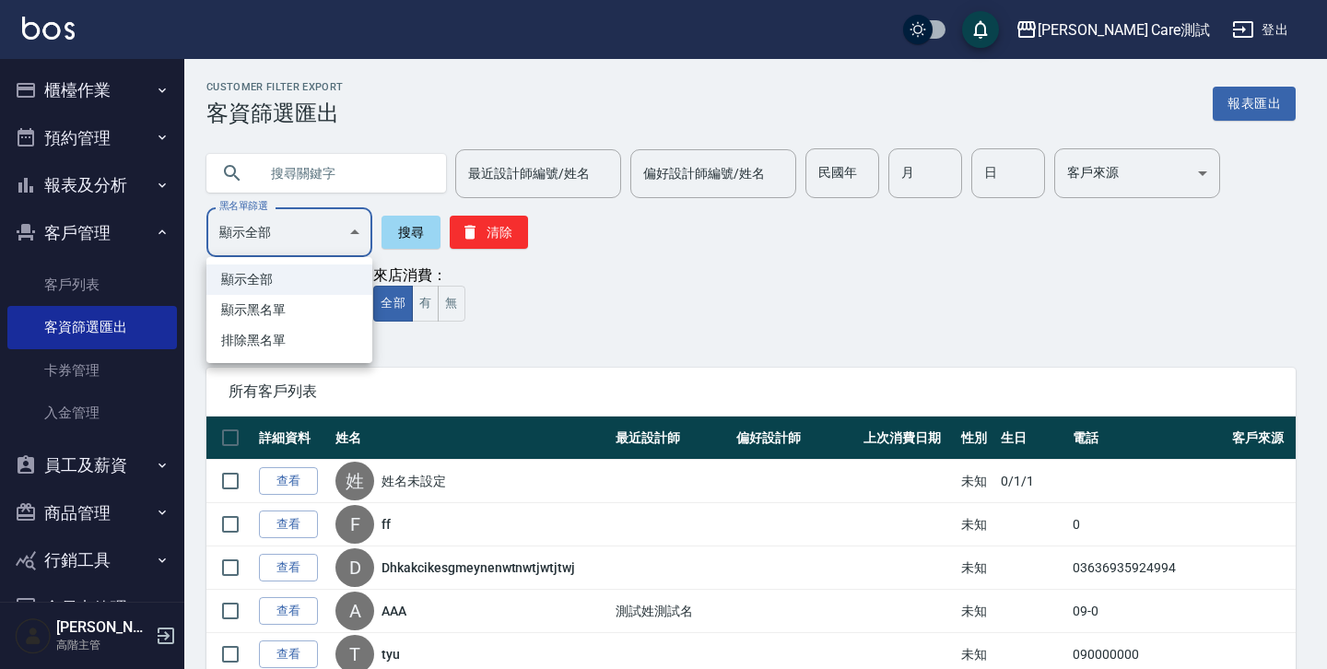
click at [683, 275] on div at bounding box center [663, 334] width 1327 height 669
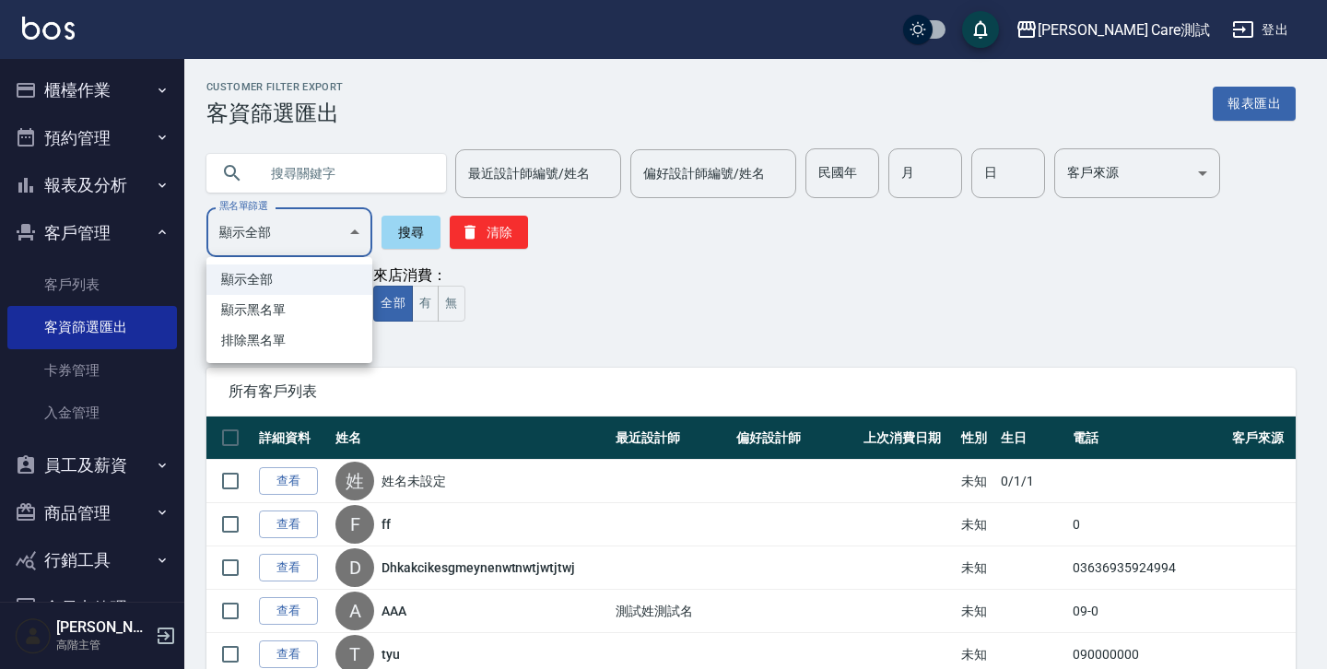
click at [342, 298] on li "顯示黑名單" at bounding box center [289, 310] width 166 height 30
type input "UNWELCOME"
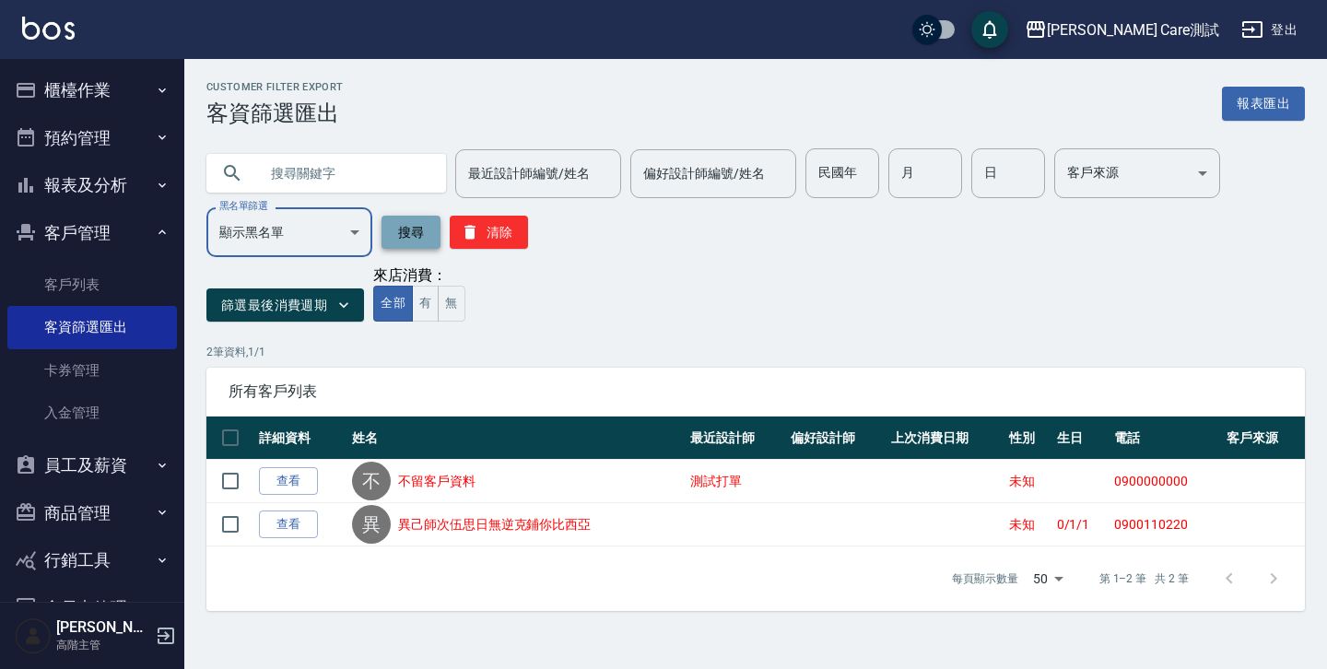
click at [421, 234] on button "搜尋" at bounding box center [410, 232] width 59 height 33
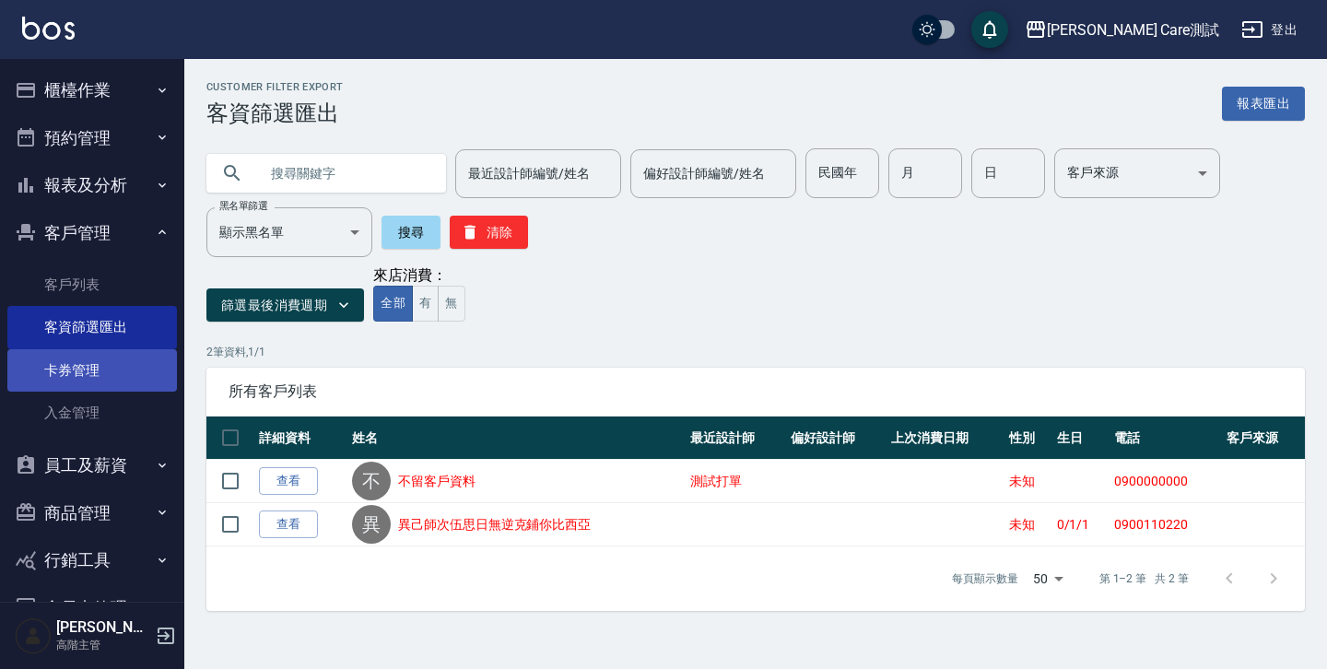
click at [91, 364] on link "卡券管理" at bounding box center [91, 370] width 169 height 42
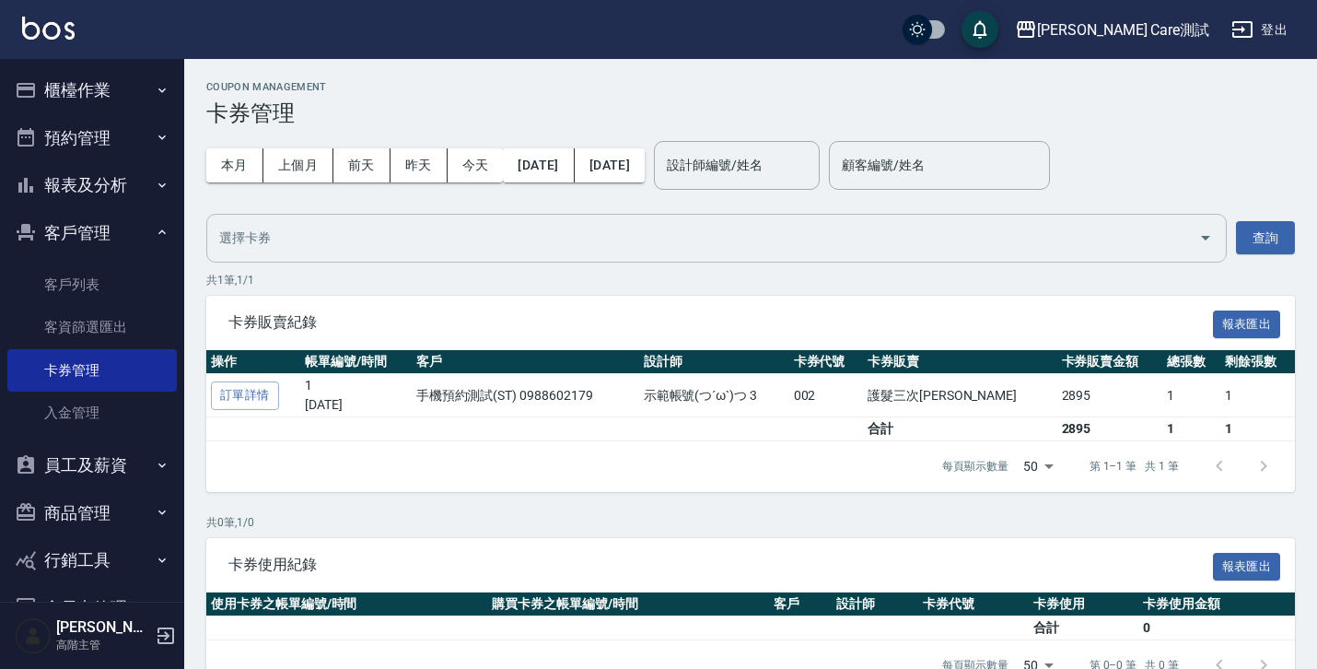
click at [1017, 243] on input "text" at bounding box center [703, 238] width 976 height 32
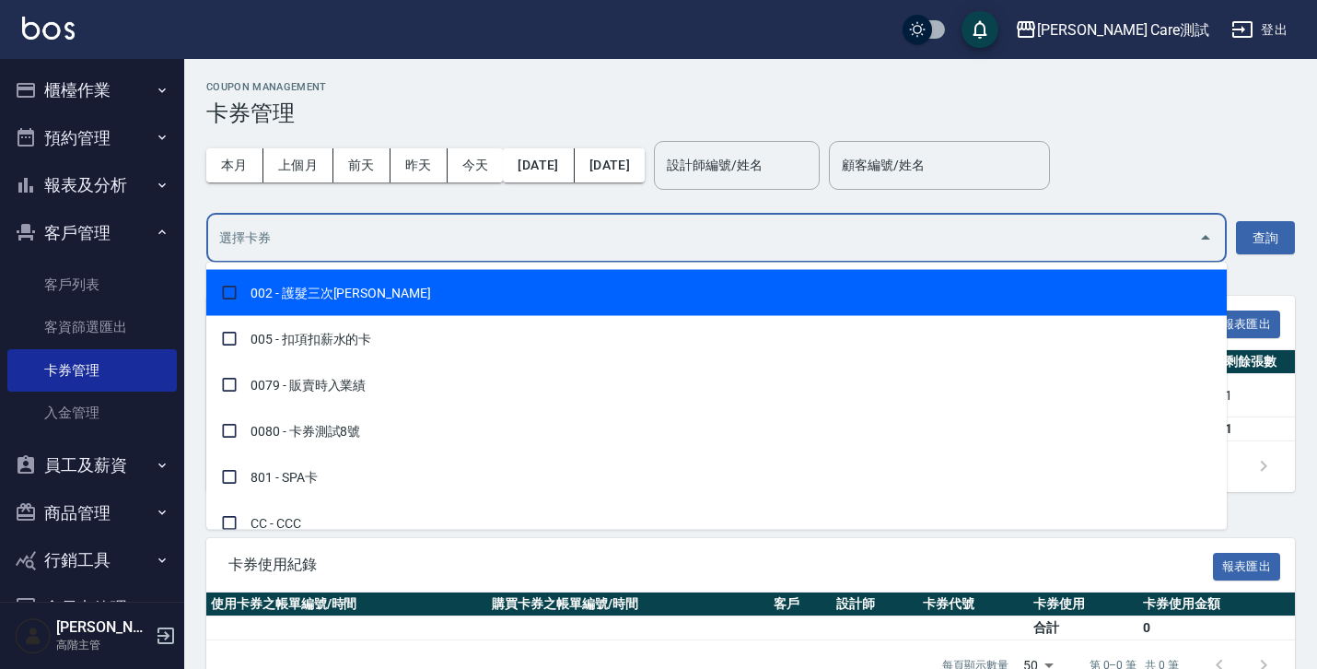
click at [1118, 149] on div "本月 上個月 [DATE] [DATE] [DATE] [DATE] [DATE] 設計師編號/姓名 設計師編號/姓名 顧客編號/姓名 顧客編號/姓名" at bounding box center [750, 165] width 1089 height 78
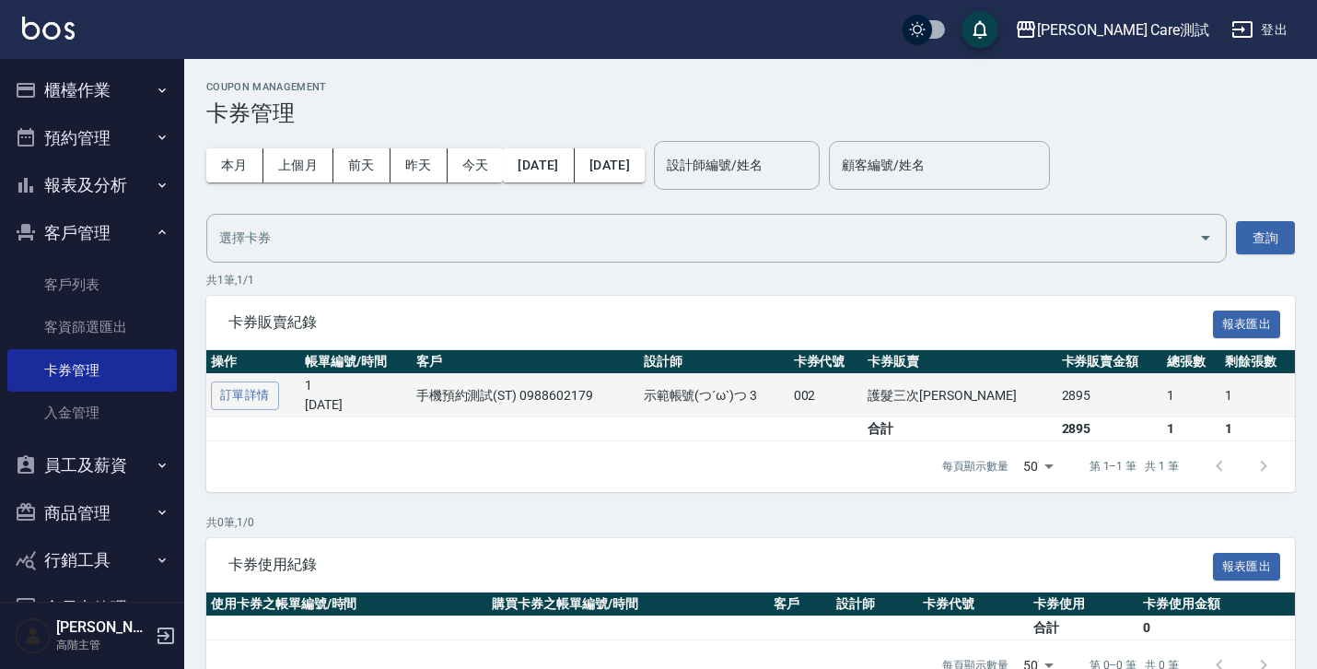
scroll to position [43, 0]
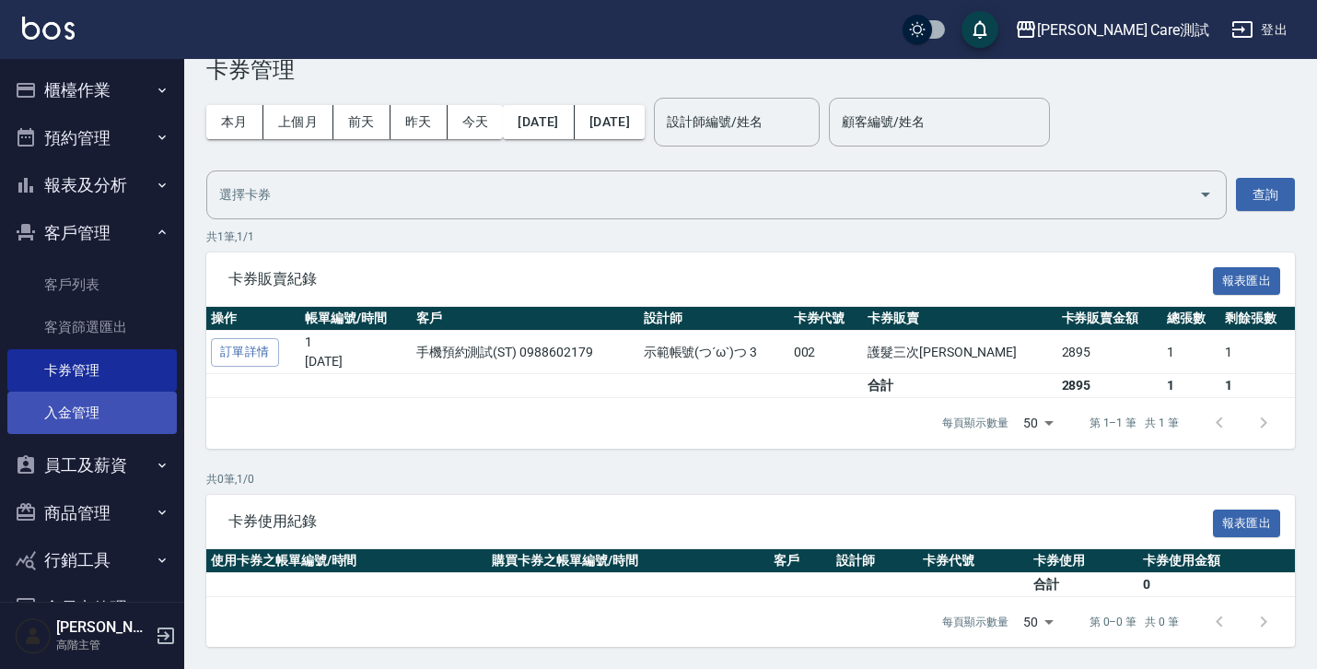
click at [75, 400] on link "入金管理" at bounding box center [91, 413] width 169 height 42
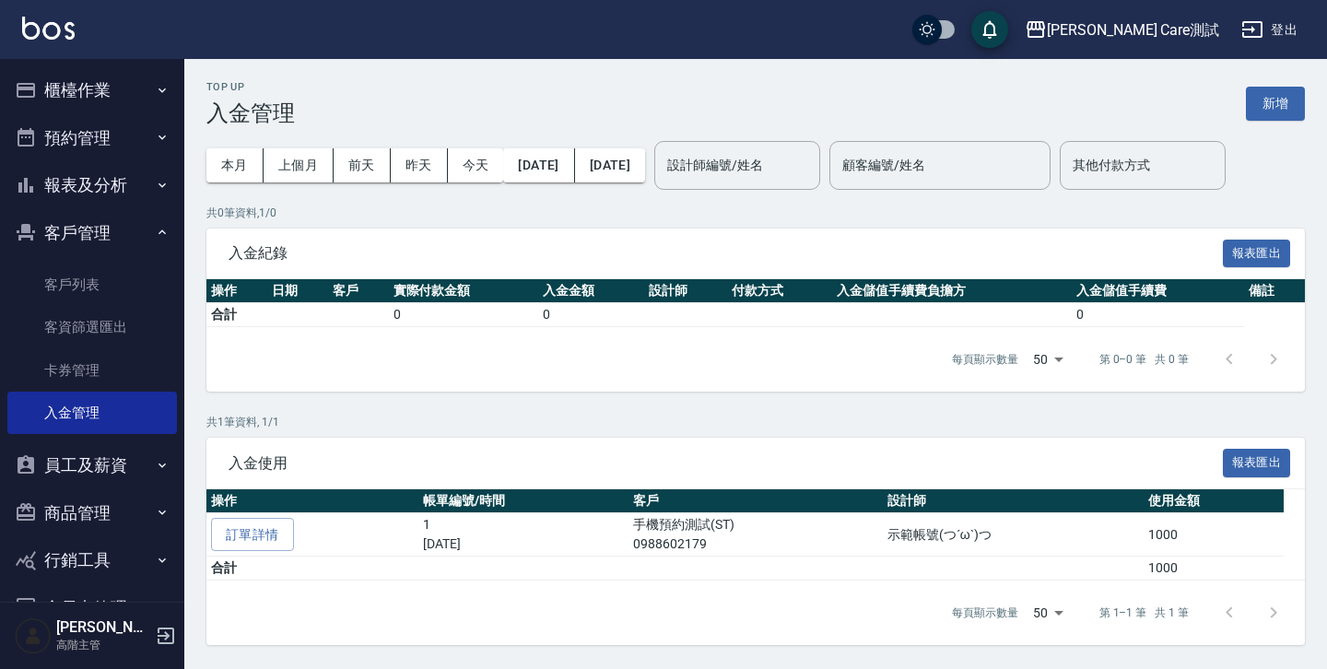
click at [155, 229] on icon "button" at bounding box center [162, 232] width 15 height 15
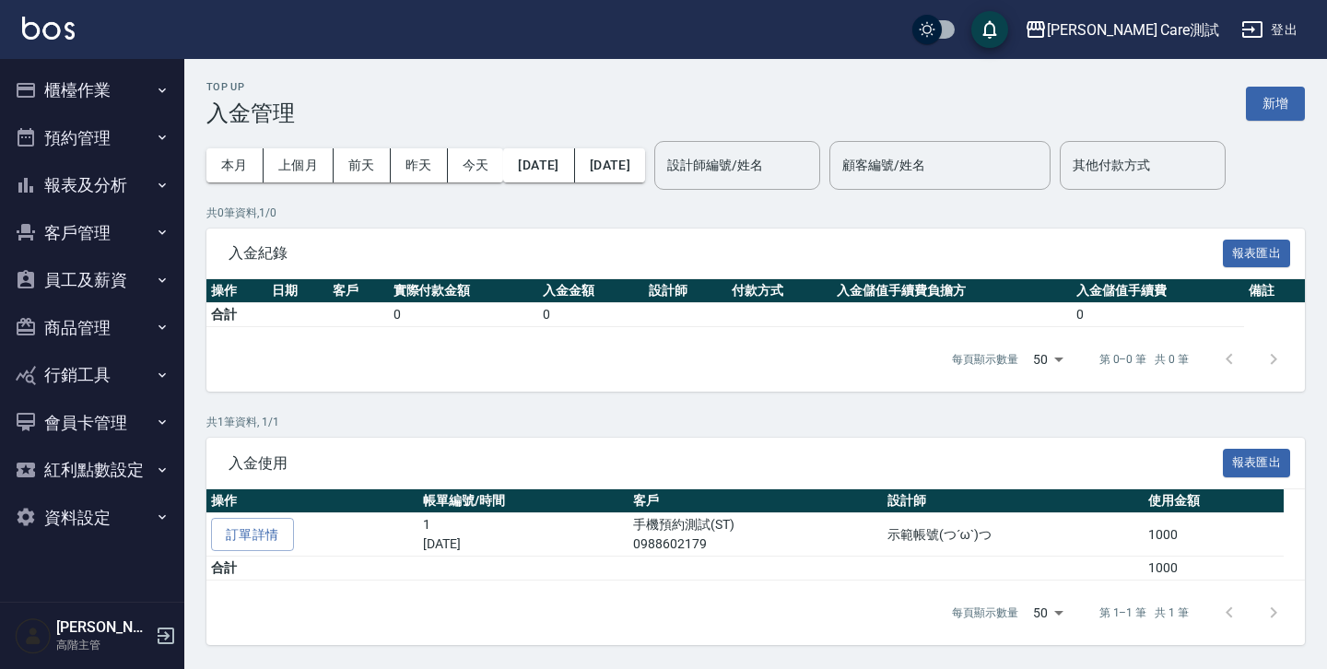
click at [151, 179] on button "報表及分析" at bounding box center [91, 185] width 169 height 48
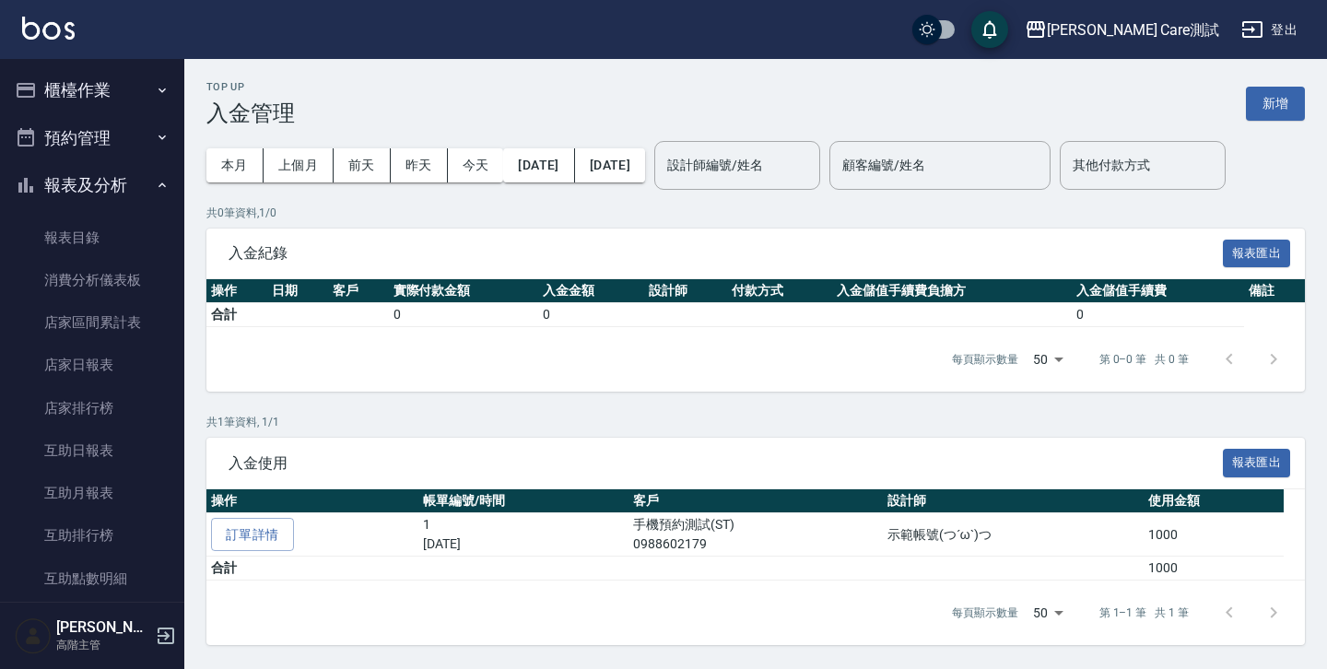
click at [155, 179] on icon "button" at bounding box center [162, 185] width 15 height 15
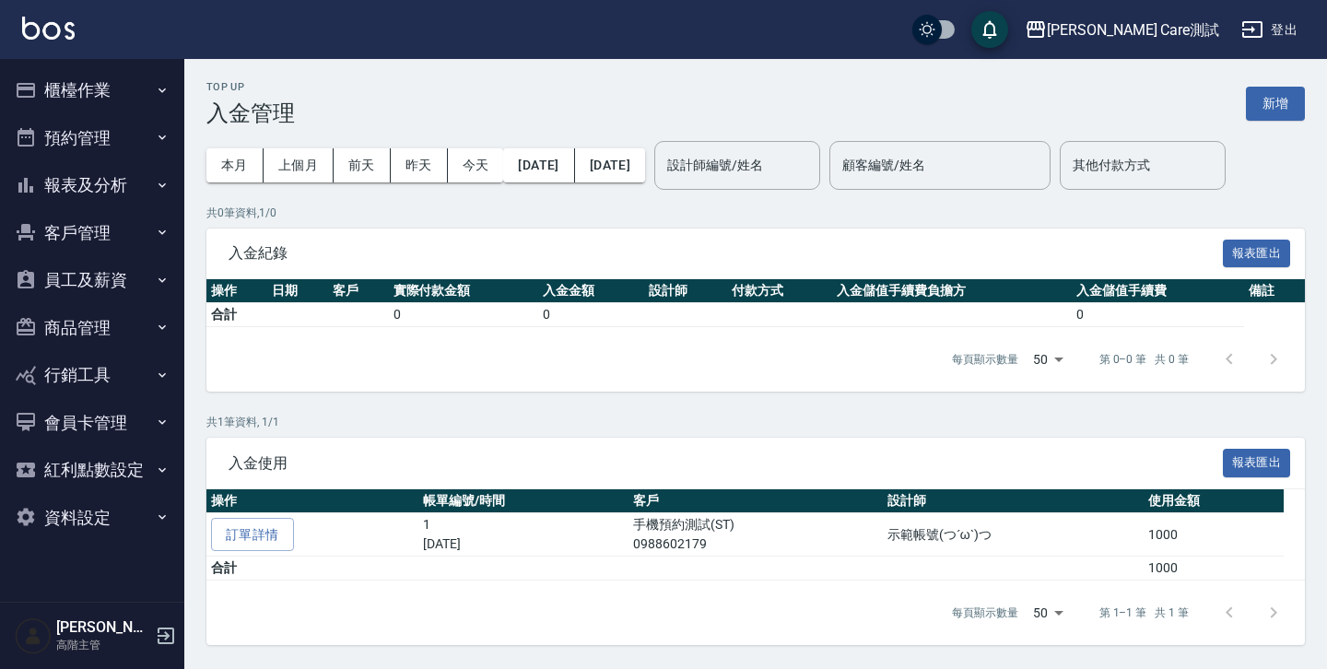
click at [151, 139] on button "預約管理" at bounding box center [91, 138] width 169 height 48
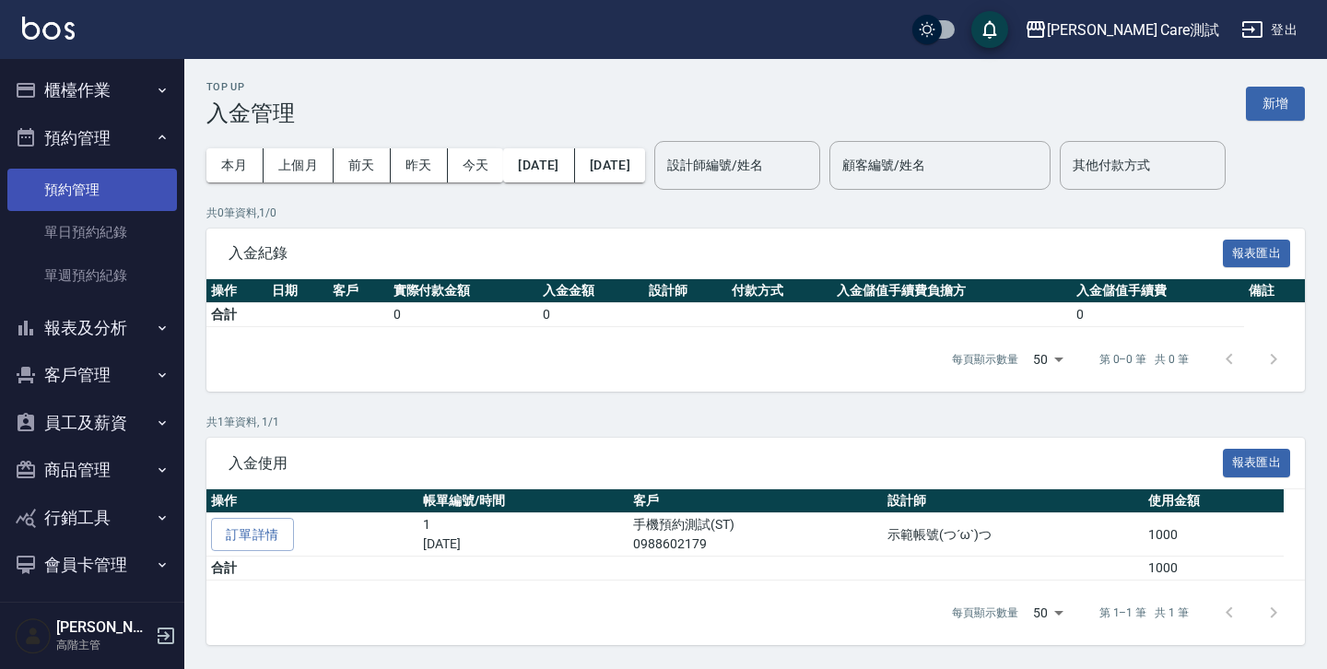
click at [127, 189] on link "預約管理" at bounding box center [91, 190] width 169 height 42
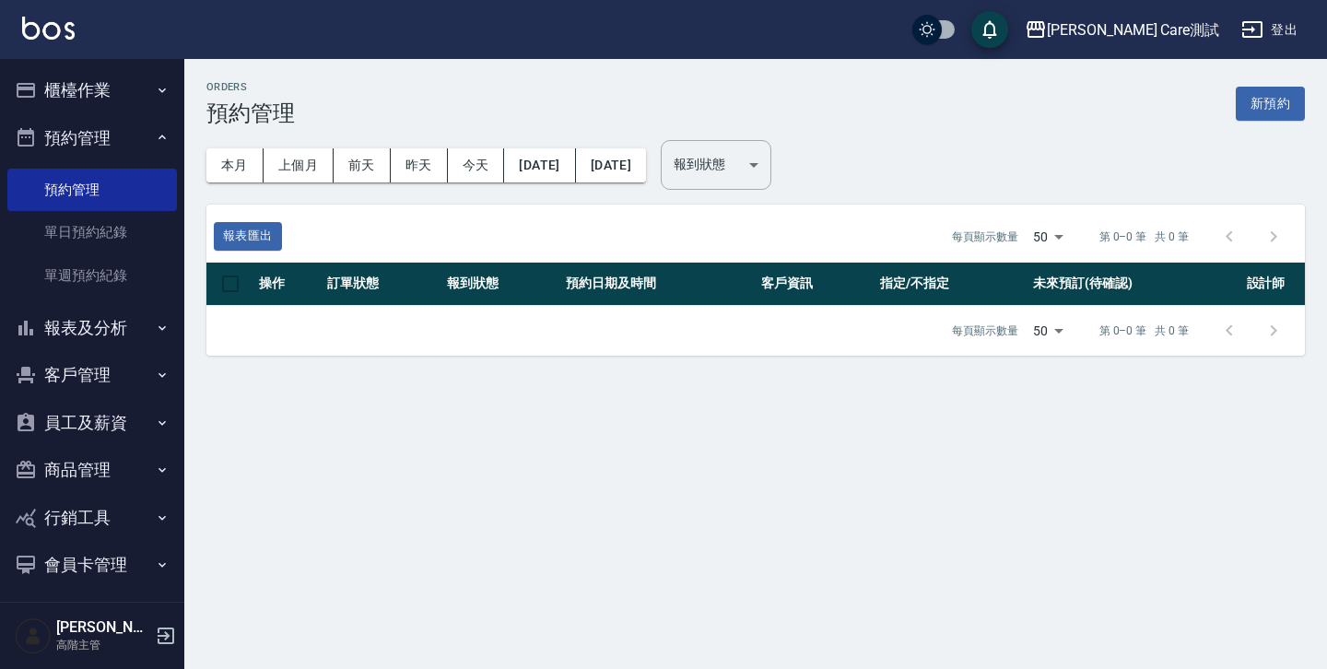
click at [593, 462] on div "Orders 預約管理 新預約 本月 上個月 [DATE] [DATE] [DATE] [DATE] [DATE] 報到狀態 ​ 報到狀態 報表匯出 每頁顯示…" at bounding box center [663, 334] width 1327 height 669
click at [1284, 112] on button "新預約" at bounding box center [1269, 104] width 69 height 34
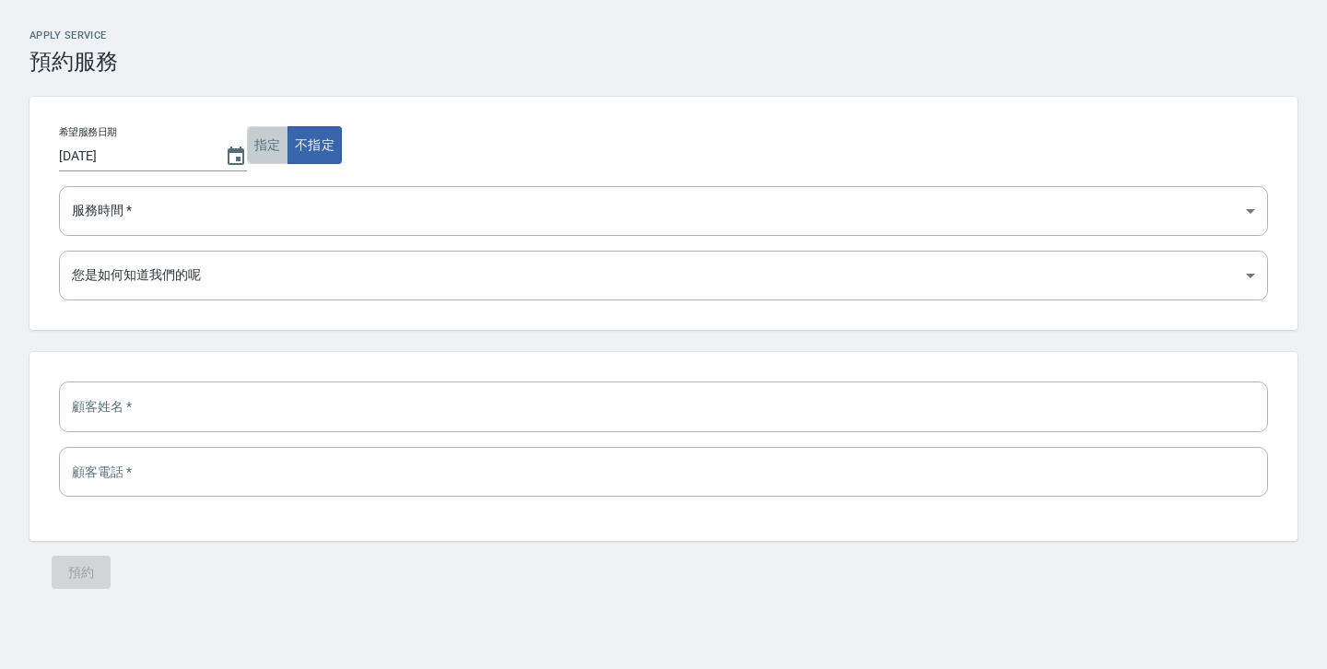
click at [247, 137] on button "指定" at bounding box center [267, 145] width 41 height 38
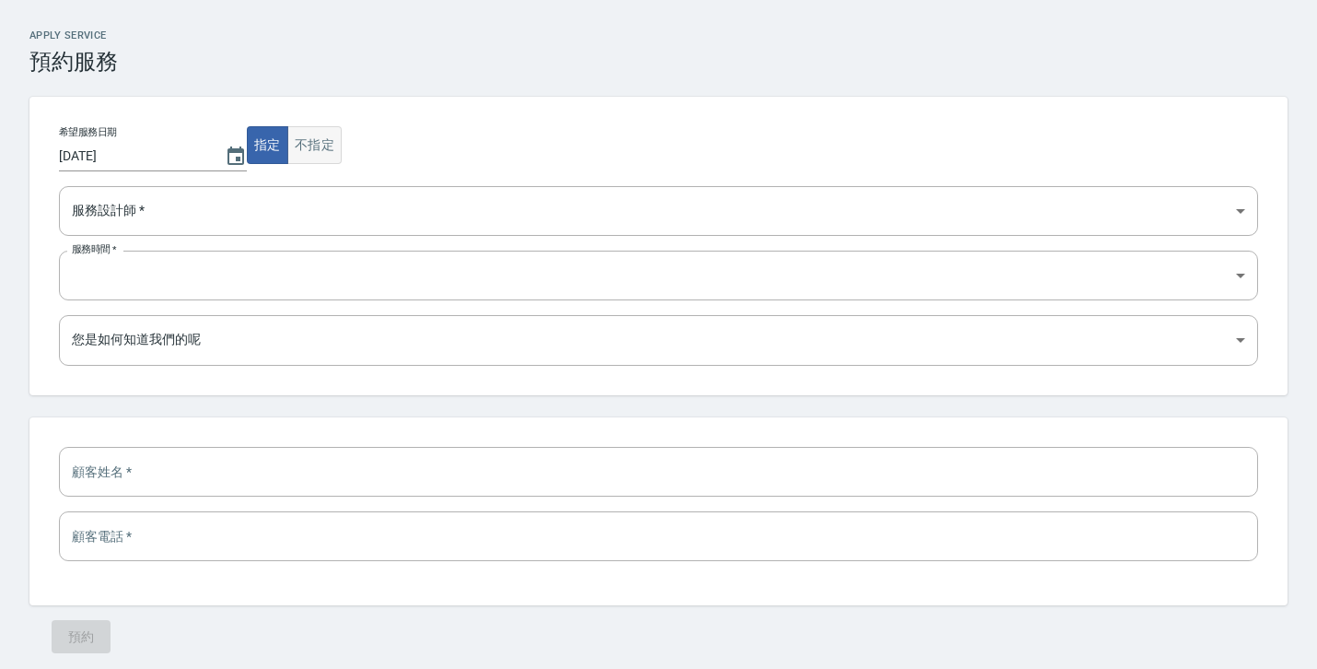
click at [287, 143] on button "不指定" at bounding box center [314, 145] width 54 height 38
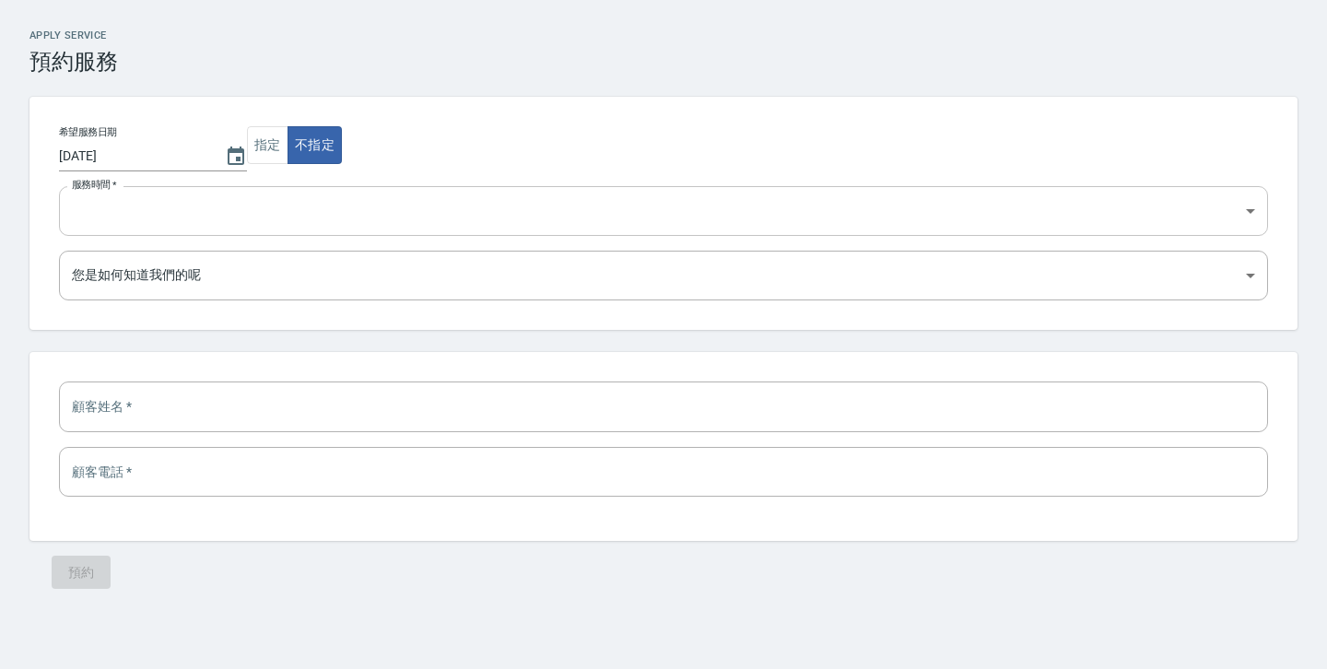
click at [290, 193] on select "10:00 10:30 11:00 11:30 12:00 12:30 13:00 13:30 14:00 14:30 15:00 15:30 16:00 1…" at bounding box center [663, 211] width 1209 height 50
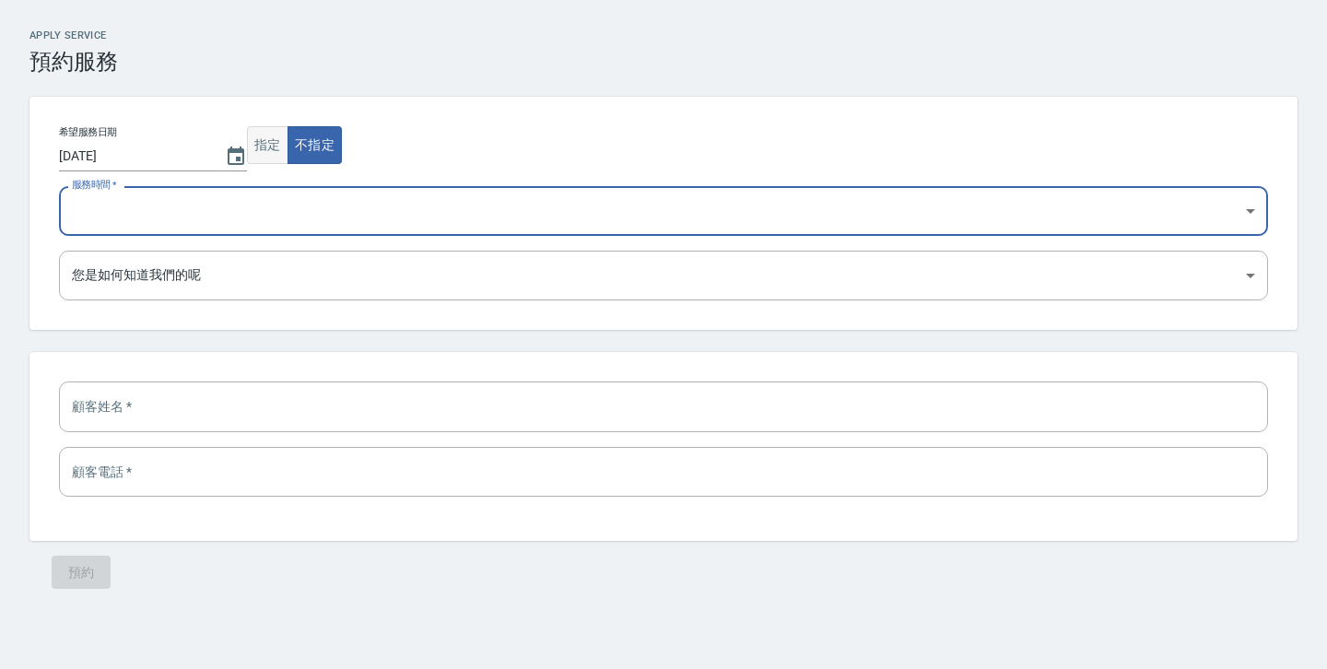
click at [247, 158] on button "指定" at bounding box center [267, 145] width 41 height 38
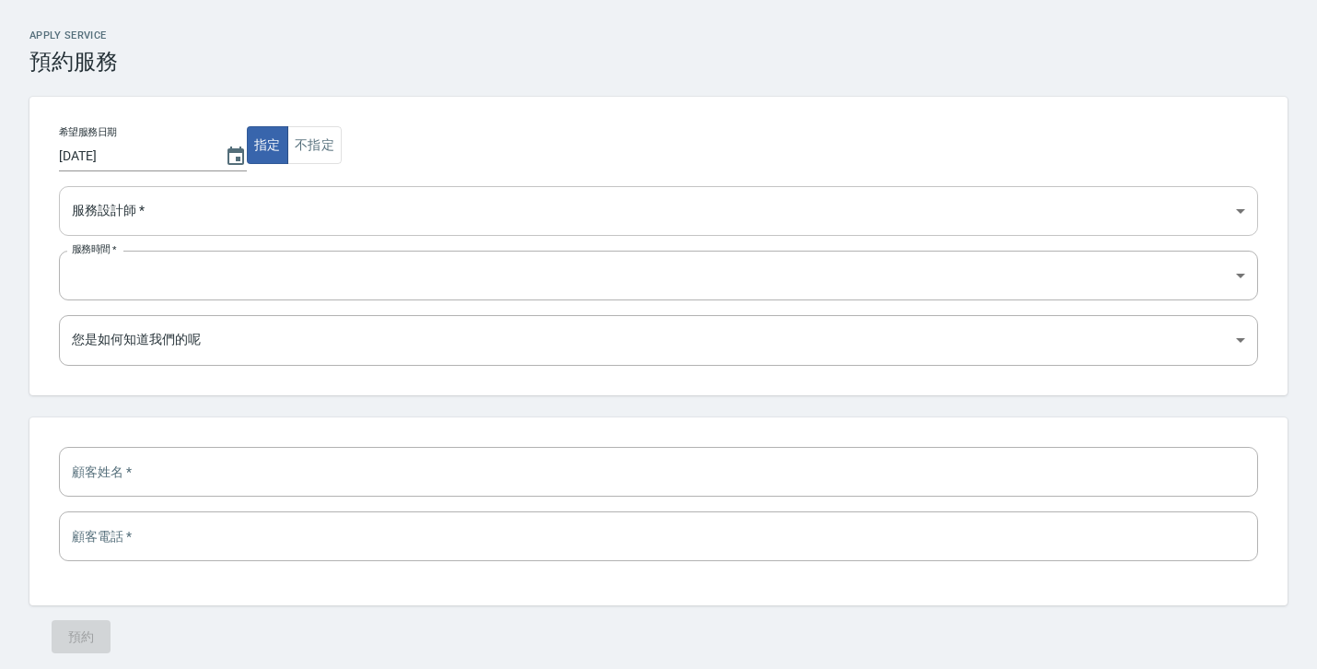
click at [261, 204] on select "示範用請勿理會(Ou<) etgwrgtbzdfbgfrdgbha 設計師A" at bounding box center [658, 211] width 1199 height 50
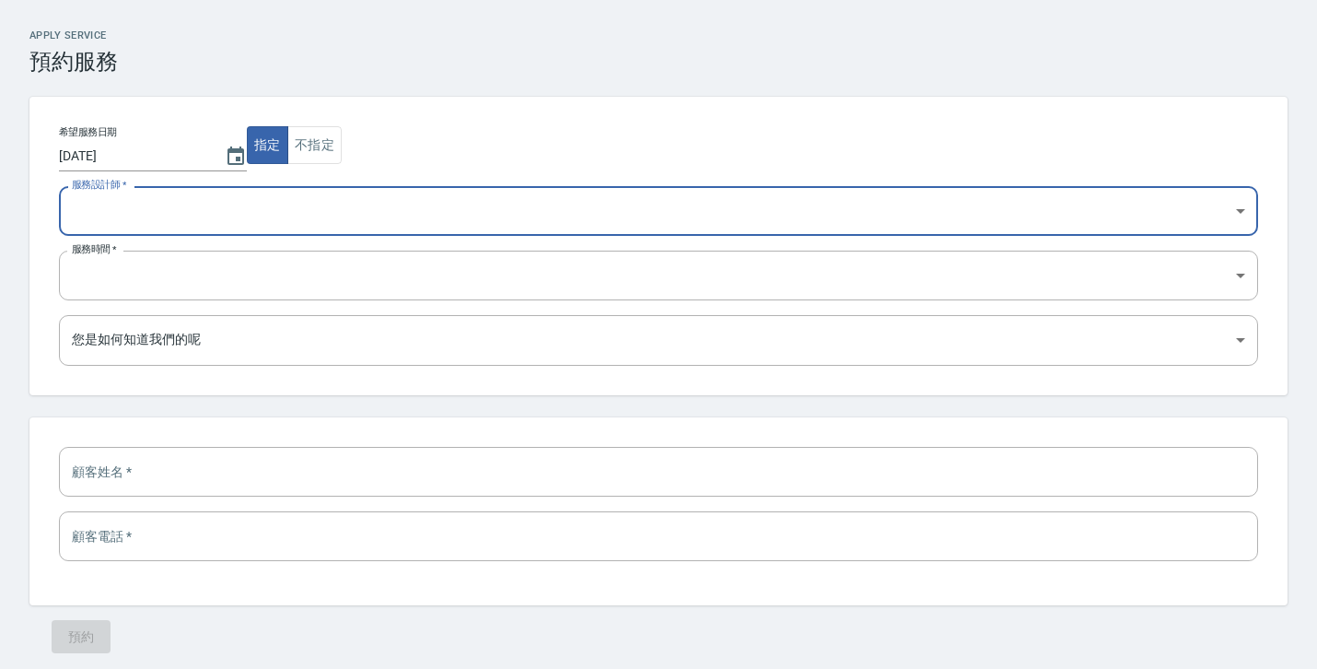
select select "a81ad8dc-ea45-42dd-a9c5-60834a13b47d"
click at [268, 282] on select at bounding box center [658, 276] width 1199 height 50
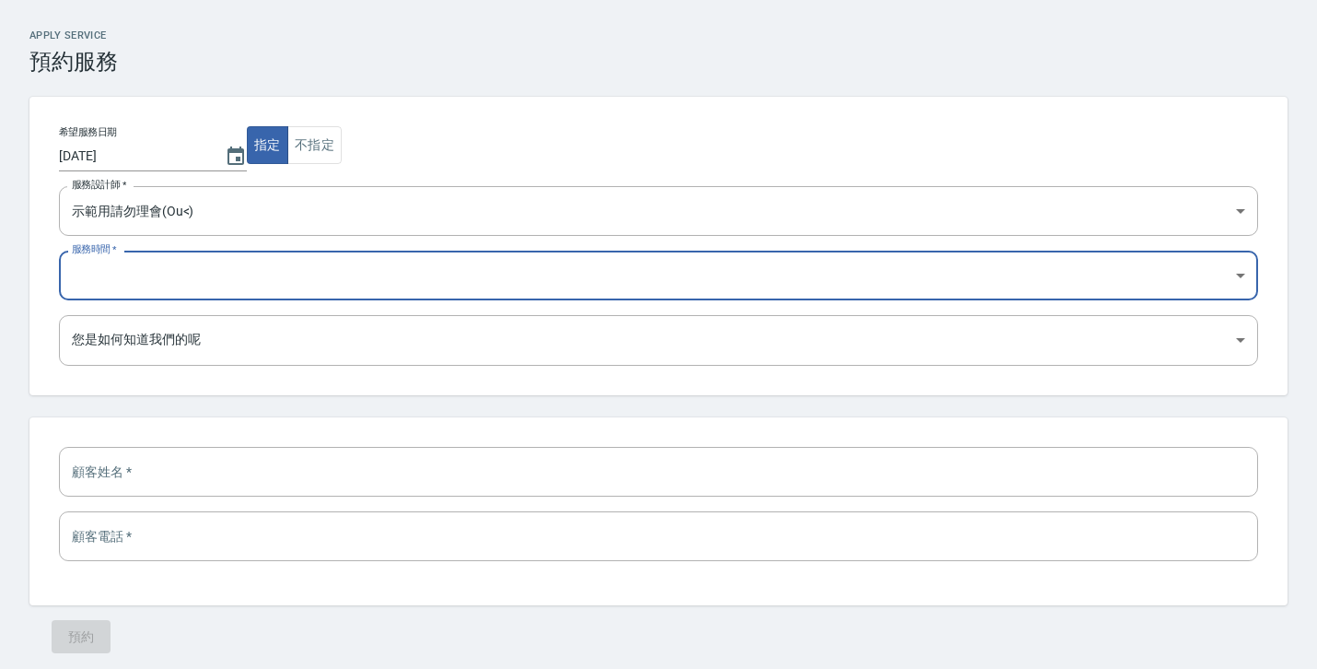
select select "1755138600000"
click at [269, 341] on select "Google 搜尋 Google 地圖 Facebook 粉專/廣告 Instagram/廣告 朋友推薦 設計師推薦 剛好路過 設計師原本客人 東森員工 其他" at bounding box center [658, 340] width 1199 height 50
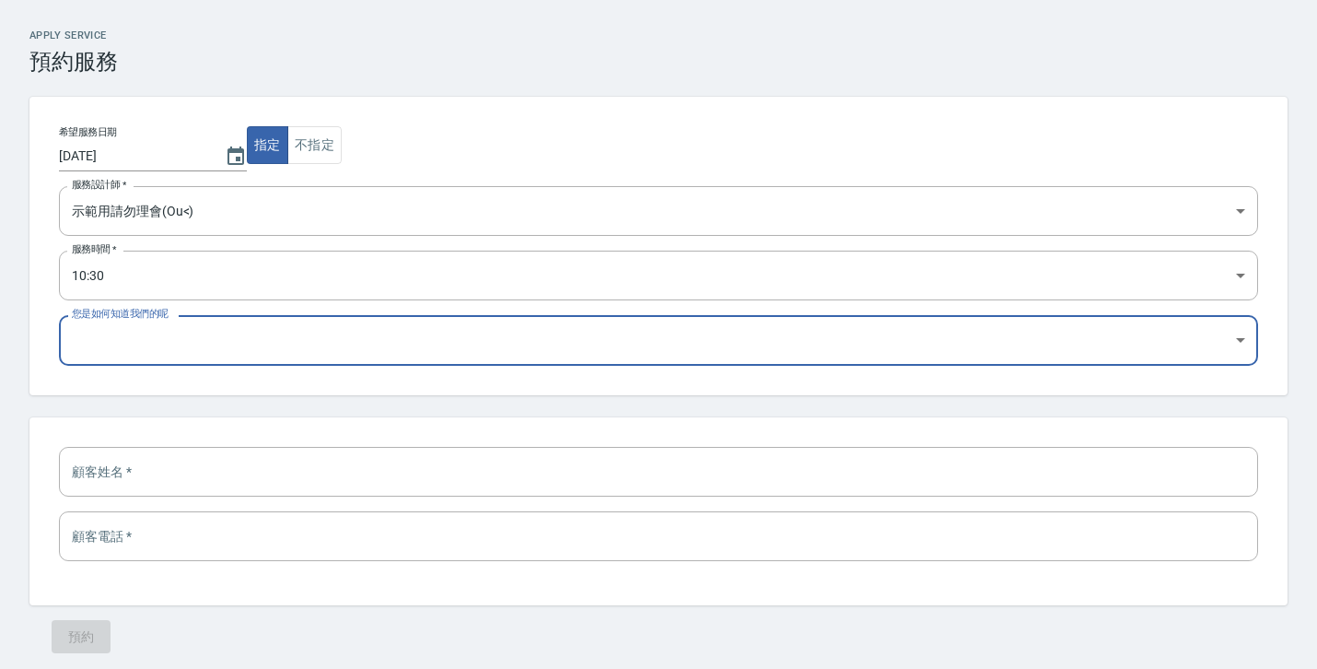
select select "Google 搜尋"
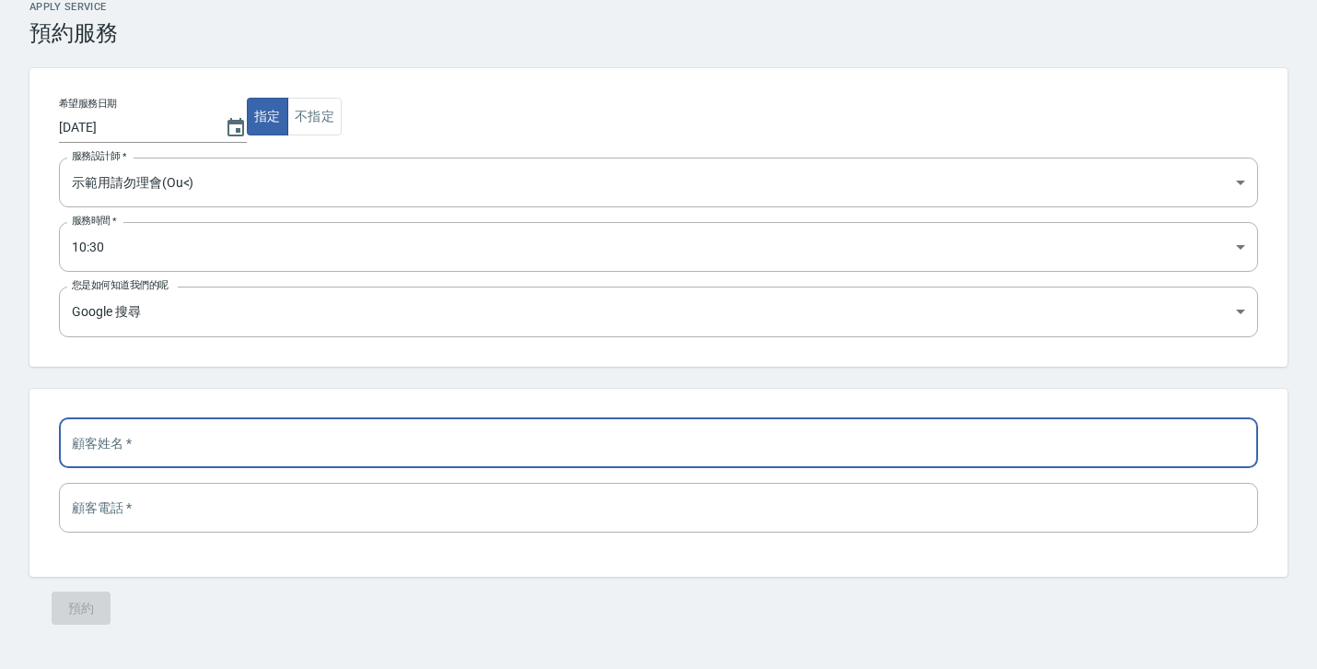
click at [270, 428] on input "text" at bounding box center [658, 443] width 1199 height 50
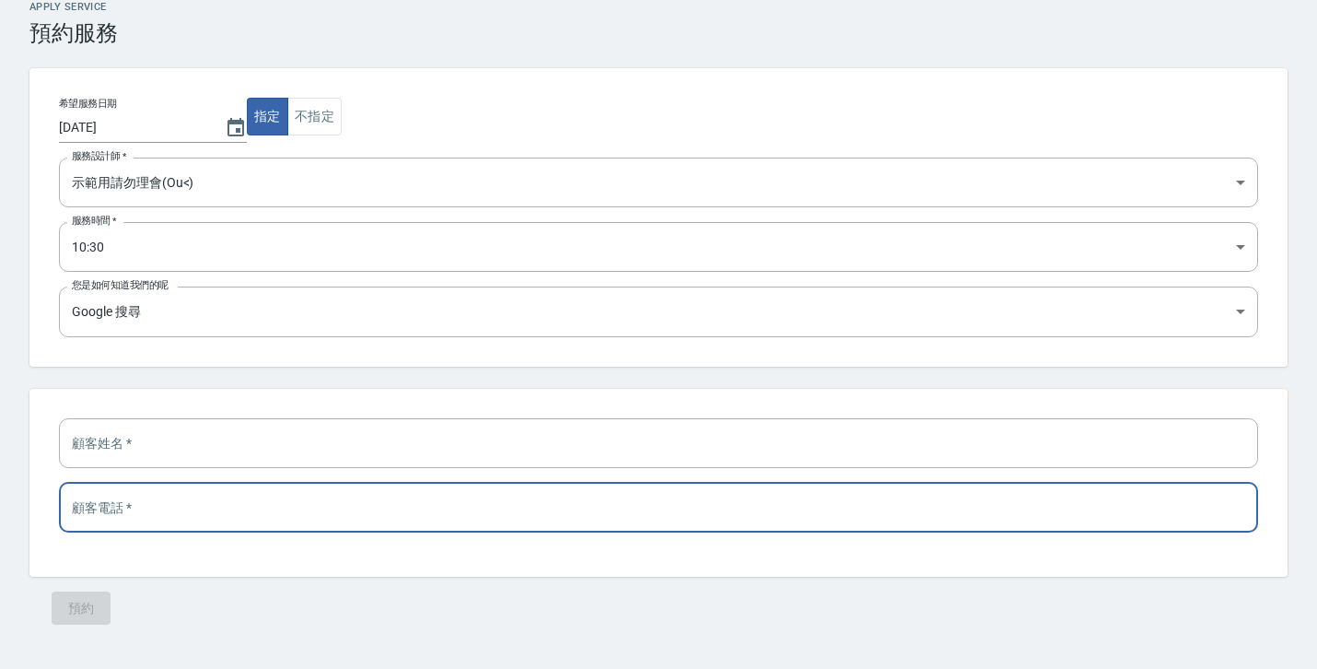
click at [265, 501] on input "tel" at bounding box center [658, 508] width 1199 height 50
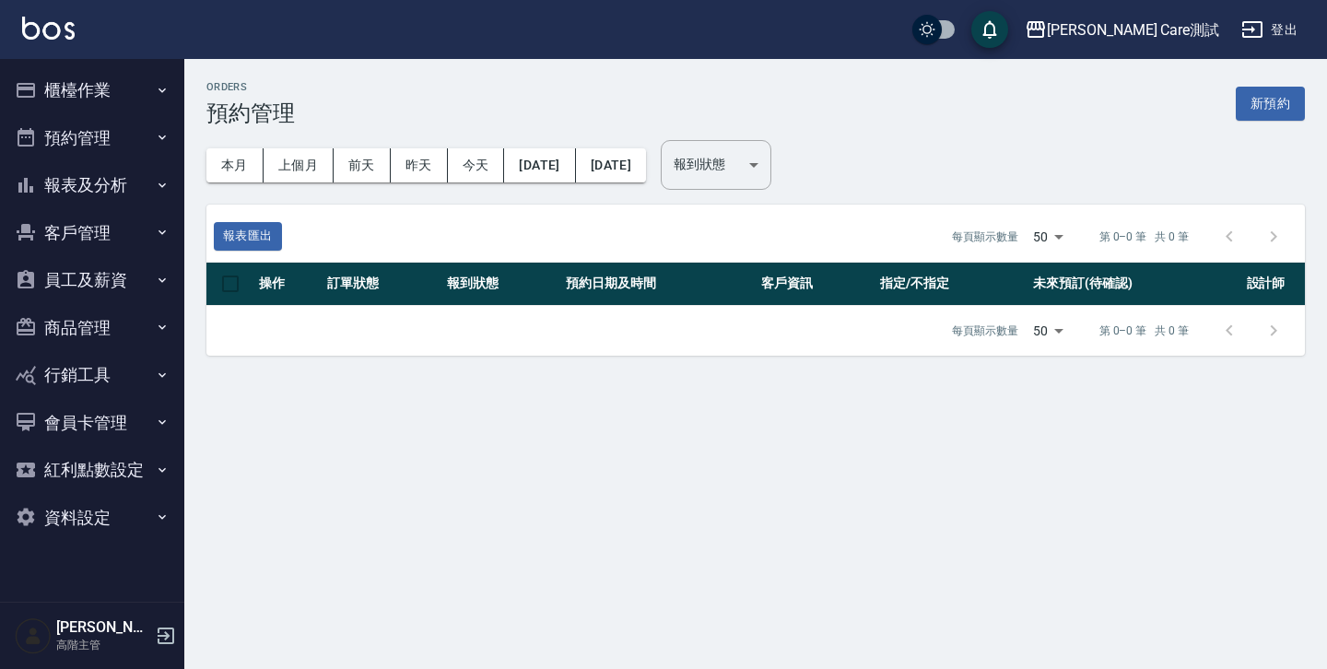
click at [157, 235] on icon "button" at bounding box center [162, 232] width 15 height 15
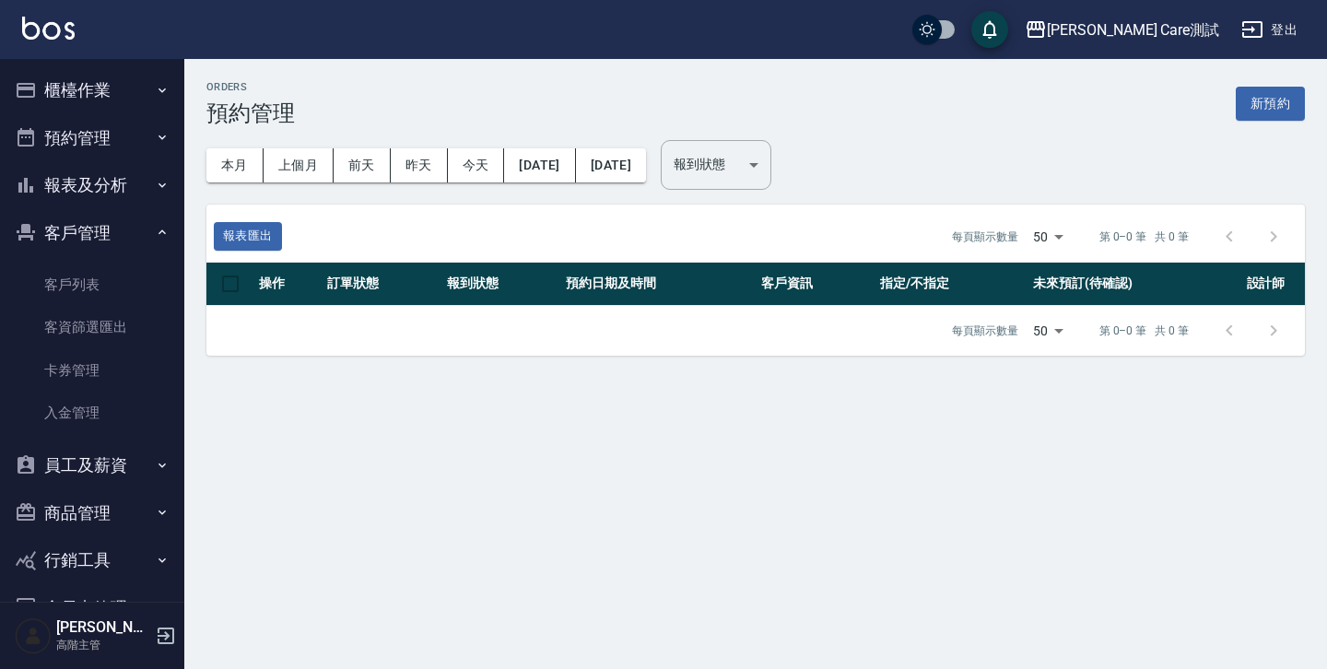
click at [154, 244] on button "客戶管理" at bounding box center [91, 233] width 169 height 48
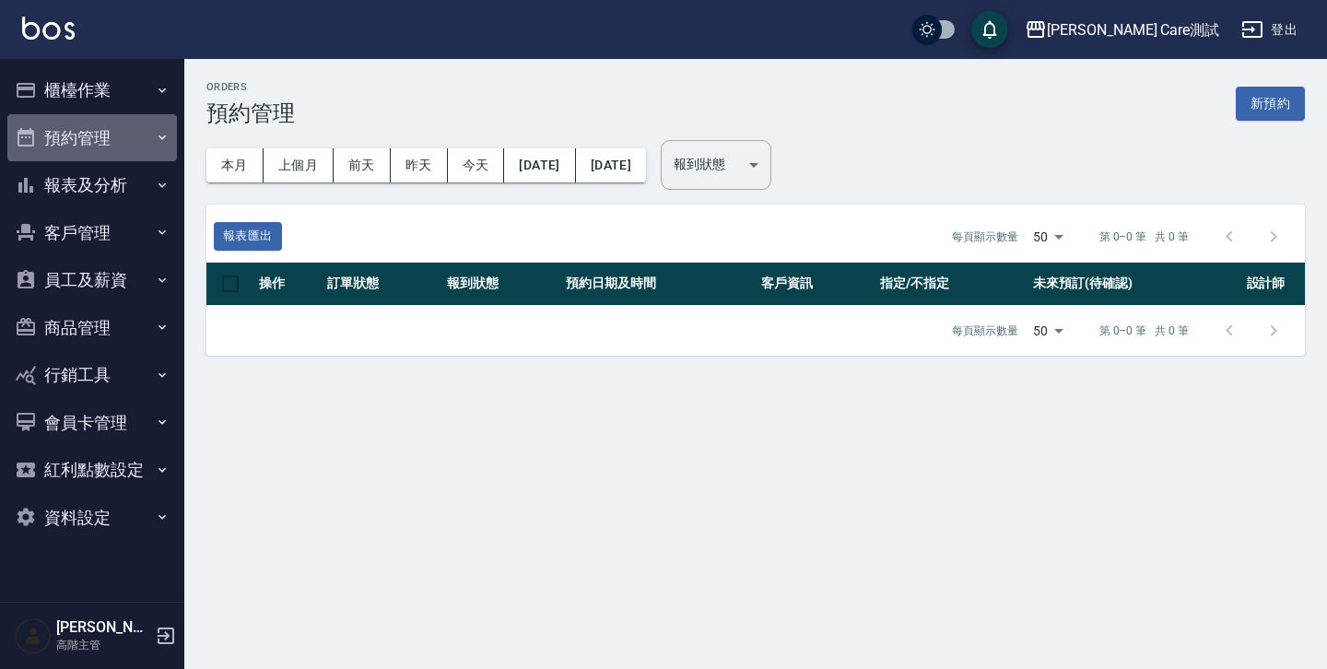
click at [159, 142] on icon "button" at bounding box center [162, 137] width 15 height 15
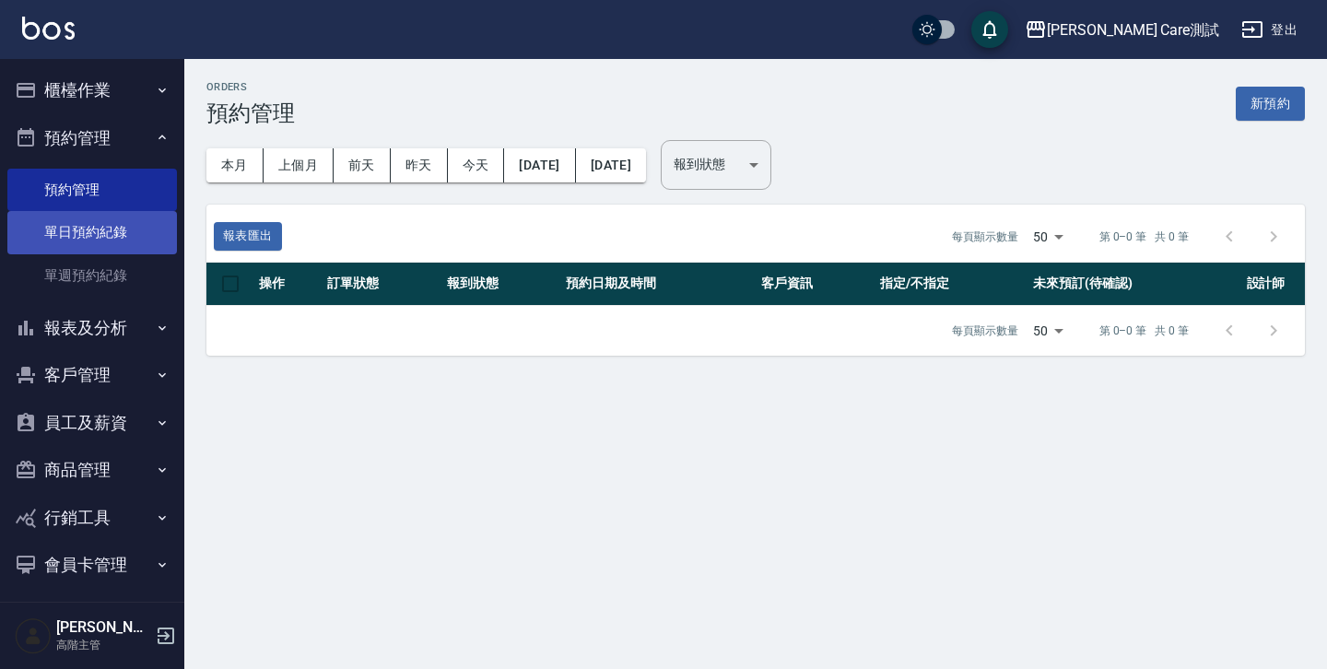
click at [121, 227] on link "單日預約紀錄" at bounding box center [91, 232] width 169 height 42
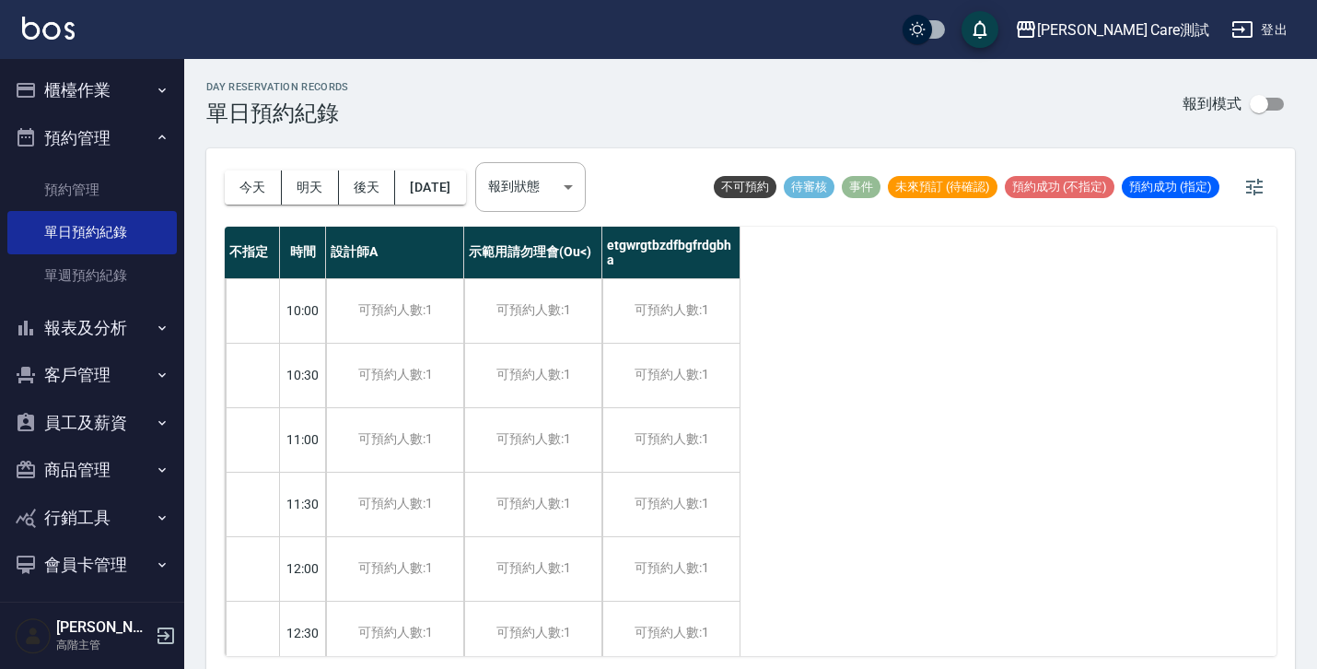
click at [205, 274] on div "day Reservation records 單日預約紀錄 報到模式 [DATE] [DATE] [DATE] [DATE] 報到狀態 ​ 報到狀態 不可預…" at bounding box center [750, 366] width 1133 height 615
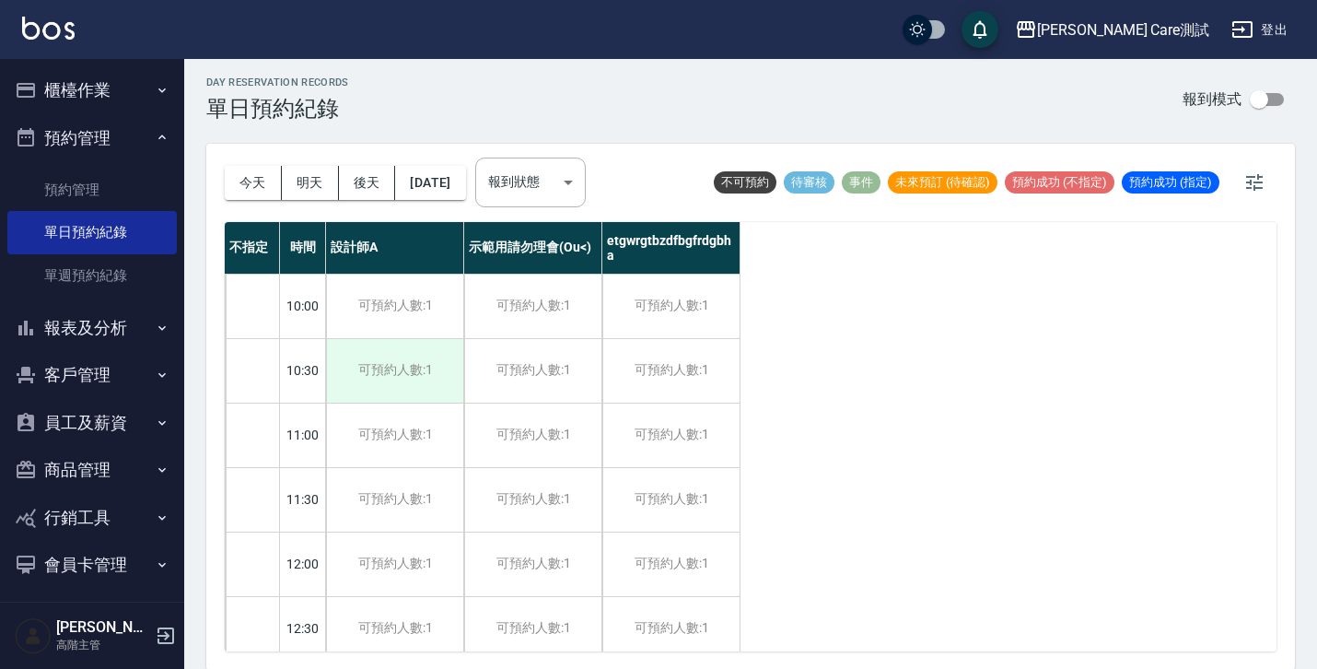
scroll to position [1186, 0]
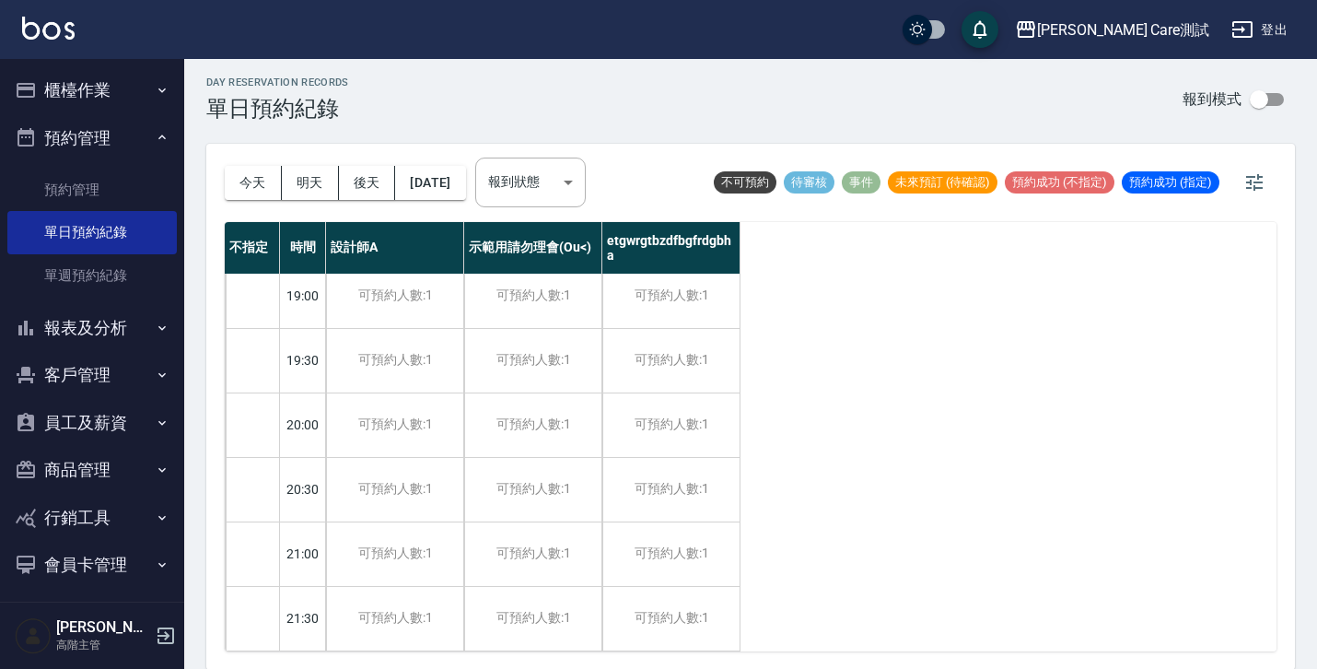
click at [1272, 106] on input "checkbox" at bounding box center [1259, 99] width 105 height 35
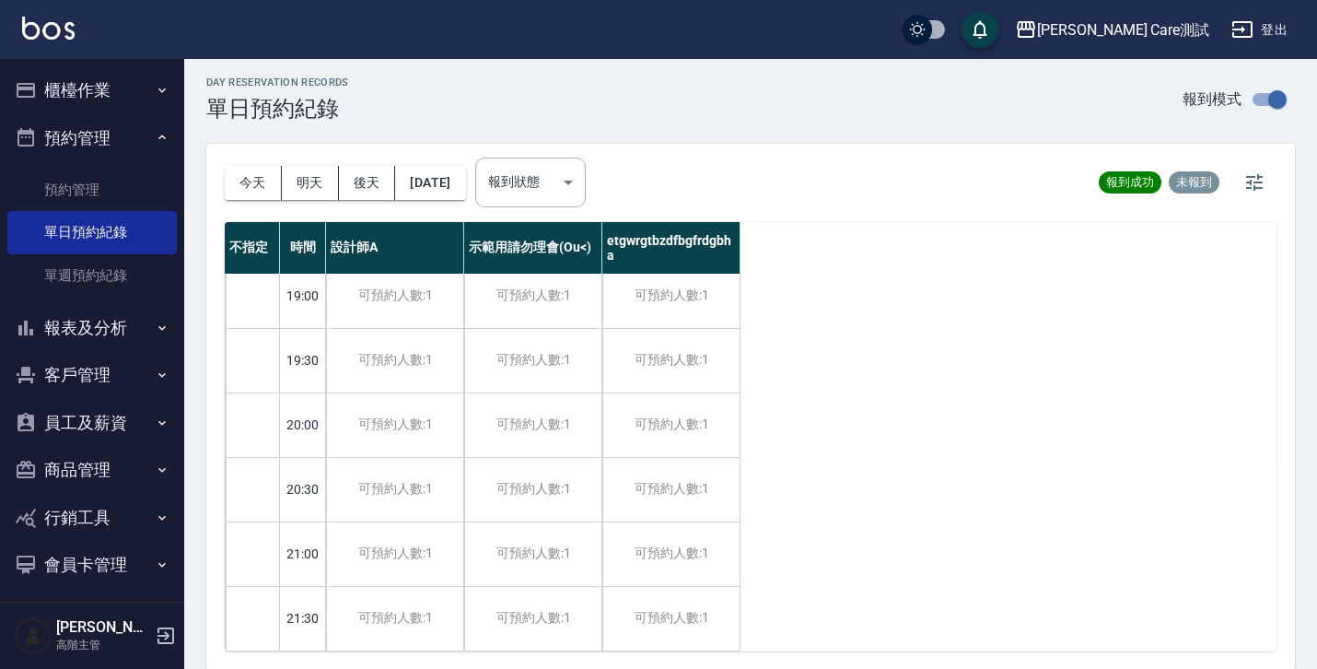
scroll to position [0, 0]
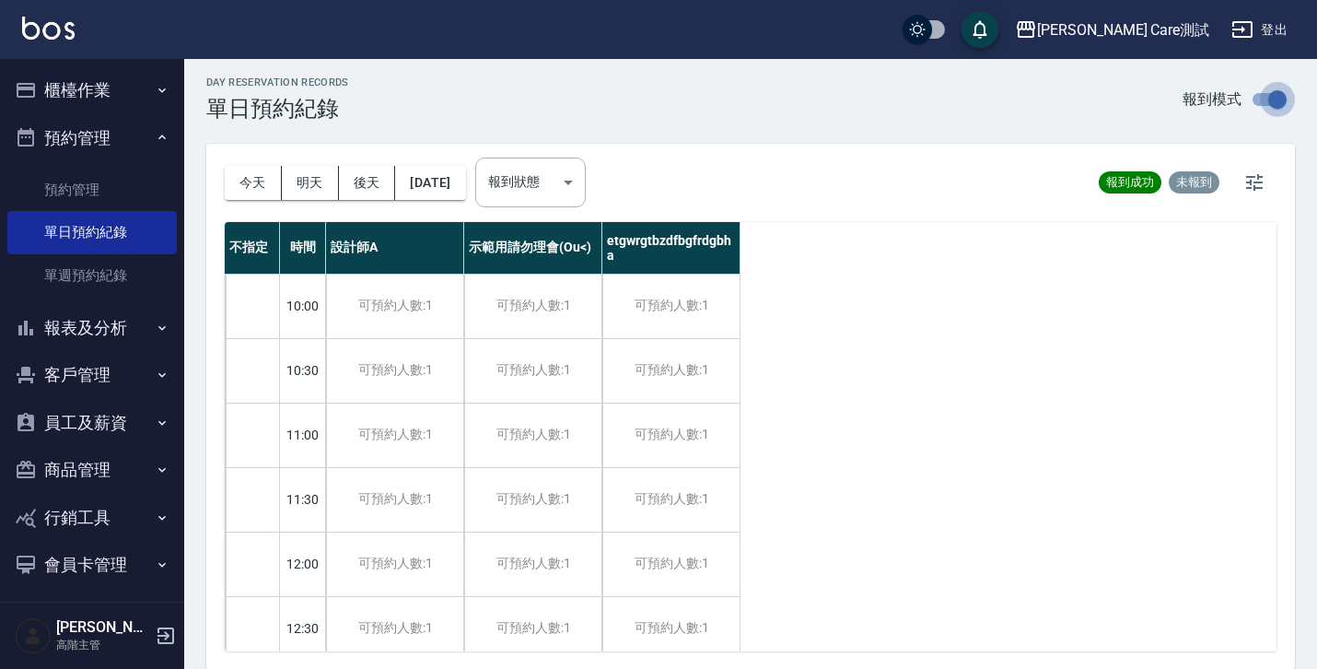
click at [1272, 104] on input "checkbox" at bounding box center [1277, 99] width 105 height 35
checkbox input "false"
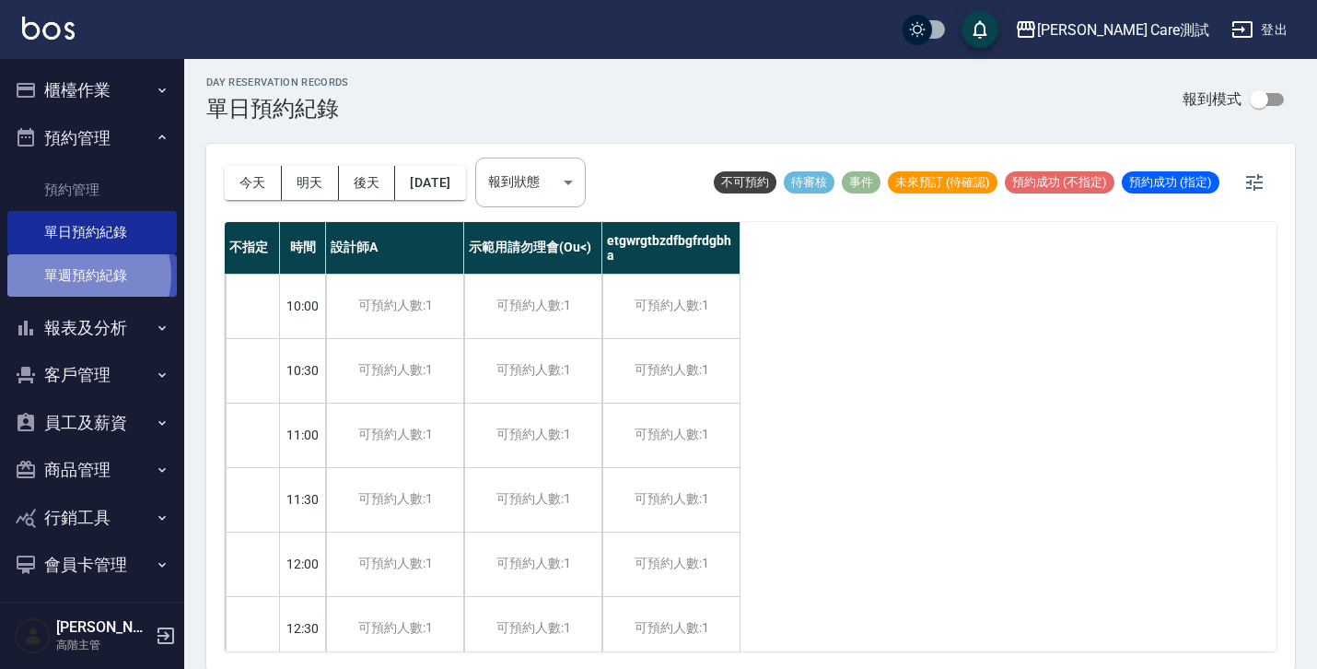
click at [82, 275] on link "單週預約紀錄" at bounding box center [91, 275] width 169 height 42
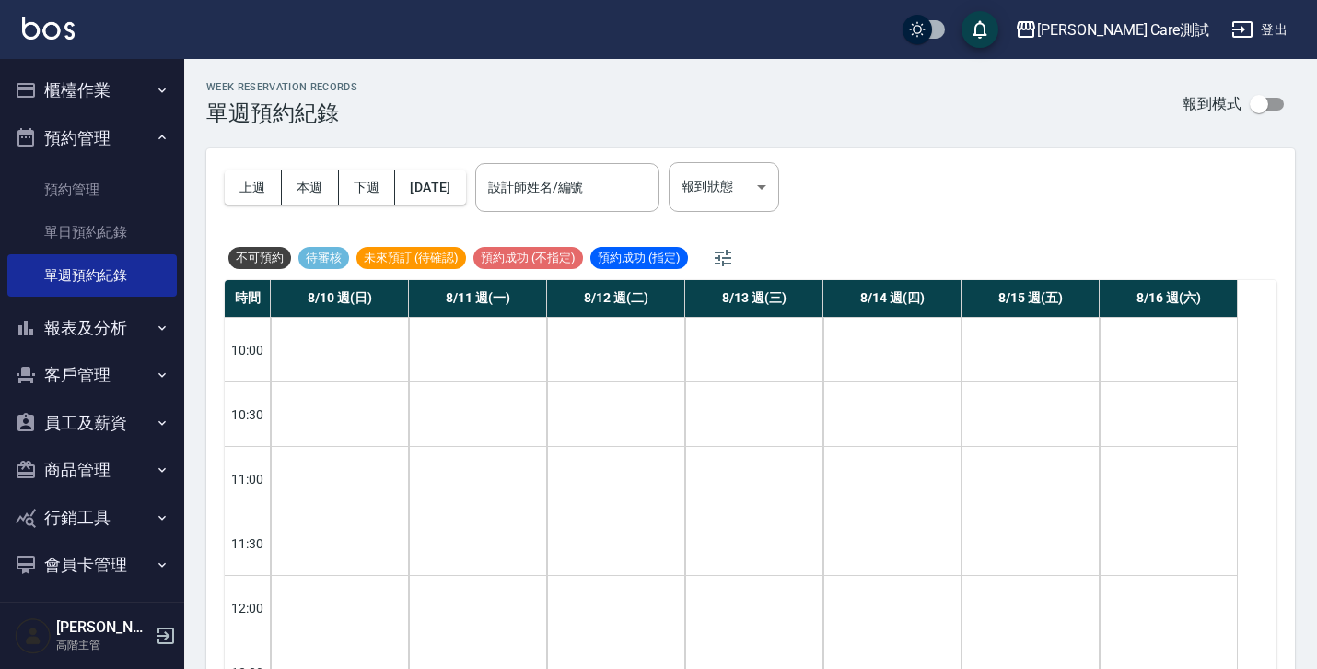
click at [51, 30] on img at bounding box center [48, 28] width 53 height 23
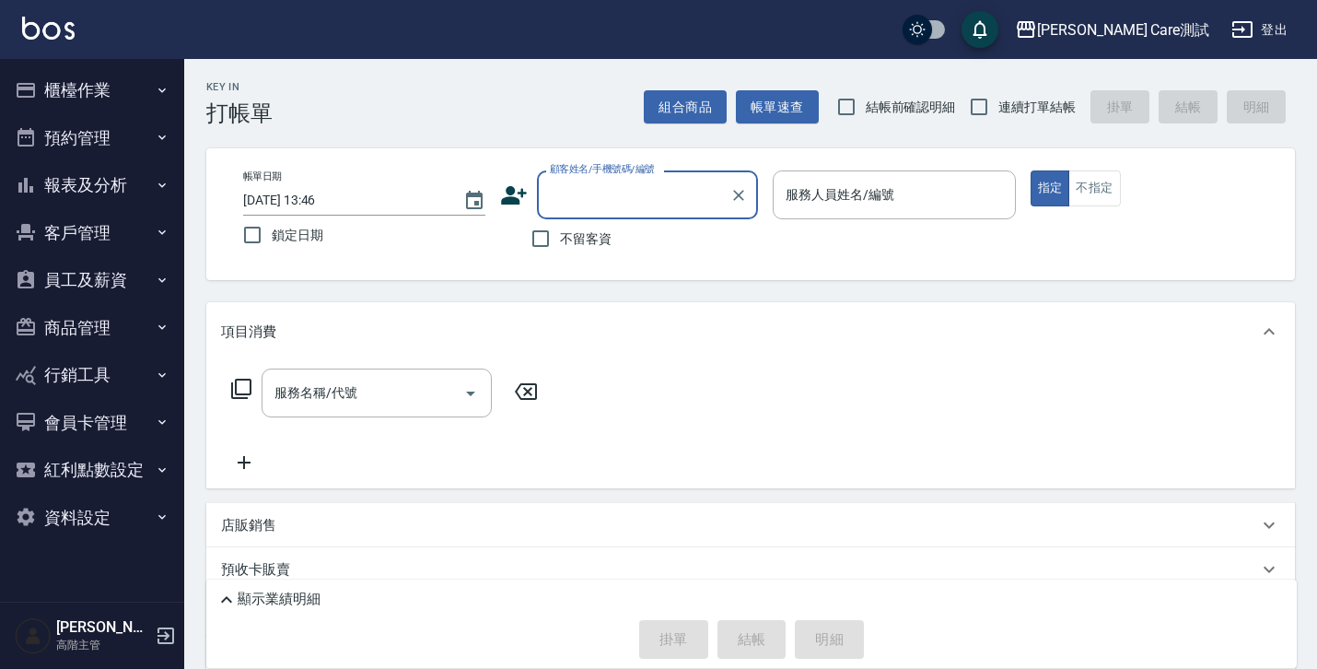
click at [158, 145] on button "預約管理" at bounding box center [91, 138] width 169 height 48
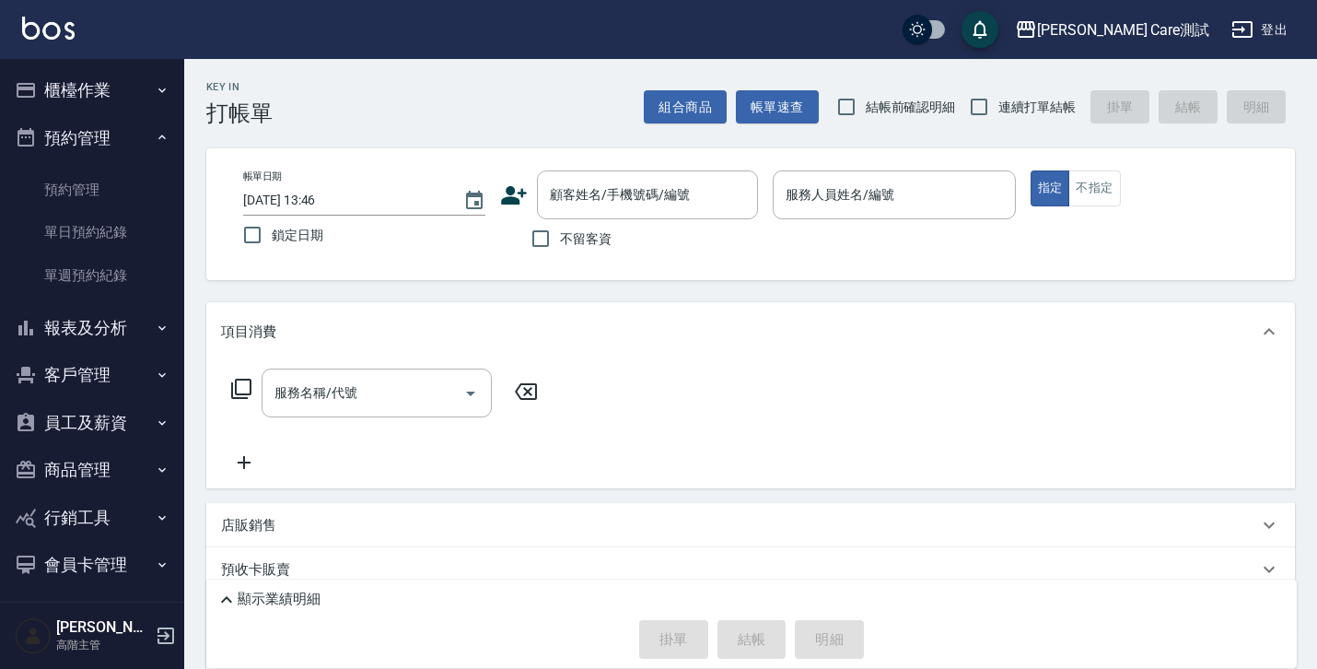
click at [144, 135] on button "預約管理" at bounding box center [91, 138] width 169 height 48
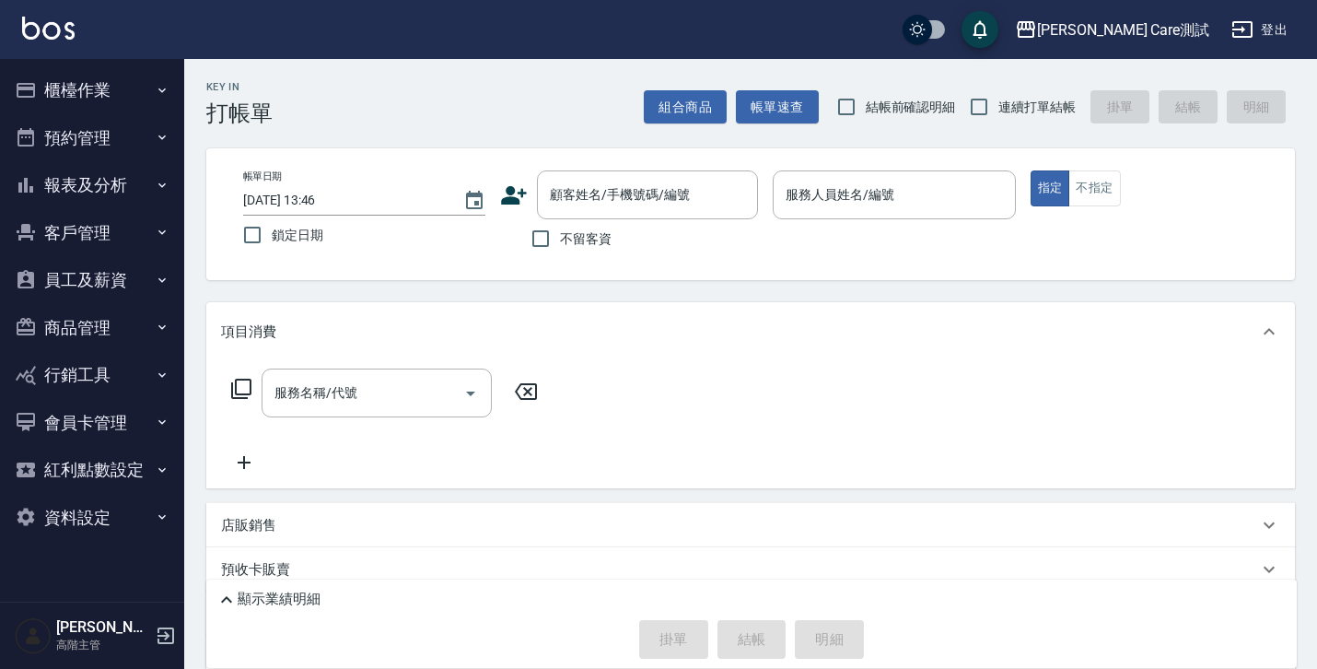
click at [137, 102] on button "櫃檯作業" at bounding box center [91, 90] width 169 height 48
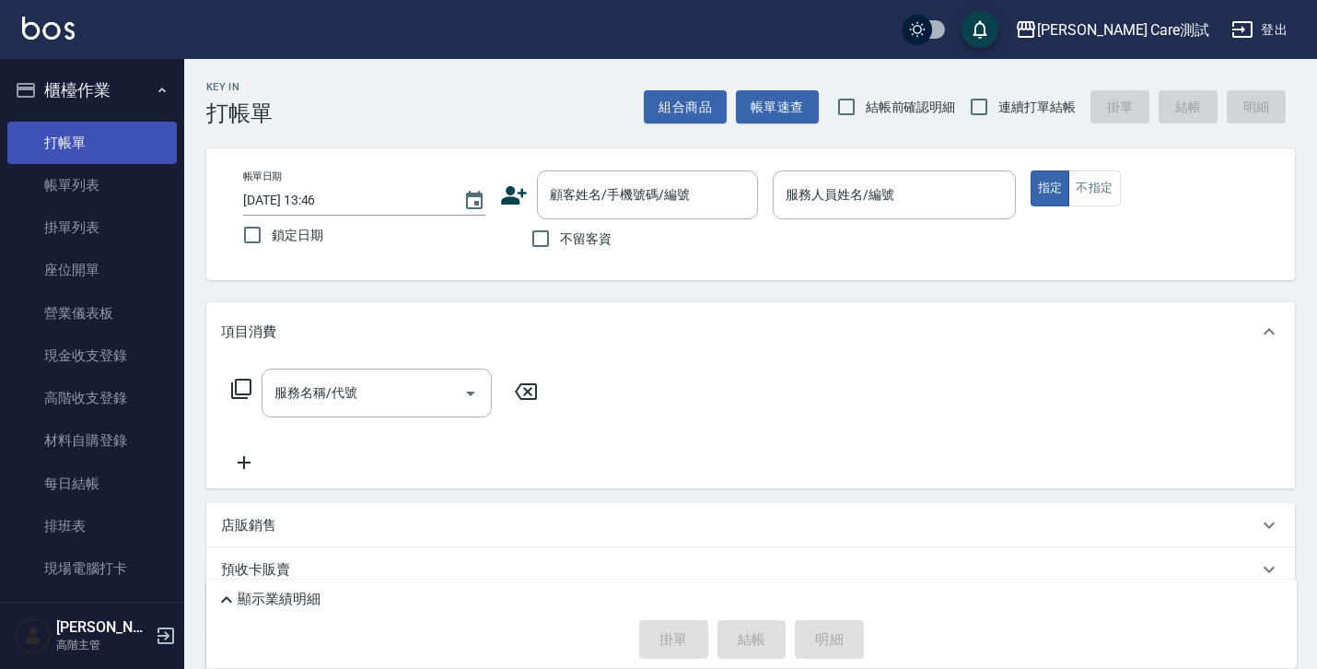
click at [121, 150] on link "打帳單" at bounding box center [91, 143] width 169 height 42
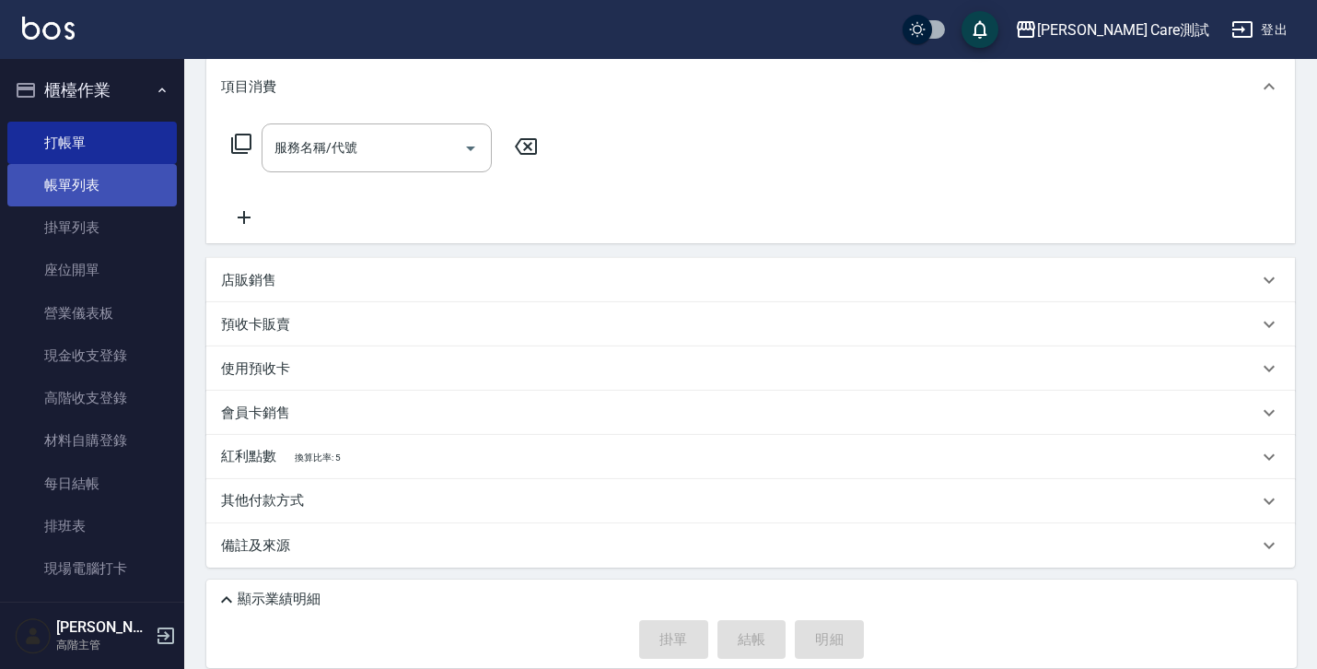
click at [88, 187] on link "帳單列表" at bounding box center [91, 185] width 169 height 42
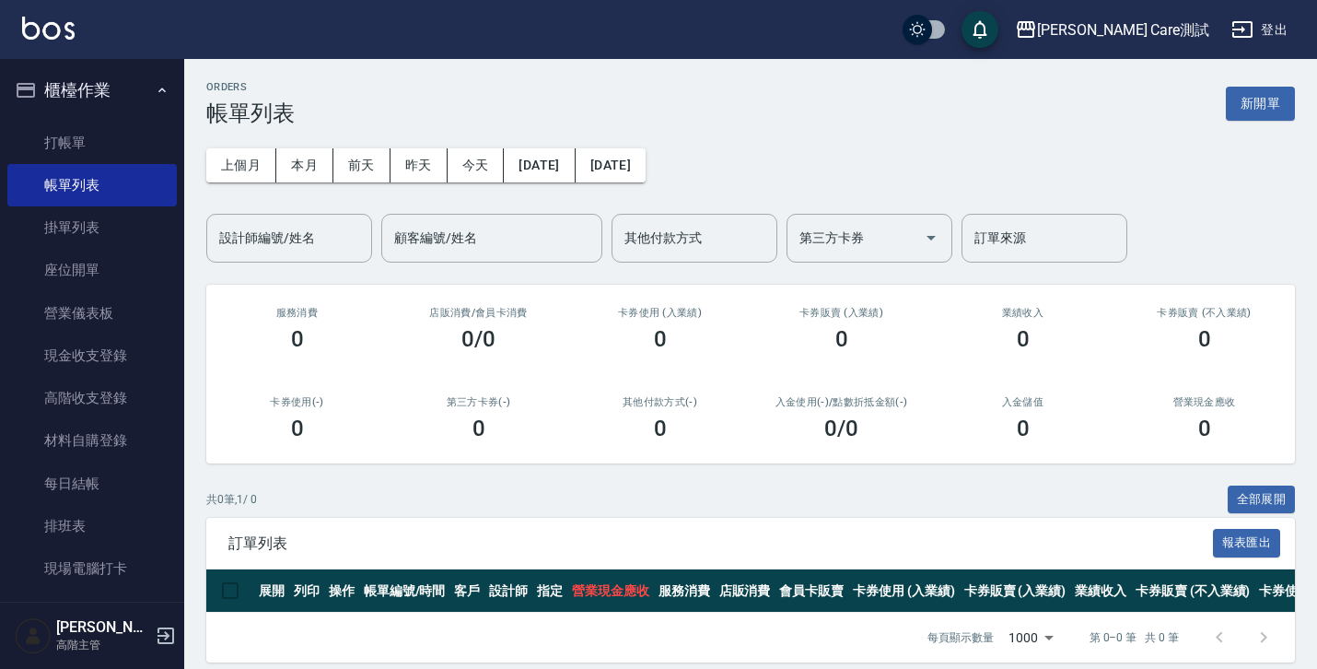
scroll to position [30, 0]
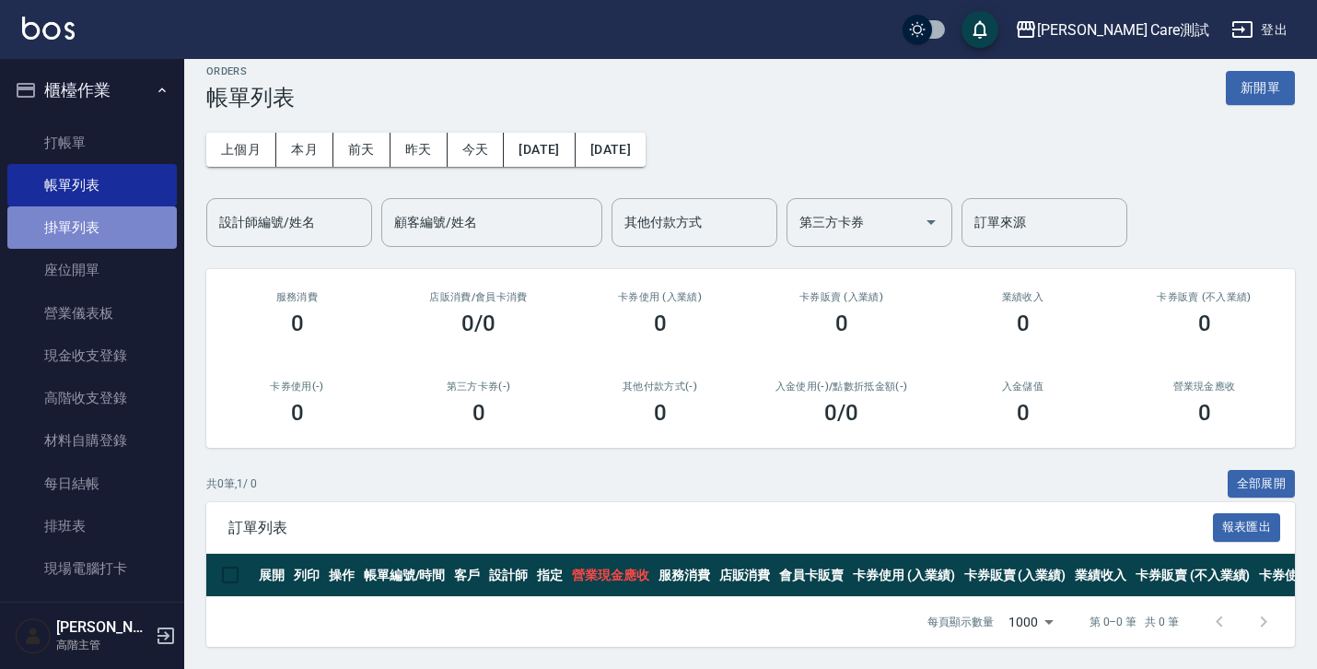
click at [142, 233] on link "掛單列表" at bounding box center [91, 227] width 169 height 42
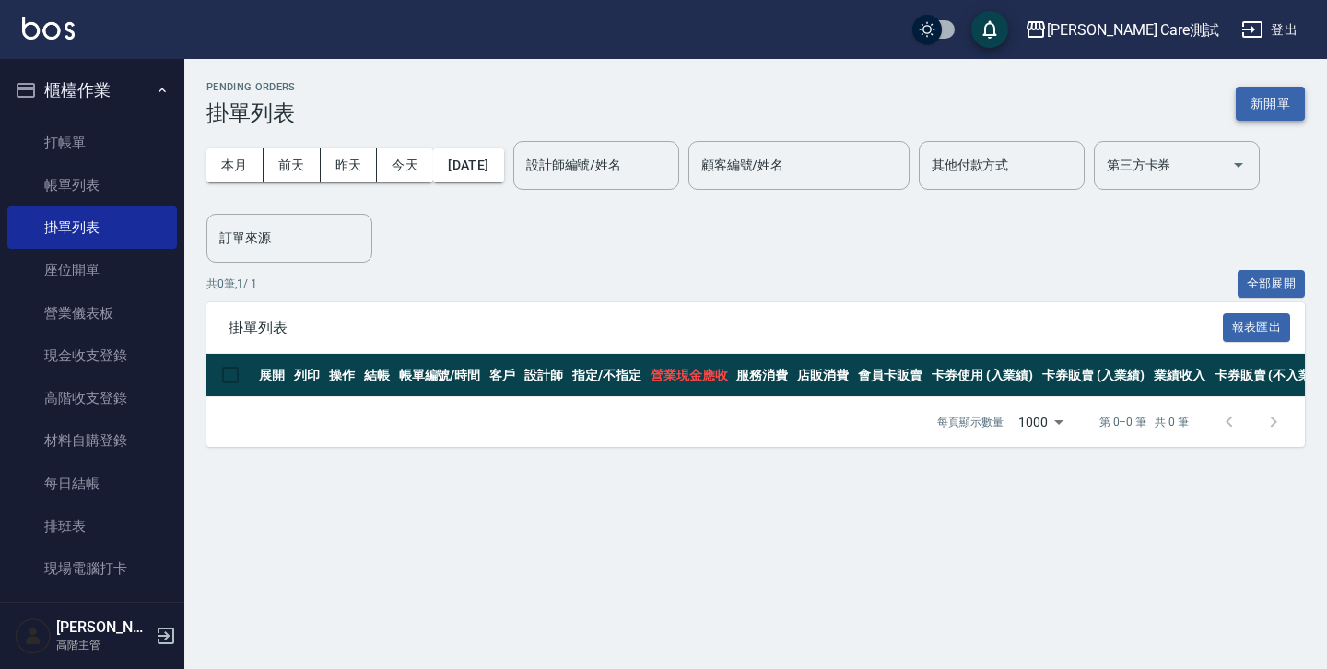
click at [1281, 99] on button "新開單" at bounding box center [1269, 104] width 69 height 34
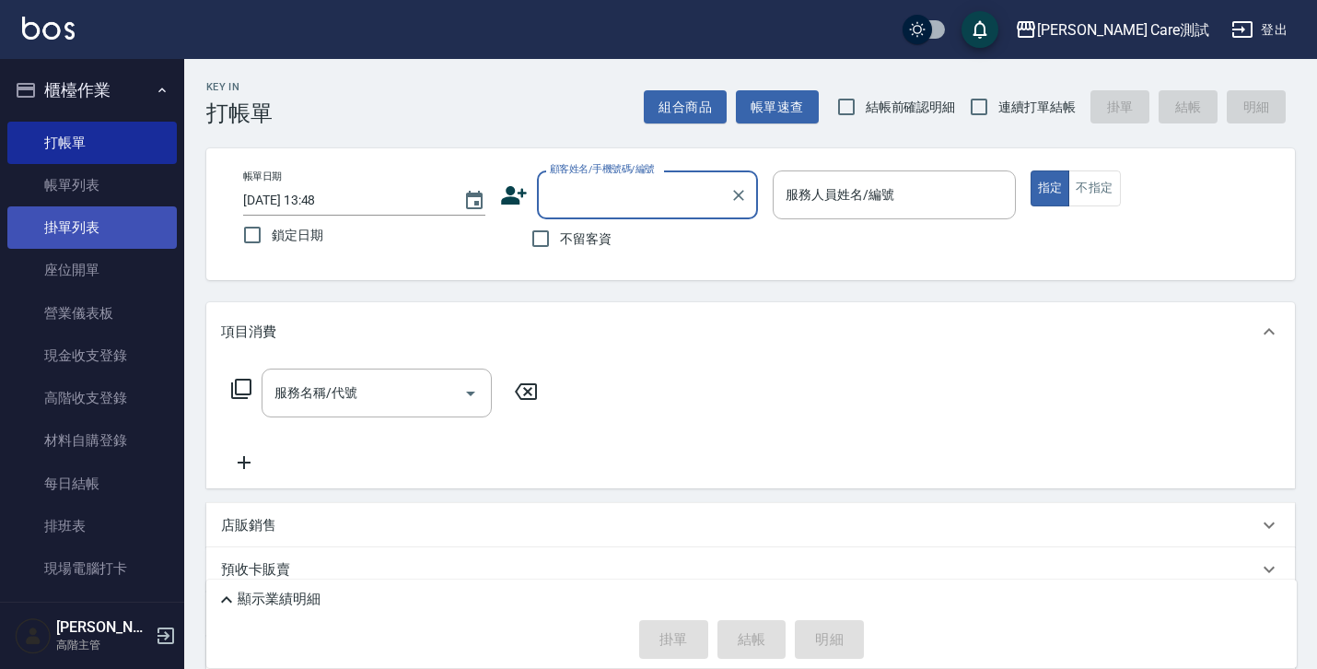
click at [93, 229] on link "掛單列表" at bounding box center [91, 227] width 169 height 42
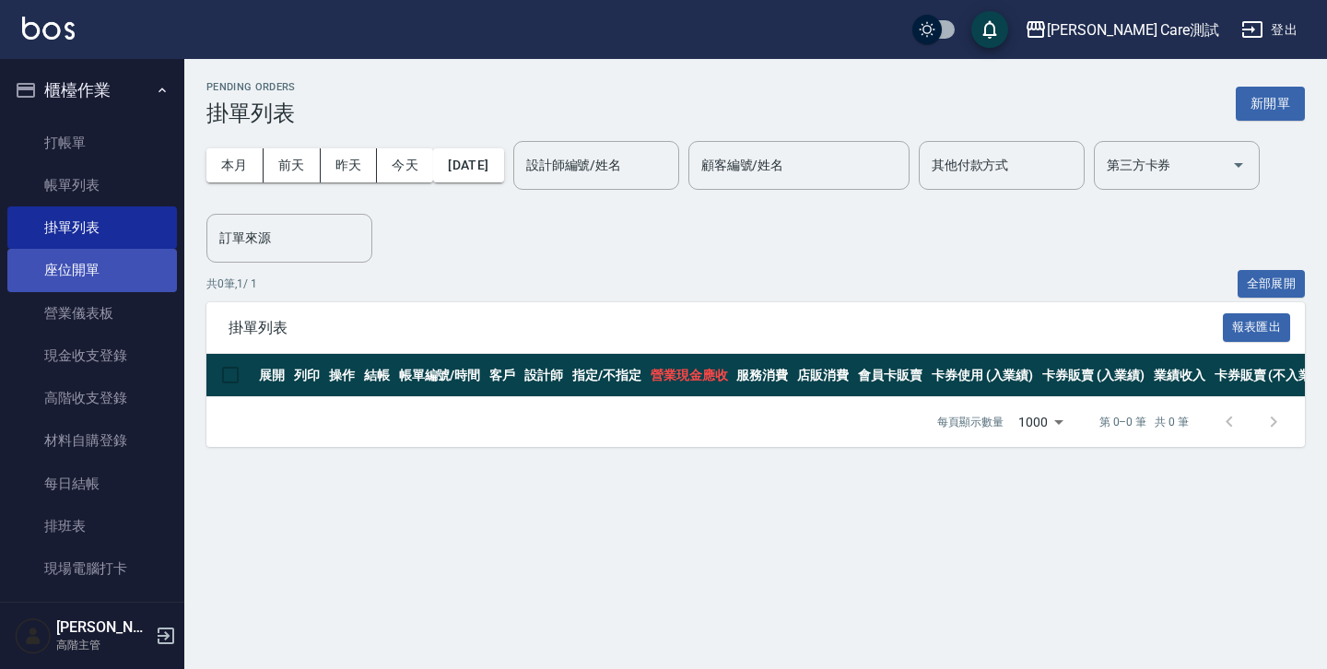
click at [43, 270] on link "座位開單" at bounding box center [91, 270] width 169 height 42
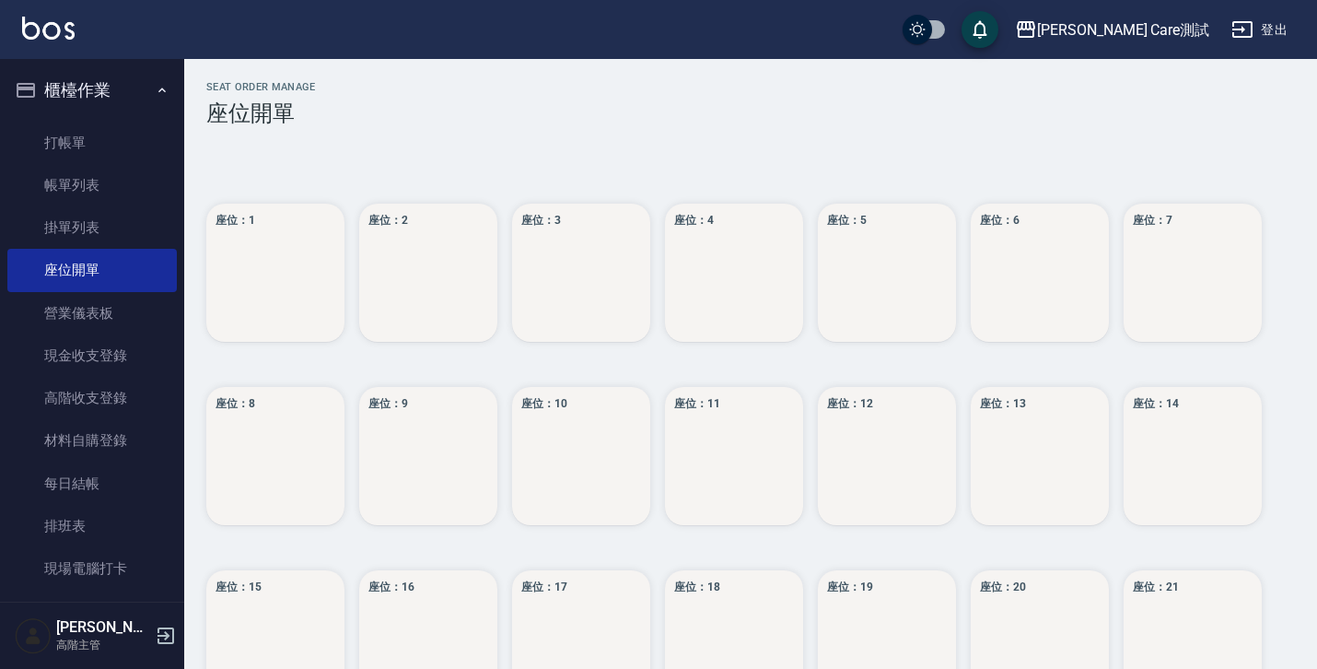
scroll to position [245, 0]
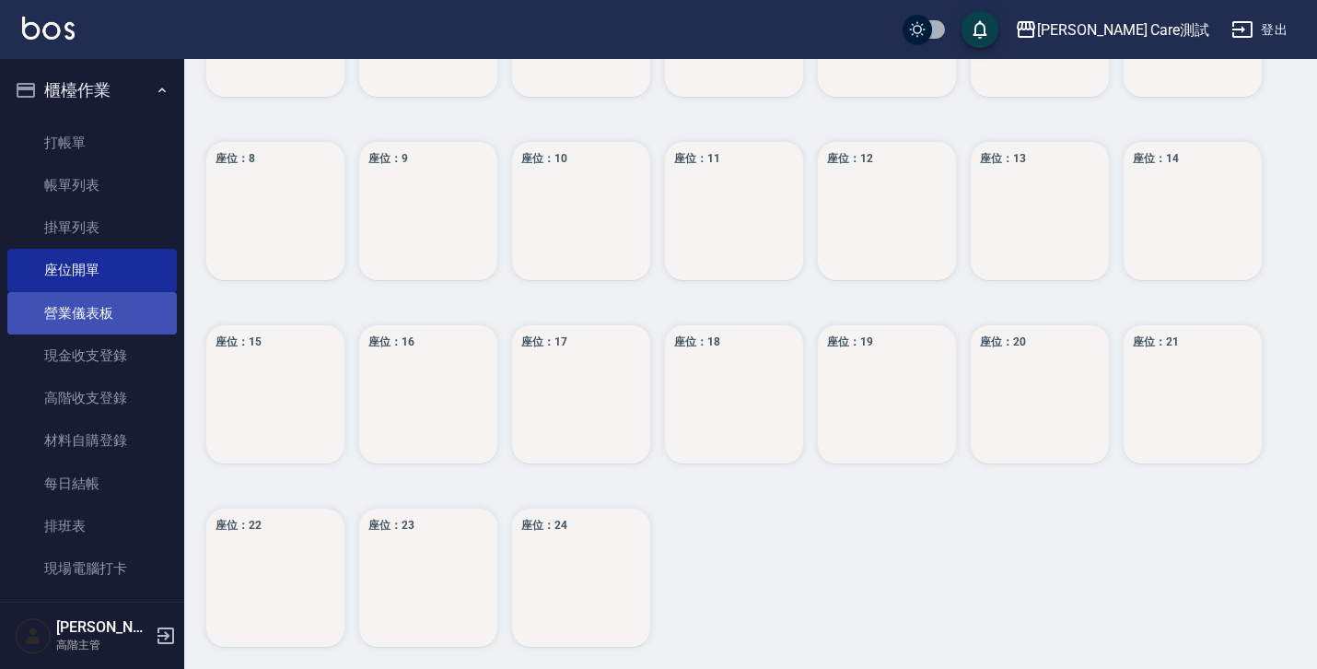
click at [138, 307] on link "營業儀表板" at bounding box center [91, 313] width 169 height 42
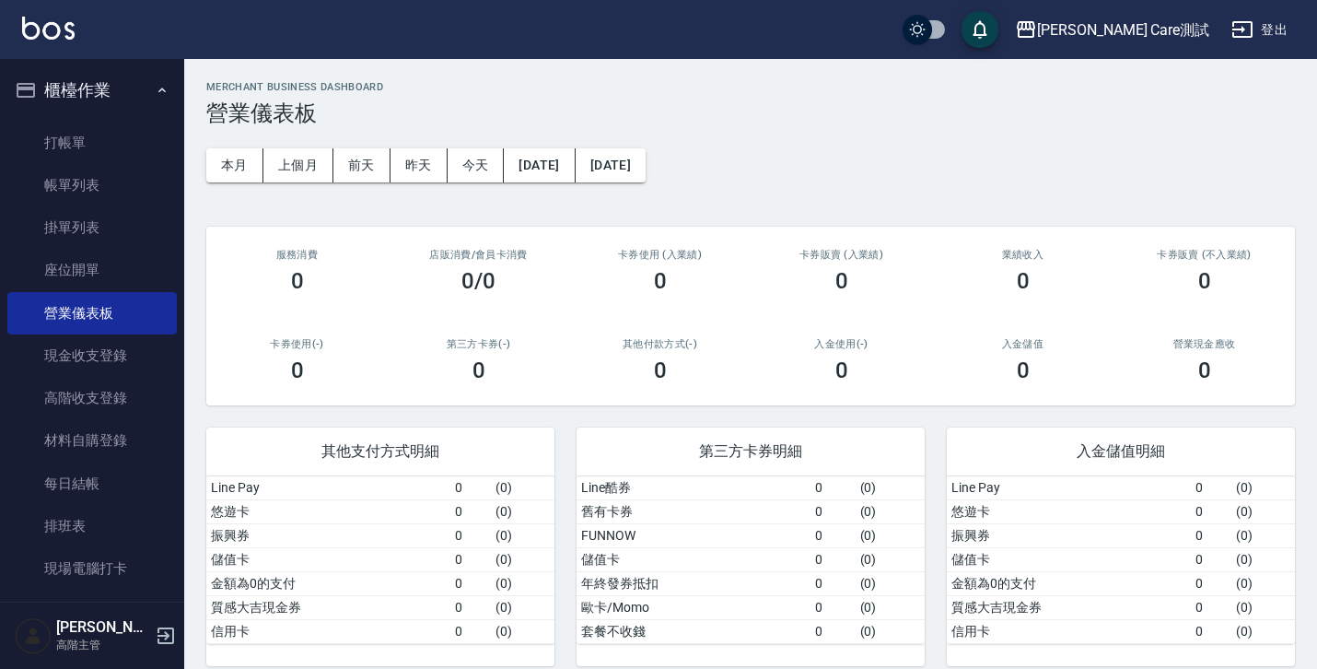
scroll to position [18, 0]
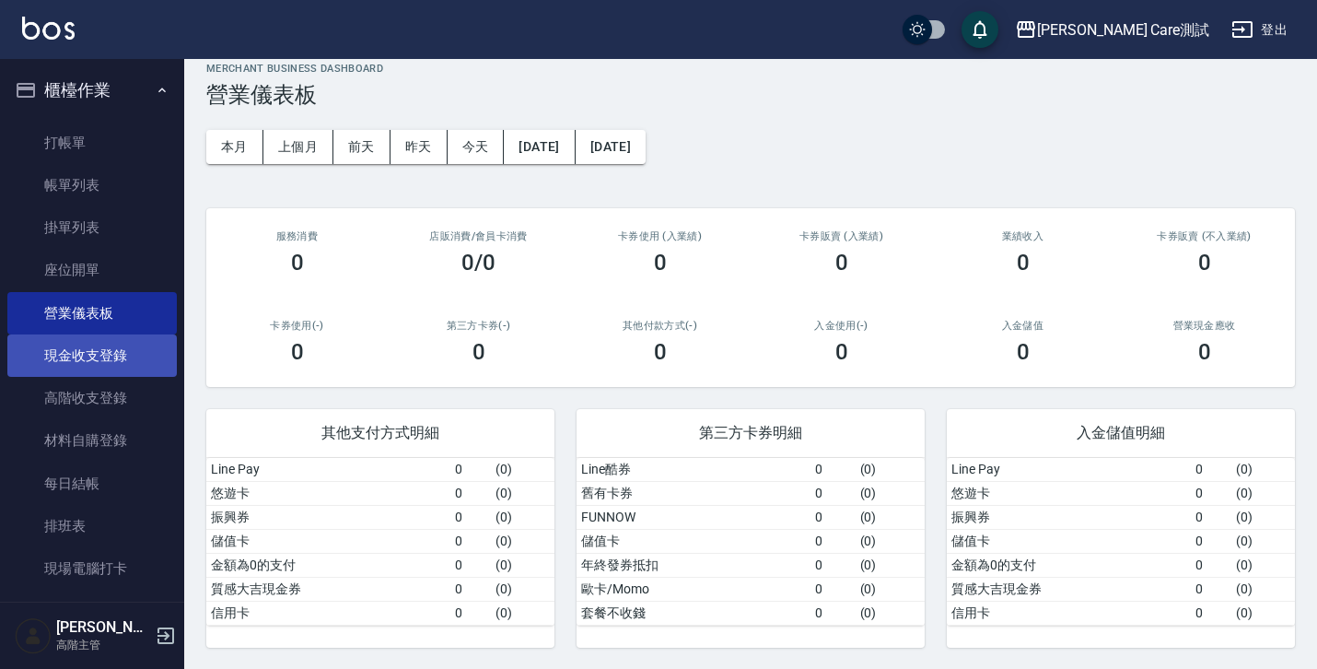
click at [112, 350] on link "現金收支登錄" at bounding box center [91, 355] width 169 height 42
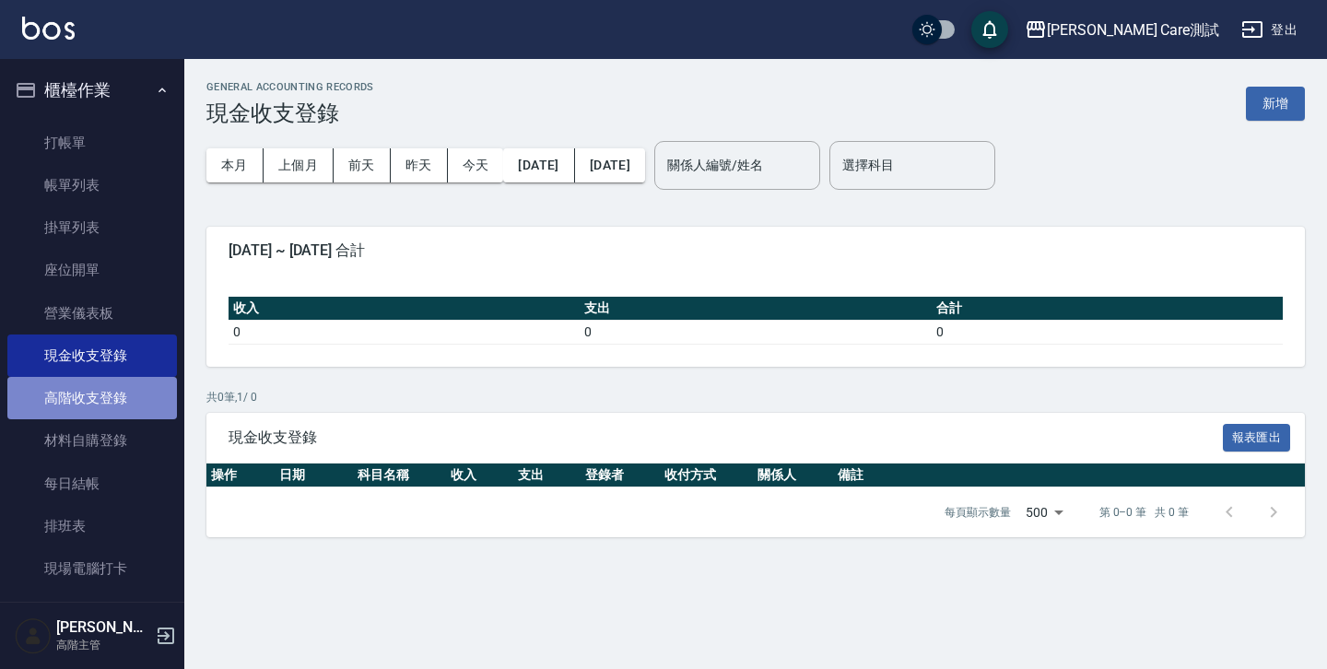
click at [131, 386] on link "高階收支登錄" at bounding box center [91, 398] width 169 height 42
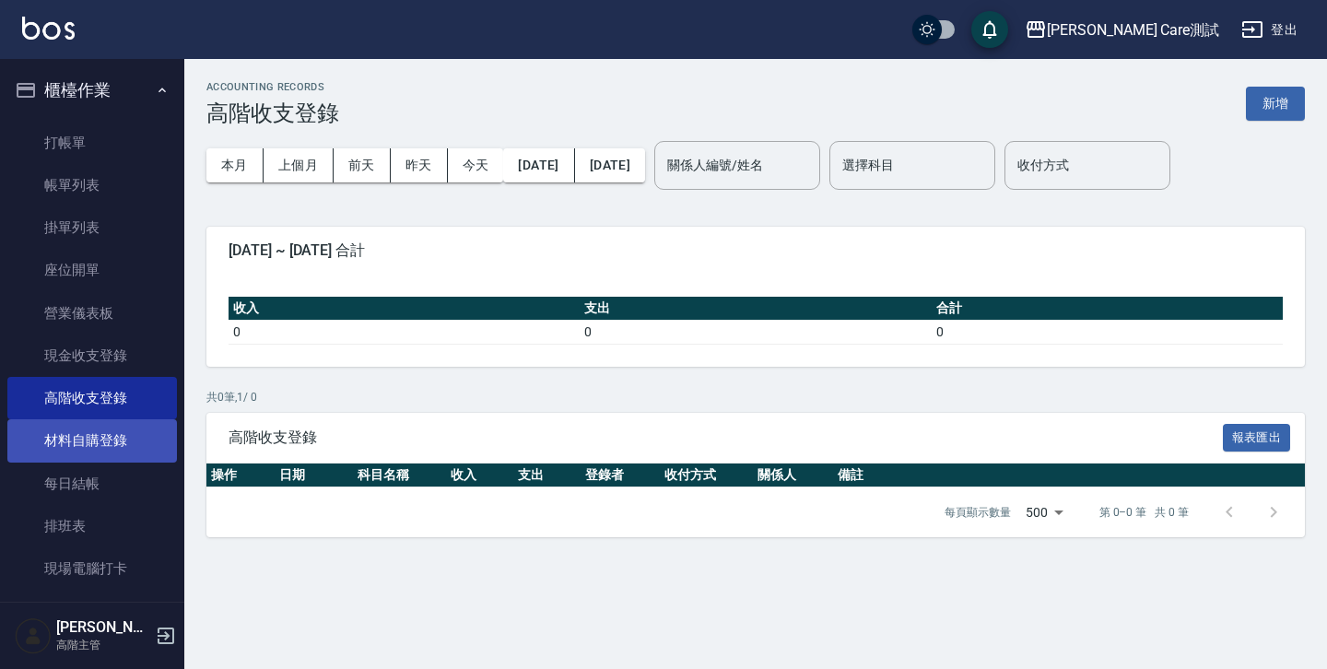
click at [121, 438] on link "材料自購登錄" at bounding box center [91, 440] width 169 height 42
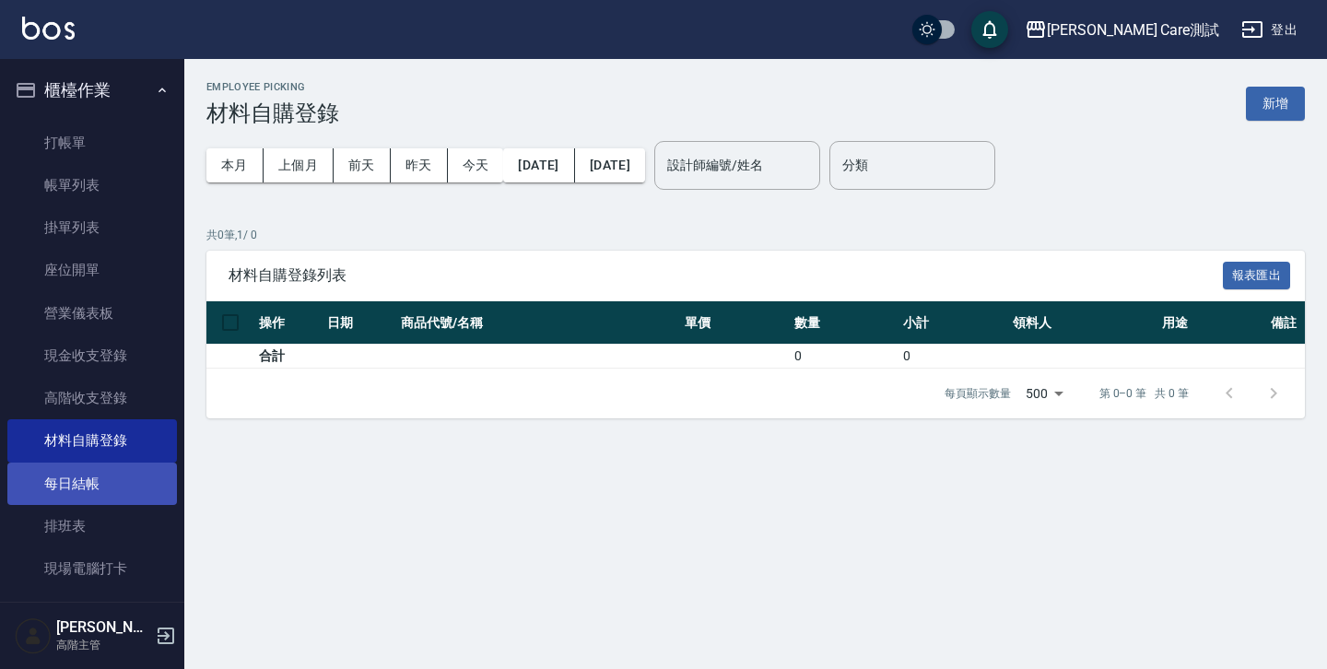
click at [114, 487] on link "每日結帳" at bounding box center [91, 483] width 169 height 42
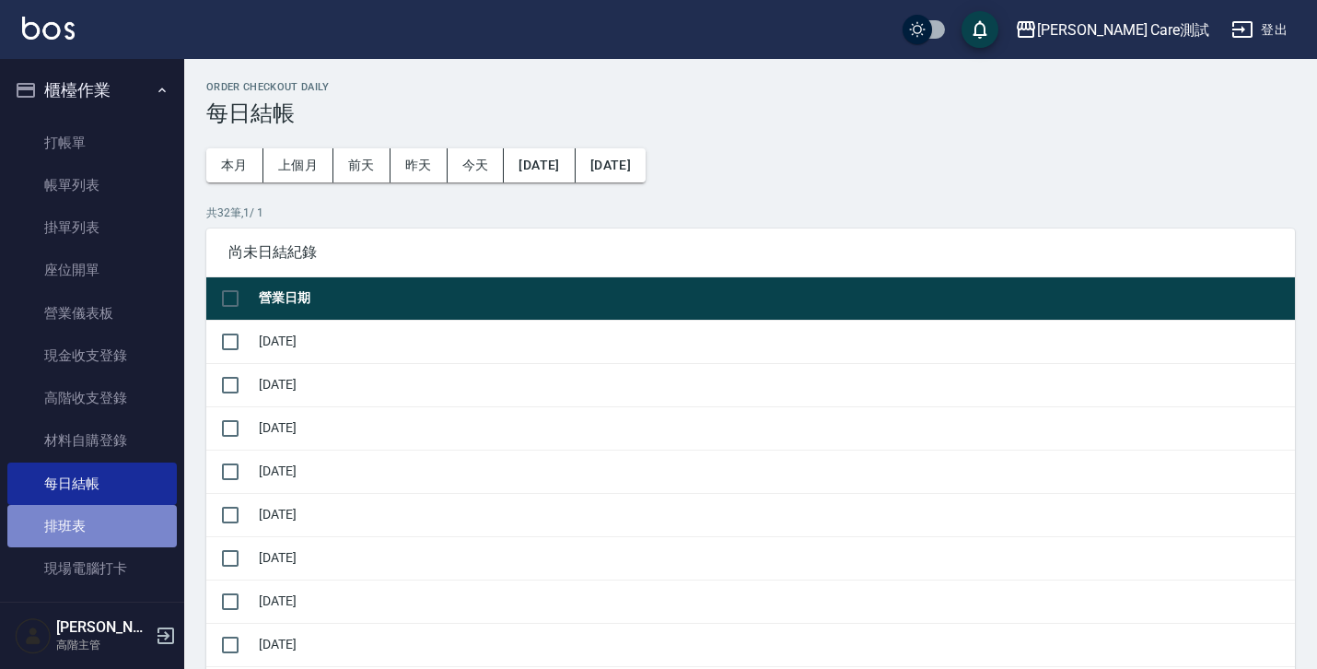
click at [107, 526] on link "排班表" at bounding box center [91, 526] width 169 height 42
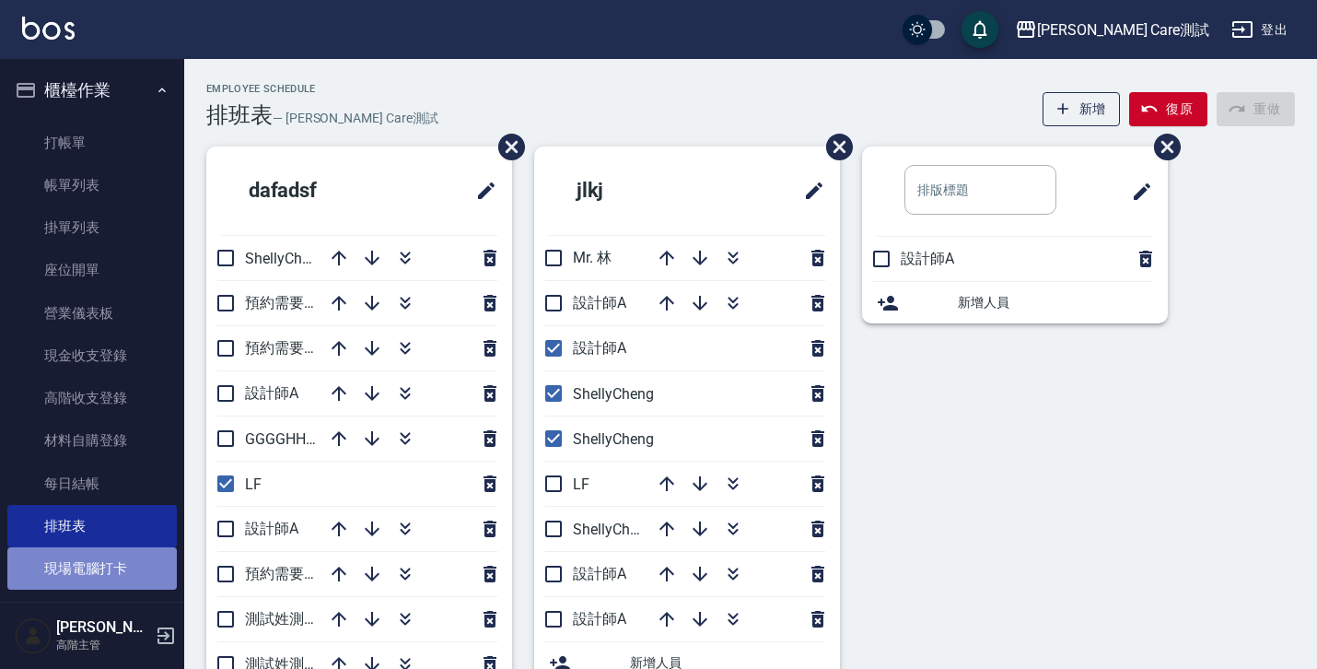
click at [111, 564] on link "現場電腦打卡" at bounding box center [91, 568] width 169 height 42
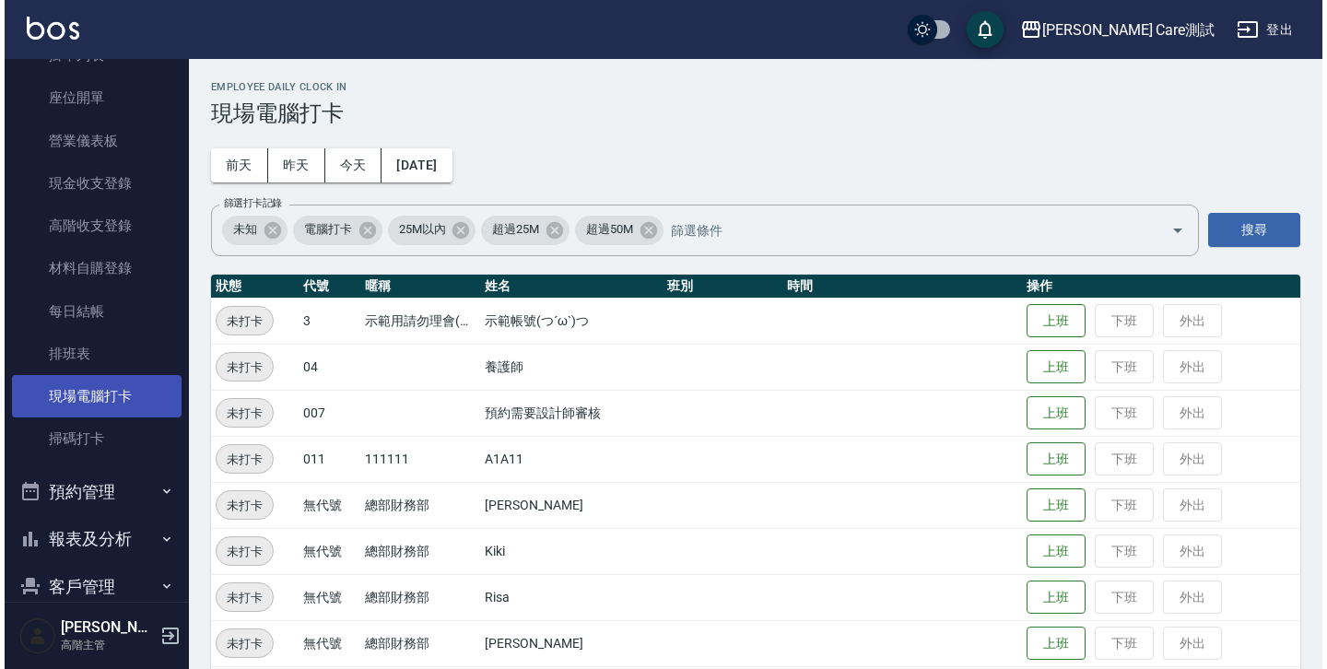
scroll to position [173, 0]
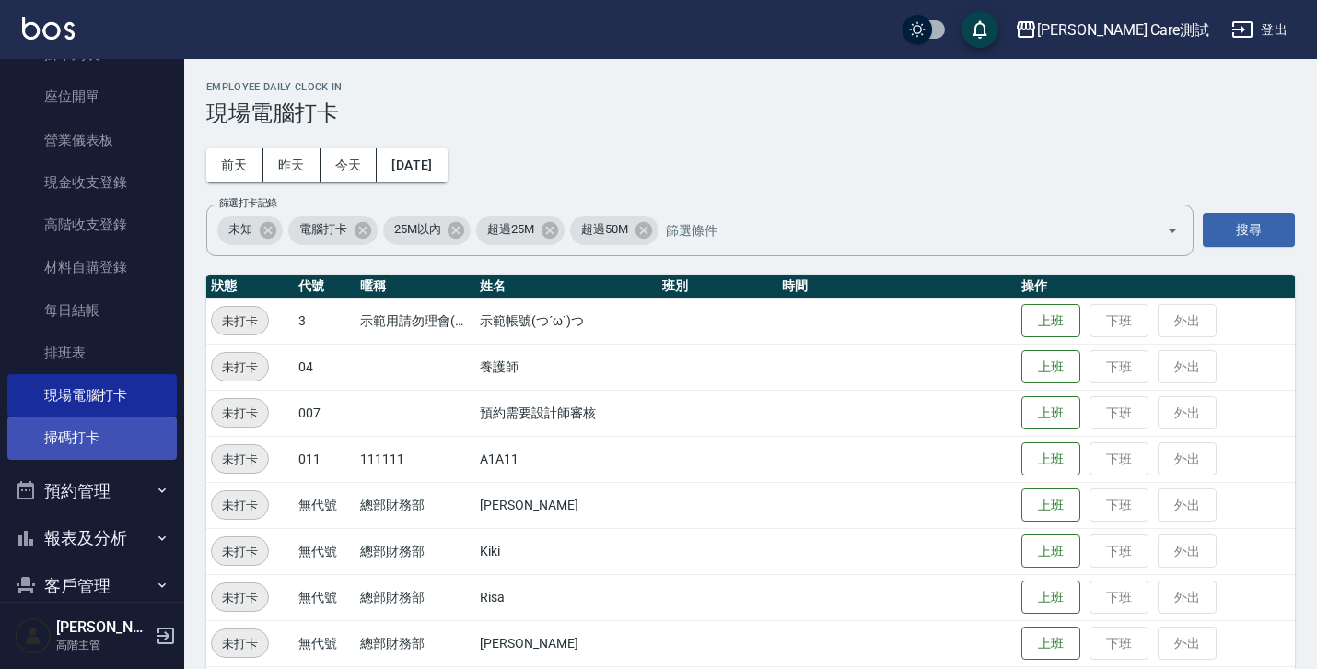
click at [99, 433] on link "掃碼打卡" at bounding box center [91, 437] width 169 height 42
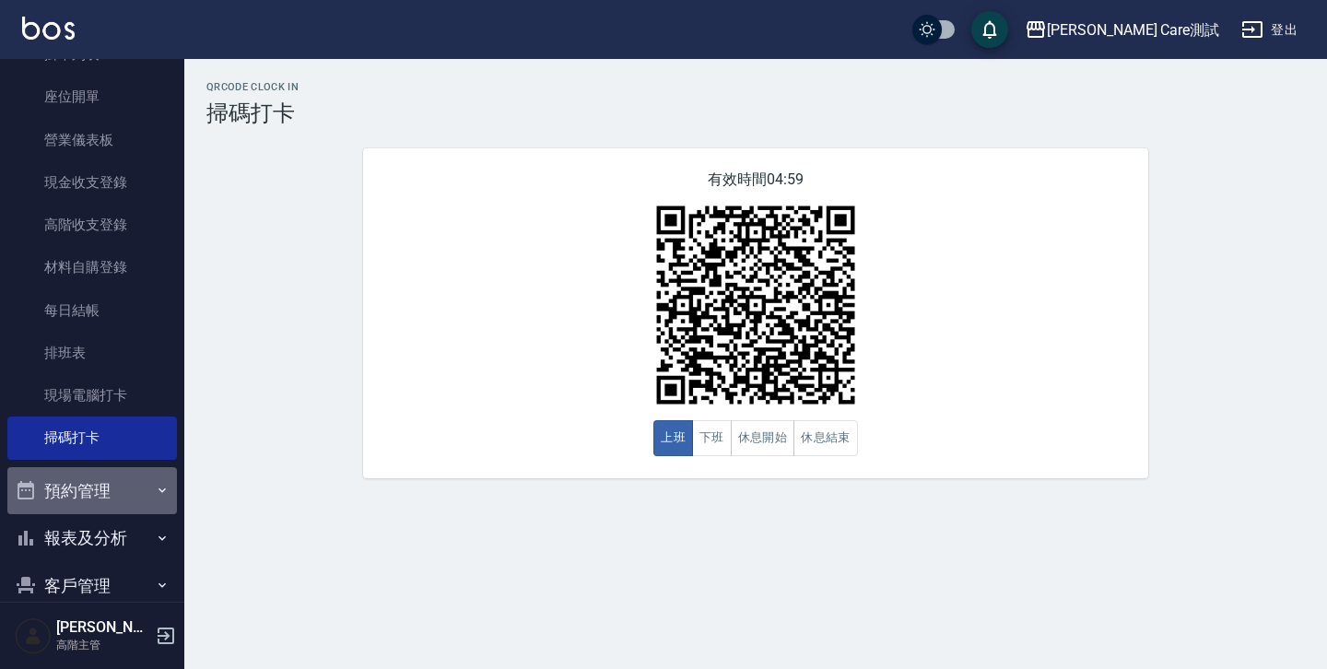
click at [109, 487] on button "預約管理" at bounding box center [91, 491] width 169 height 48
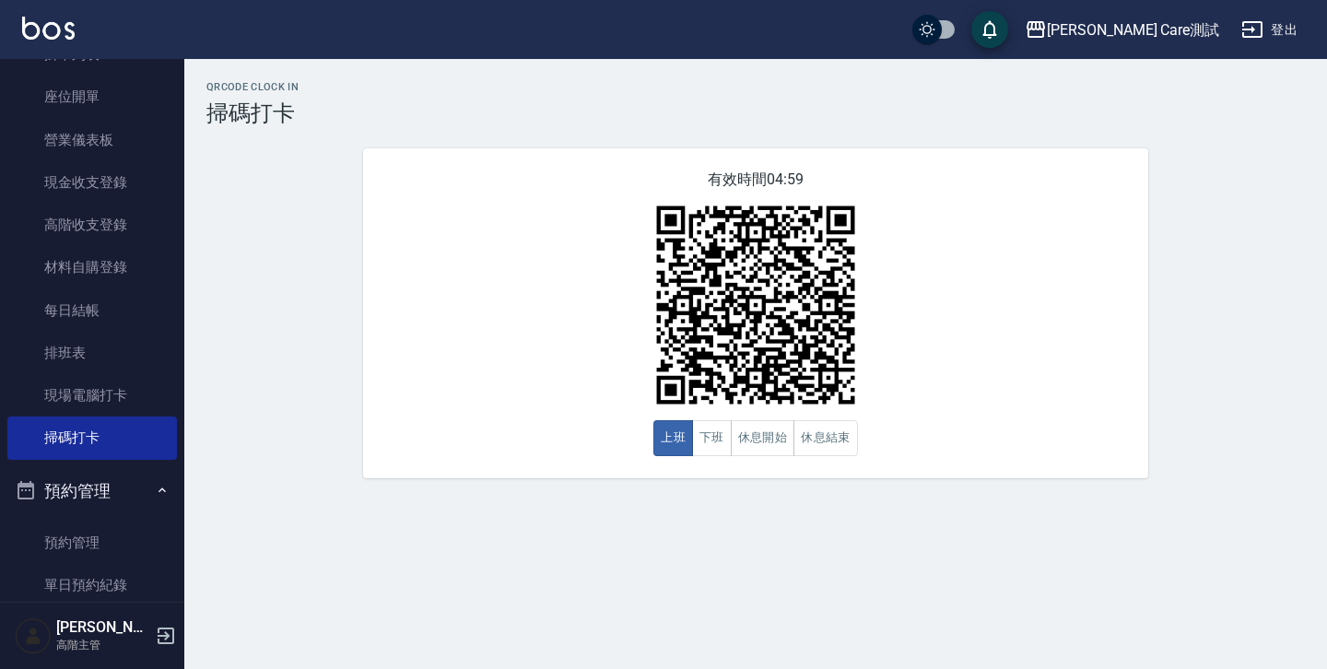
click at [109, 487] on button "預約管理" at bounding box center [91, 491] width 169 height 48
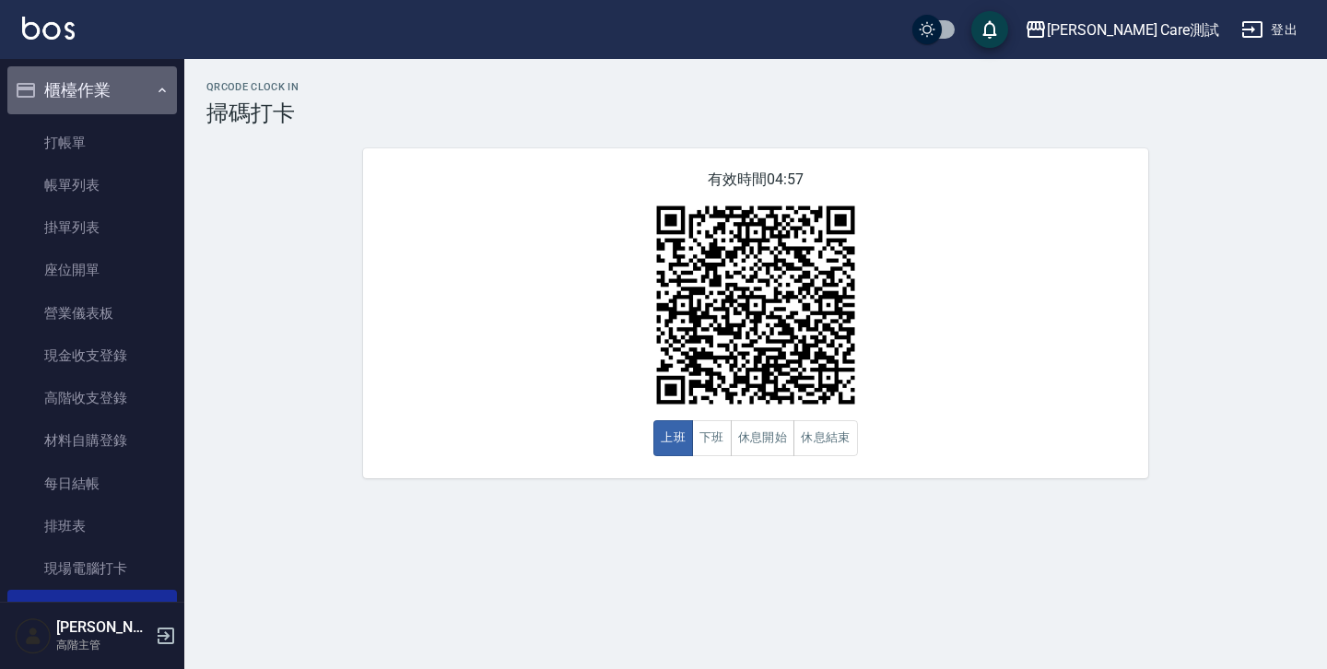
click at [140, 84] on button "櫃檯作業" at bounding box center [91, 90] width 169 height 48
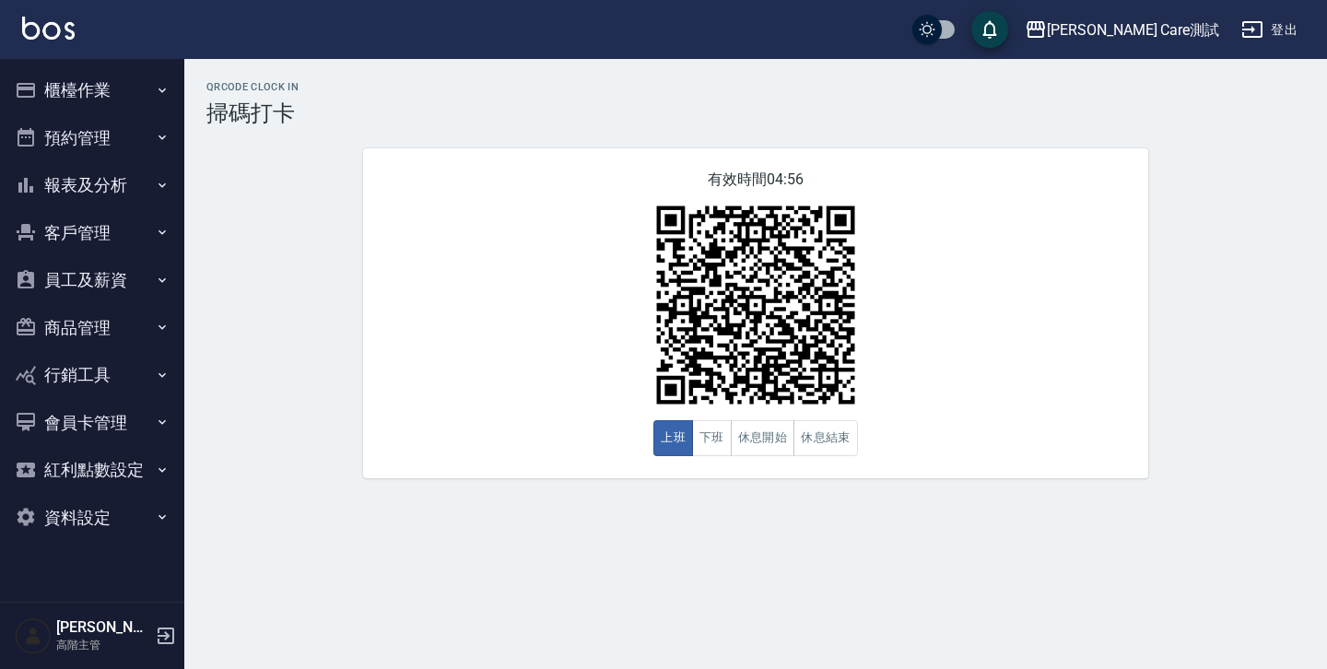
click at [139, 184] on button "報表及分析" at bounding box center [91, 185] width 169 height 48
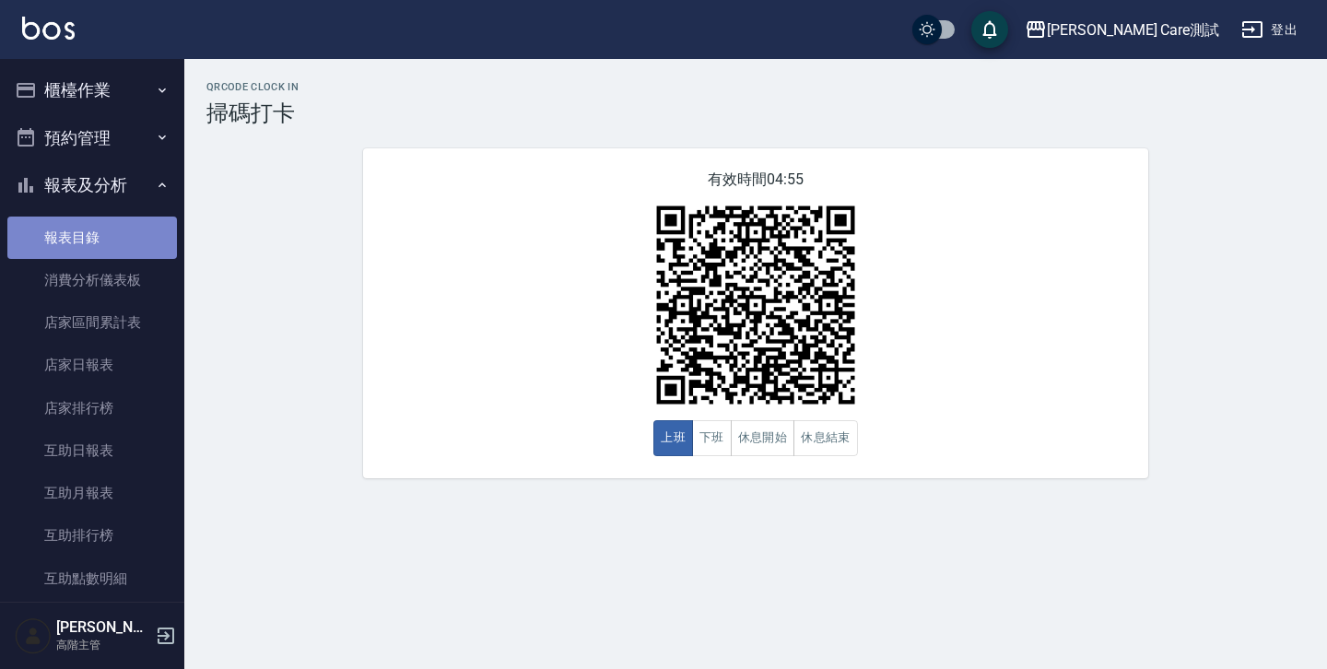
click at [120, 219] on link "報表目錄" at bounding box center [91, 237] width 169 height 42
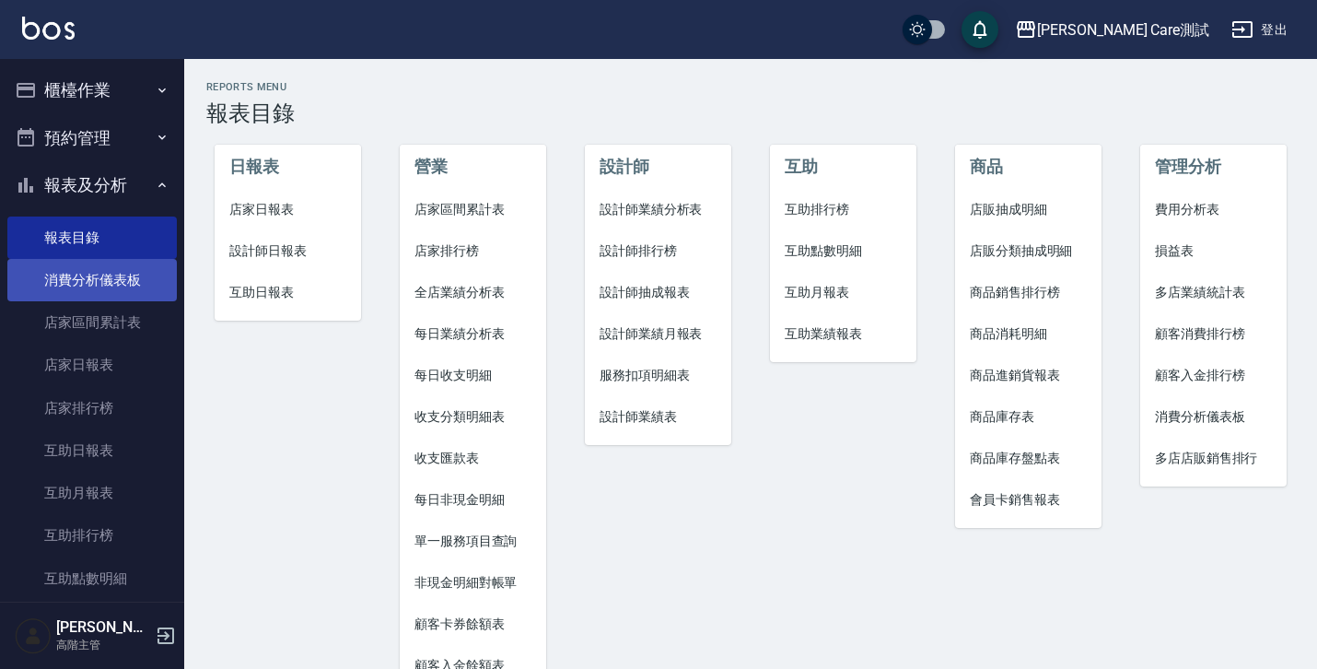
click at [126, 282] on link "消費分析儀表板" at bounding box center [91, 280] width 169 height 42
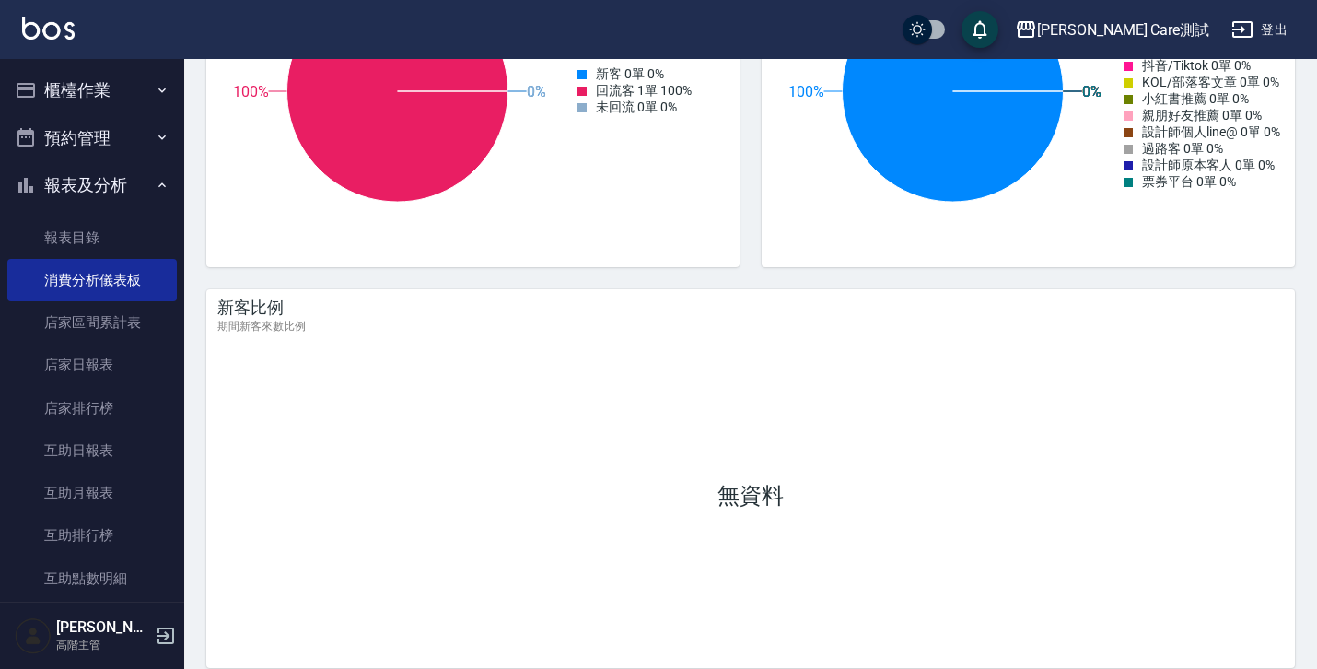
scroll to position [2454, 0]
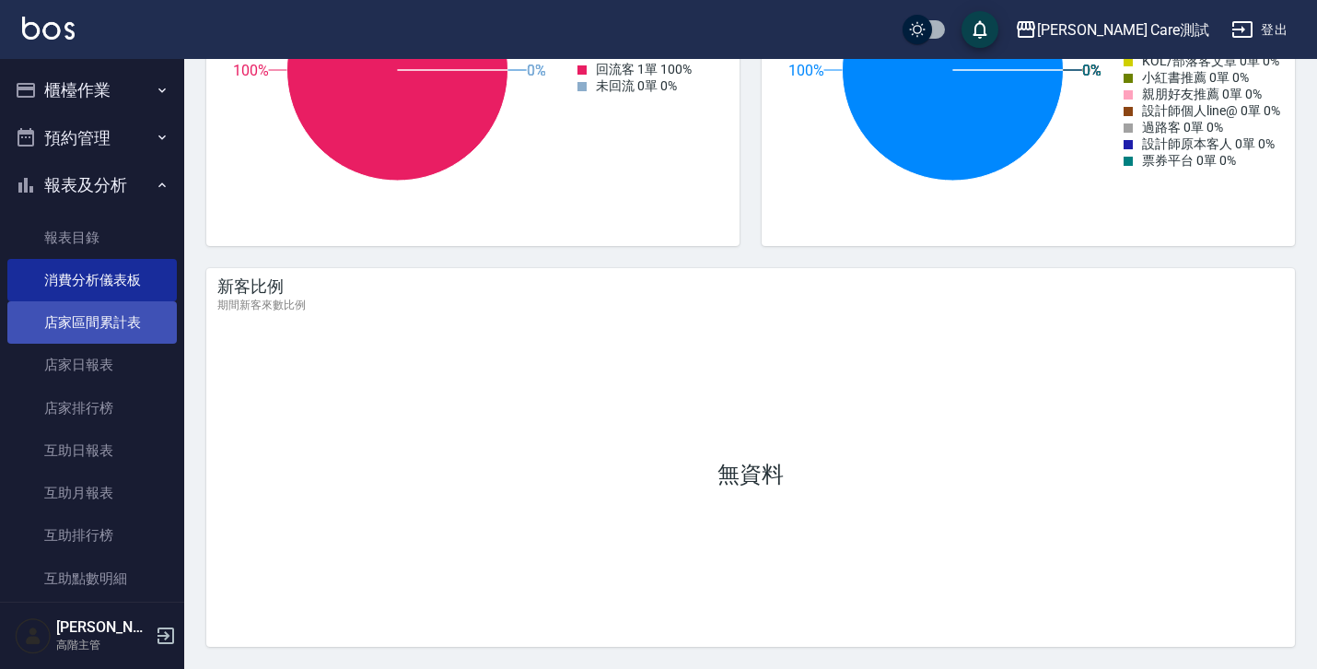
click at [118, 317] on link "店家區間累計表" at bounding box center [91, 322] width 169 height 42
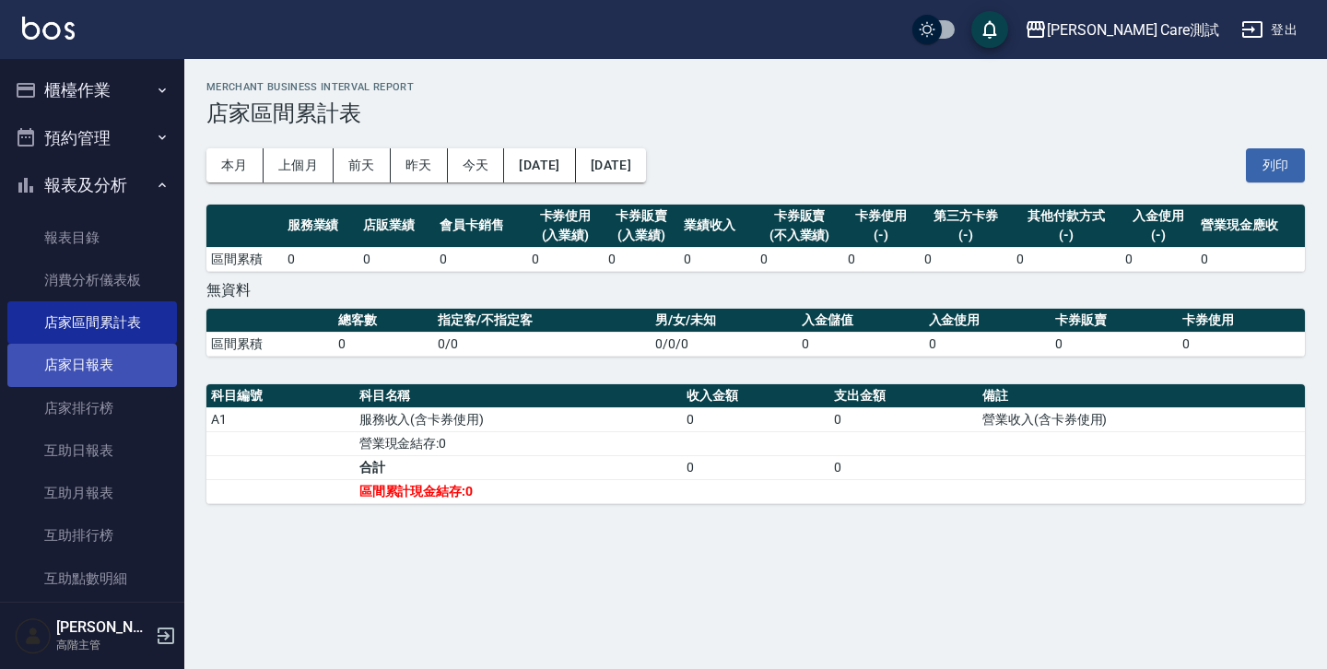
click at [114, 365] on link "店家日報表" at bounding box center [91, 365] width 169 height 42
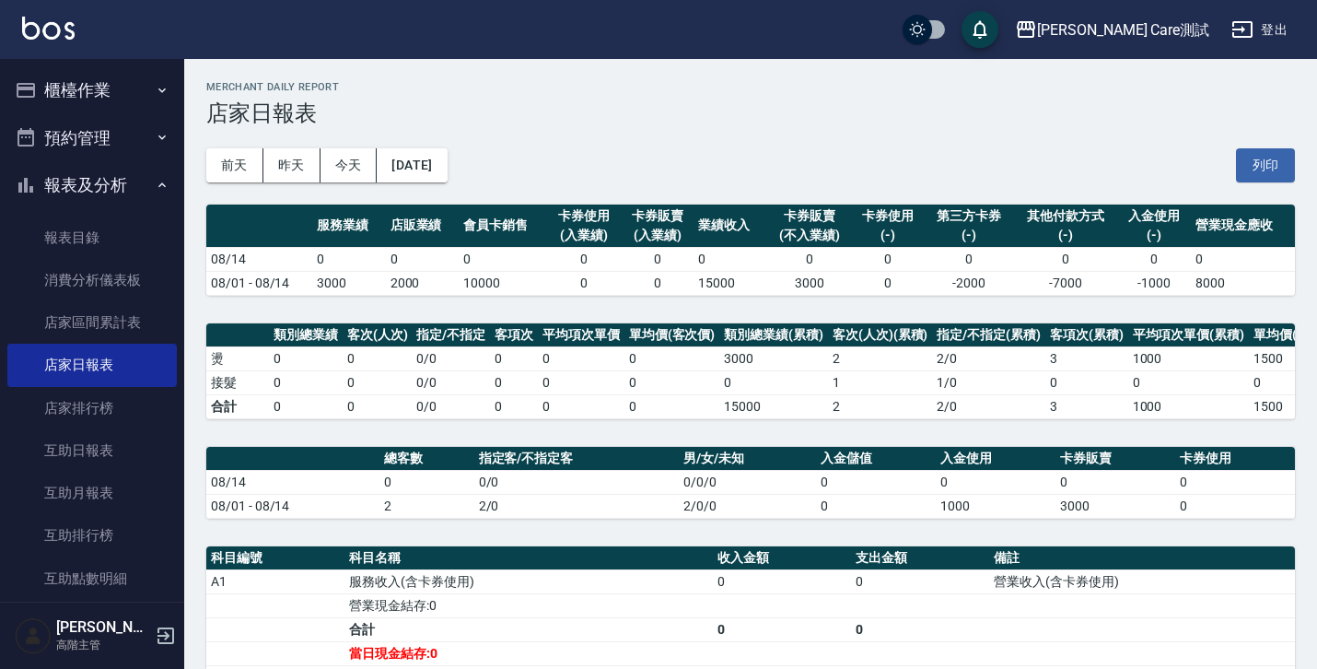
scroll to position [347, 0]
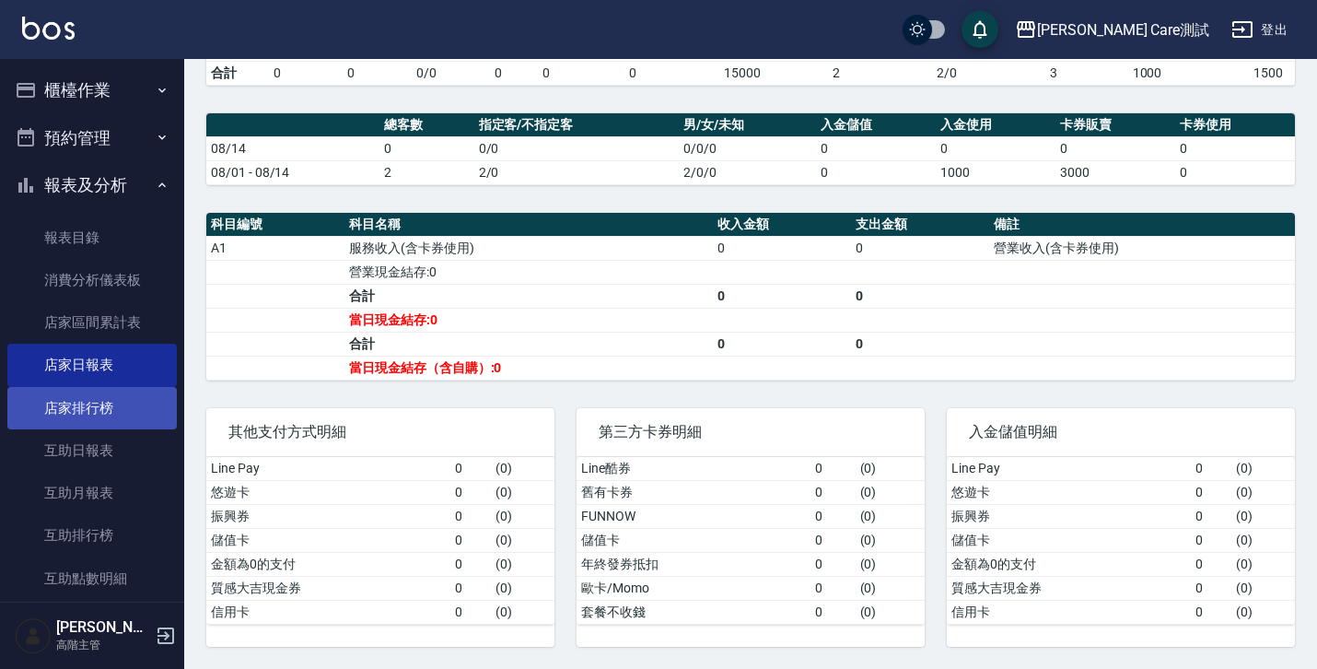
click at [129, 389] on link "店家排行榜" at bounding box center [91, 408] width 169 height 42
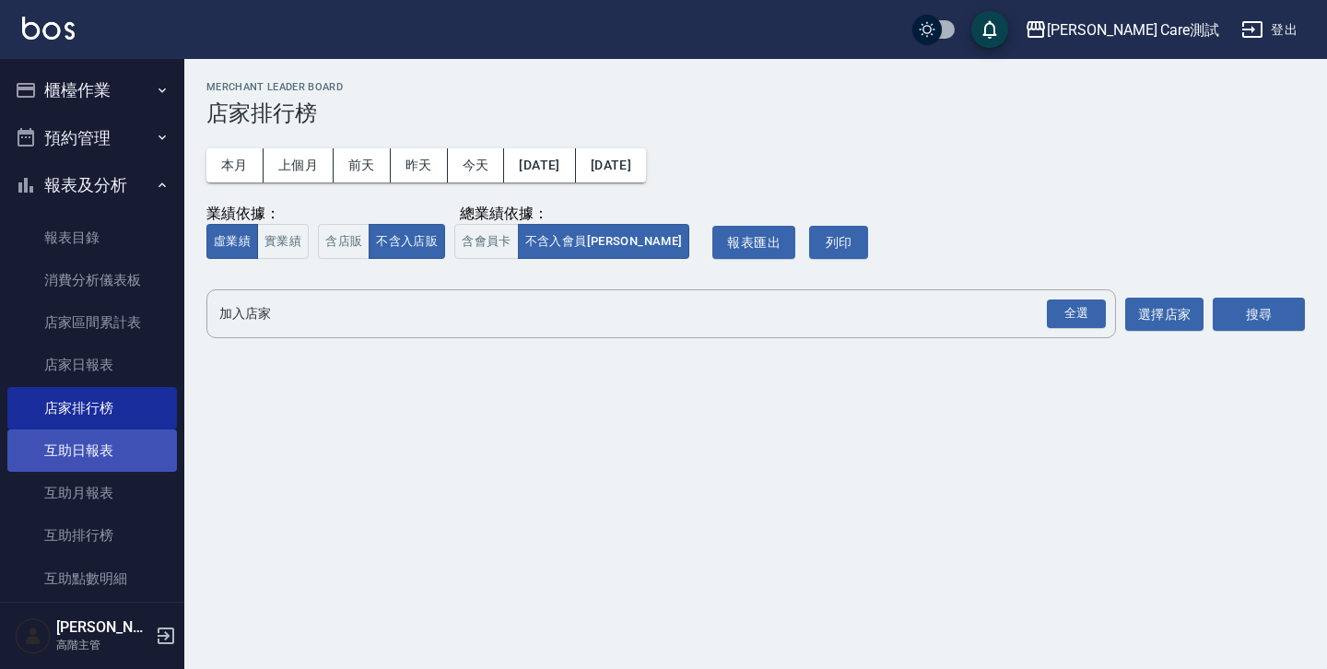
click at [56, 438] on link "互助日報表" at bounding box center [91, 450] width 169 height 42
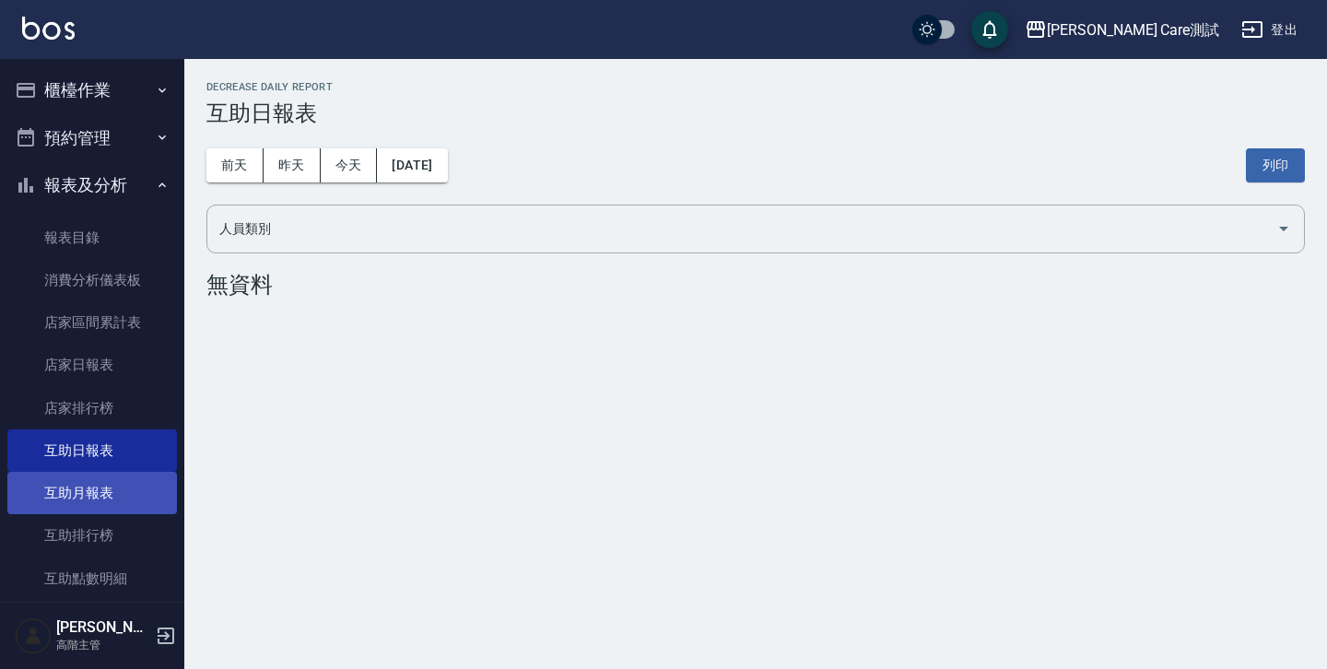
click at [83, 484] on link "互助月報表" at bounding box center [91, 493] width 169 height 42
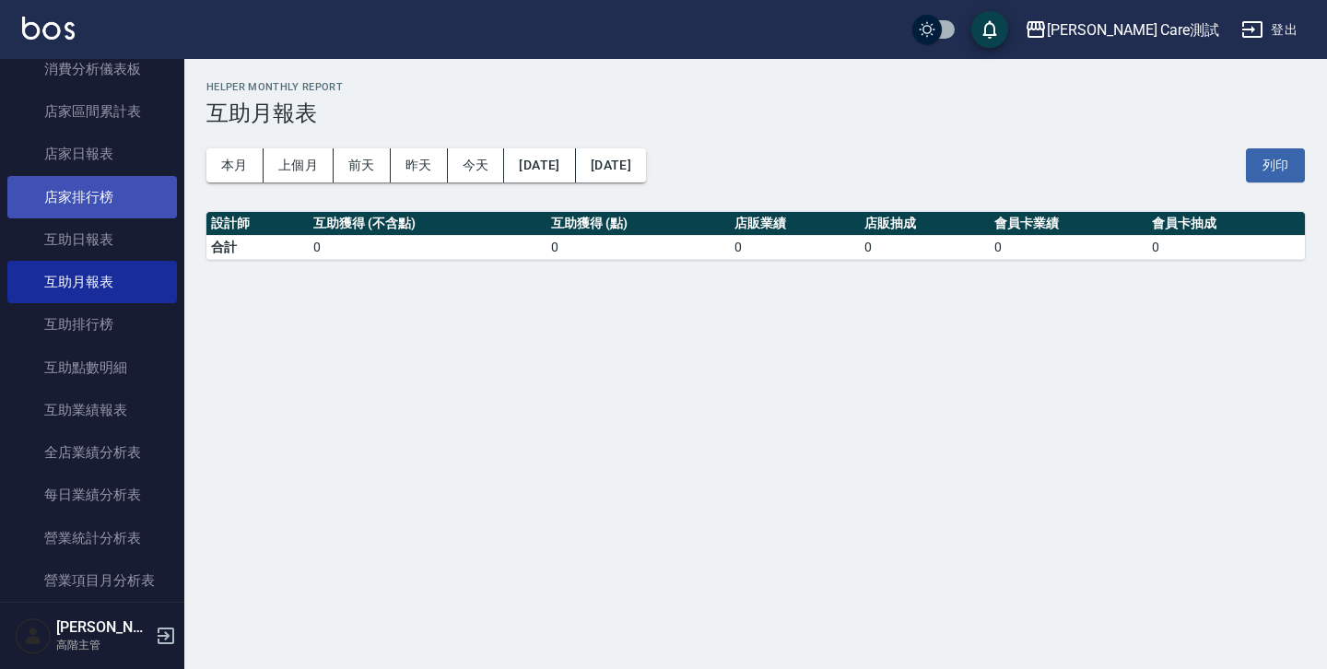
scroll to position [287, 0]
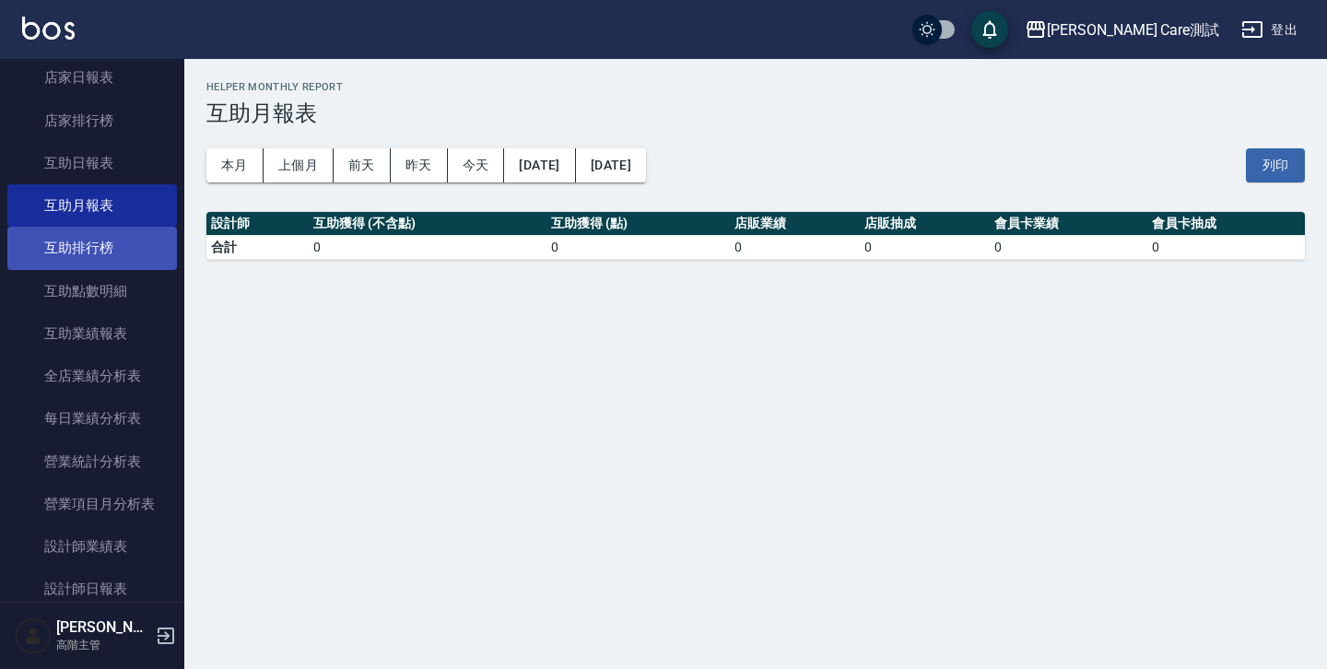
click at [86, 253] on link "互助排行榜" at bounding box center [91, 248] width 169 height 42
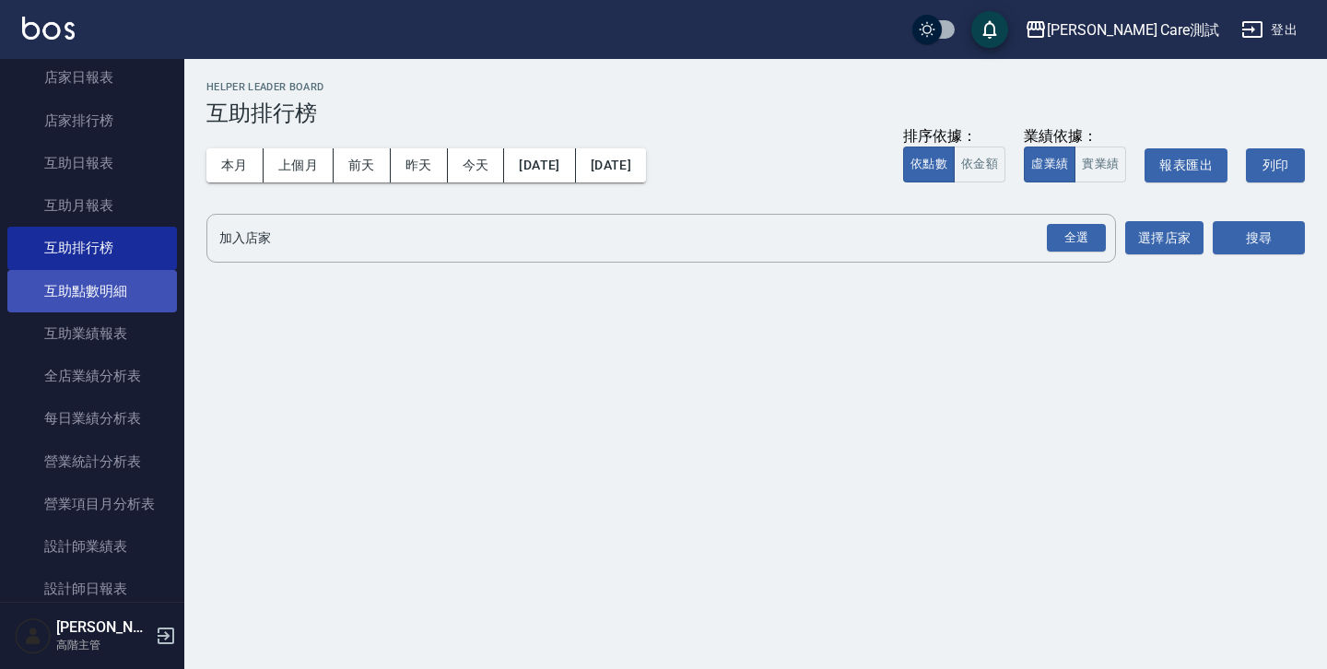
click at [98, 300] on link "互助點數明細" at bounding box center [91, 291] width 169 height 42
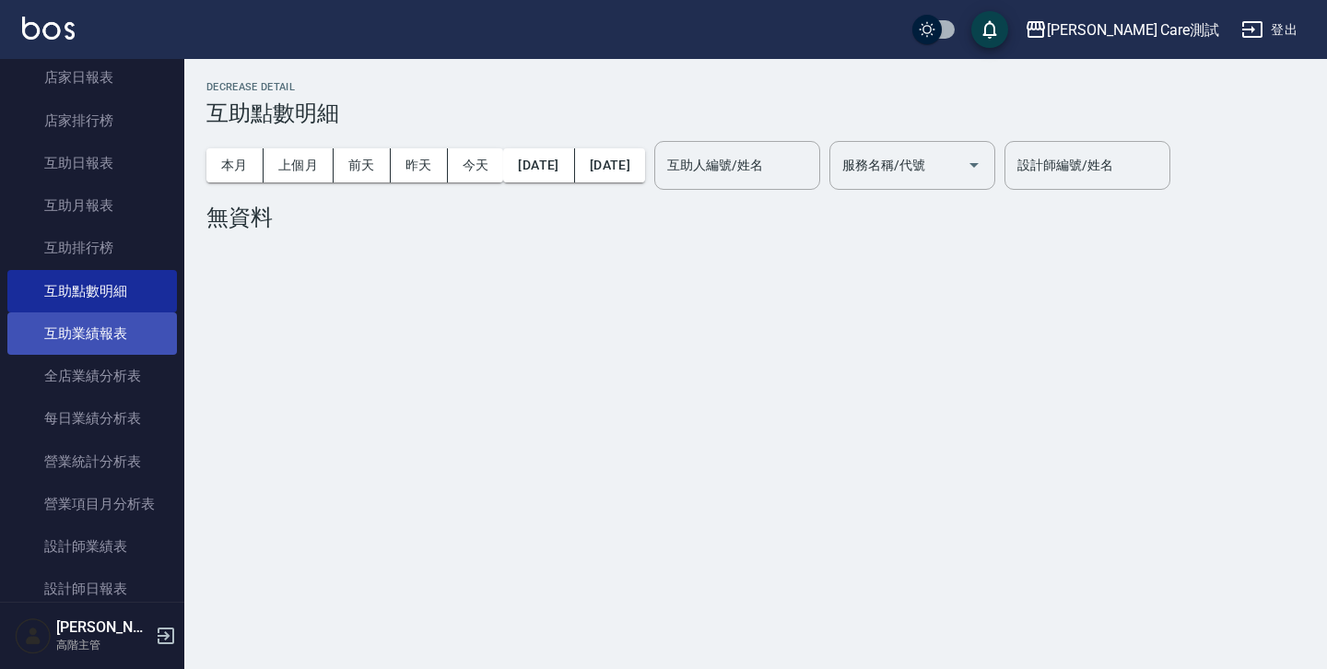
click at [107, 352] on link "互助業績報表" at bounding box center [91, 333] width 169 height 42
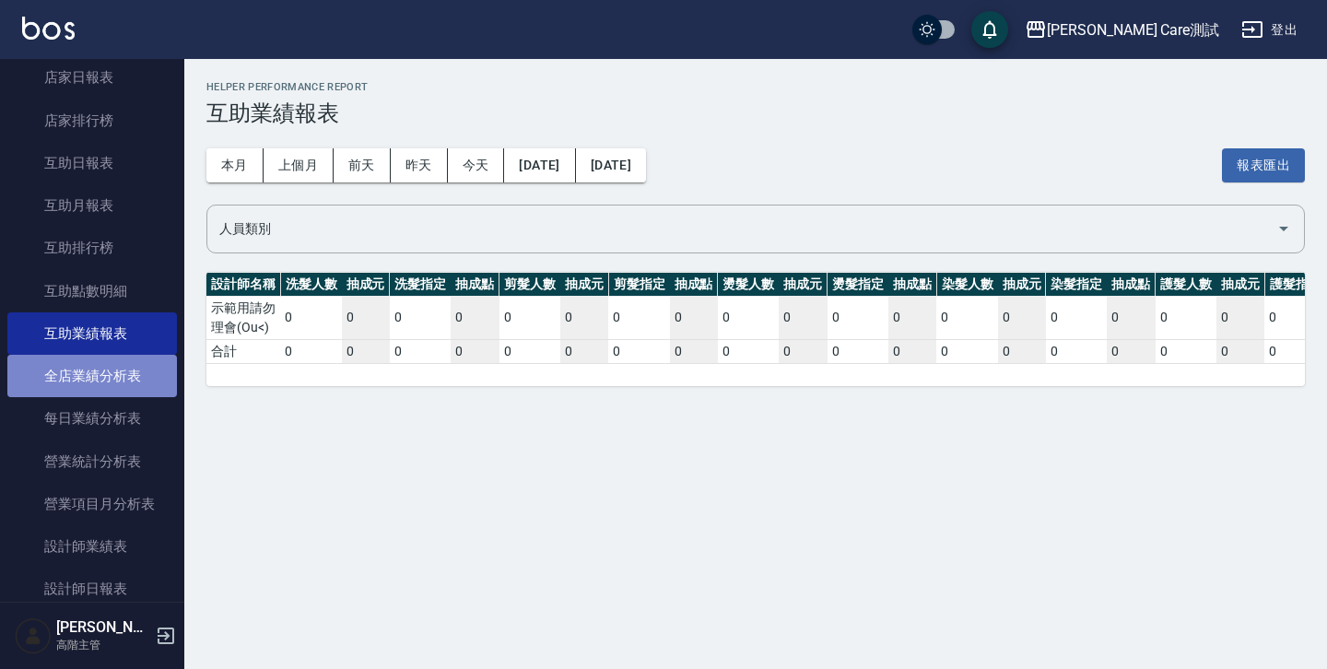
click at [112, 384] on link "全店業績分析表" at bounding box center [91, 376] width 169 height 42
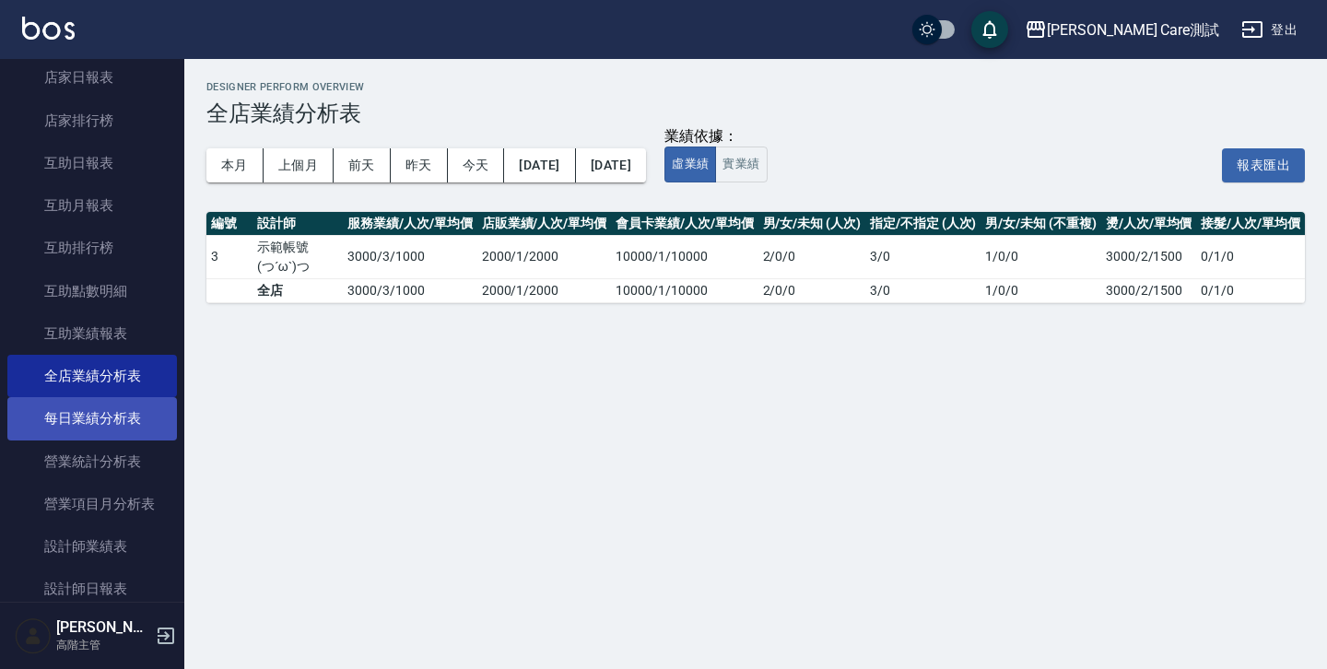
click at [109, 415] on link "每日業績分析表" at bounding box center [91, 418] width 169 height 42
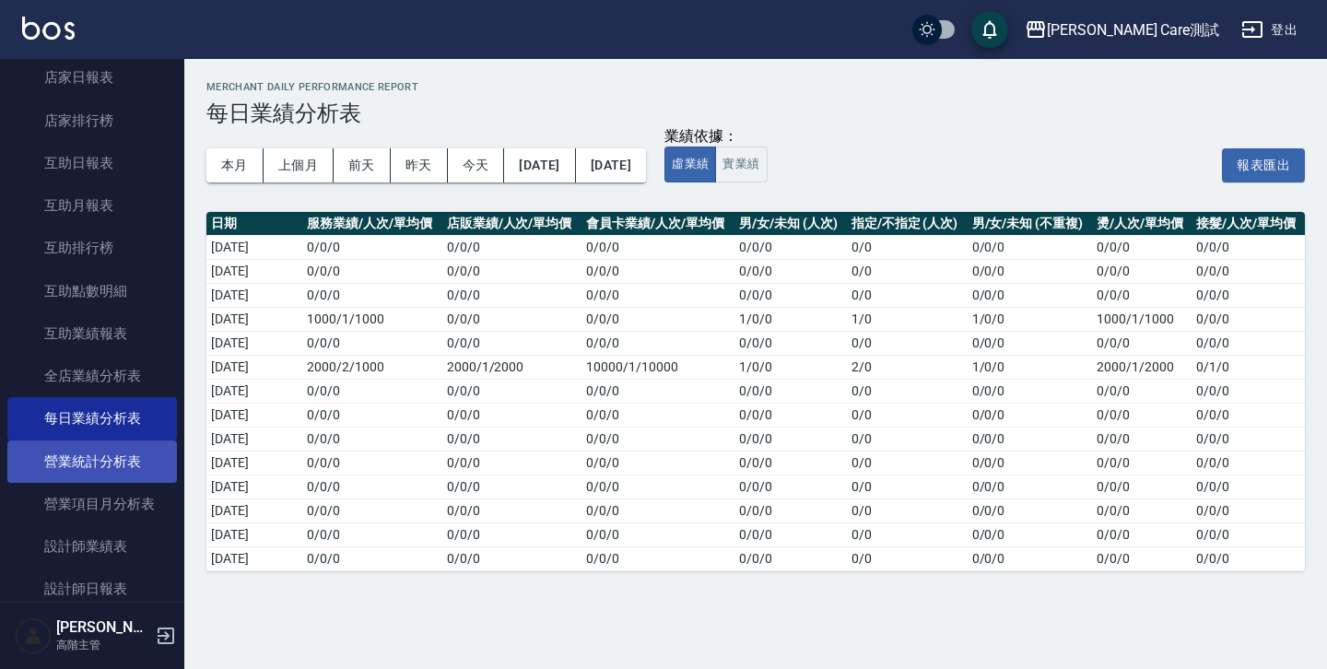
click at [110, 463] on link "營業統計分析表" at bounding box center [91, 461] width 169 height 42
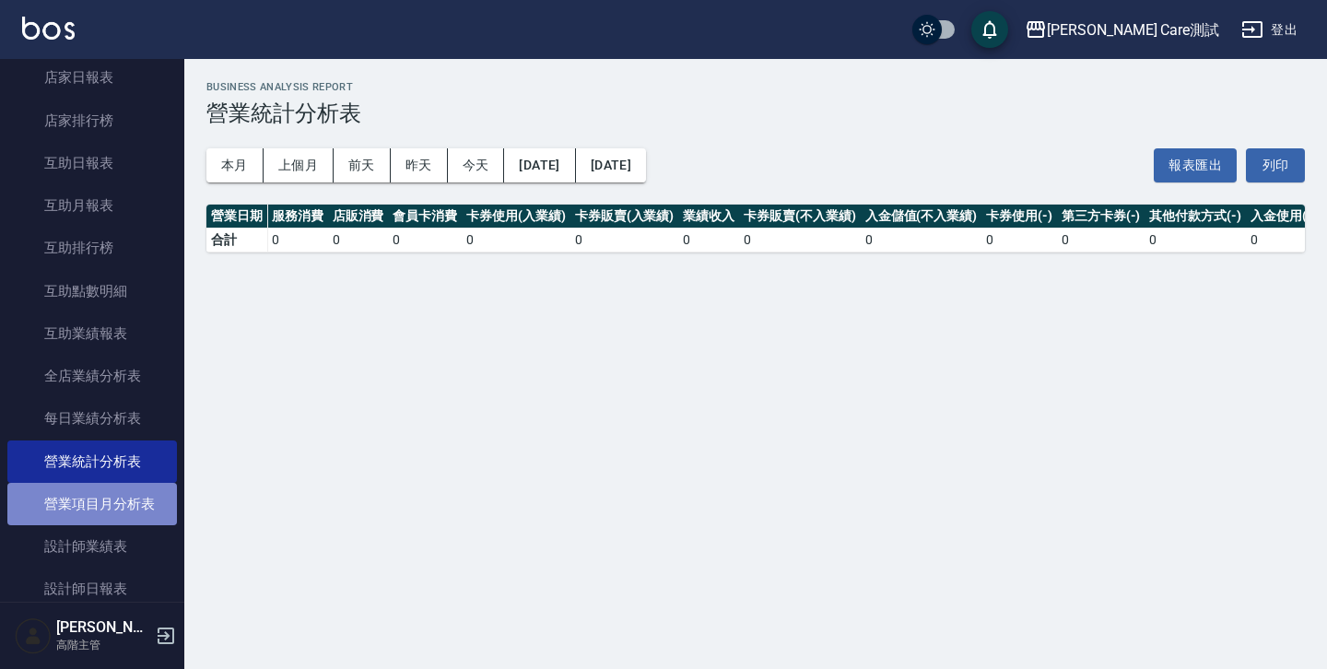
click at [110, 514] on link "營業項目月分析表" at bounding box center [91, 504] width 169 height 42
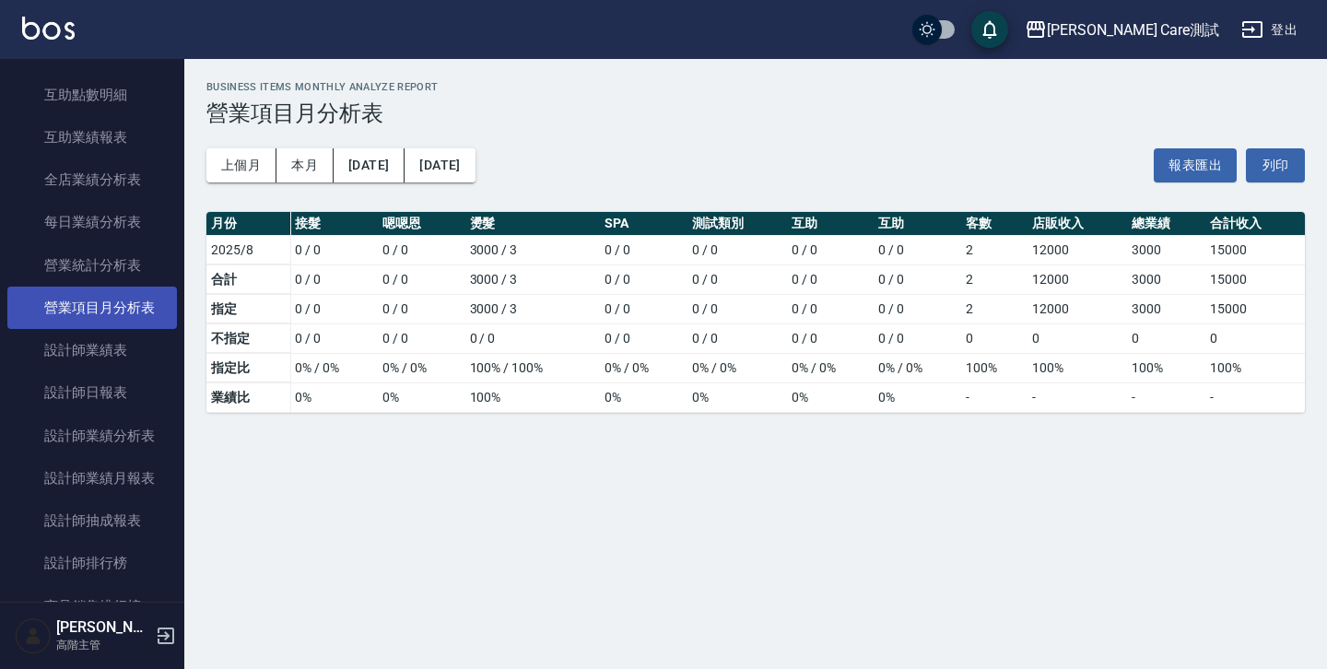
scroll to position [497, 0]
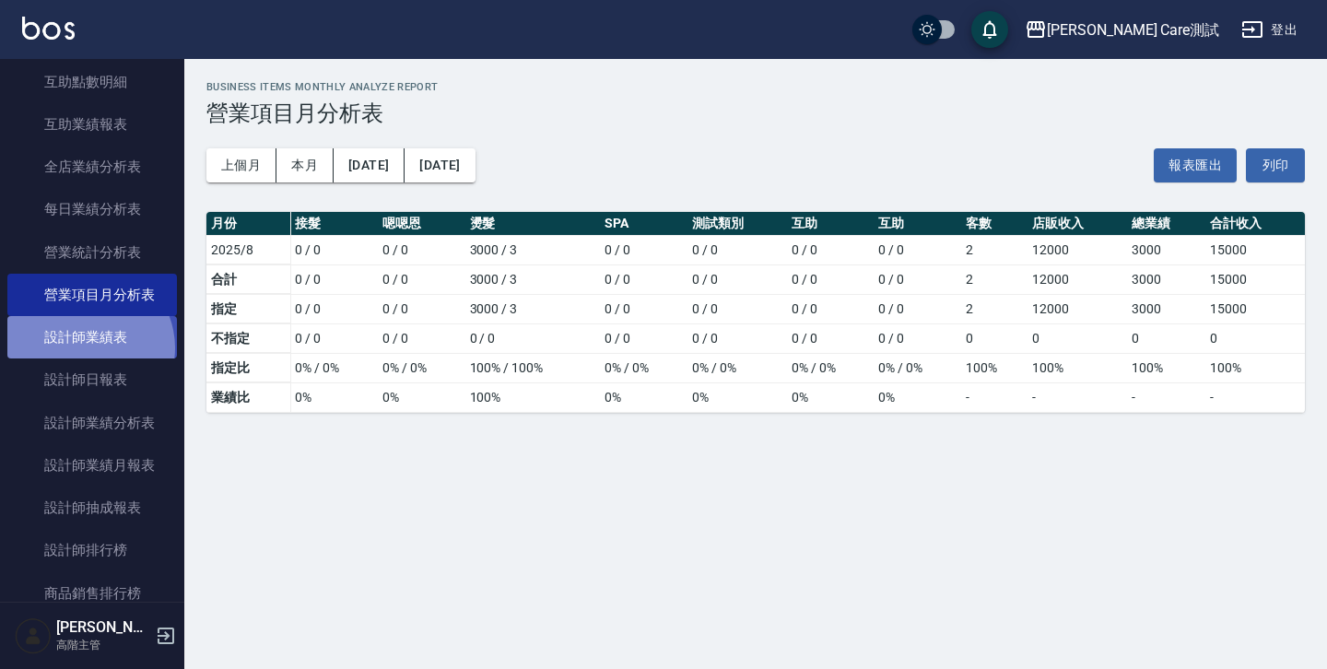
click at [85, 347] on link "設計師業績表" at bounding box center [91, 337] width 169 height 42
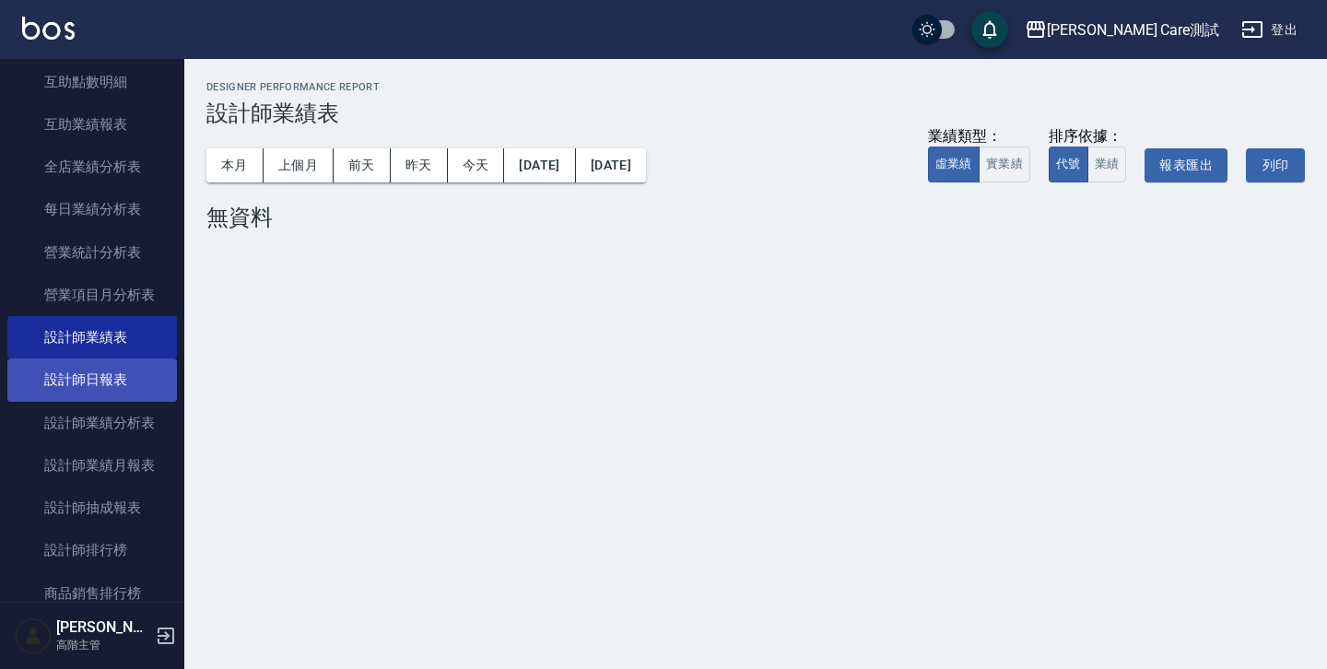
click at [90, 373] on link "設計師日報表" at bounding box center [91, 379] width 169 height 42
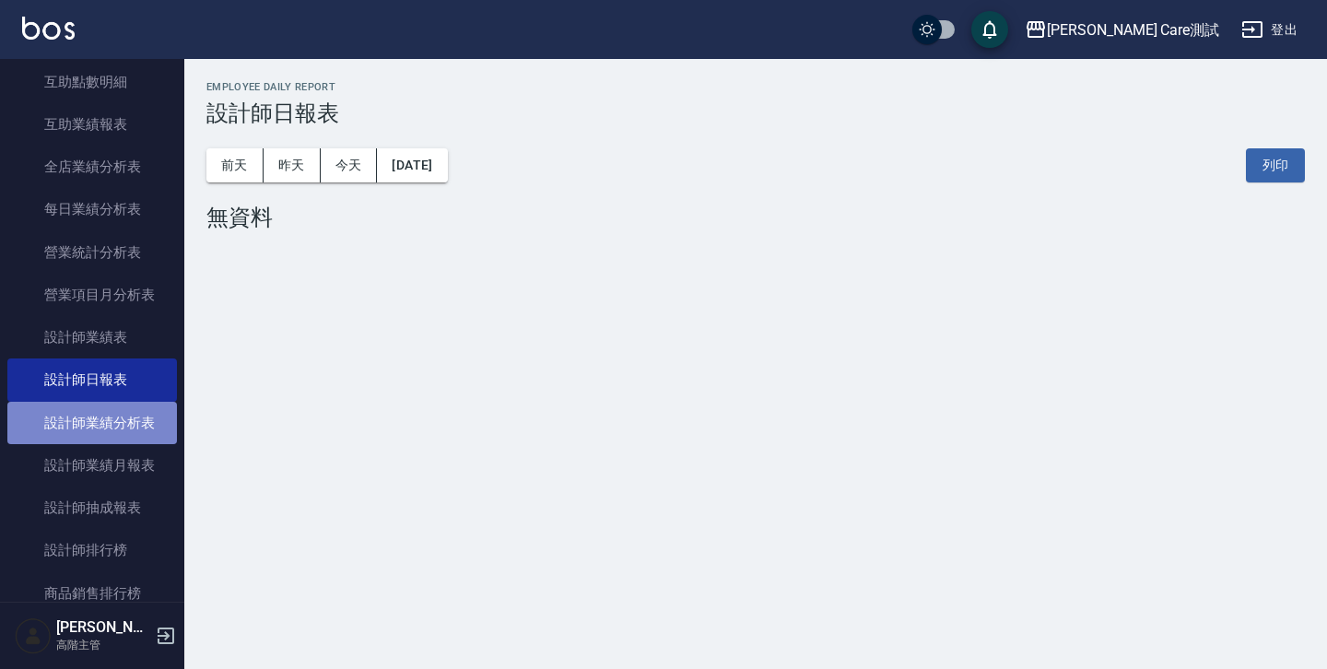
click at [99, 415] on link "設計師業績分析表" at bounding box center [91, 423] width 169 height 42
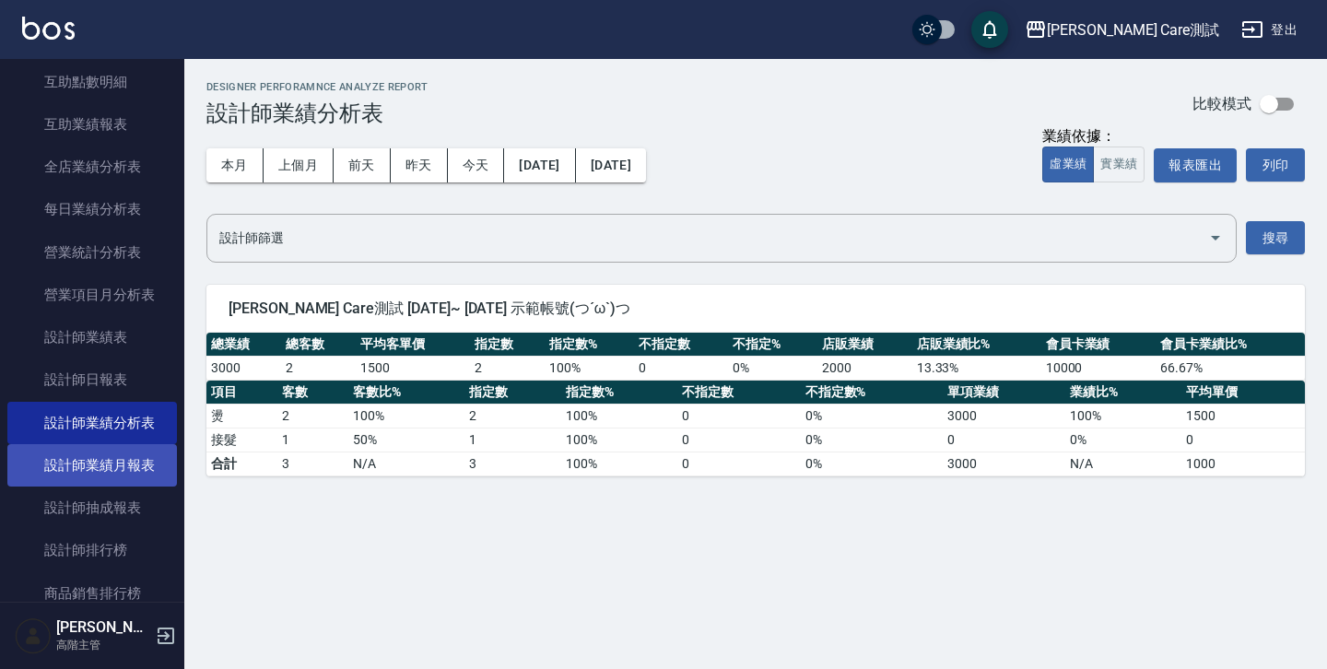
click at [97, 455] on link "設計師業績月報表" at bounding box center [91, 465] width 169 height 42
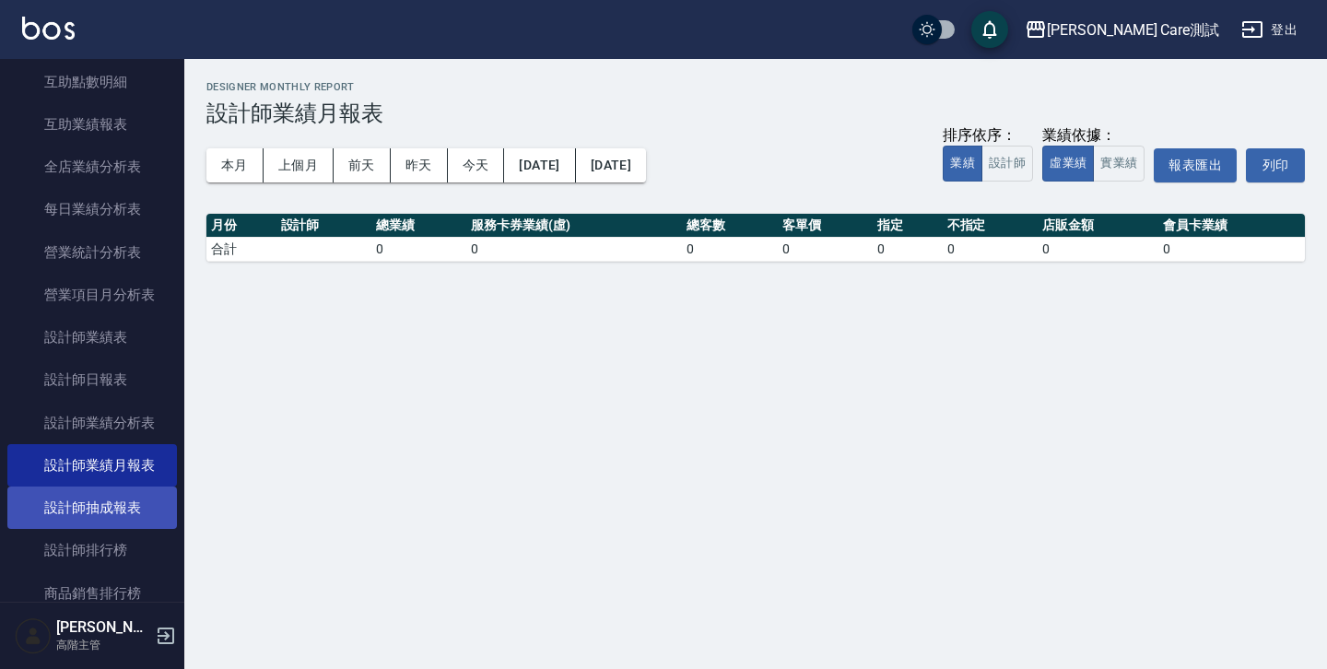
click at [89, 500] on link "設計師抽成報表" at bounding box center [91, 507] width 169 height 42
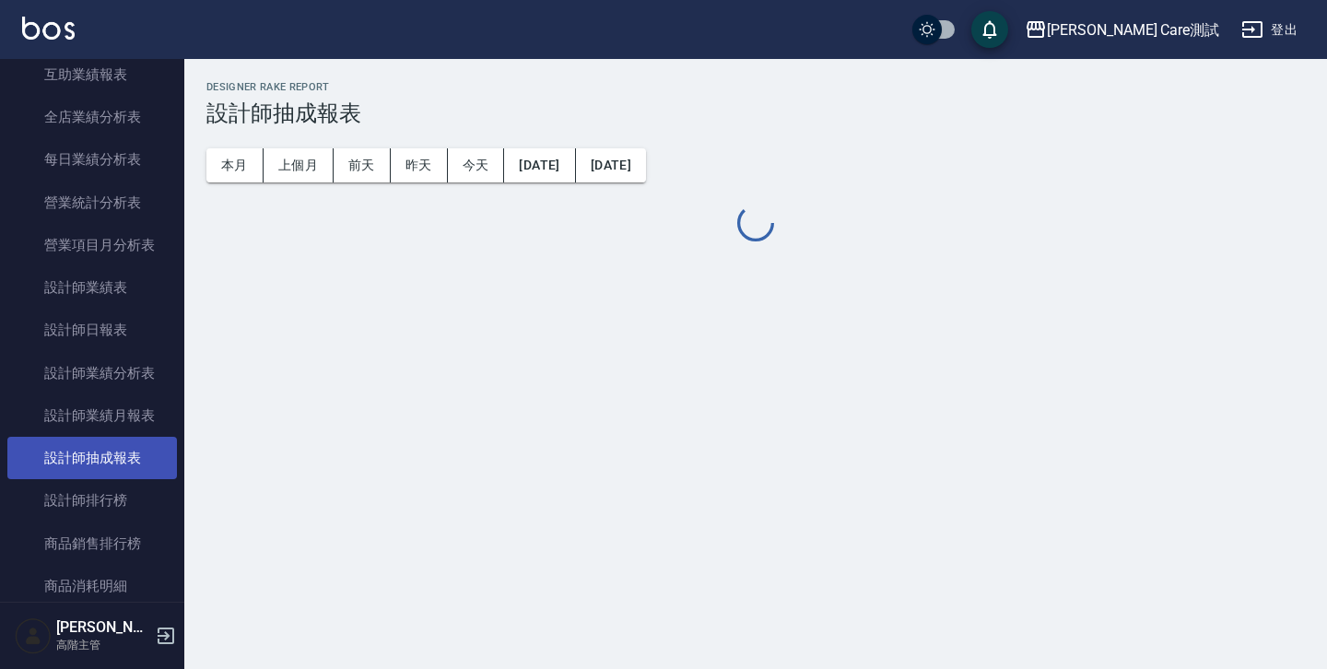
scroll to position [548, 0]
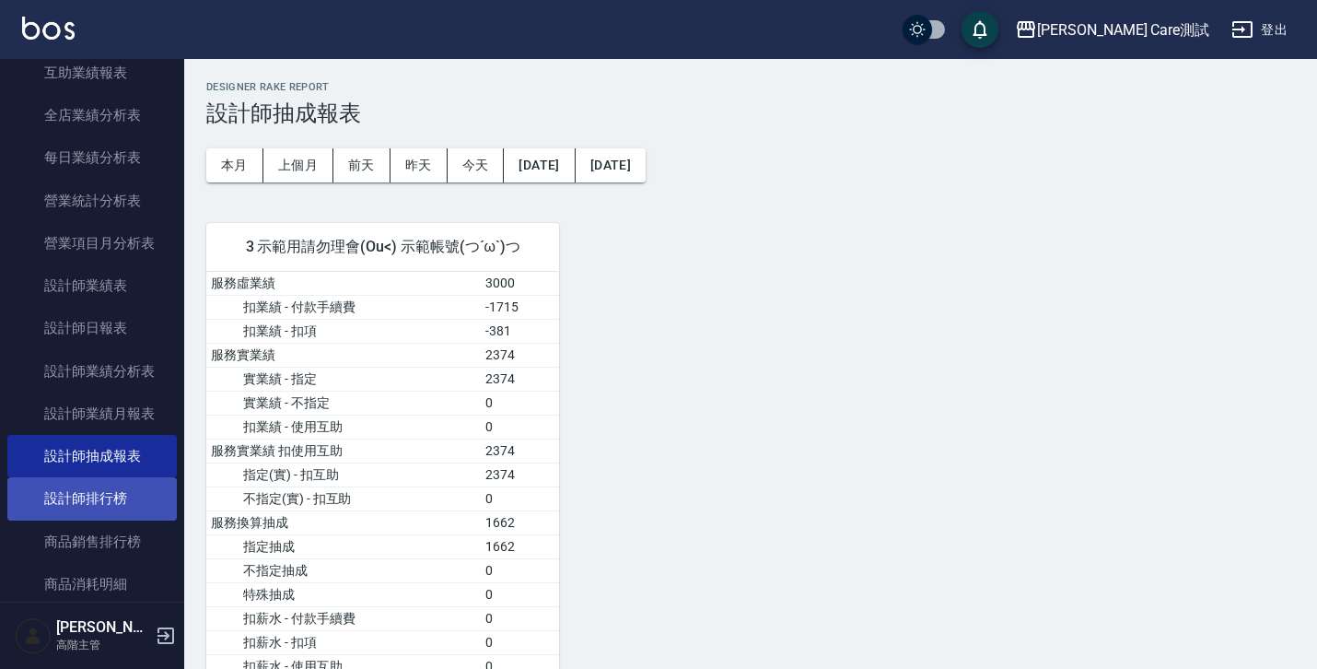
click at [88, 508] on link "設計師排行榜" at bounding box center [91, 498] width 169 height 42
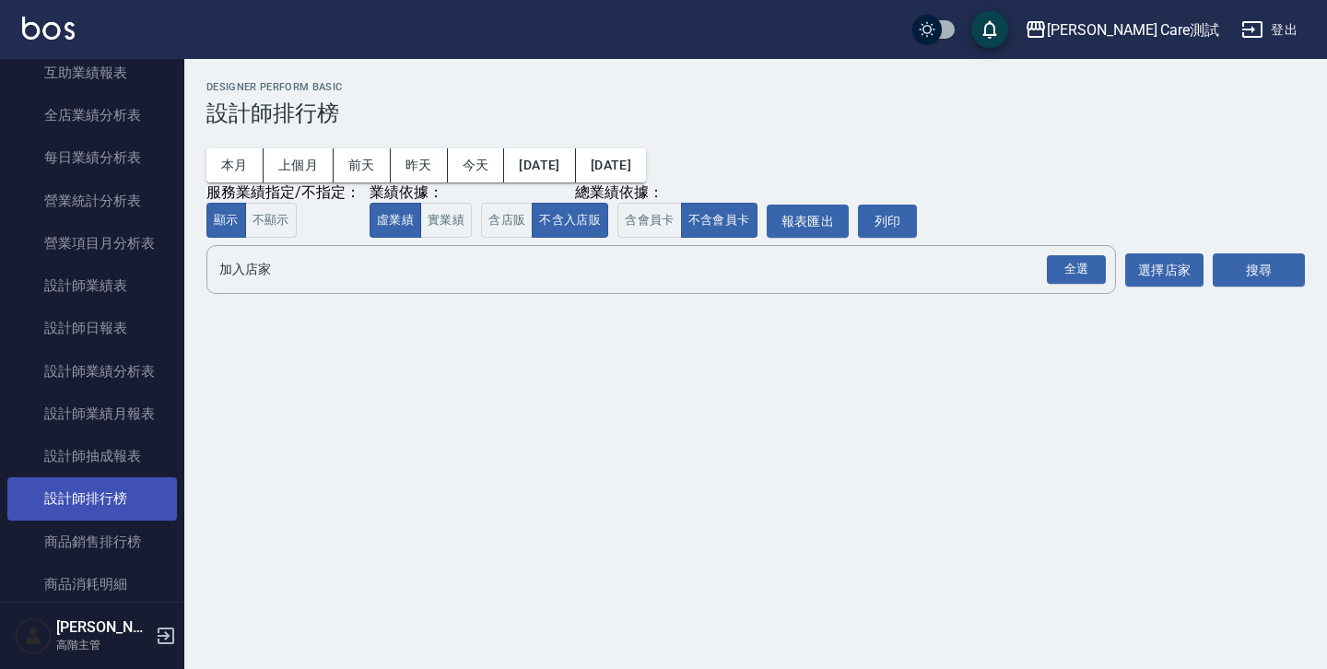
scroll to position [696, 0]
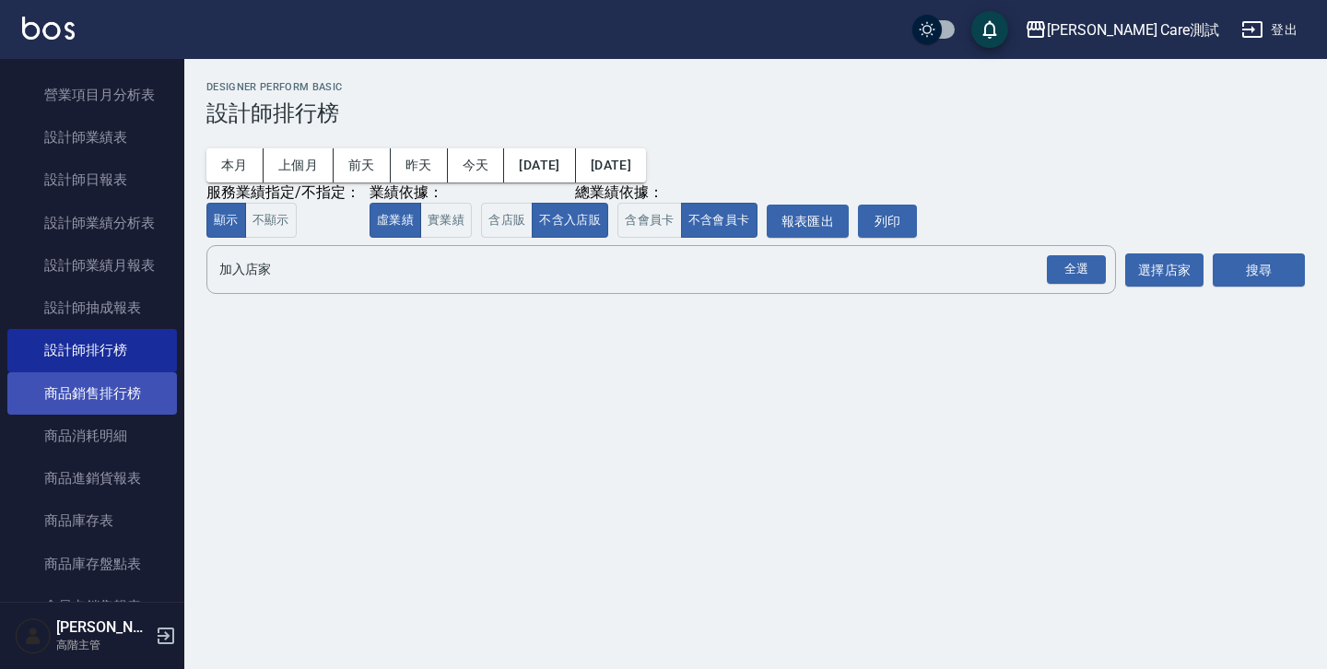
click at [71, 404] on link "商品銷售排行榜" at bounding box center [91, 393] width 169 height 42
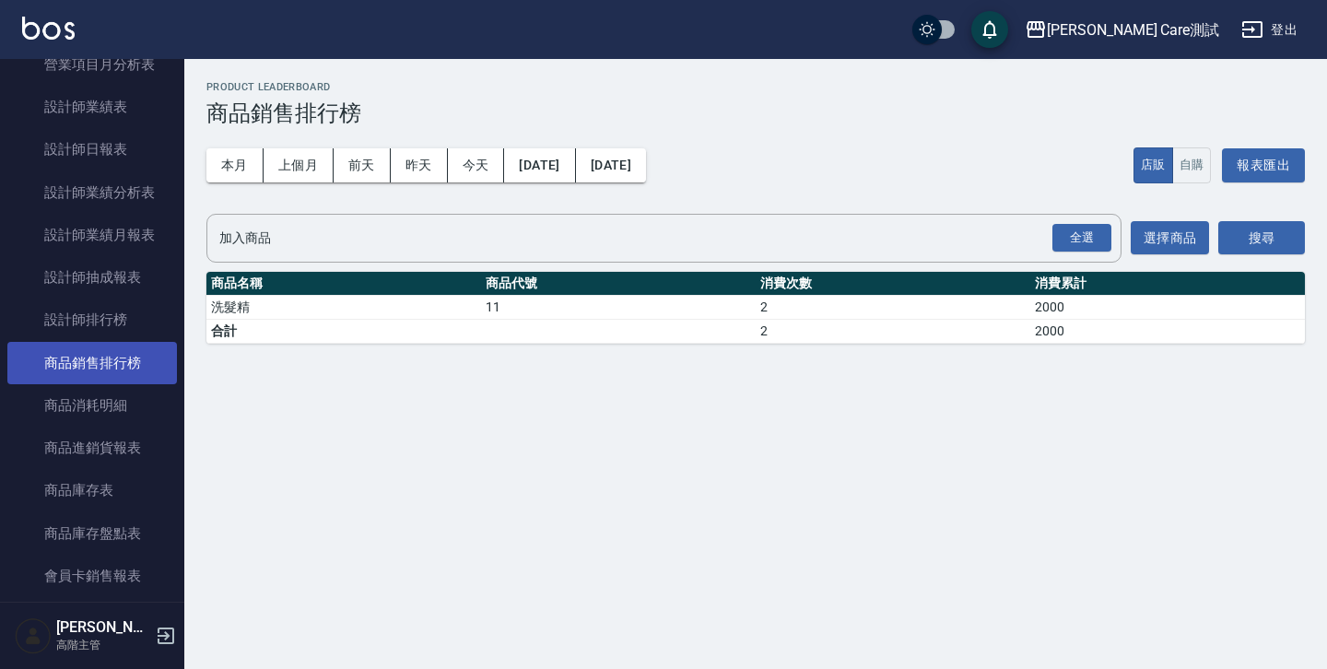
scroll to position [734, 0]
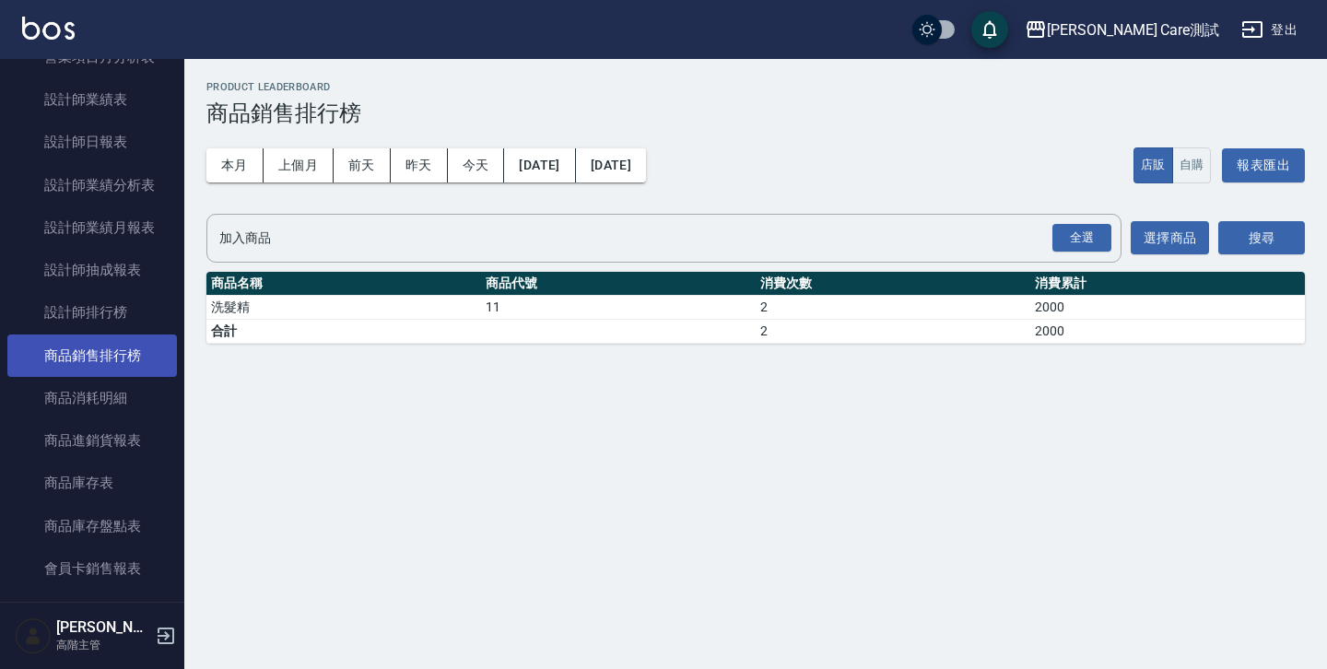
click at [71, 404] on link "商品消耗明細" at bounding box center [91, 398] width 169 height 42
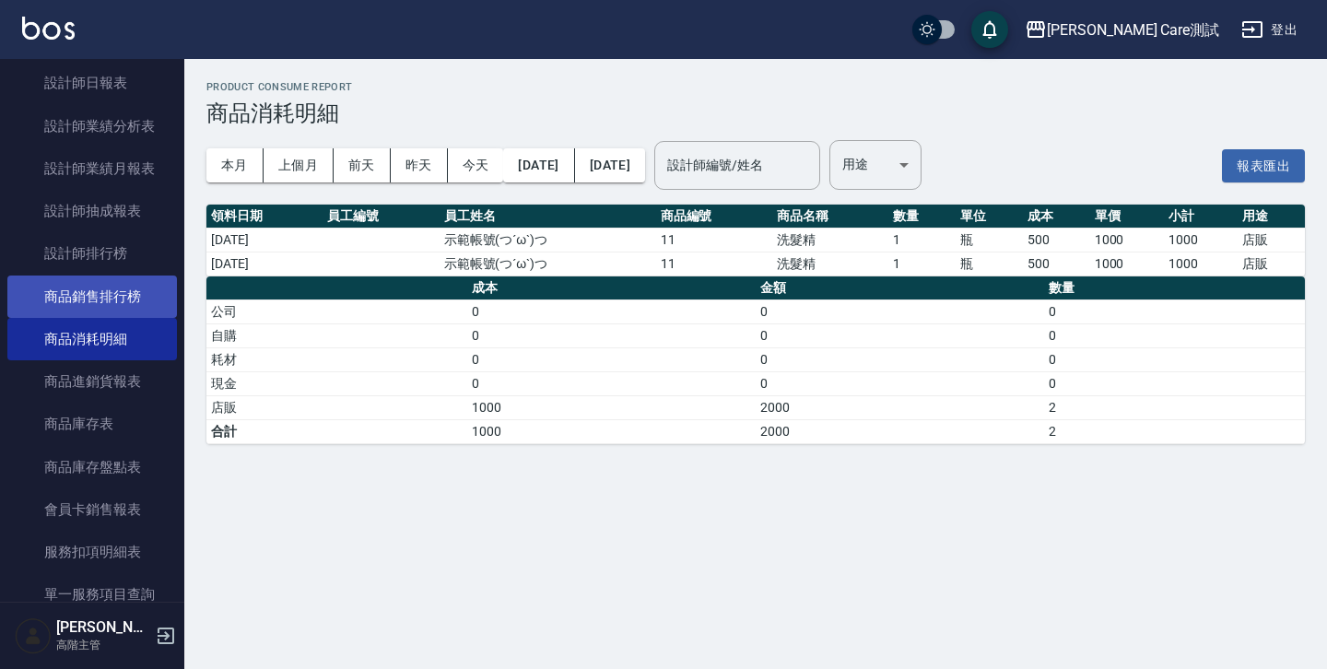
scroll to position [873, 0]
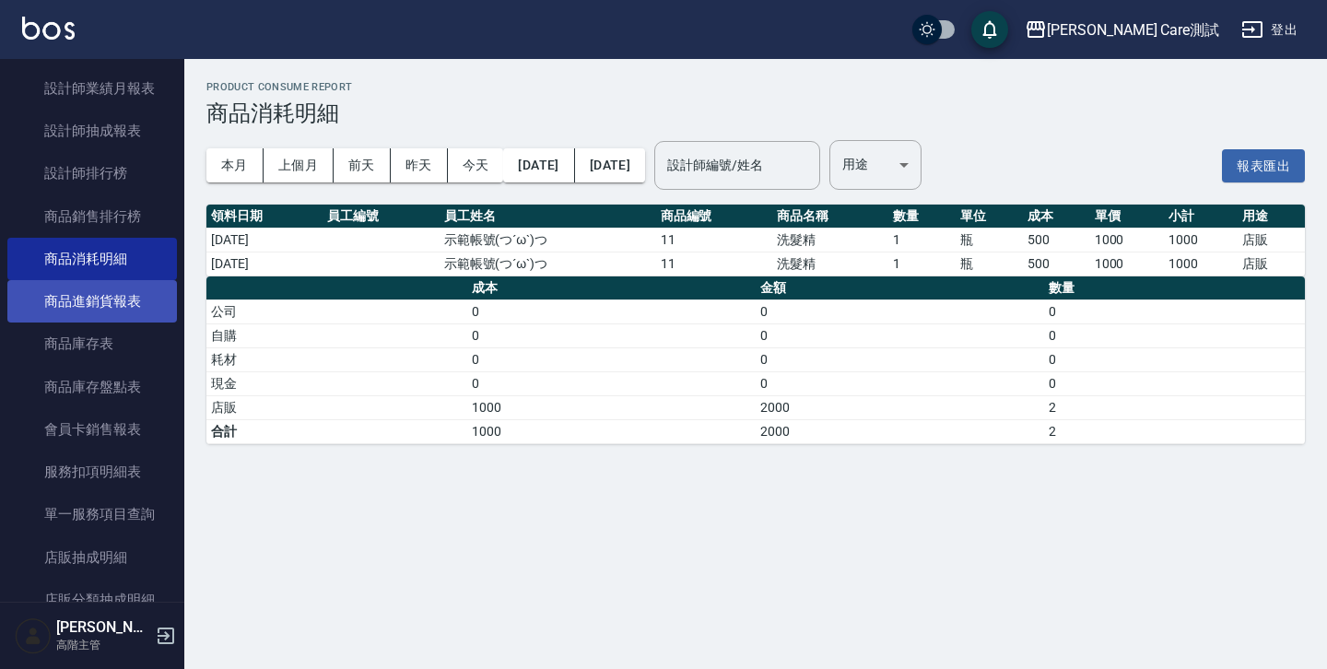
click at [70, 321] on link "商品進銷貨報表" at bounding box center [91, 301] width 169 height 42
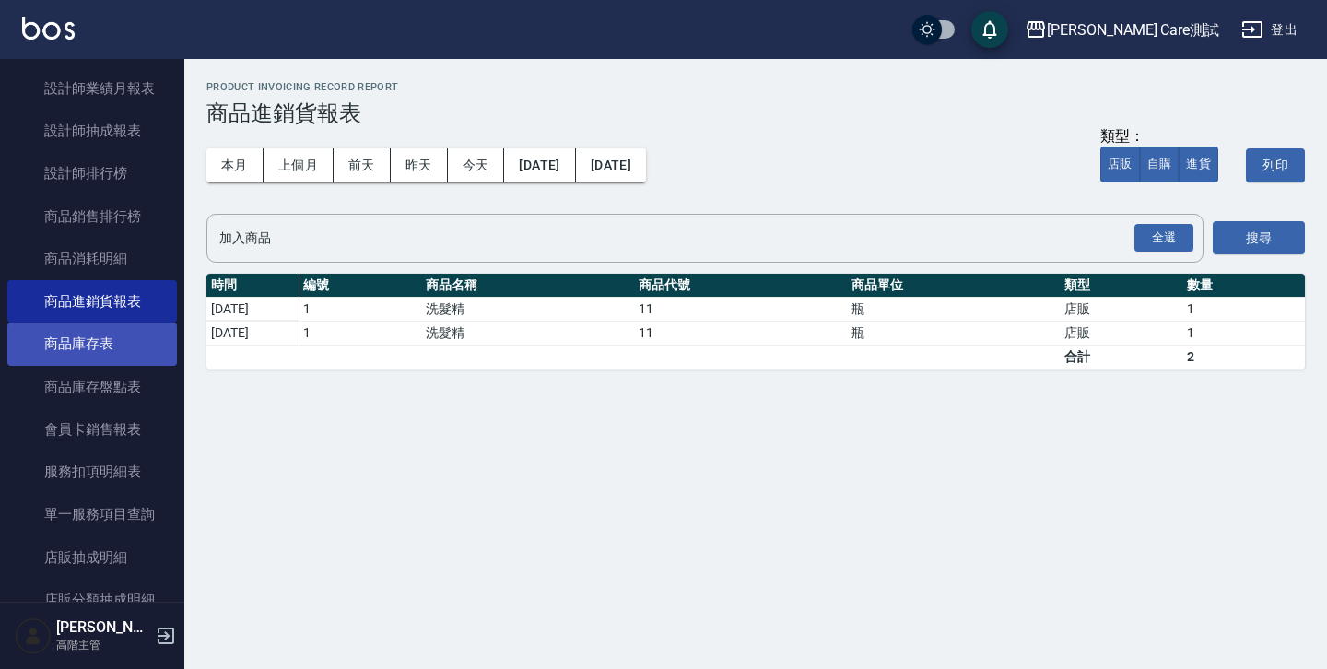
click at [76, 337] on link "商品庫存表" at bounding box center [91, 343] width 169 height 42
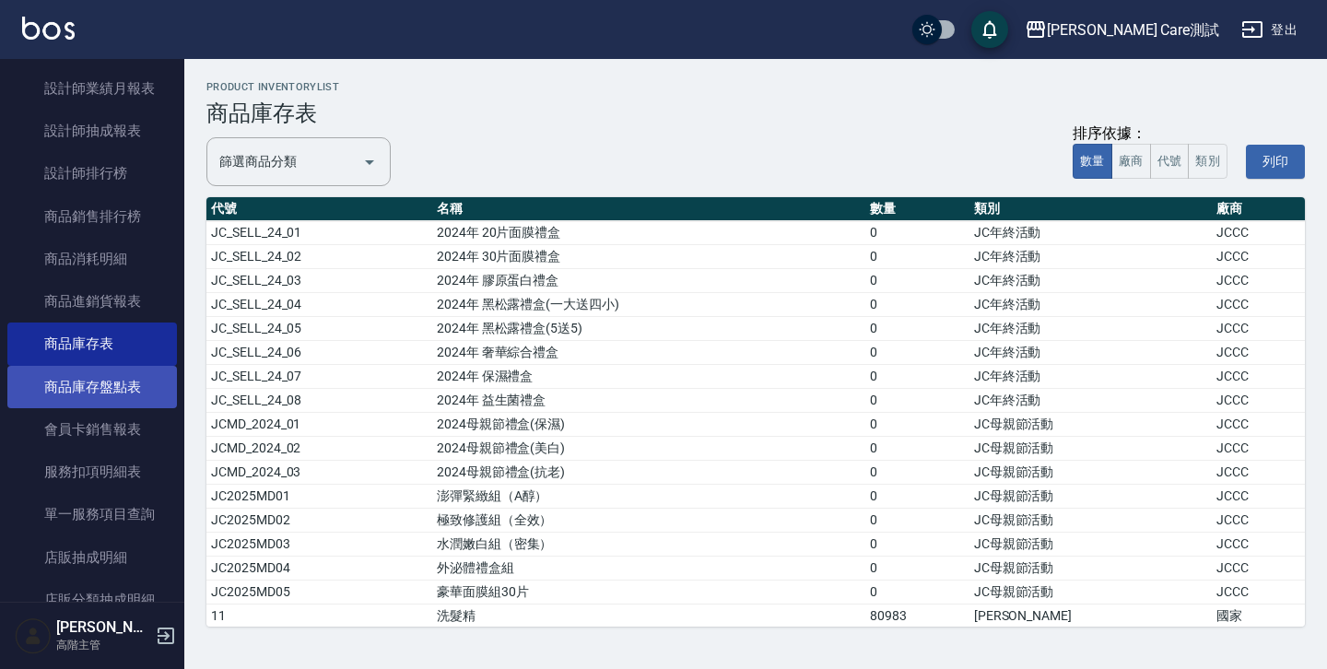
click at [89, 382] on link "商品庫存盤點表" at bounding box center [91, 387] width 169 height 42
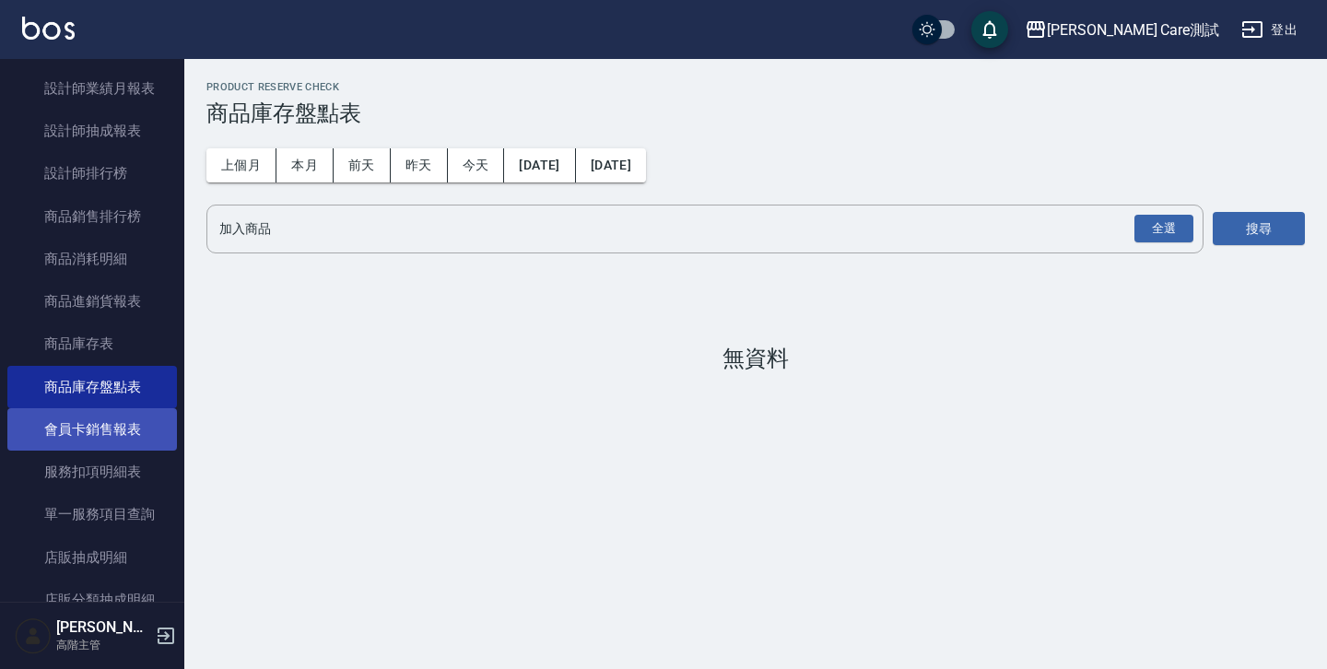
click at [96, 431] on link "會員卡銷售報表" at bounding box center [91, 429] width 169 height 42
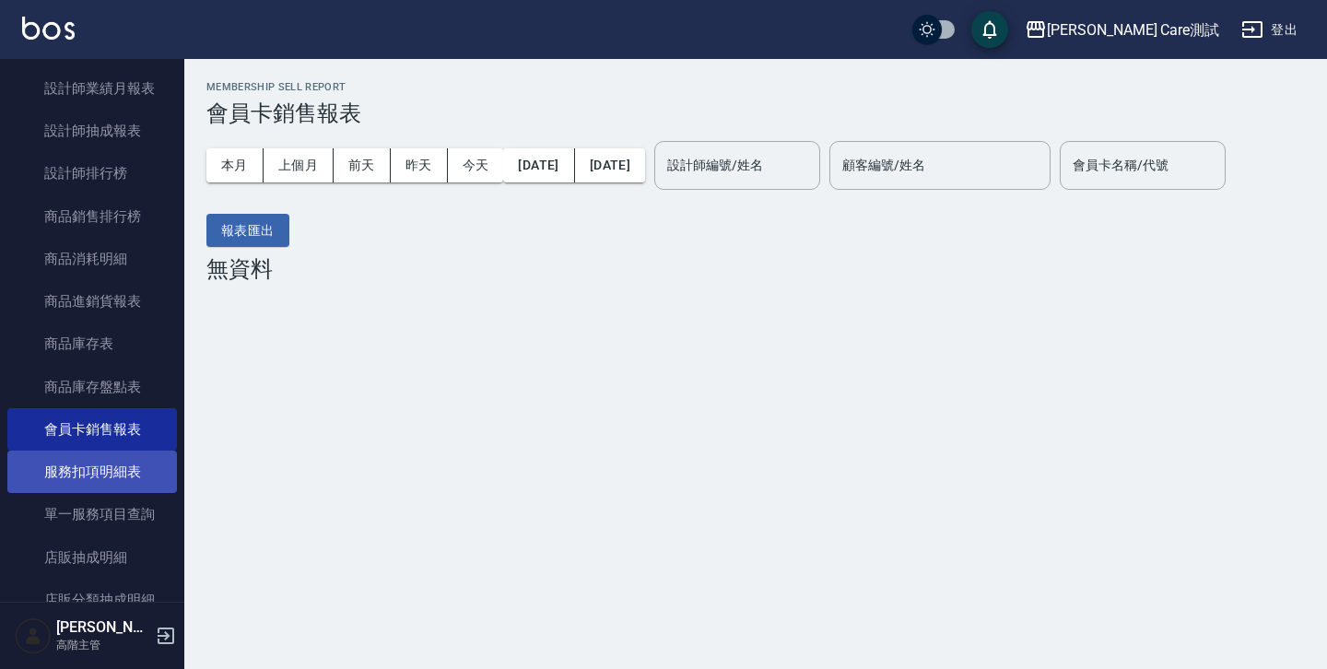
click at [97, 465] on link "服務扣項明細表" at bounding box center [91, 471] width 169 height 42
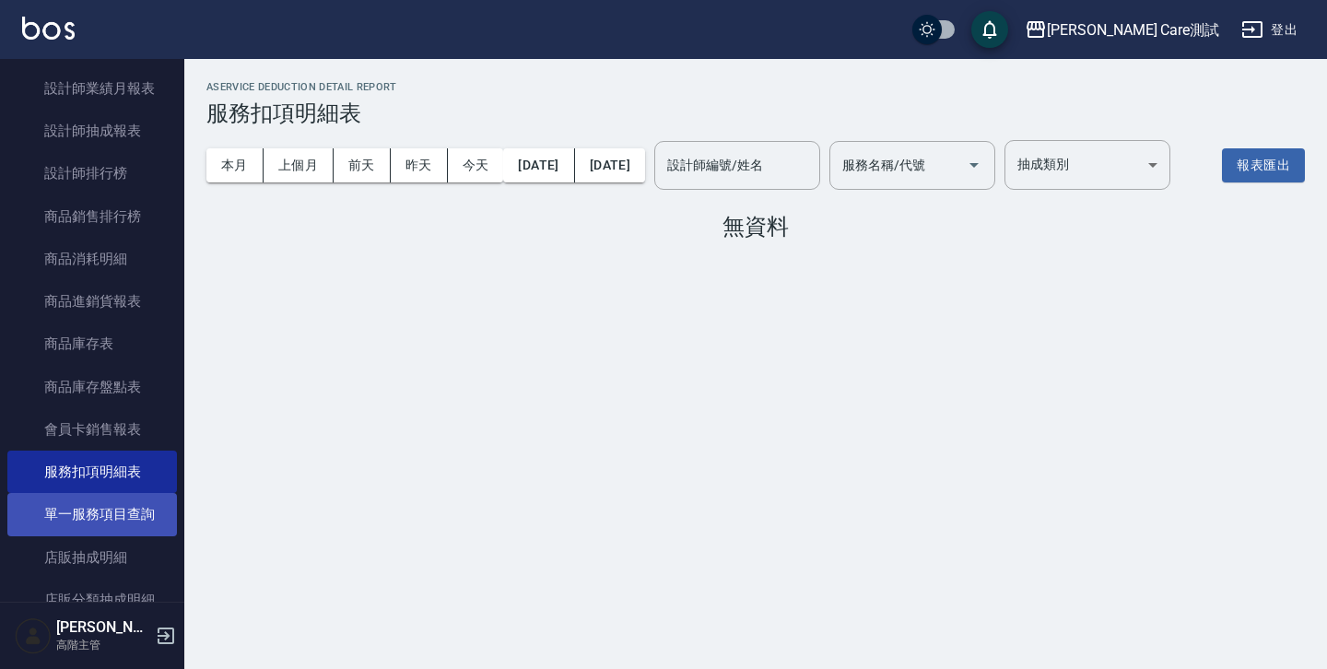
click at [105, 506] on link "單一服務項目查詢" at bounding box center [91, 514] width 169 height 42
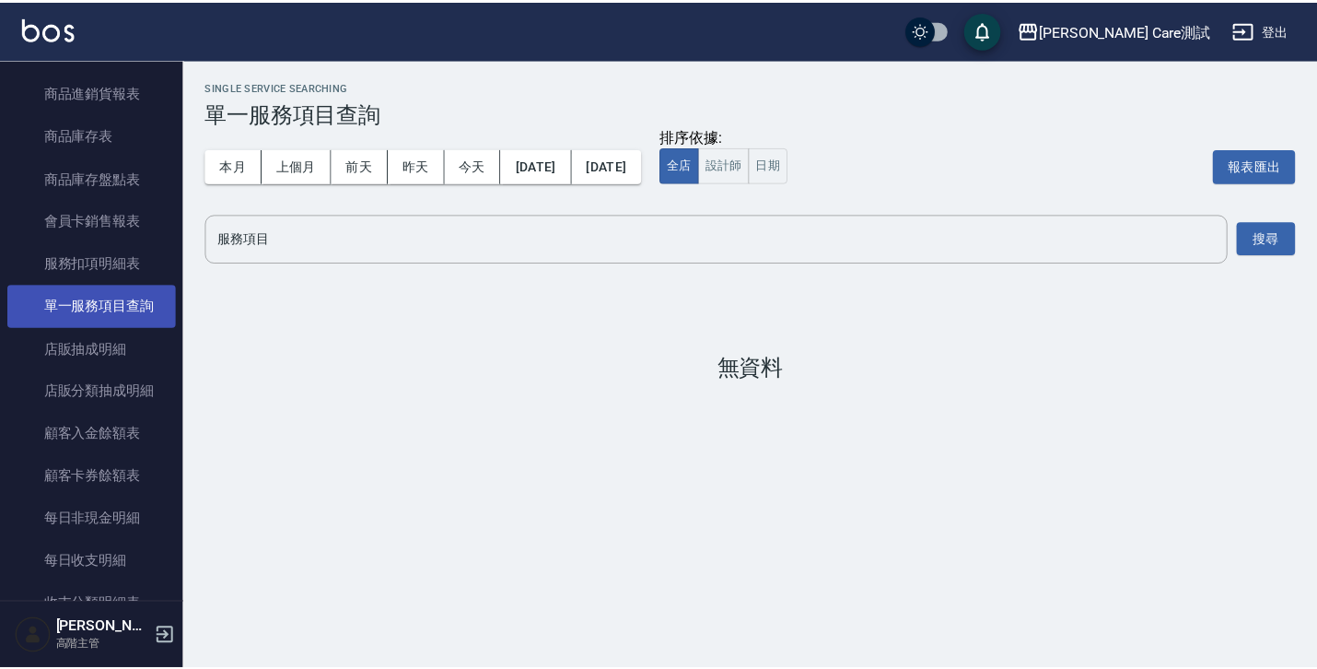
scroll to position [1105, 0]
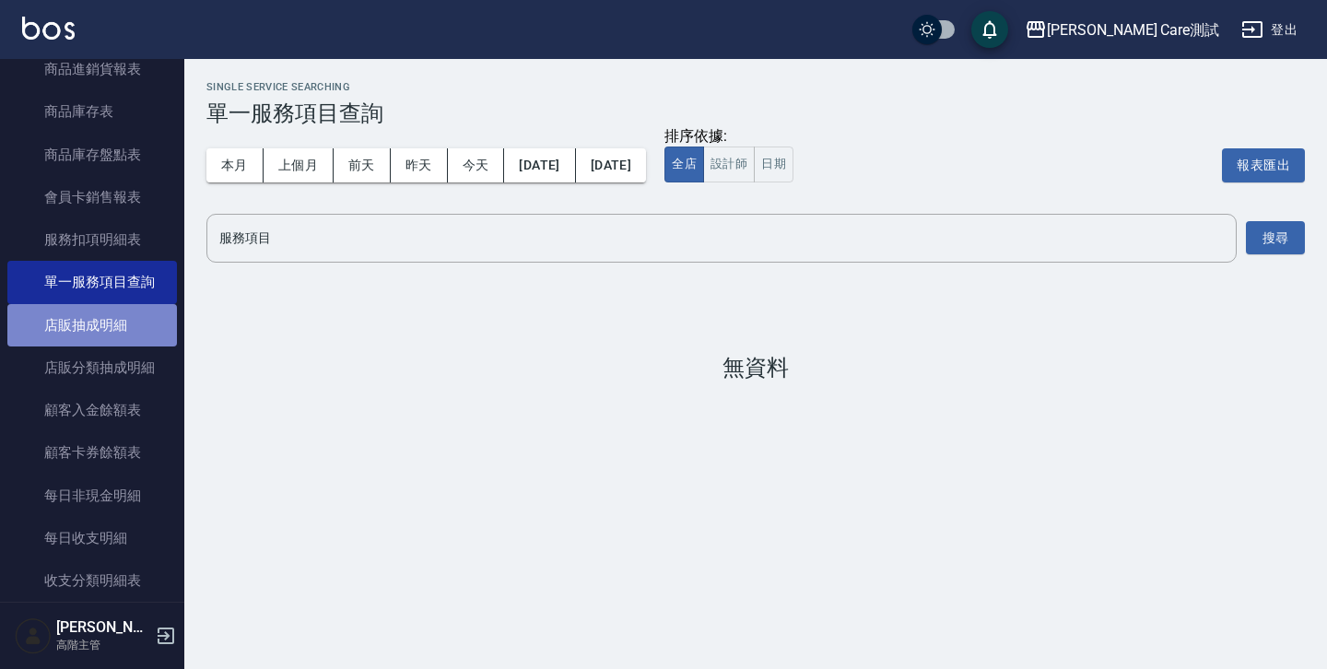
click at [110, 338] on link "店販抽成明細" at bounding box center [91, 325] width 169 height 42
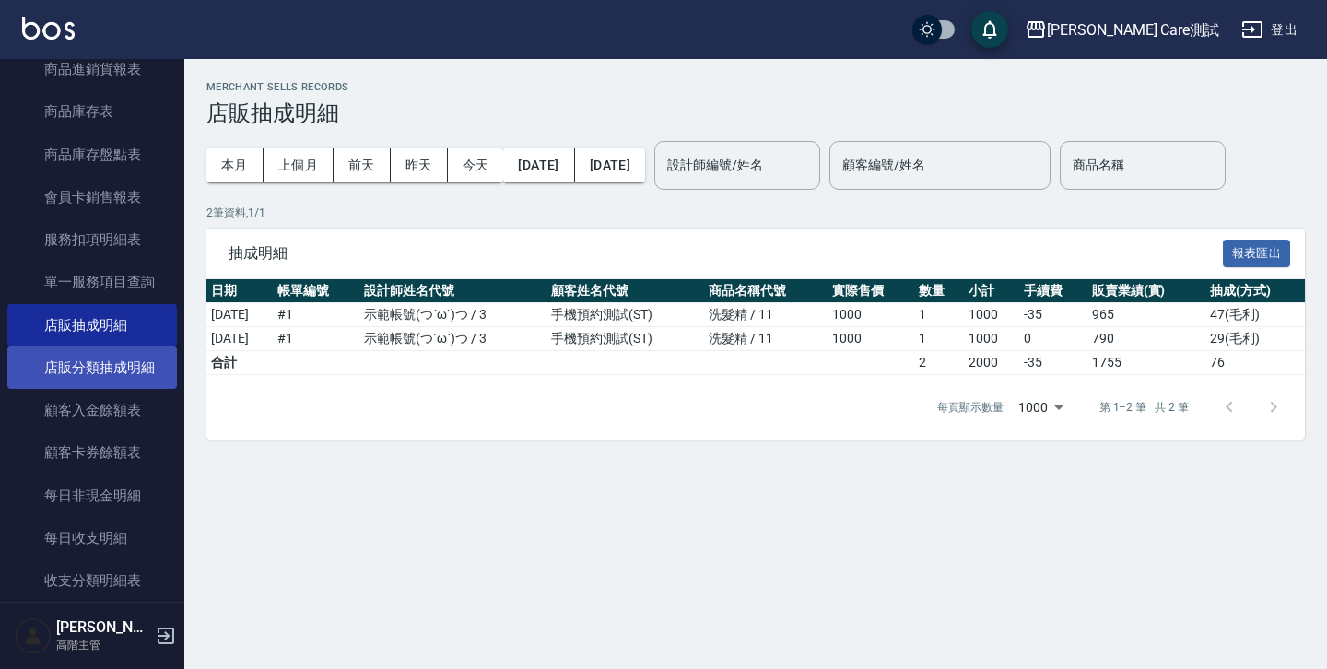
click at [115, 366] on link "店販分類抽成明細" at bounding box center [91, 367] width 169 height 42
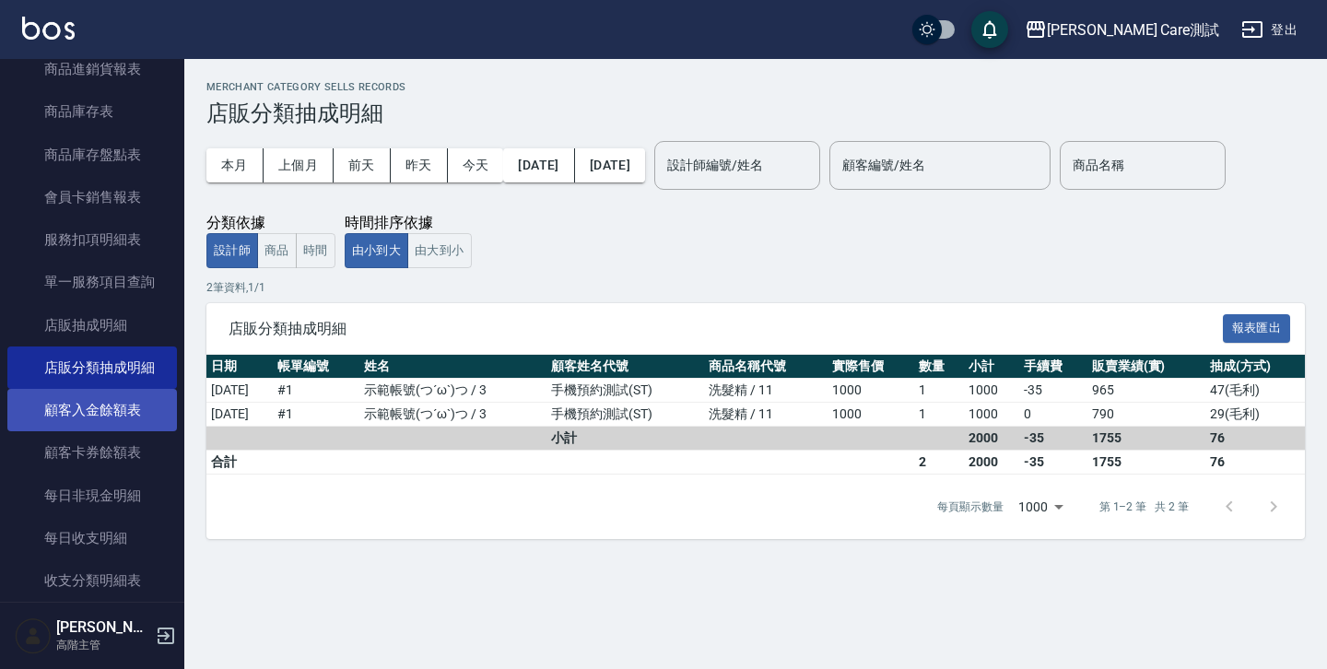
click at [101, 415] on link "顧客入金餘額表" at bounding box center [91, 410] width 169 height 42
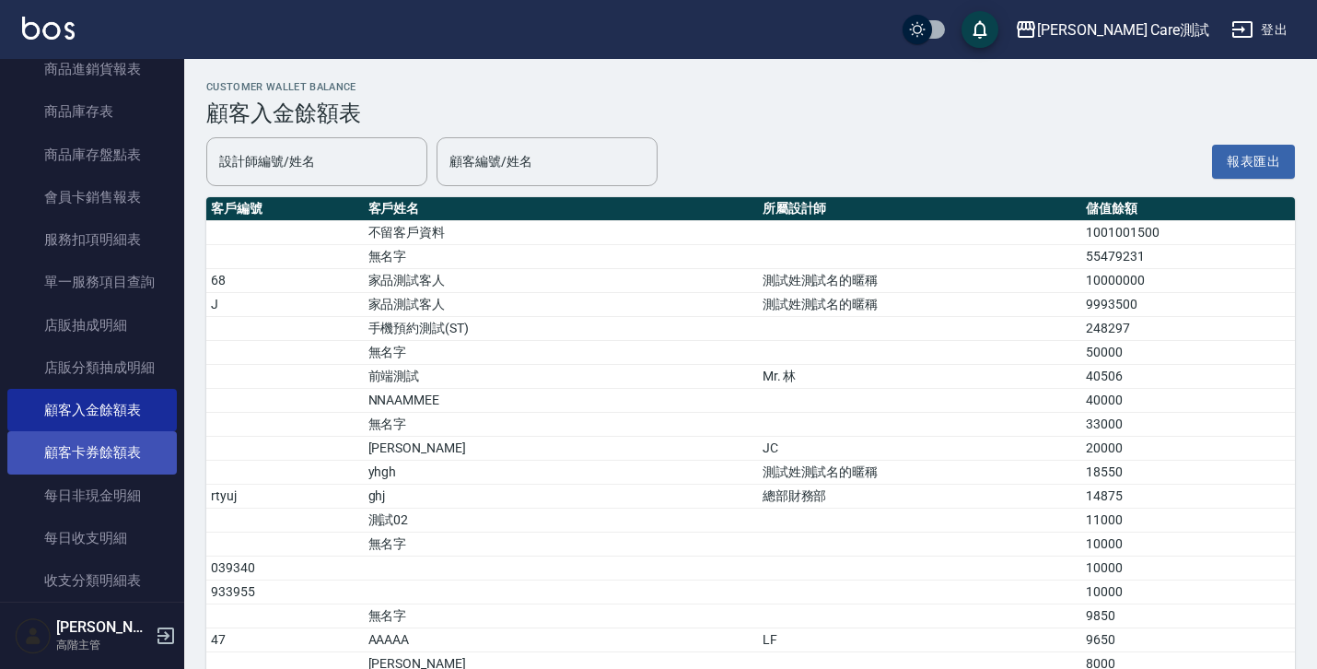
click at [128, 463] on link "顧客卡券餘額表" at bounding box center [91, 452] width 169 height 42
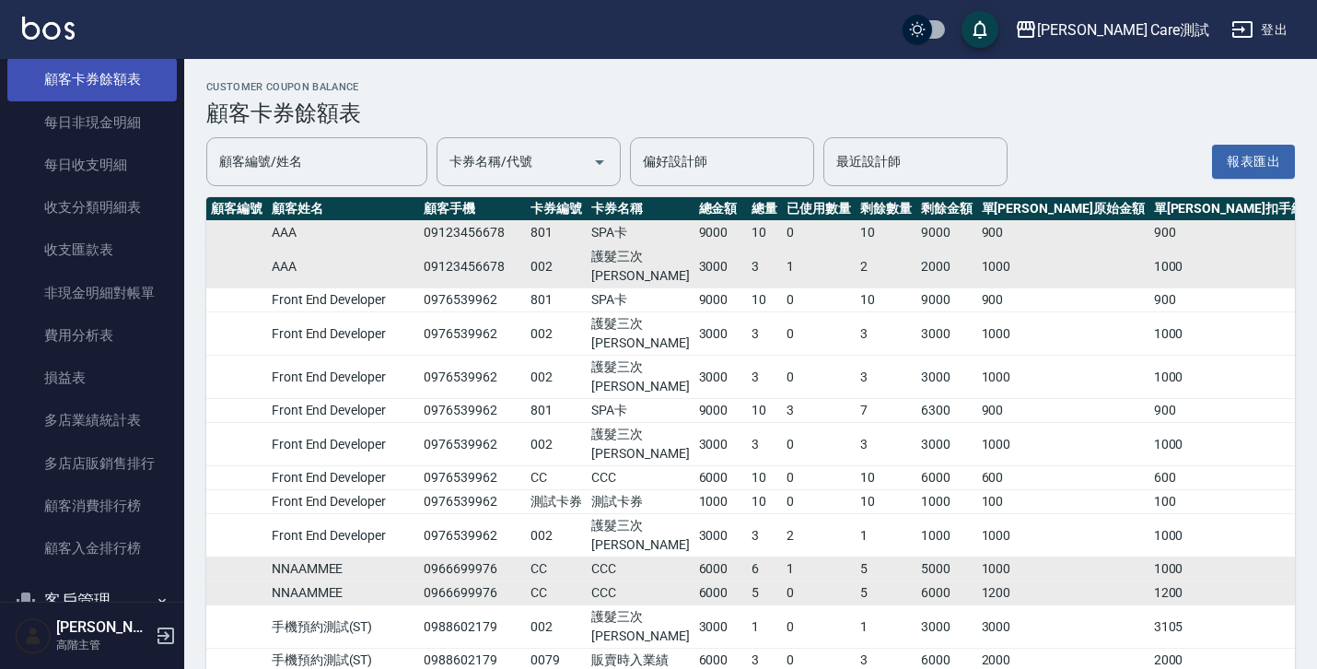
scroll to position [1360, 0]
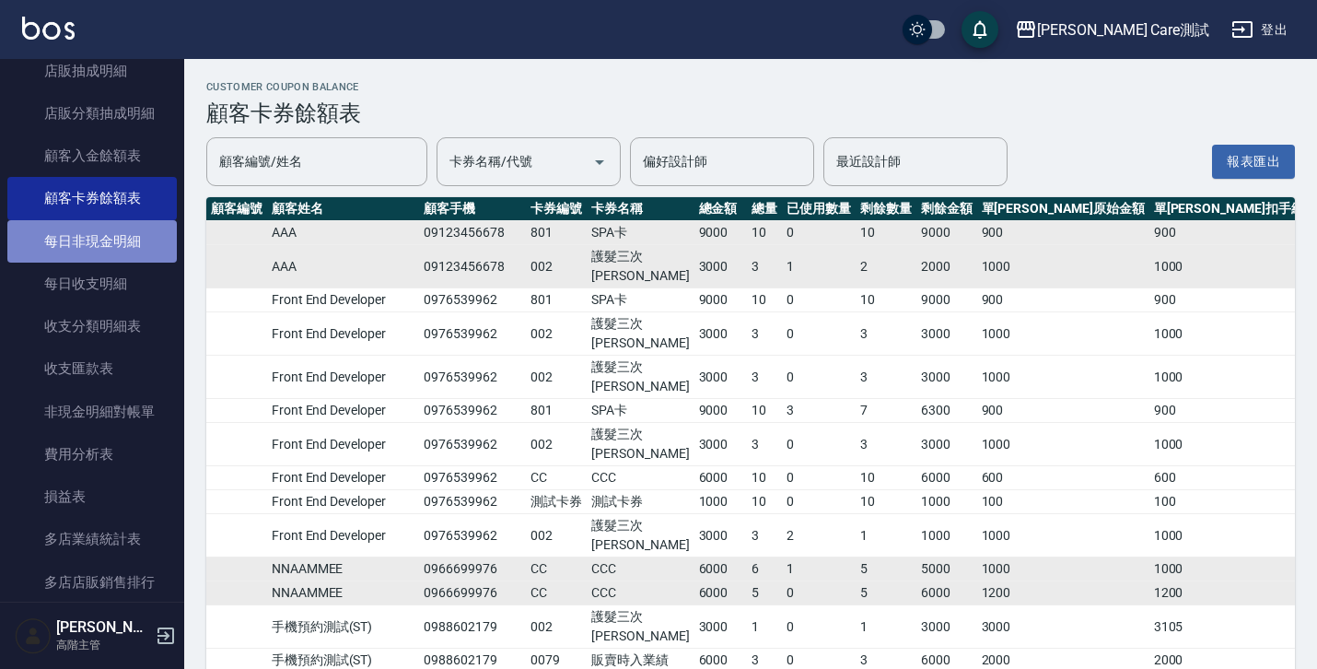
click at [121, 229] on link "每日非現金明細" at bounding box center [91, 241] width 169 height 42
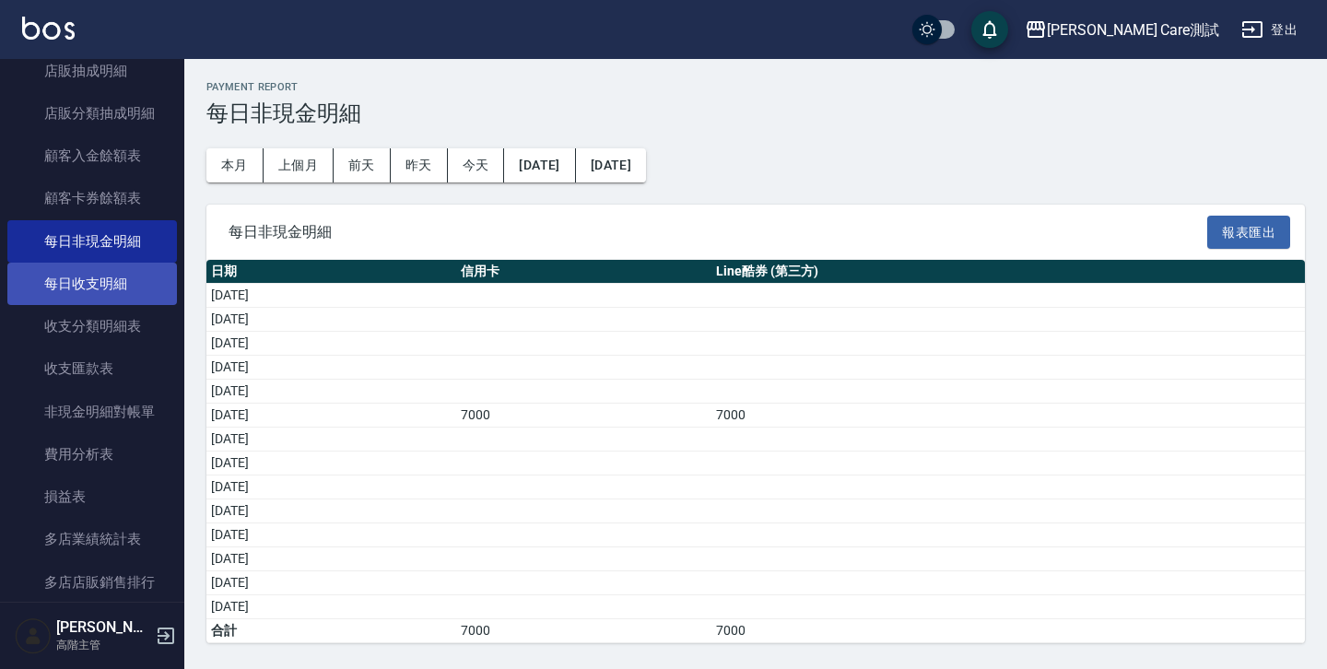
click at [109, 282] on link "每日收支明細" at bounding box center [91, 284] width 169 height 42
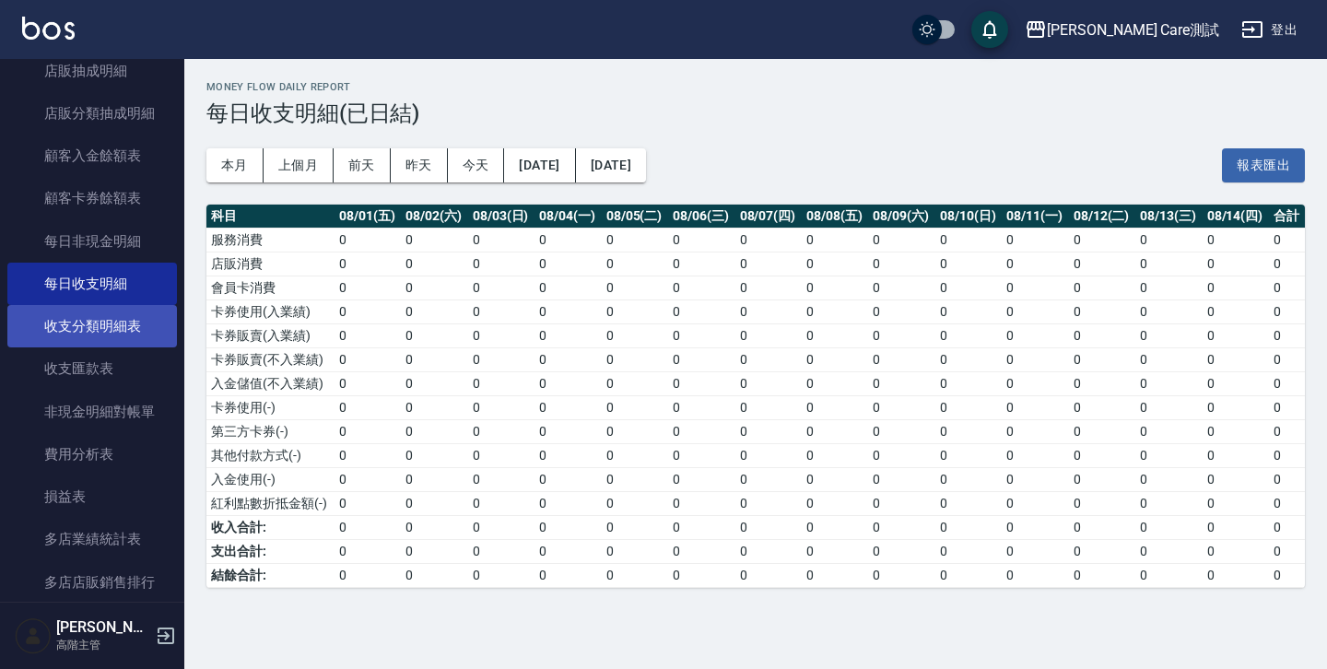
click at [111, 320] on link "收支分類明細表" at bounding box center [91, 326] width 169 height 42
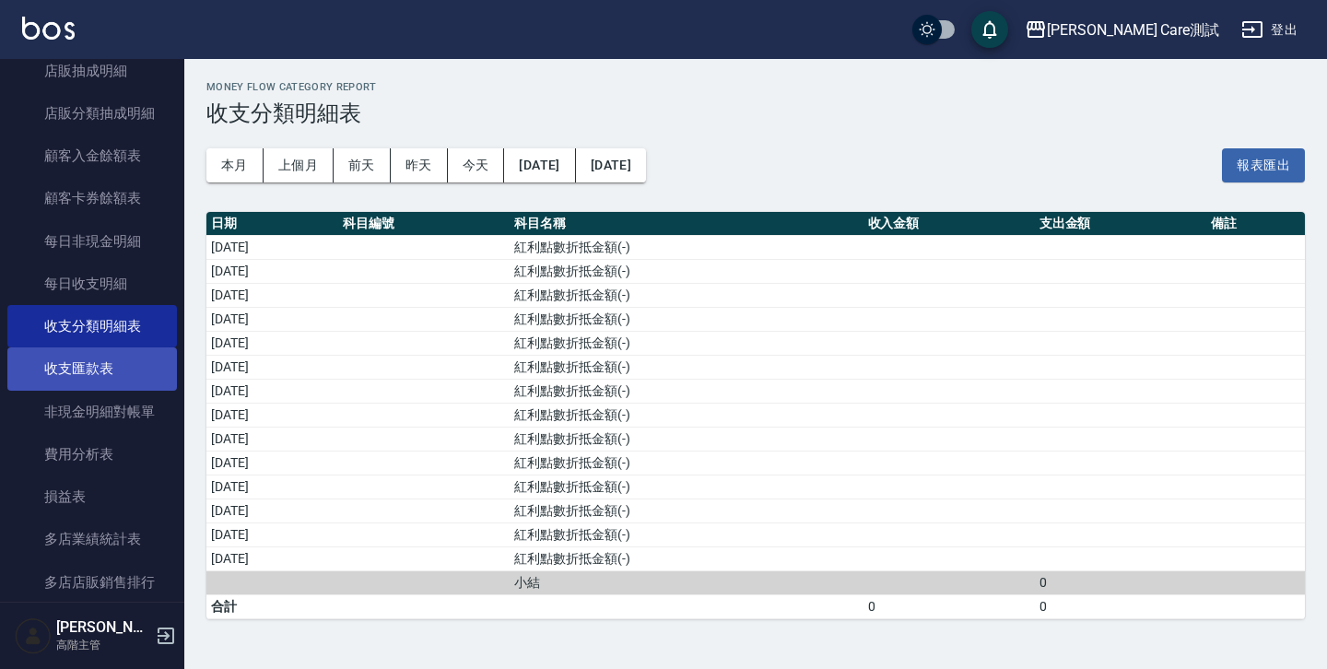
click at [111, 358] on link "收支匯款表" at bounding box center [91, 368] width 169 height 42
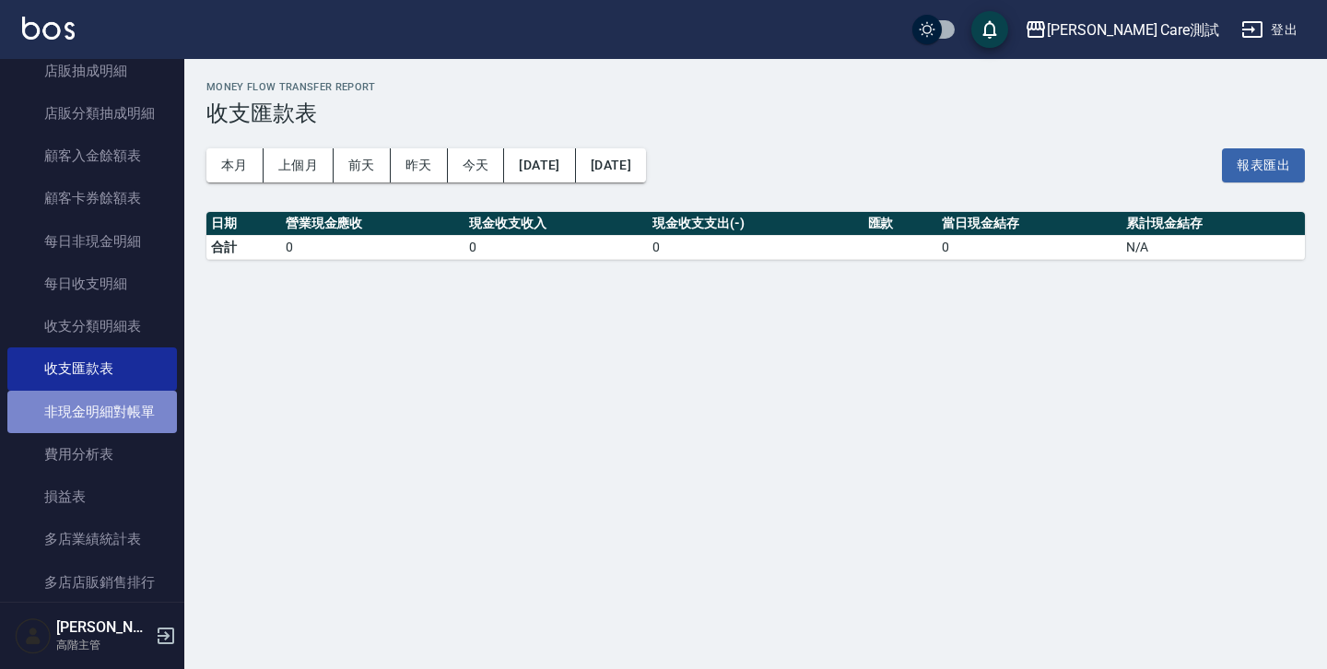
click at [108, 403] on link "非現金明細對帳單" at bounding box center [91, 412] width 169 height 42
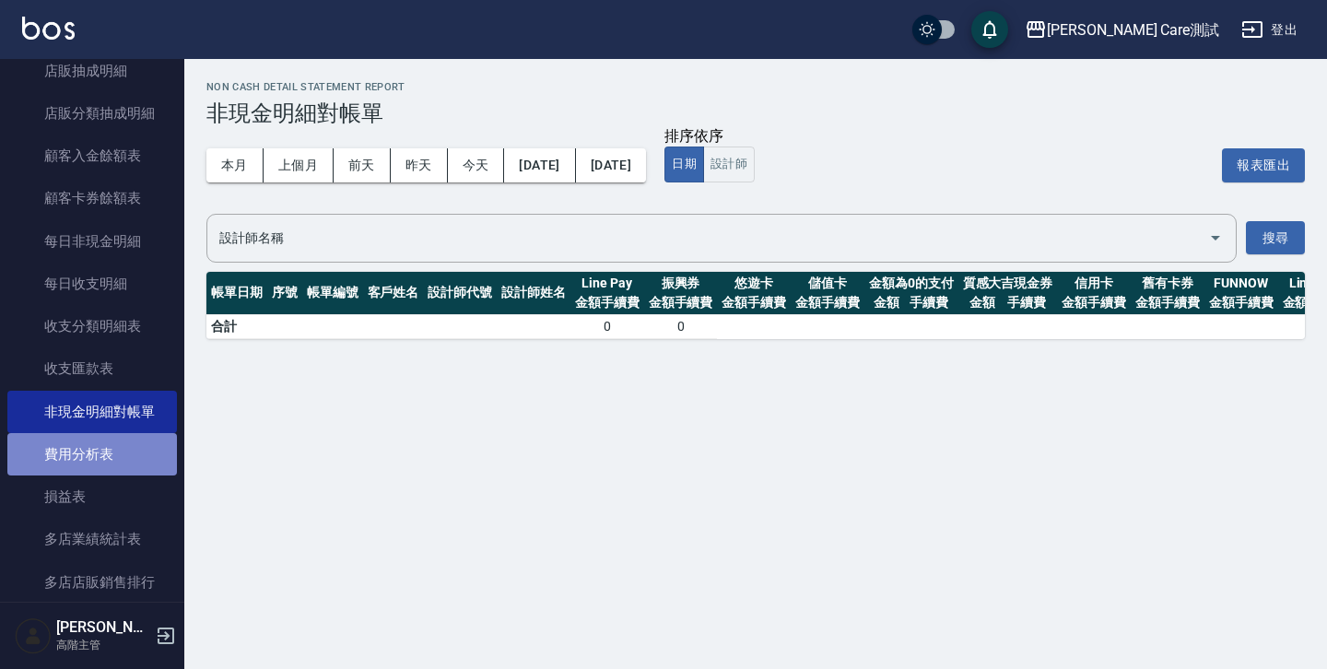
click at [107, 457] on link "費用分析表" at bounding box center [91, 454] width 169 height 42
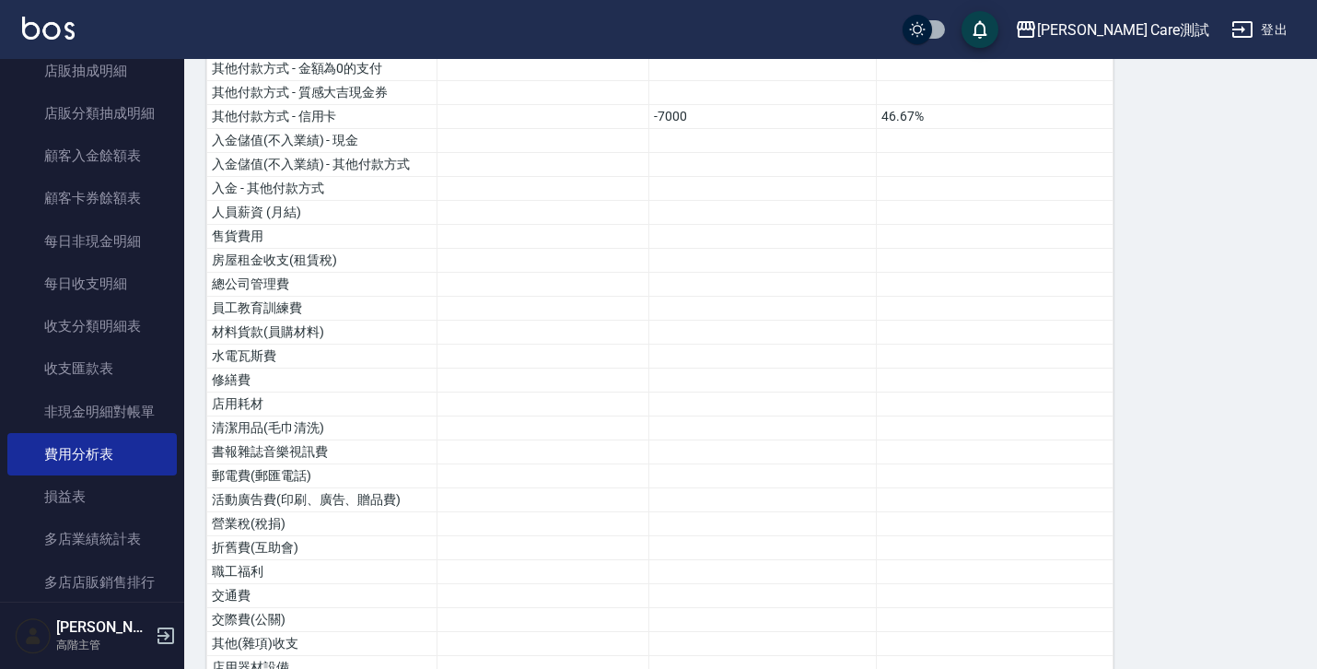
scroll to position [1506, 0]
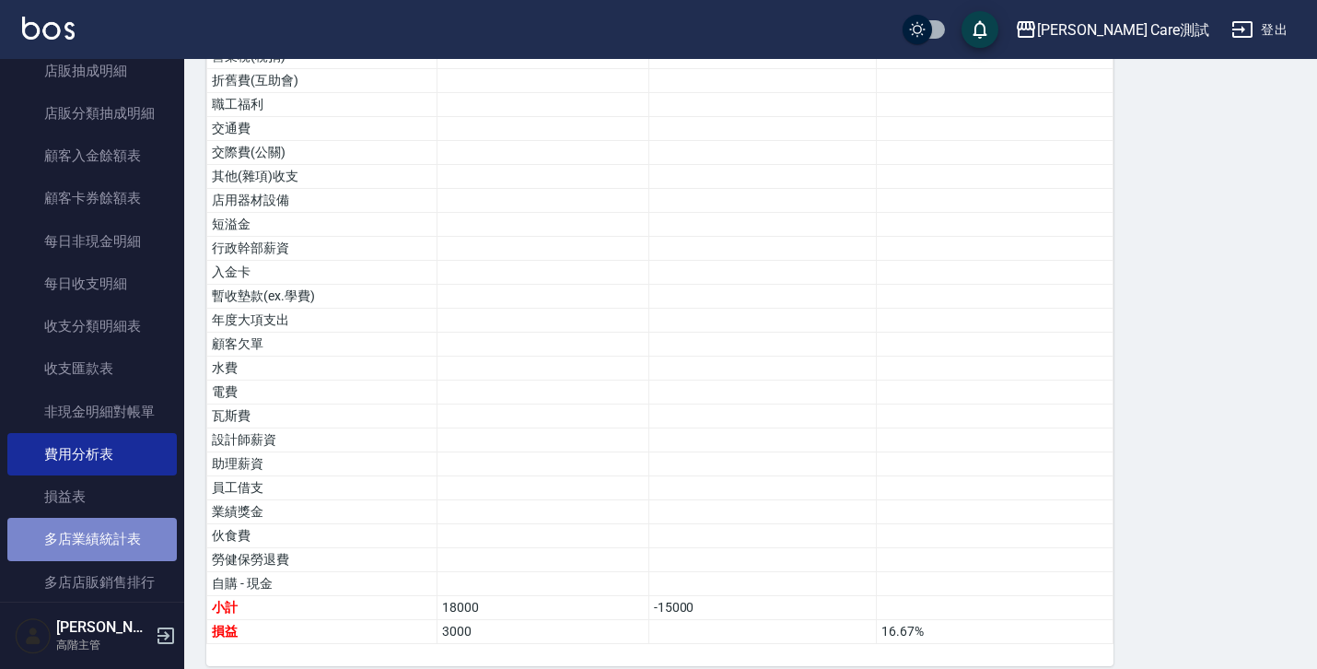
click at [101, 518] on link "多店業績統計表" at bounding box center [91, 539] width 169 height 42
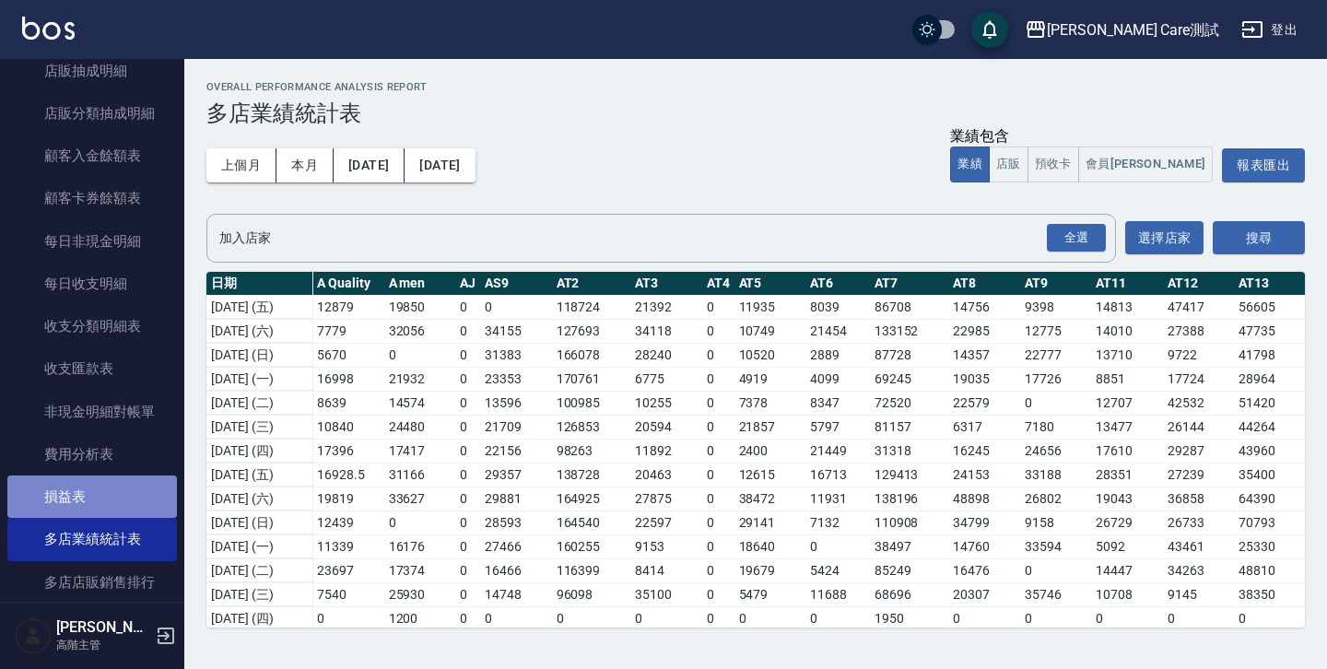
click at [91, 499] on link "損益表" at bounding box center [91, 496] width 169 height 42
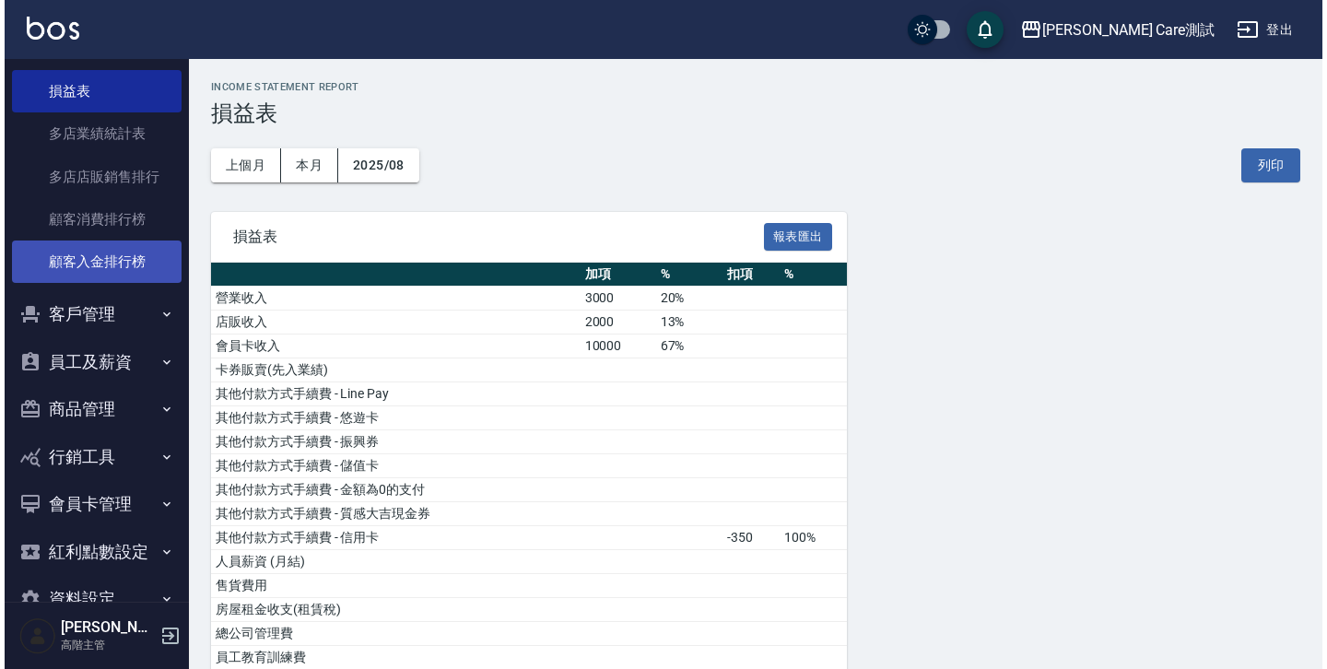
scroll to position [1760, 0]
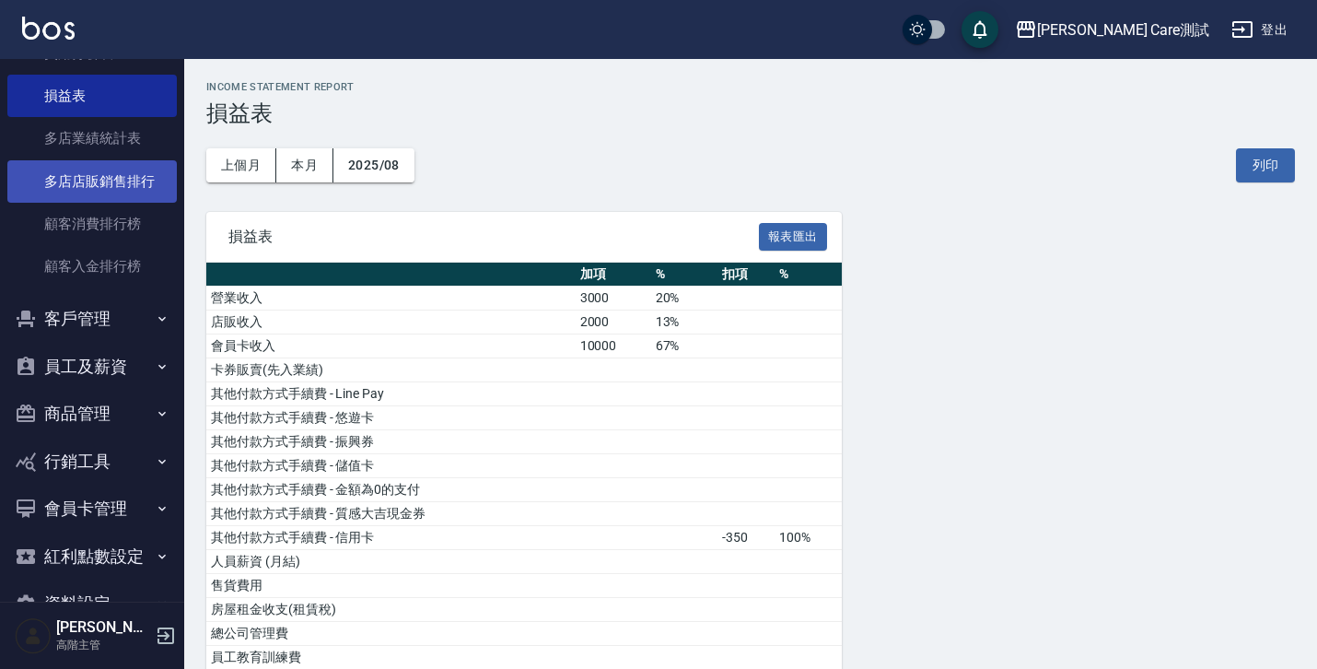
click at [82, 189] on link "多店店販銷售排行" at bounding box center [91, 181] width 169 height 42
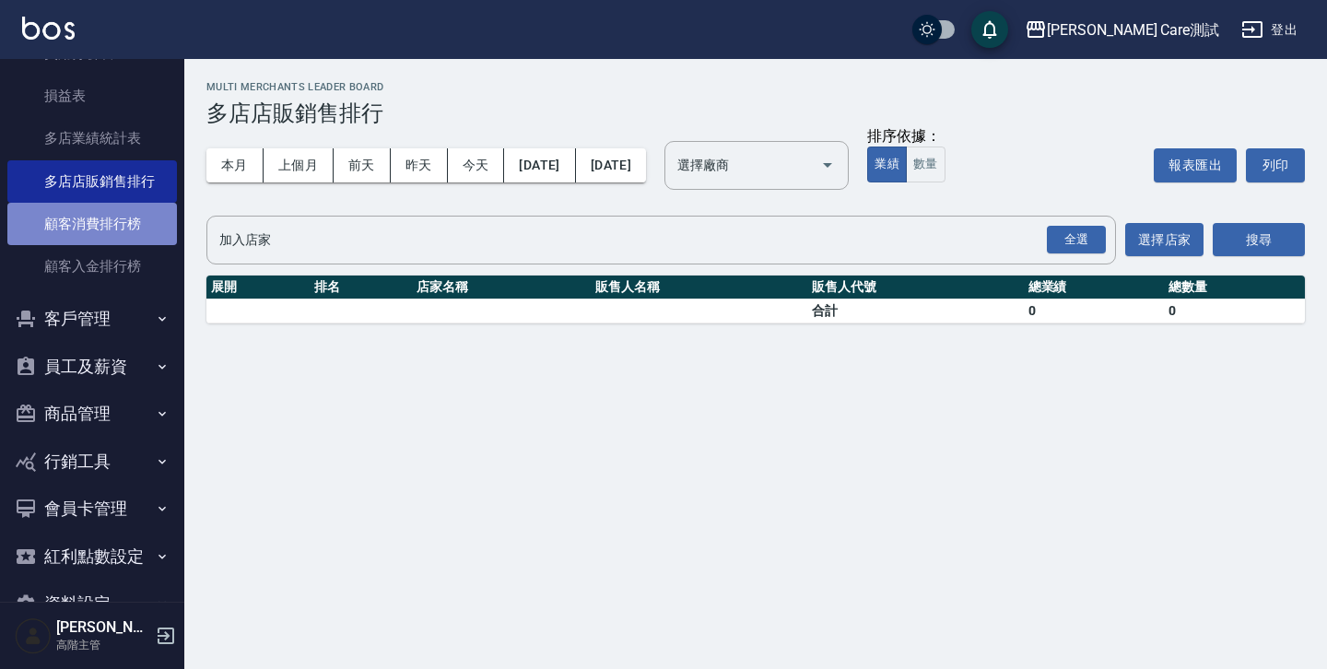
click at [99, 226] on link "顧客消費排行榜" at bounding box center [91, 224] width 169 height 42
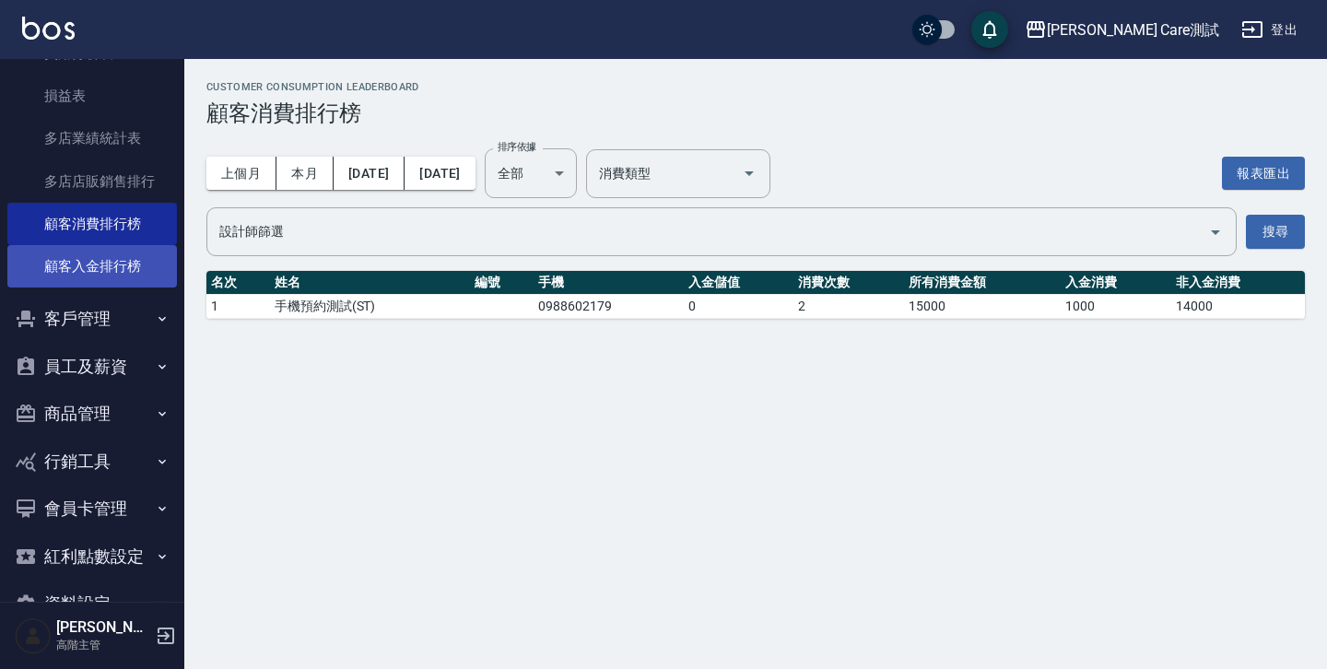
click at [100, 266] on link "顧客入金排行榜" at bounding box center [91, 266] width 169 height 42
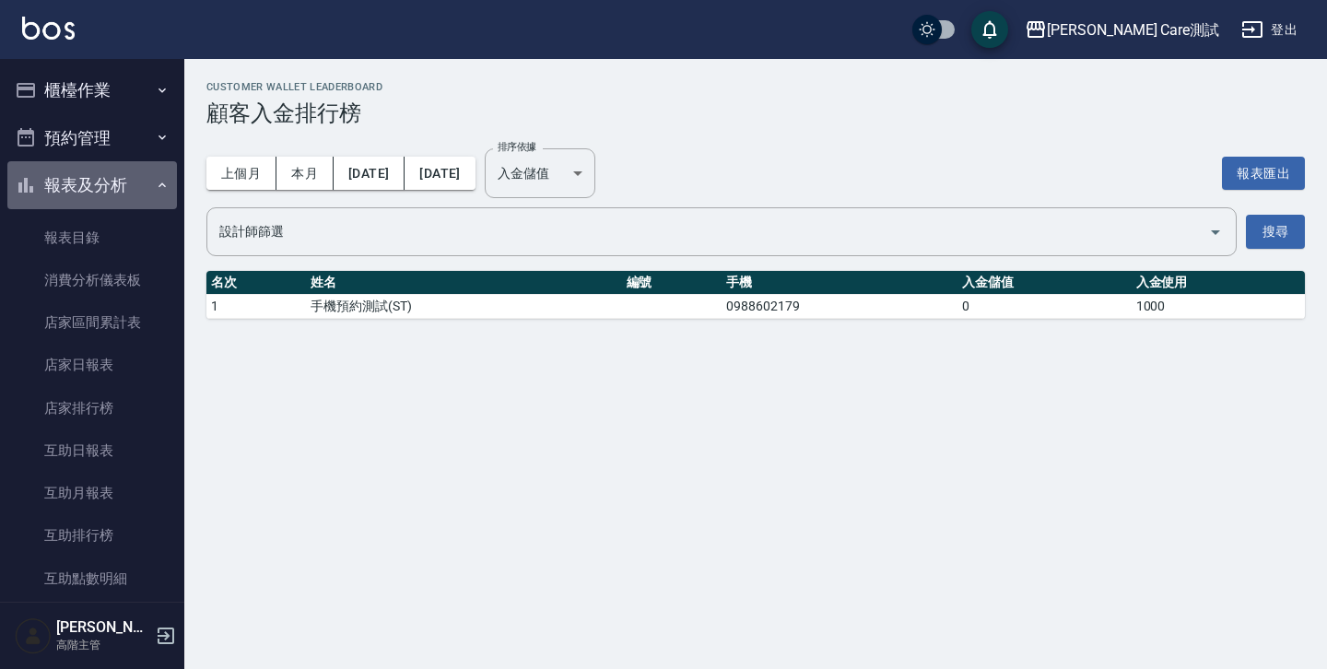
click at [143, 193] on button "報表及分析" at bounding box center [91, 185] width 169 height 48
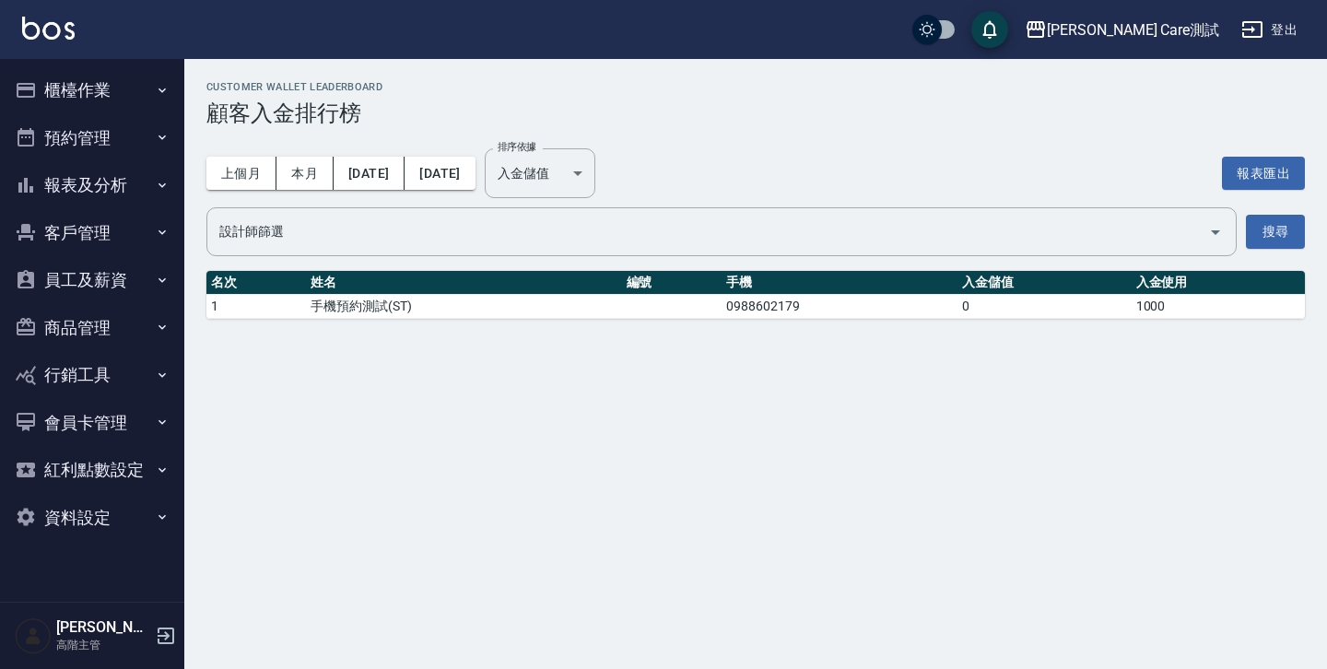
click at [139, 299] on button "員工及薪資" at bounding box center [91, 280] width 169 height 48
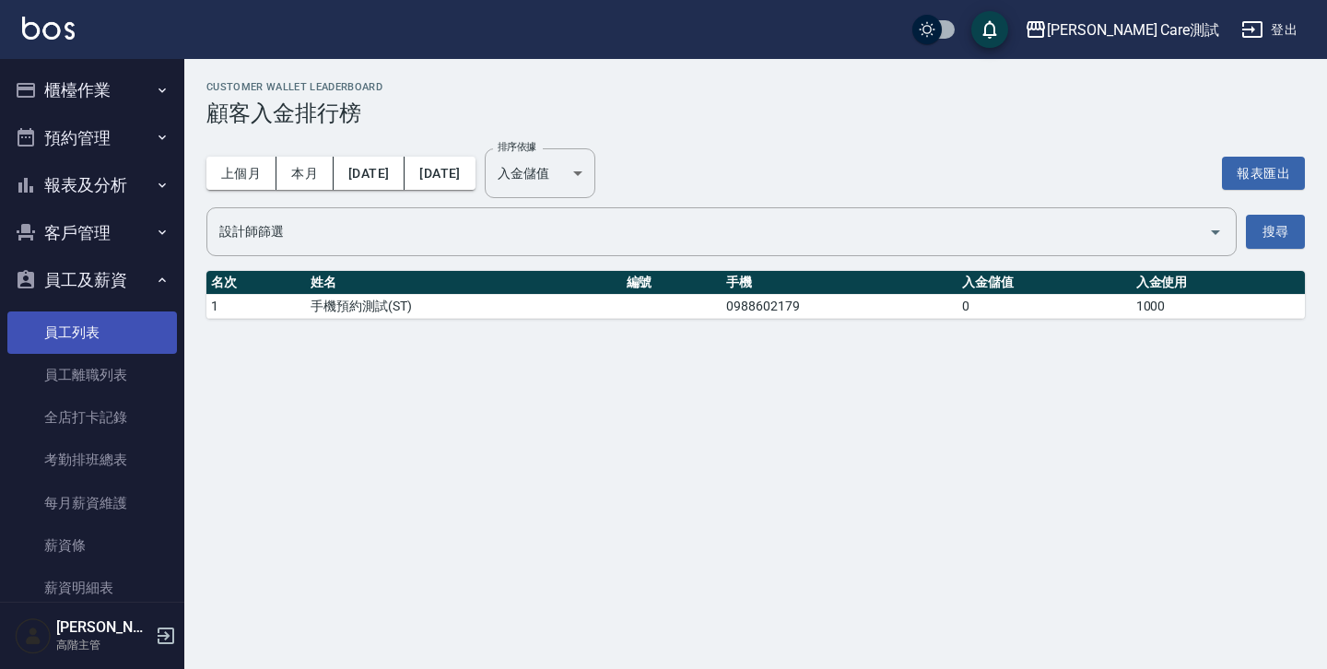
click at [132, 327] on link "員工列表" at bounding box center [91, 332] width 169 height 42
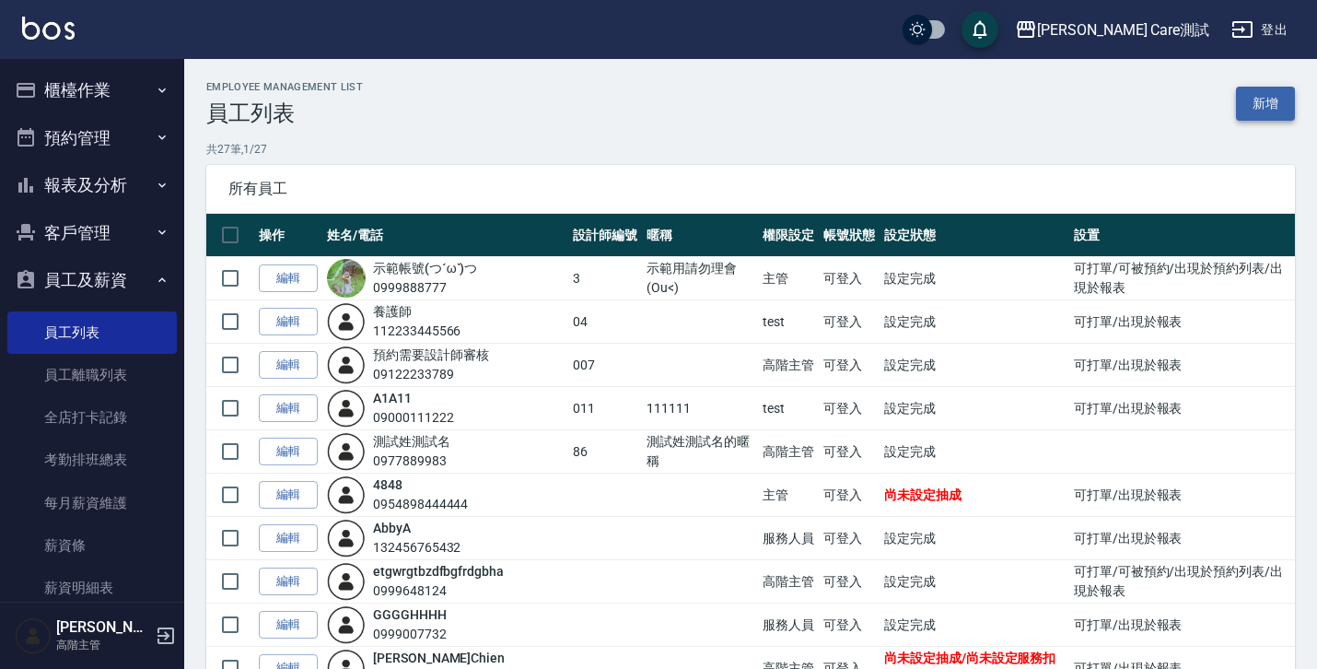
click at [1278, 106] on link "新增" at bounding box center [1265, 104] width 59 height 34
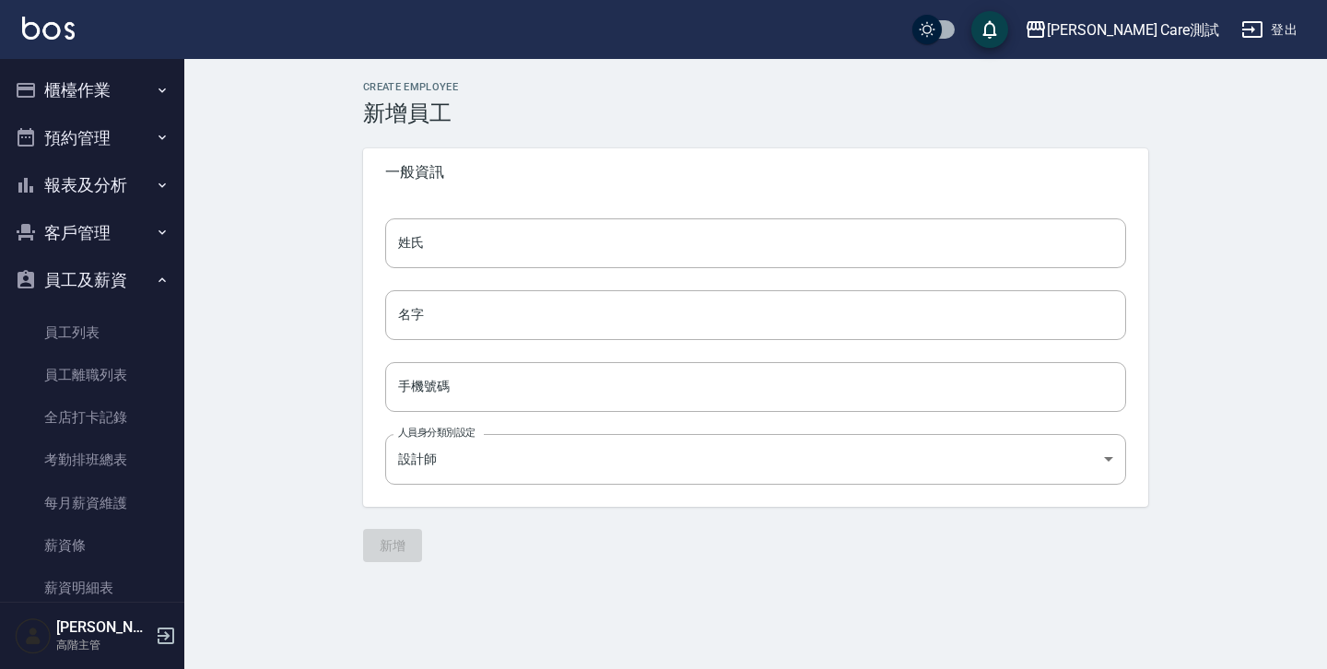
click at [110, 99] on button "櫃檯作業" at bounding box center [91, 90] width 169 height 48
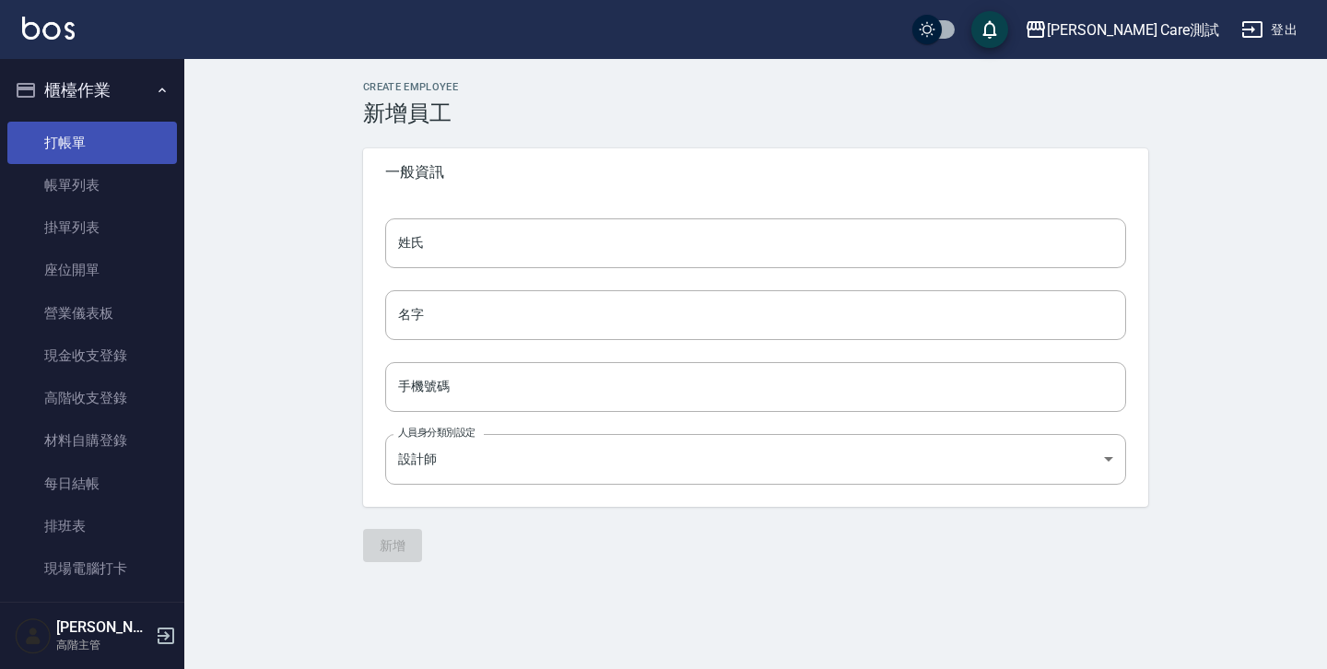
click at [100, 136] on link "打帳單" at bounding box center [91, 143] width 169 height 42
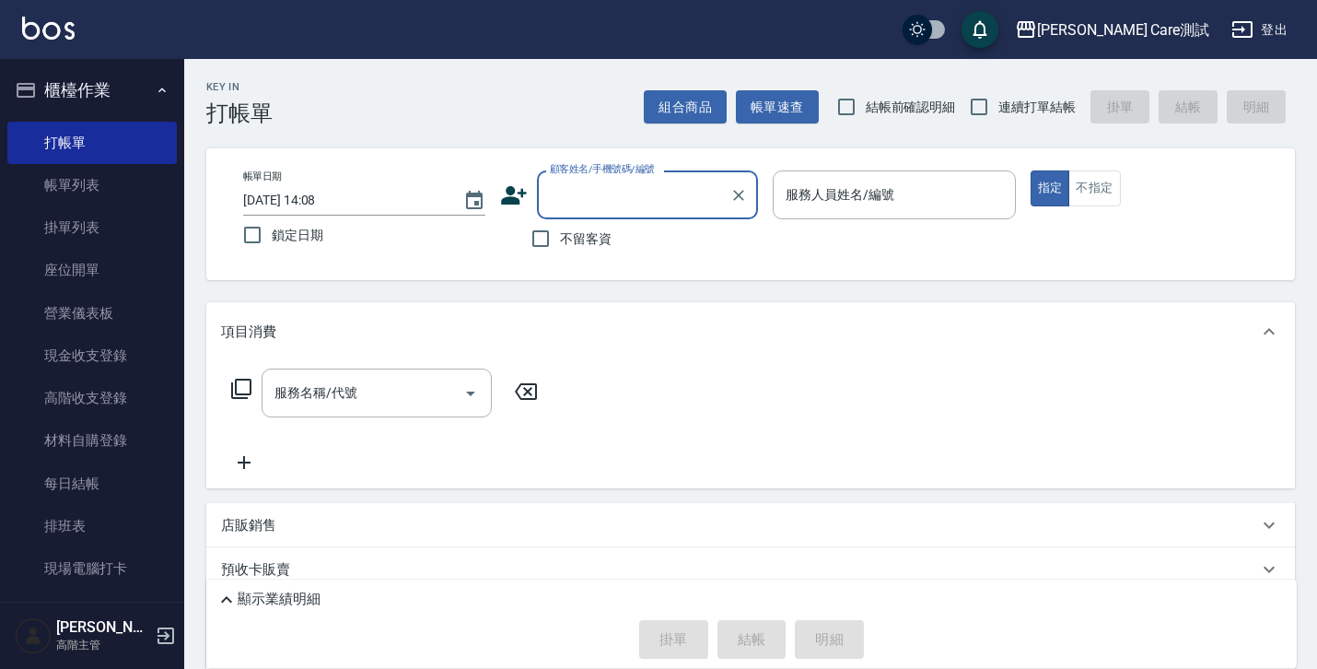
click at [436, 88] on div "Key In 打帳單 組合商品 帳單速查 結帳前確認明細 連續打單結帳 掛單 結帳 明細" at bounding box center [739, 92] width 1111 height 67
click at [253, 610] on div "顯示業績明細" at bounding box center [756, 600] width 1081 height 22
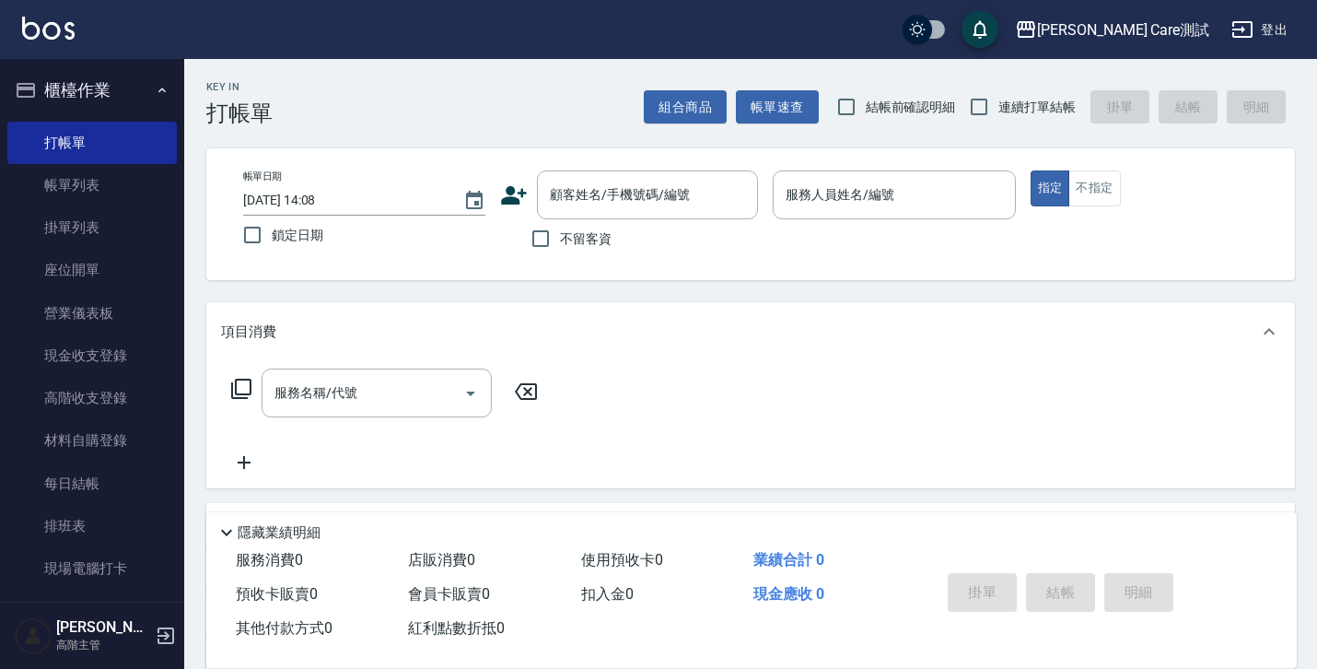
click at [260, 530] on p "隱藏業績明細" at bounding box center [279, 532] width 83 height 19
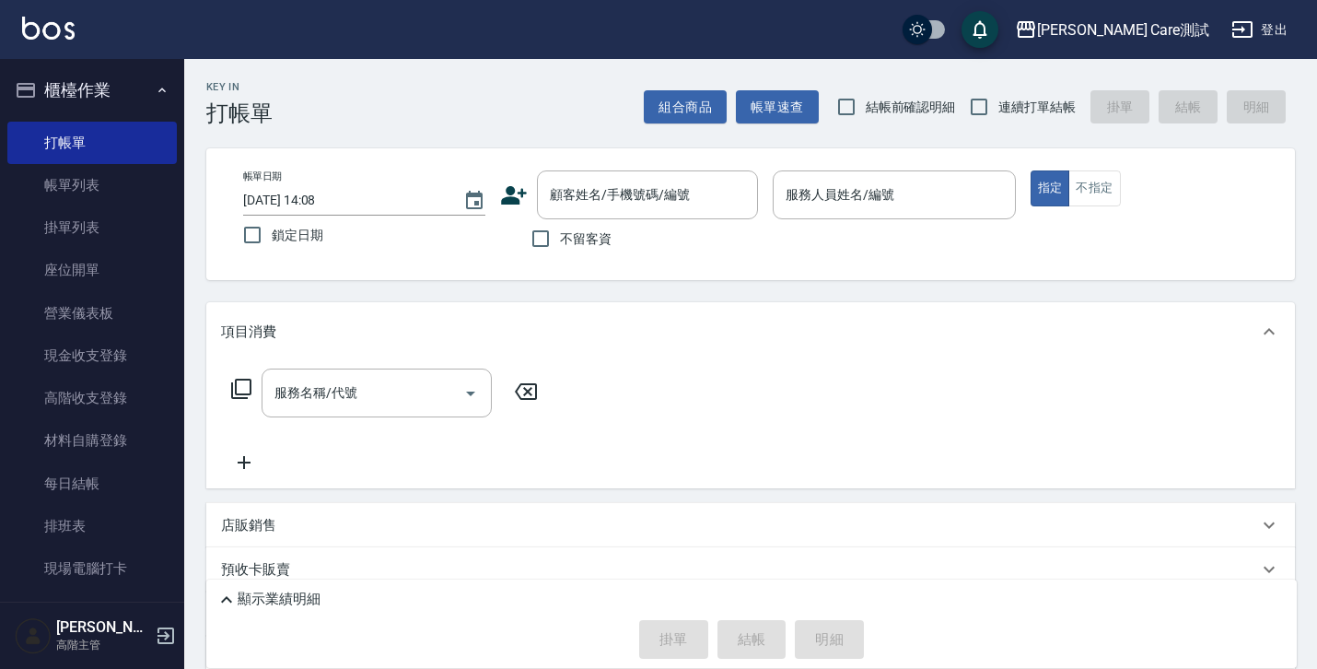
scroll to position [245, 0]
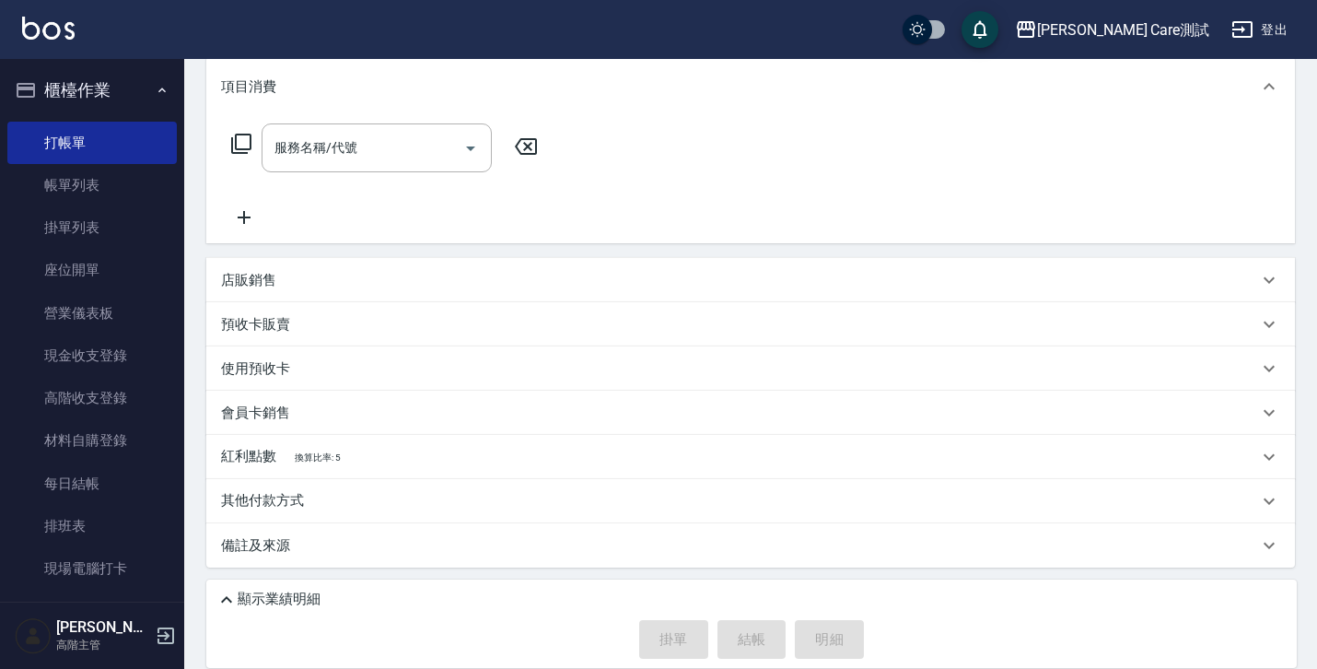
click at [1217, 280] on div "店販銷售" at bounding box center [739, 280] width 1037 height 19
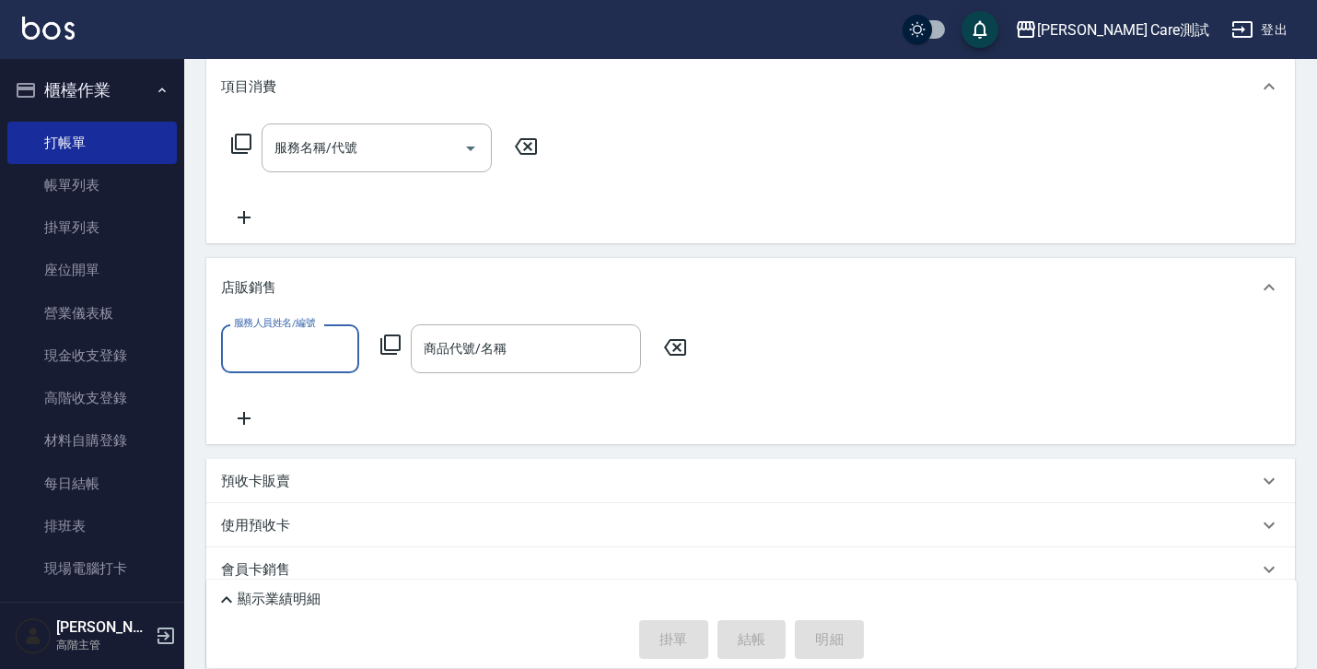
scroll to position [402, 0]
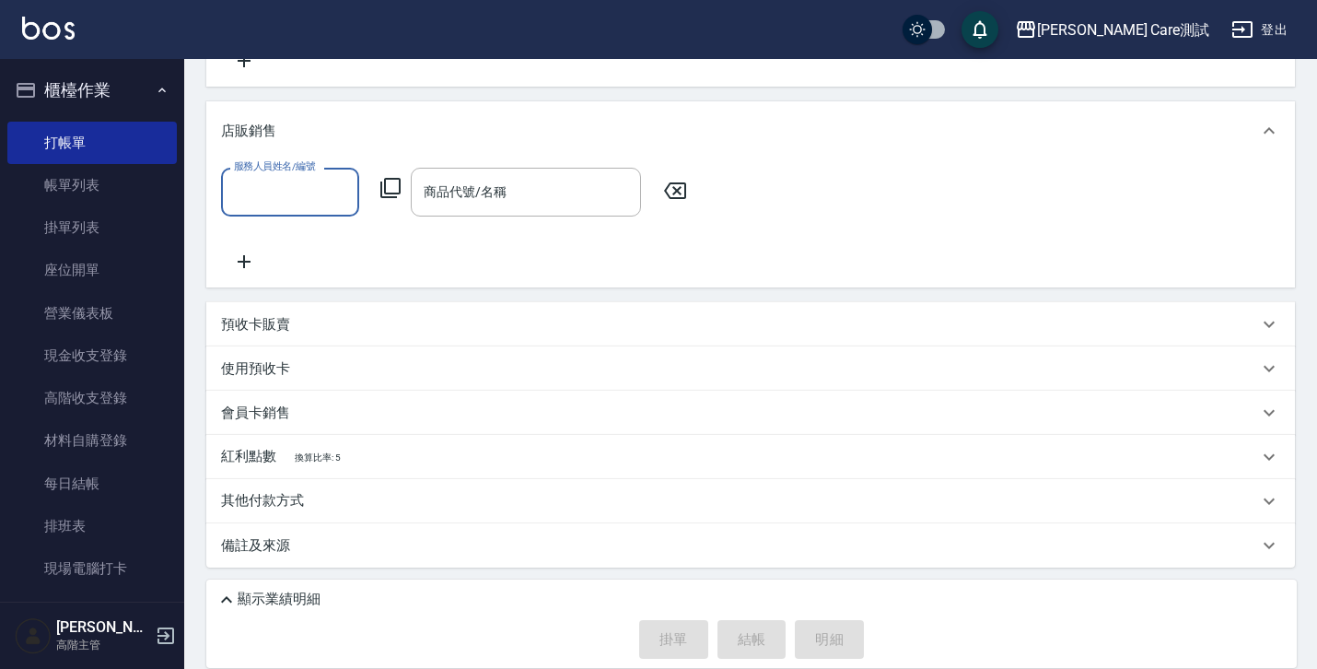
click at [1206, 328] on div "預收卡販賣" at bounding box center [739, 324] width 1037 height 19
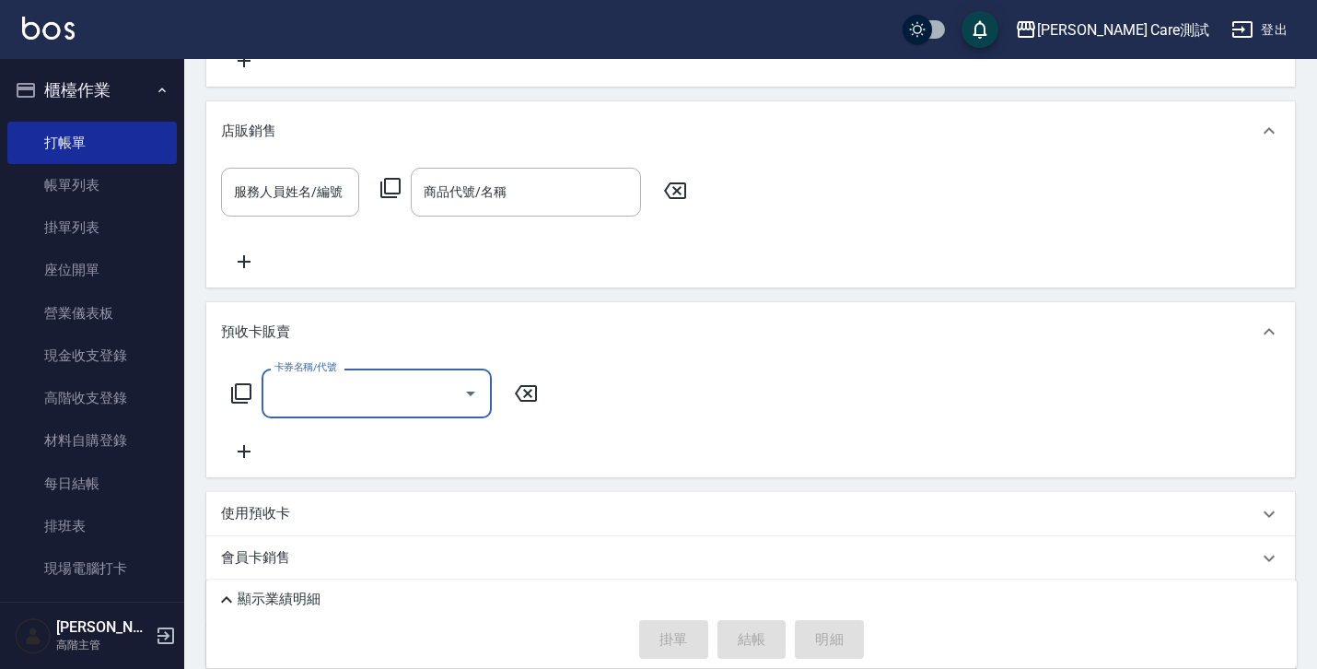
scroll to position [546, 0]
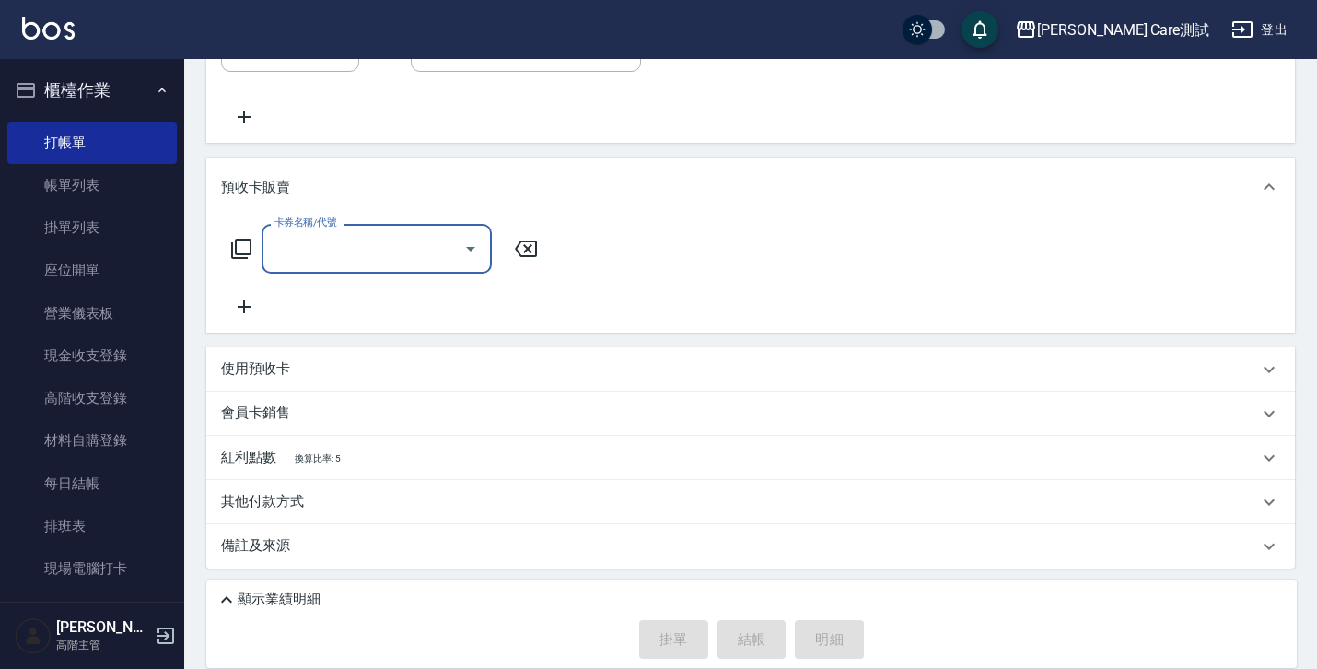
click at [1199, 361] on div "使用預收卡" at bounding box center [739, 368] width 1037 height 19
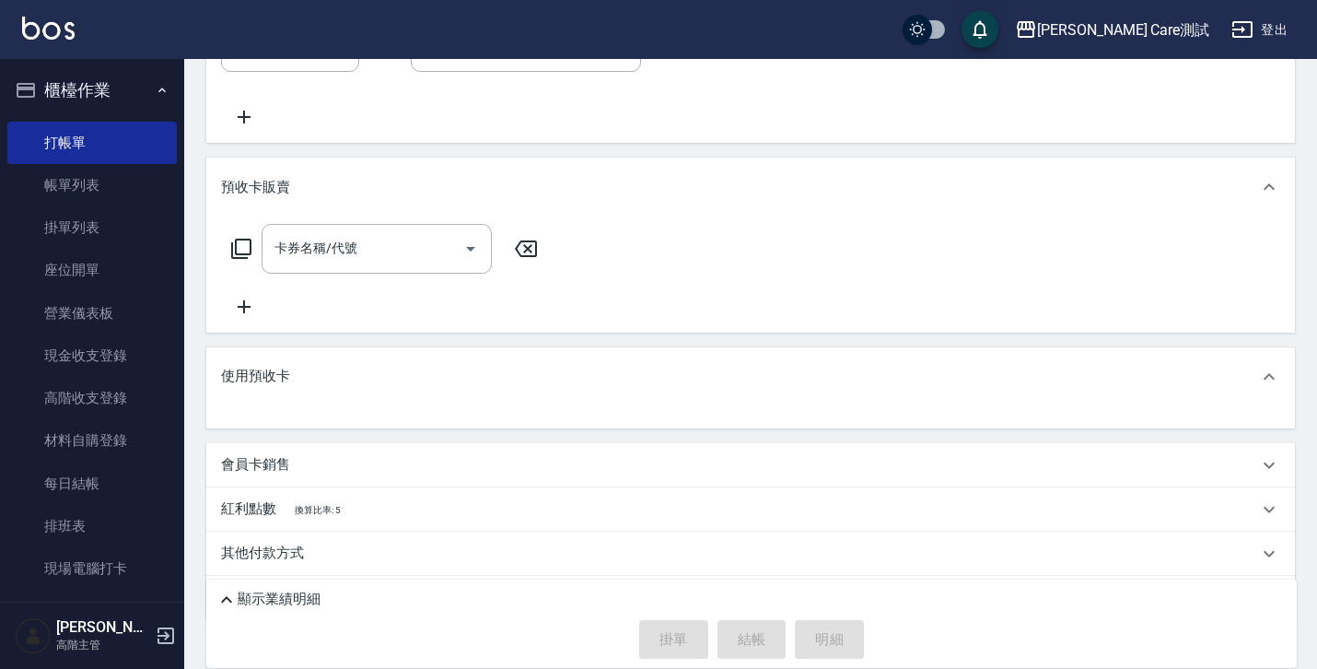
click at [1196, 455] on div "會員卡銷售" at bounding box center [739, 464] width 1037 height 19
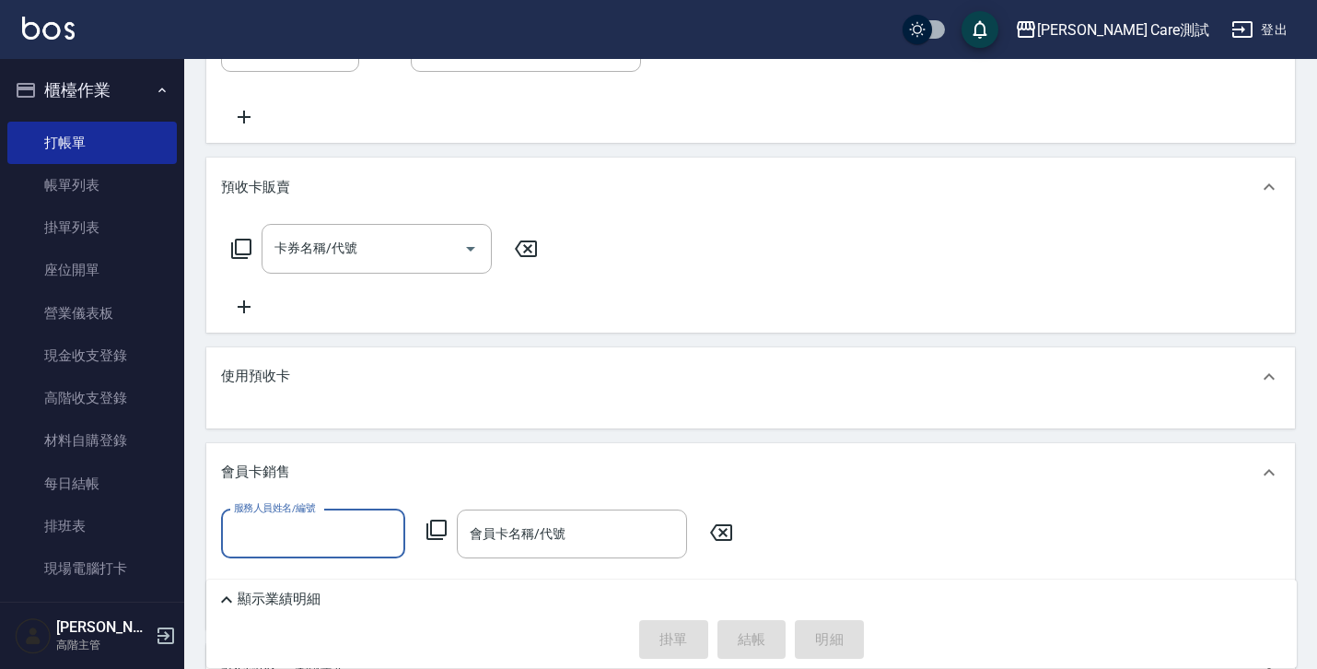
scroll to position [754, 0]
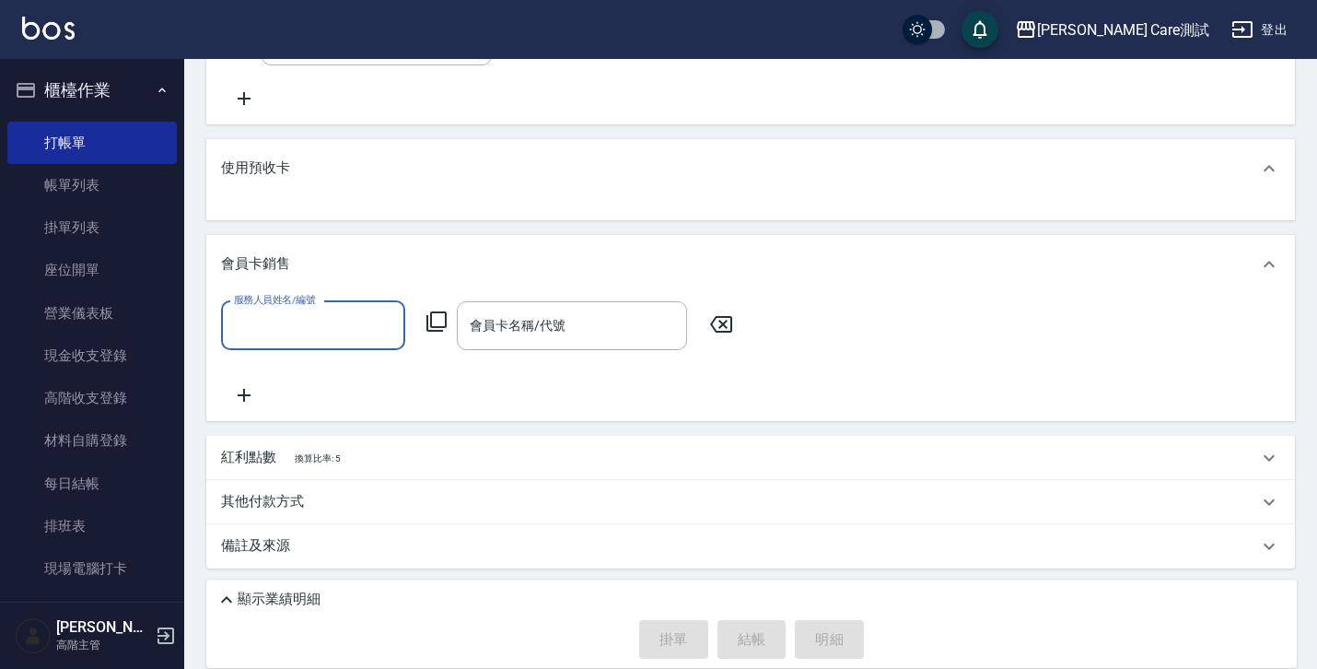
click at [1201, 461] on div "紅利點數 換算比率: 5" at bounding box center [739, 458] width 1037 height 20
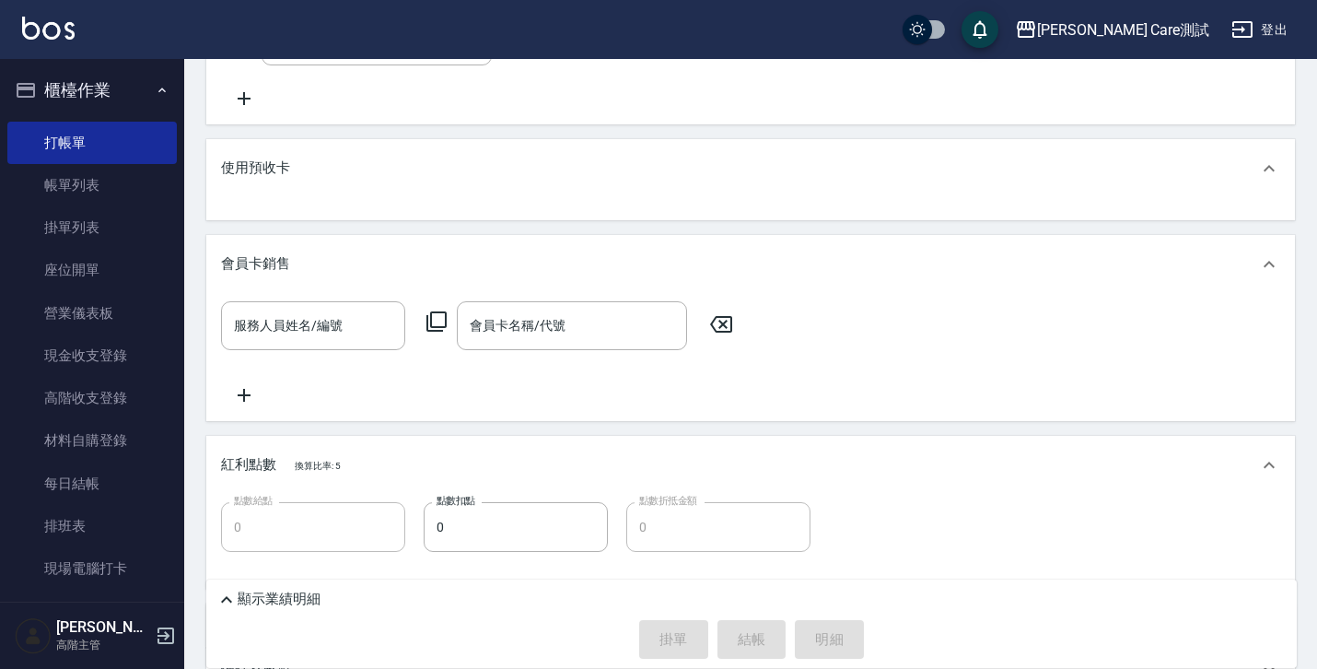
scroll to position [879, 0]
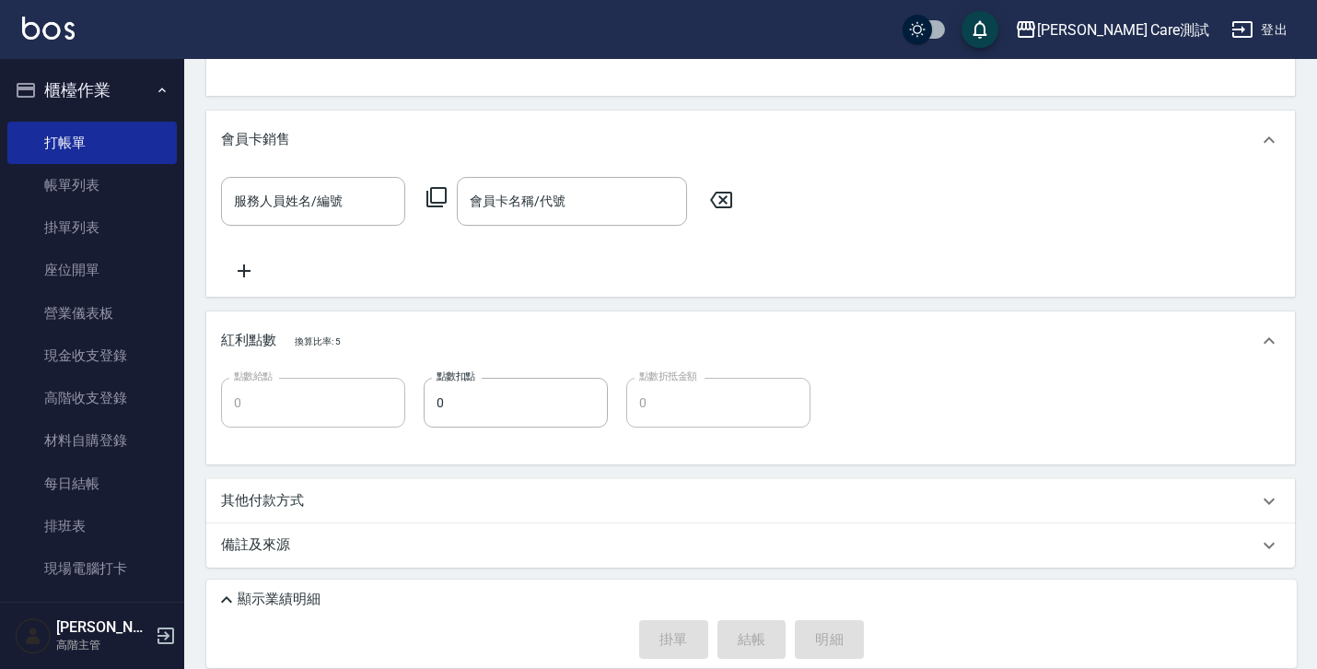
click at [1193, 489] on div "其他付款方式" at bounding box center [750, 501] width 1089 height 44
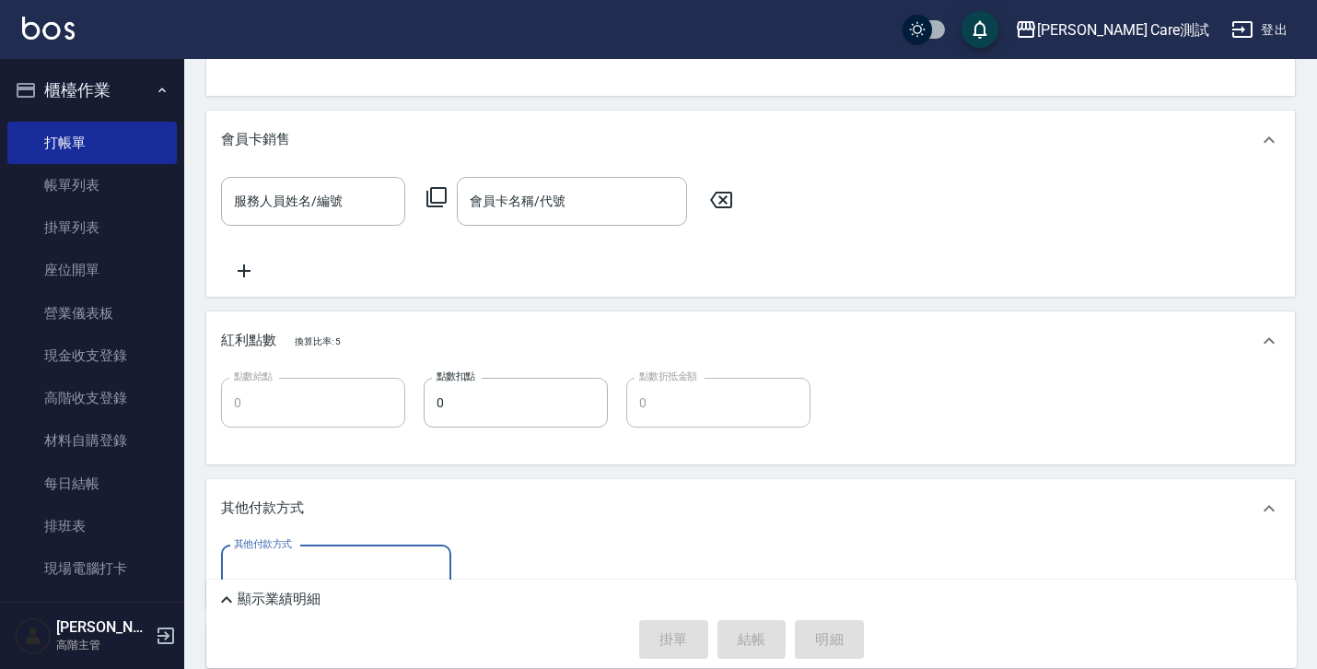
scroll to position [979, 0]
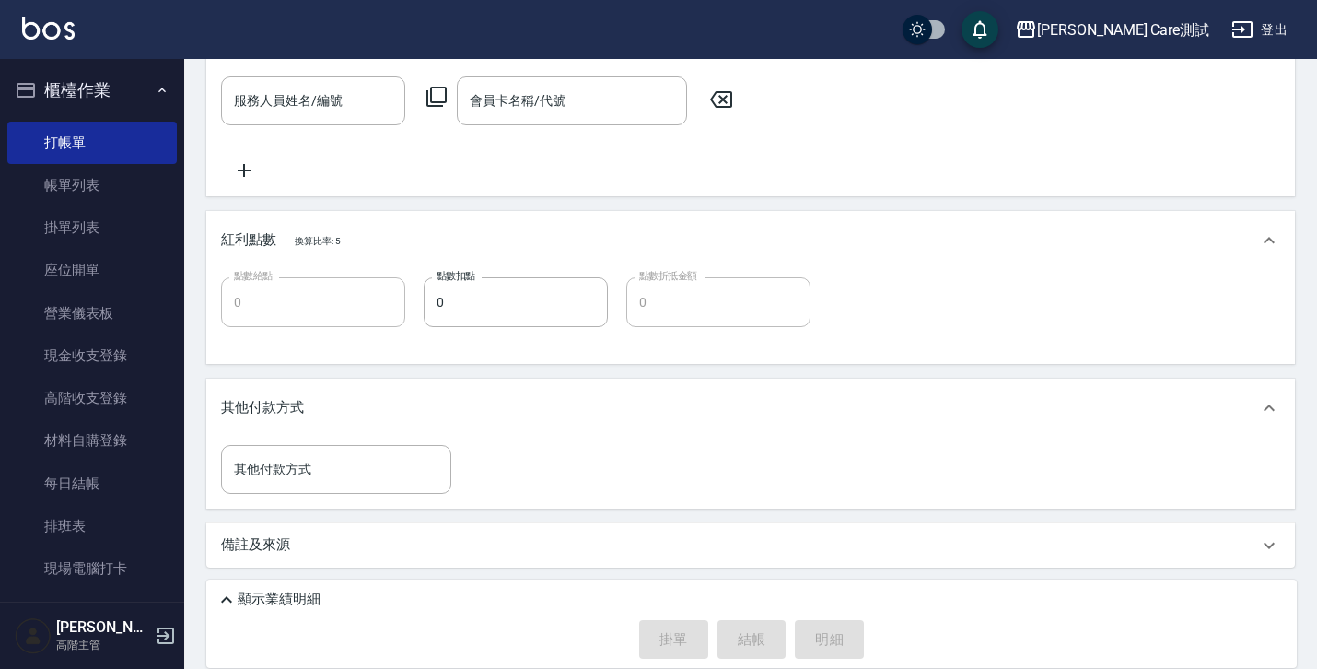
click at [1187, 535] on div "備註及來源" at bounding box center [739, 544] width 1037 height 19
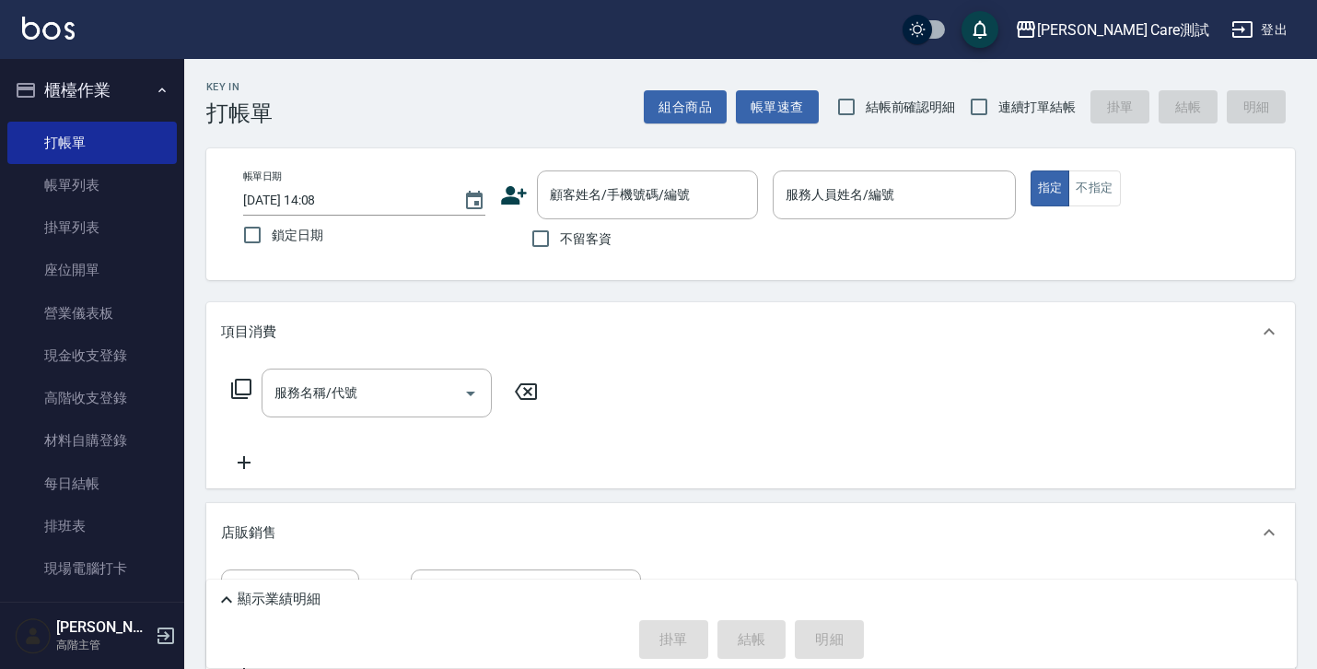
scroll to position [1088, 0]
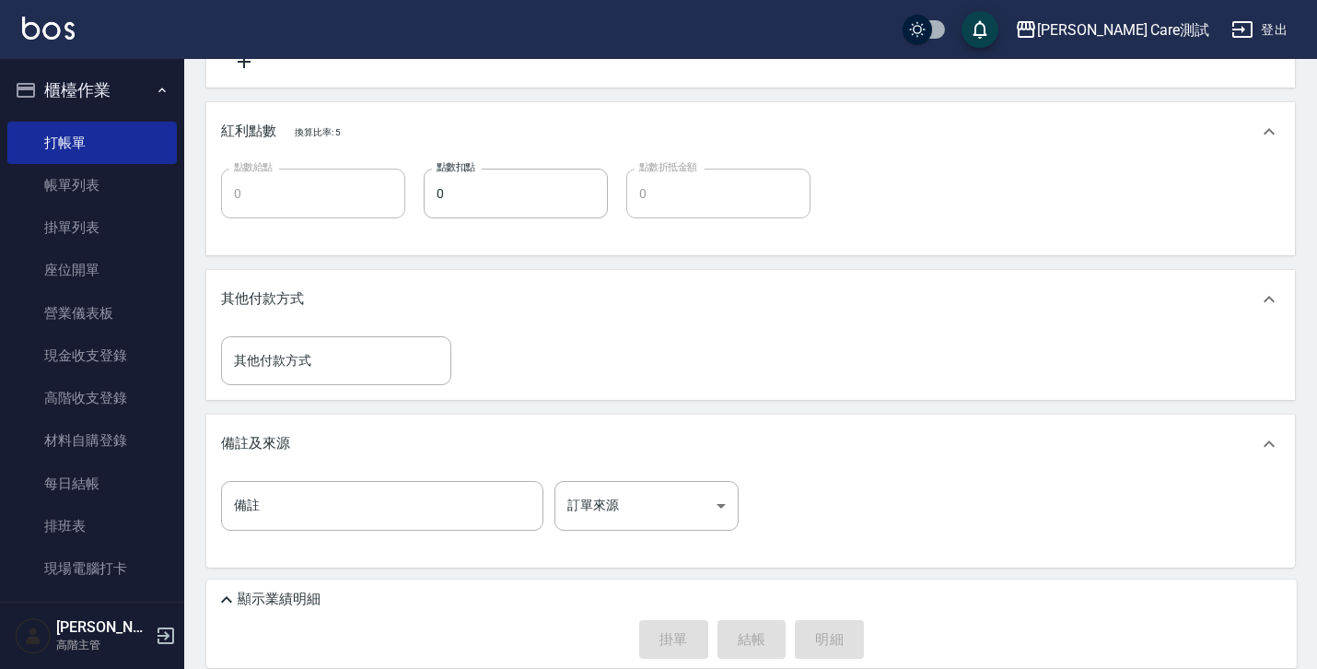
click at [273, 604] on p "顯示業績明細" at bounding box center [279, 599] width 83 height 19
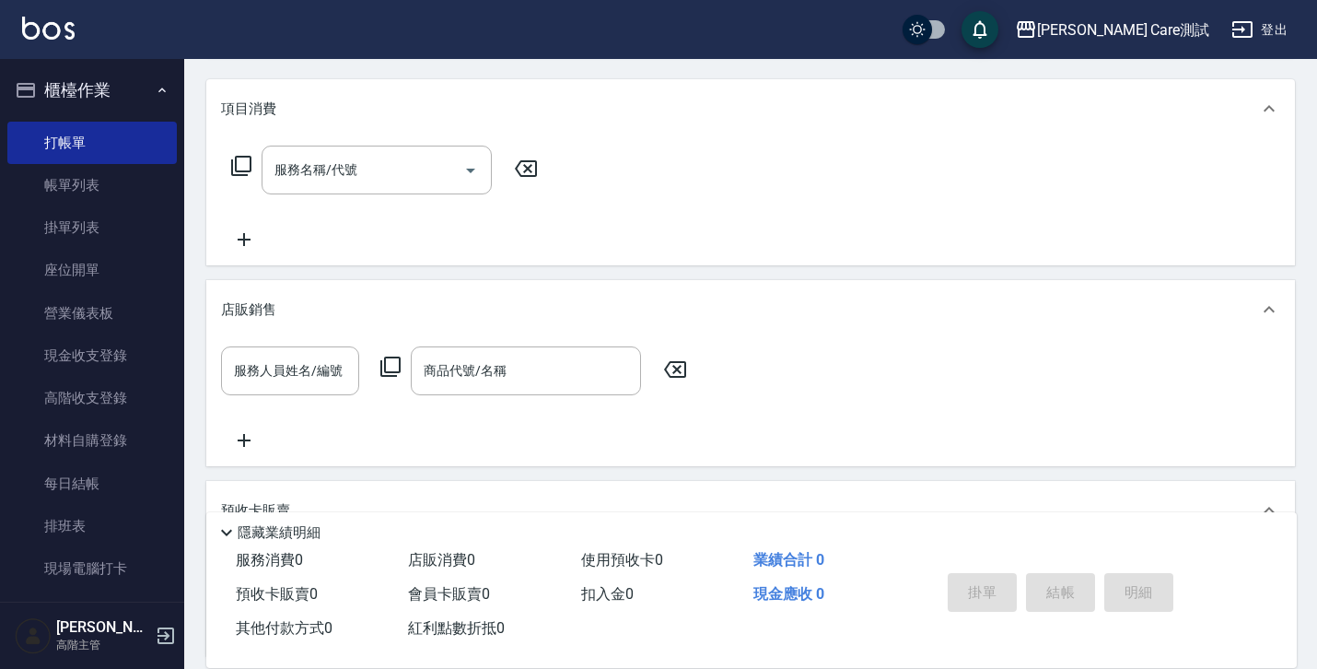
scroll to position [0, 0]
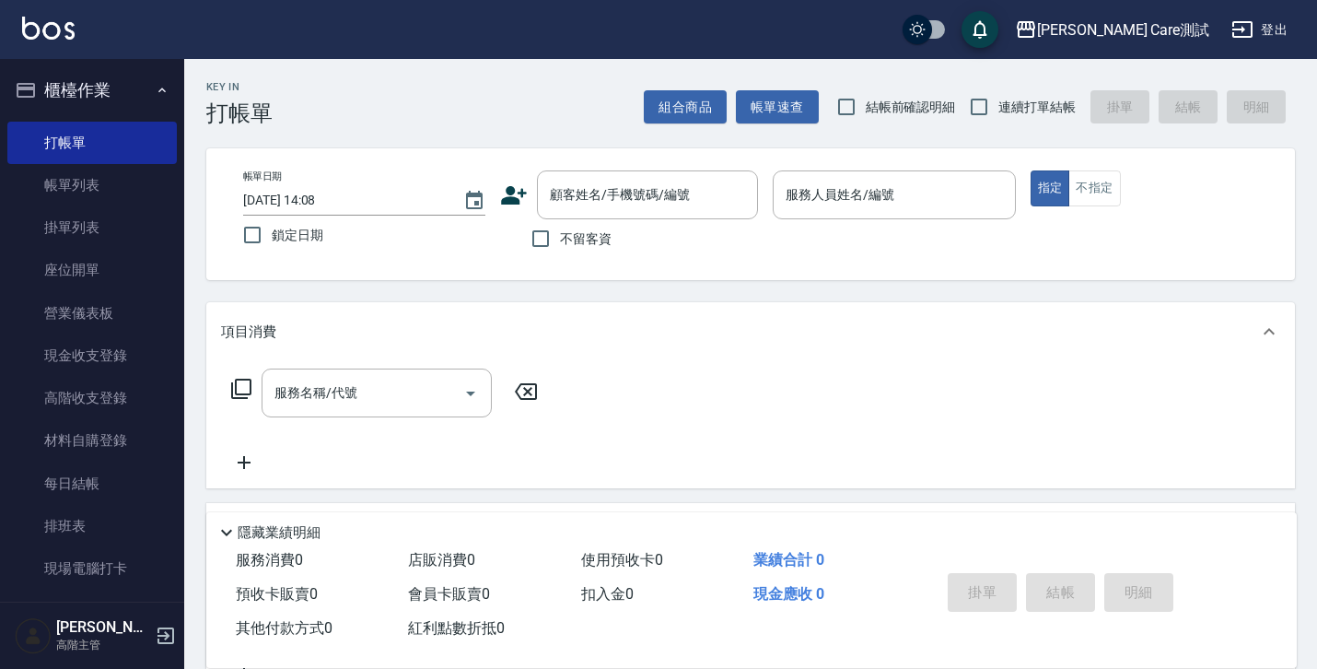
drag, startPoint x: 859, startPoint y: 293, endPoint x: 743, endPoint y: 295, distance: 115.2
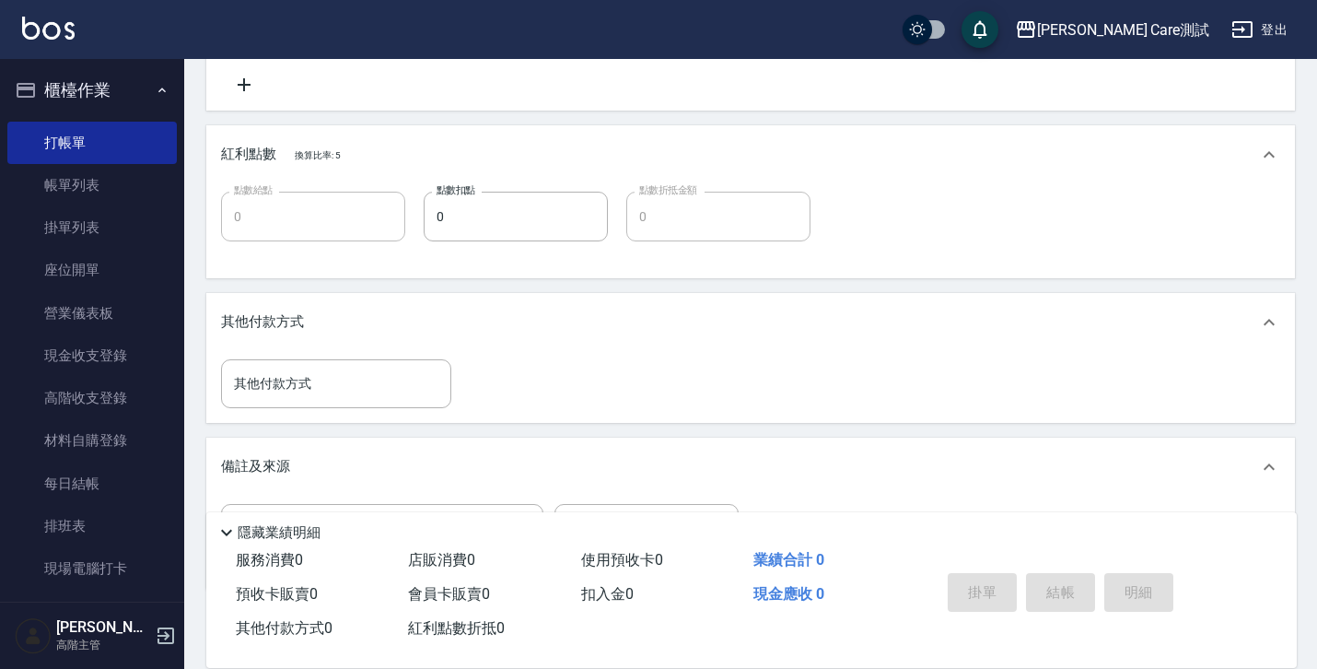
scroll to position [1110, 0]
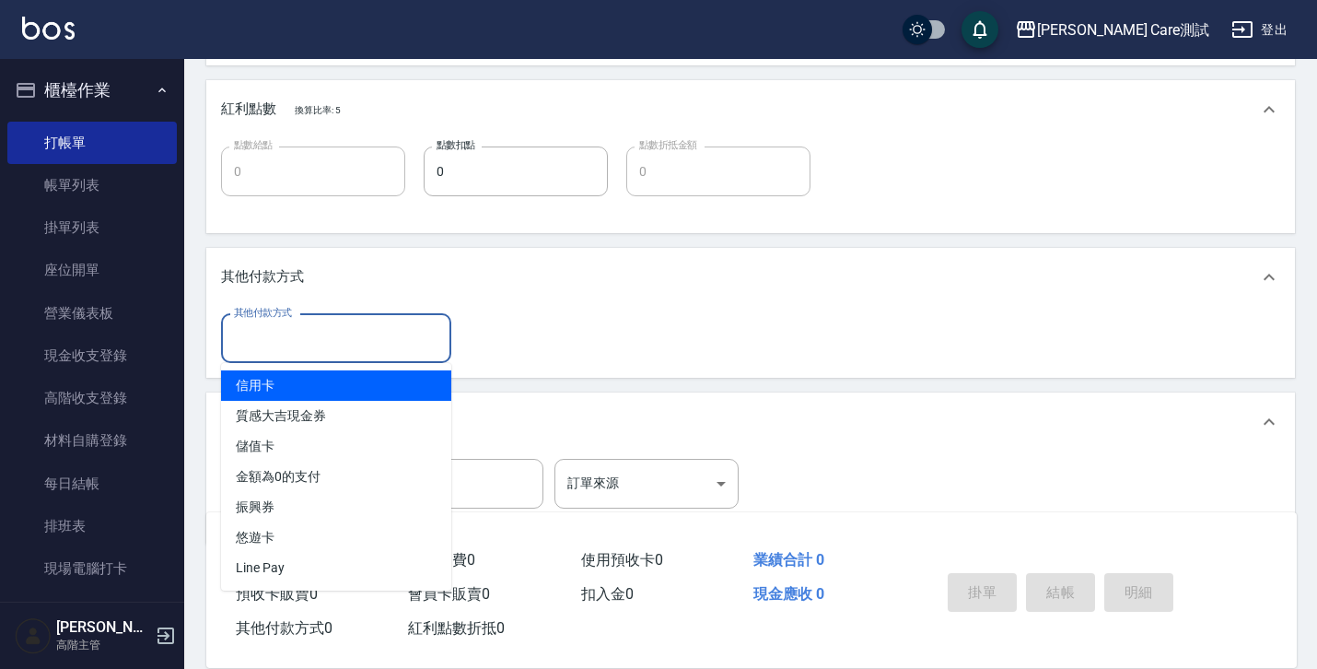
click at [426, 339] on input "其他付款方式" at bounding box center [336, 338] width 214 height 32
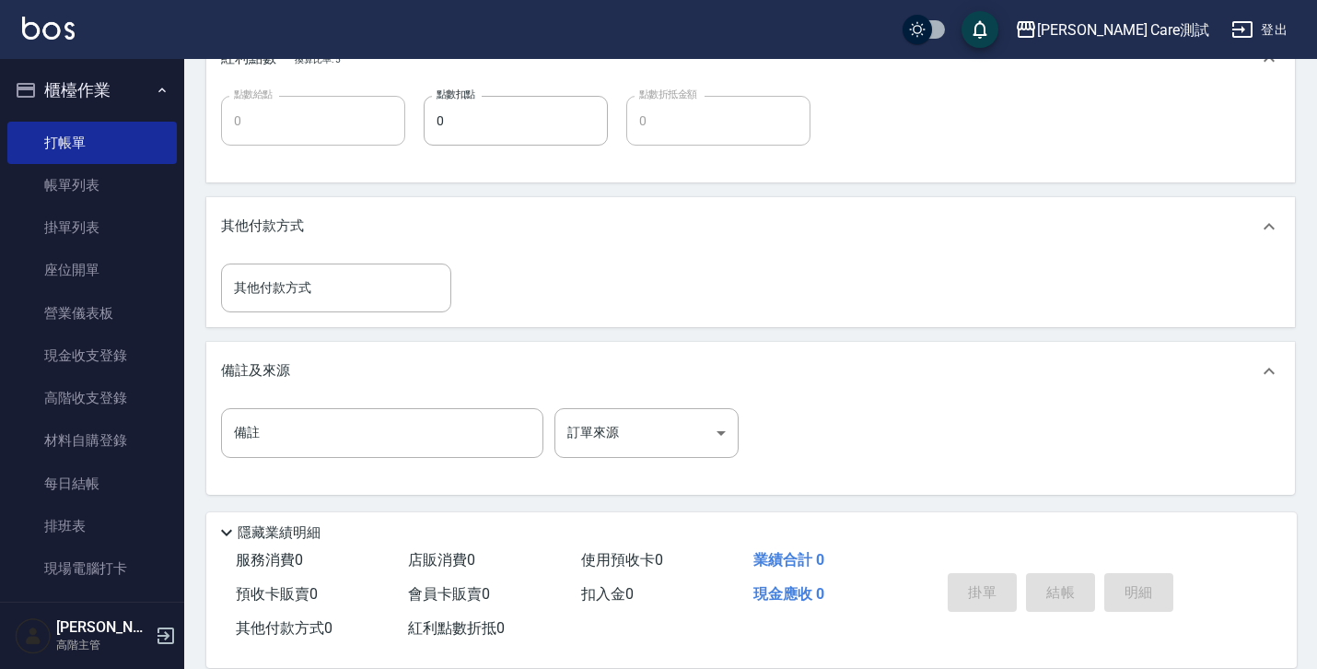
click at [552, 287] on div "其他付款方式 其他付款方式" at bounding box center [750, 287] width 1059 height 49
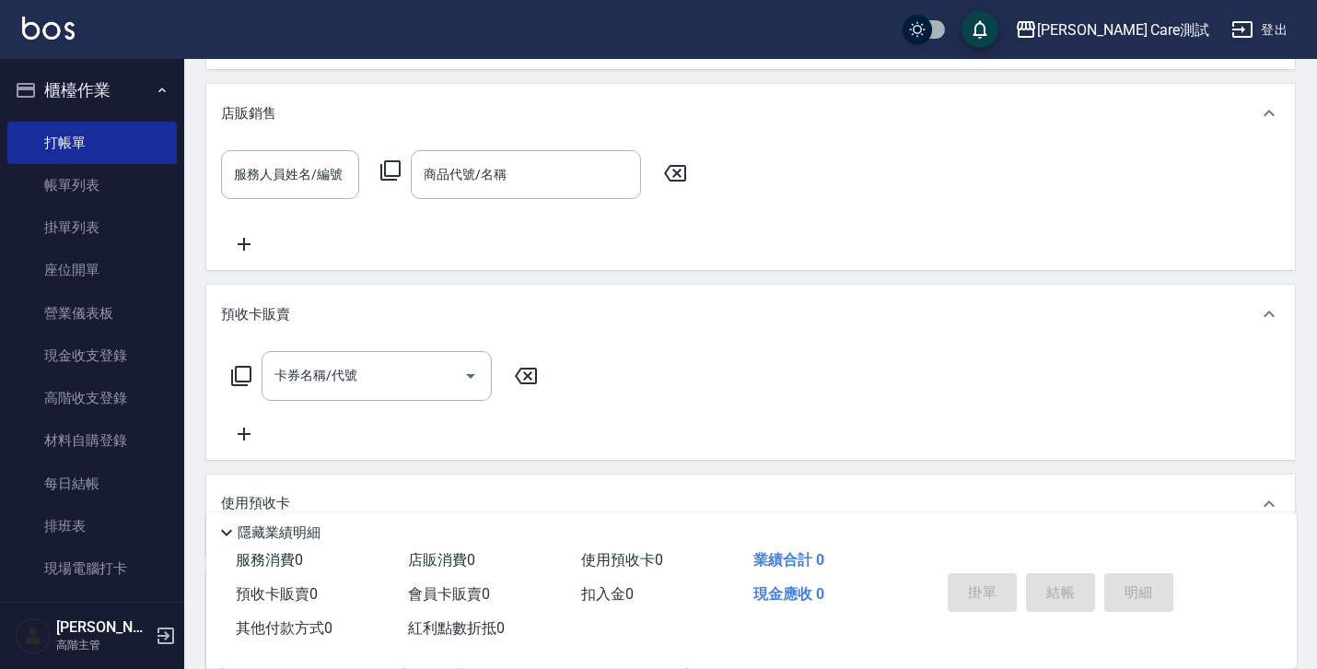
scroll to position [356, 0]
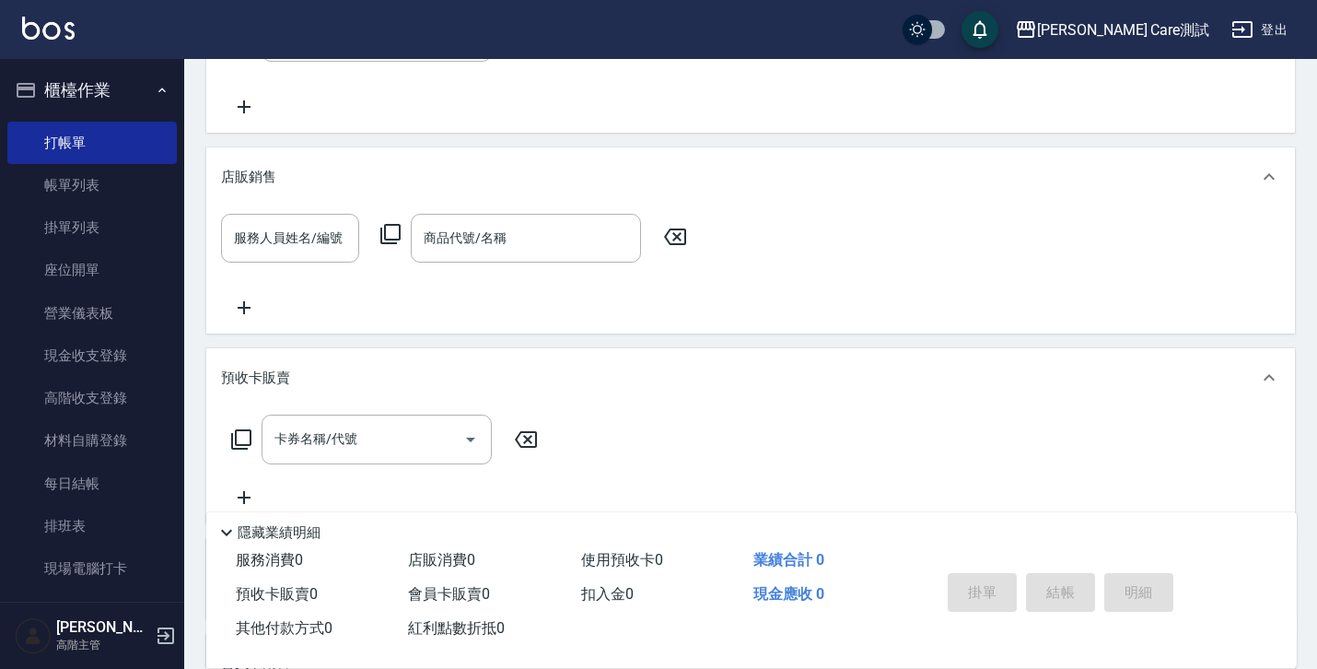
click at [106, 100] on button "櫃檯作業" at bounding box center [91, 90] width 169 height 48
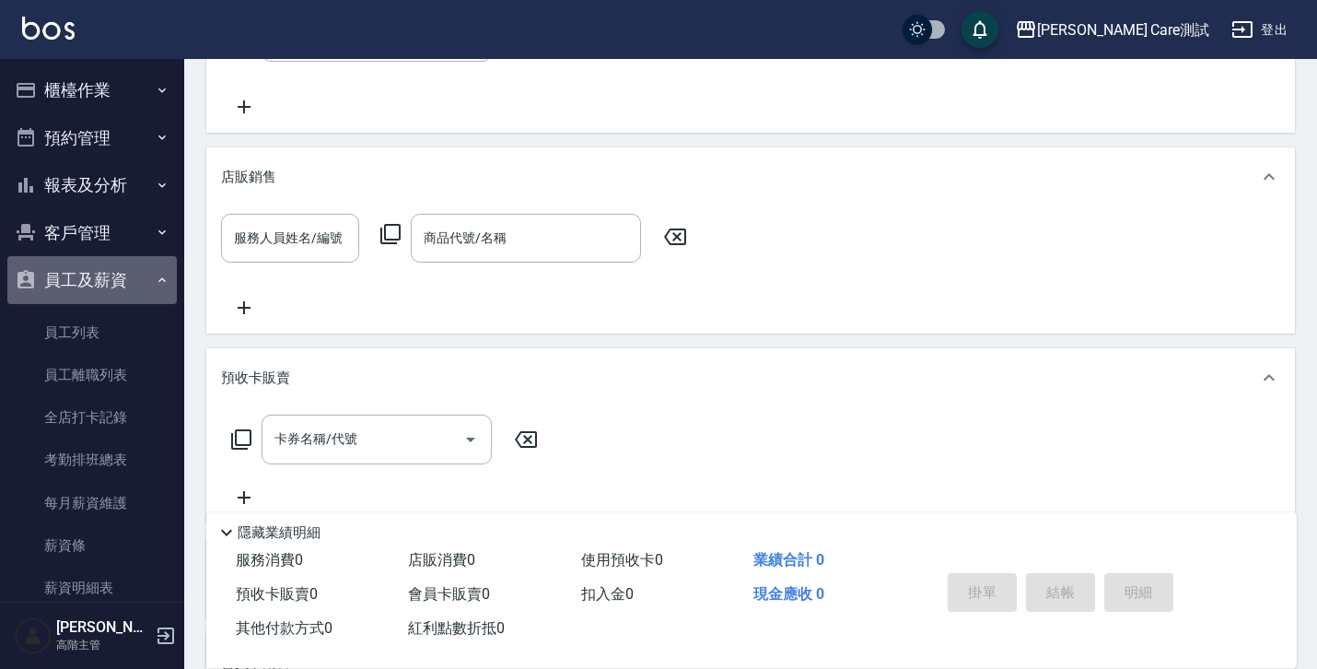
click at [133, 276] on button "員工及薪資" at bounding box center [91, 280] width 169 height 48
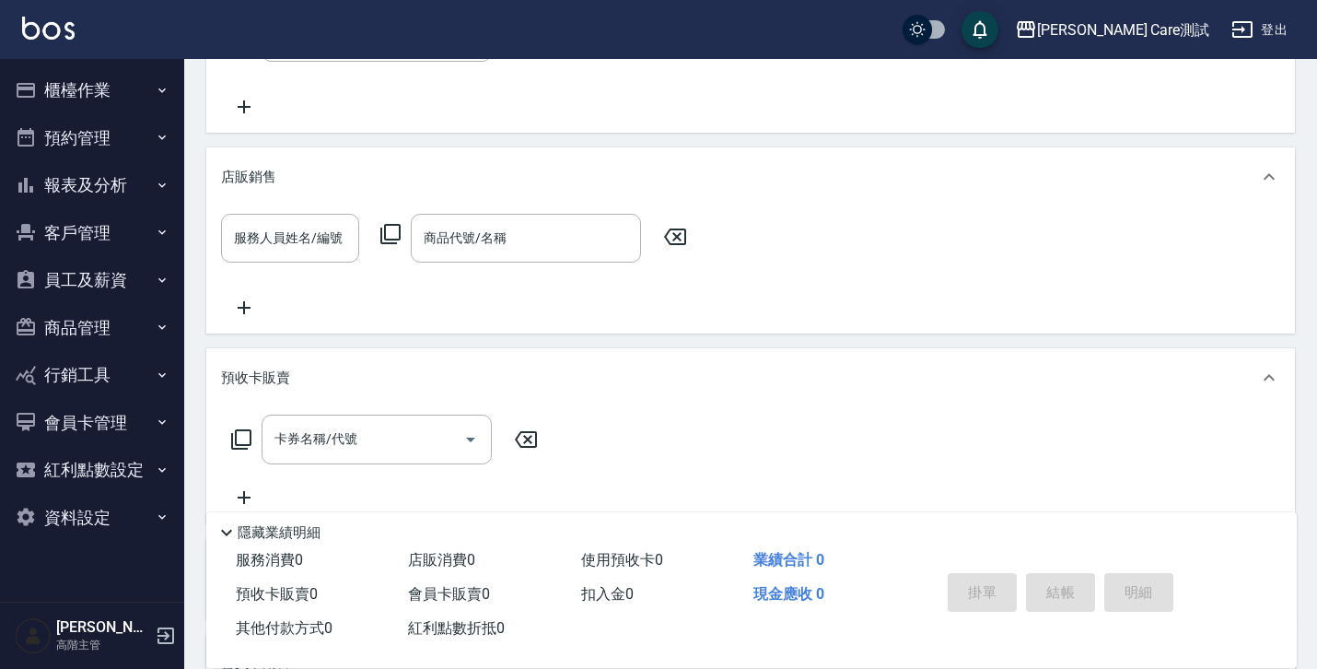
click at [121, 191] on button "報表及分析" at bounding box center [91, 185] width 169 height 48
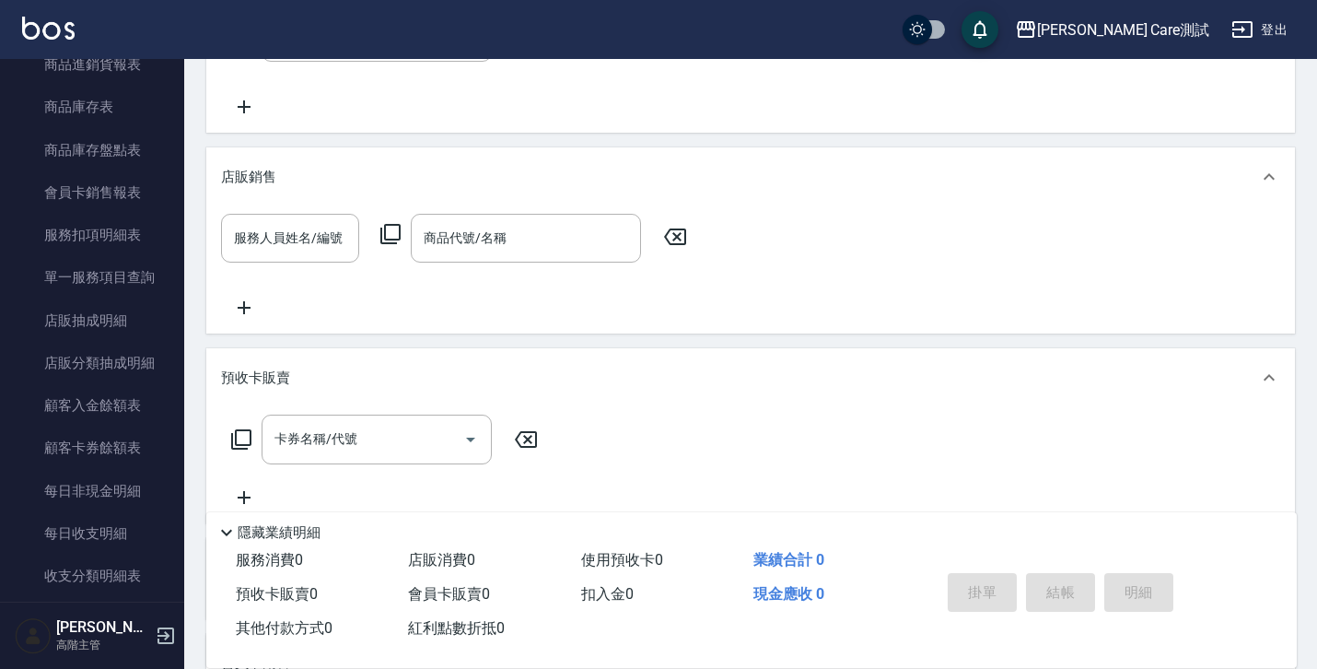
scroll to position [1112, 0]
click at [103, 240] on link "服務扣項明細表" at bounding box center [91, 233] width 169 height 42
